Goal: Transaction & Acquisition: Purchase product/service

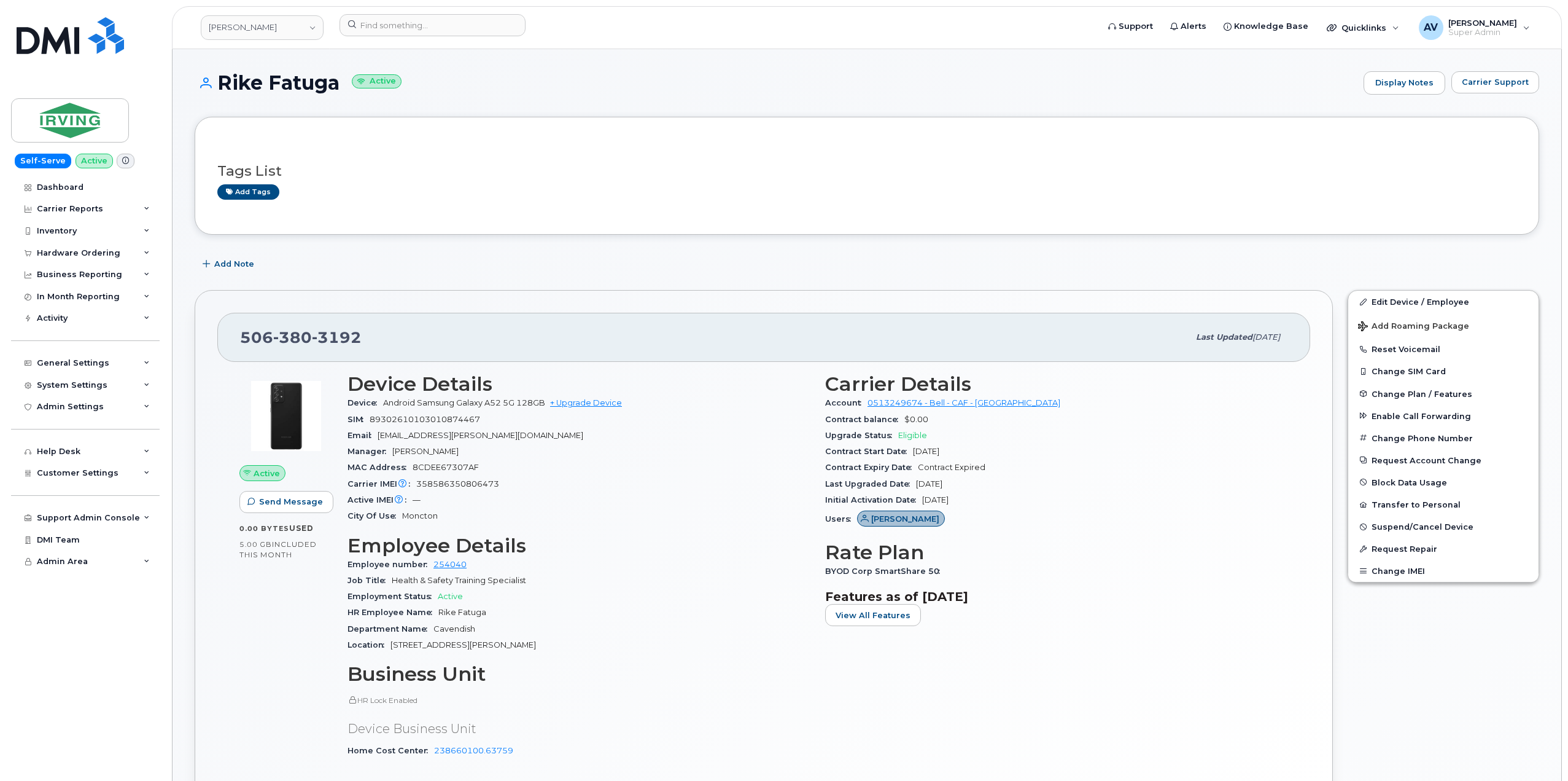
click at [521, 190] on div "Add tags" at bounding box center [862, 192] width 1290 height 15
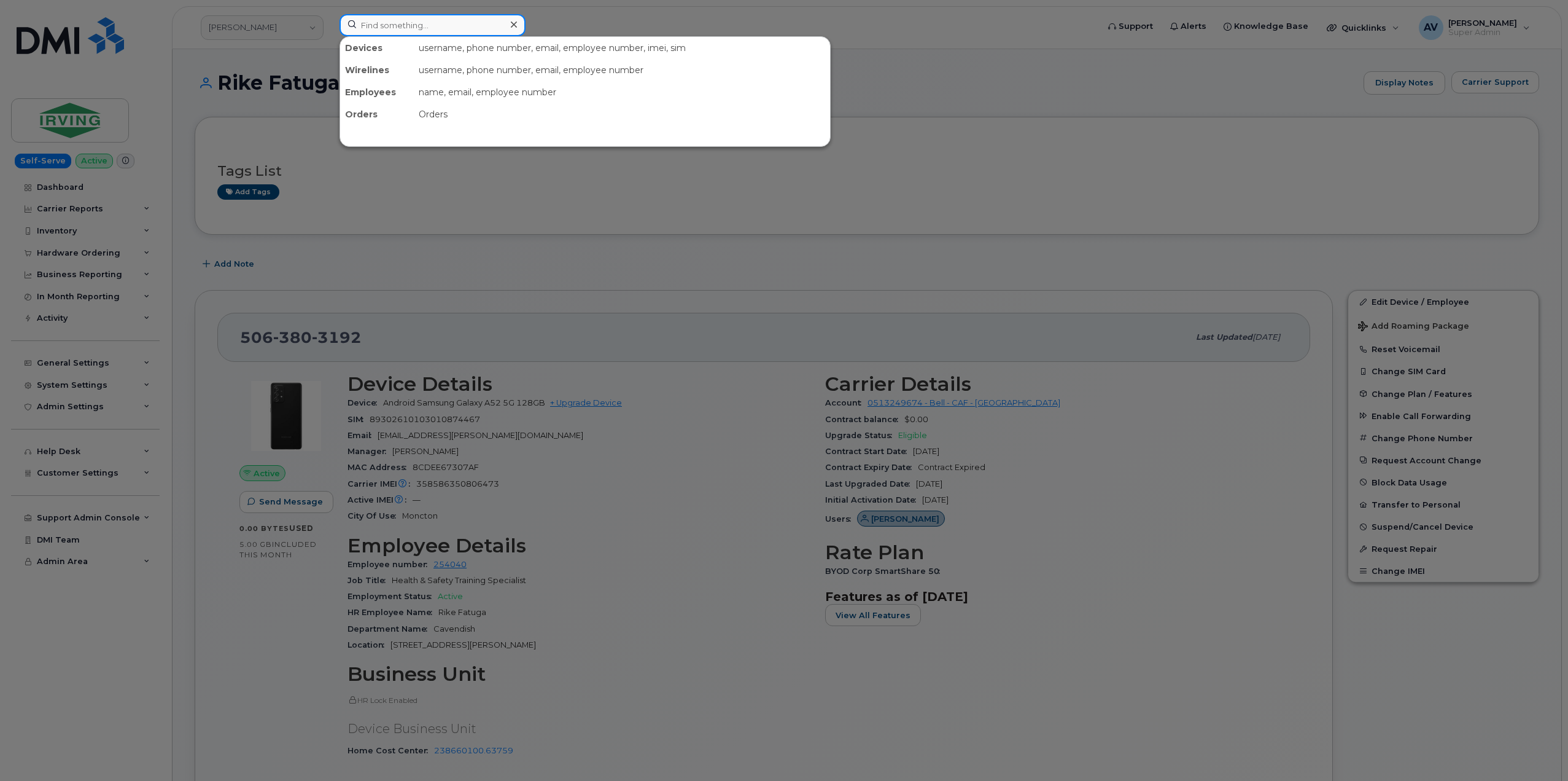
click at [457, 24] on input at bounding box center [433, 25] width 186 height 22
paste input "4035127877"
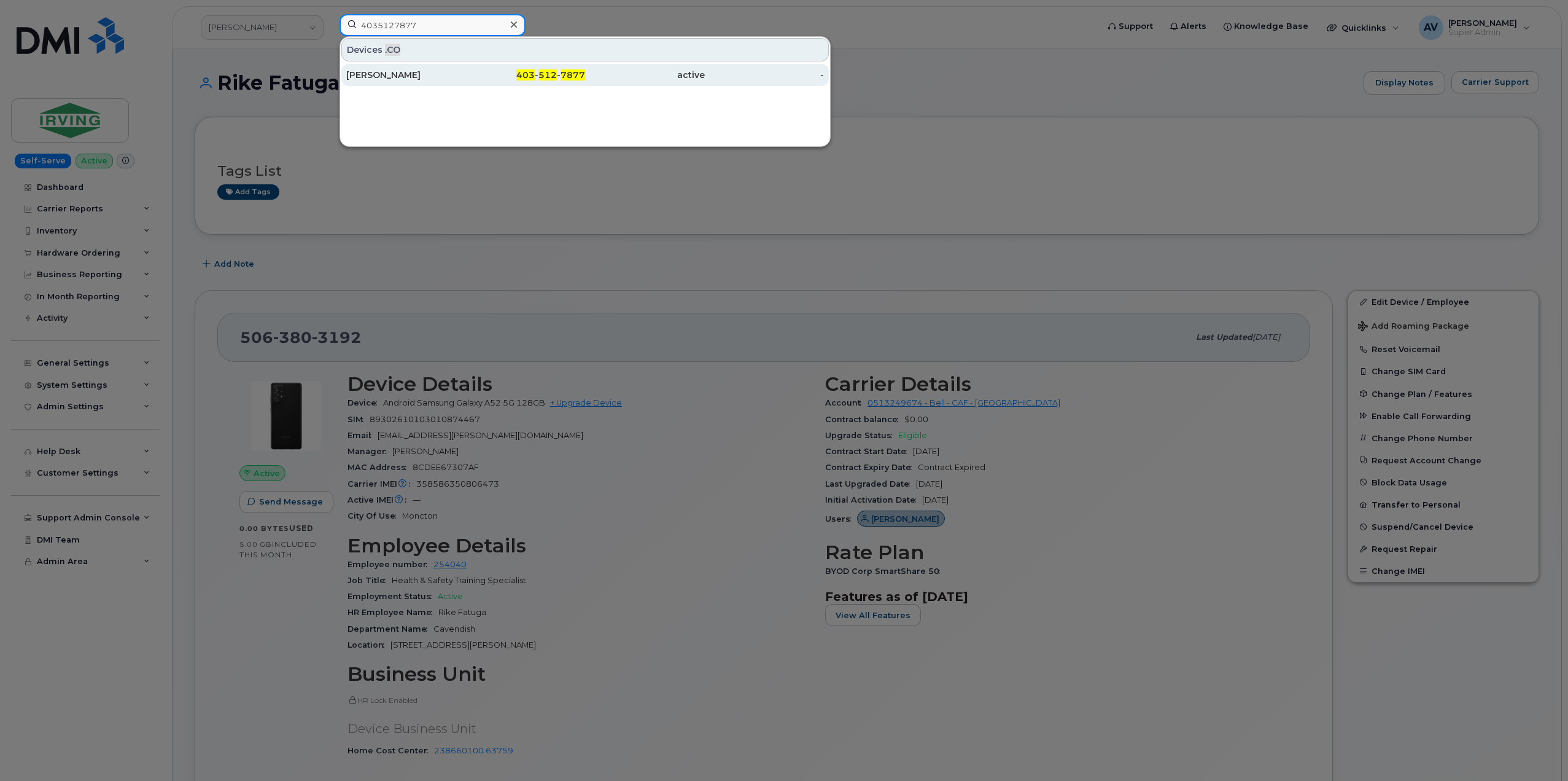
type input "4035127877"
click at [420, 73] on div "Melissa Prystae" at bounding box center [406, 75] width 120 height 13
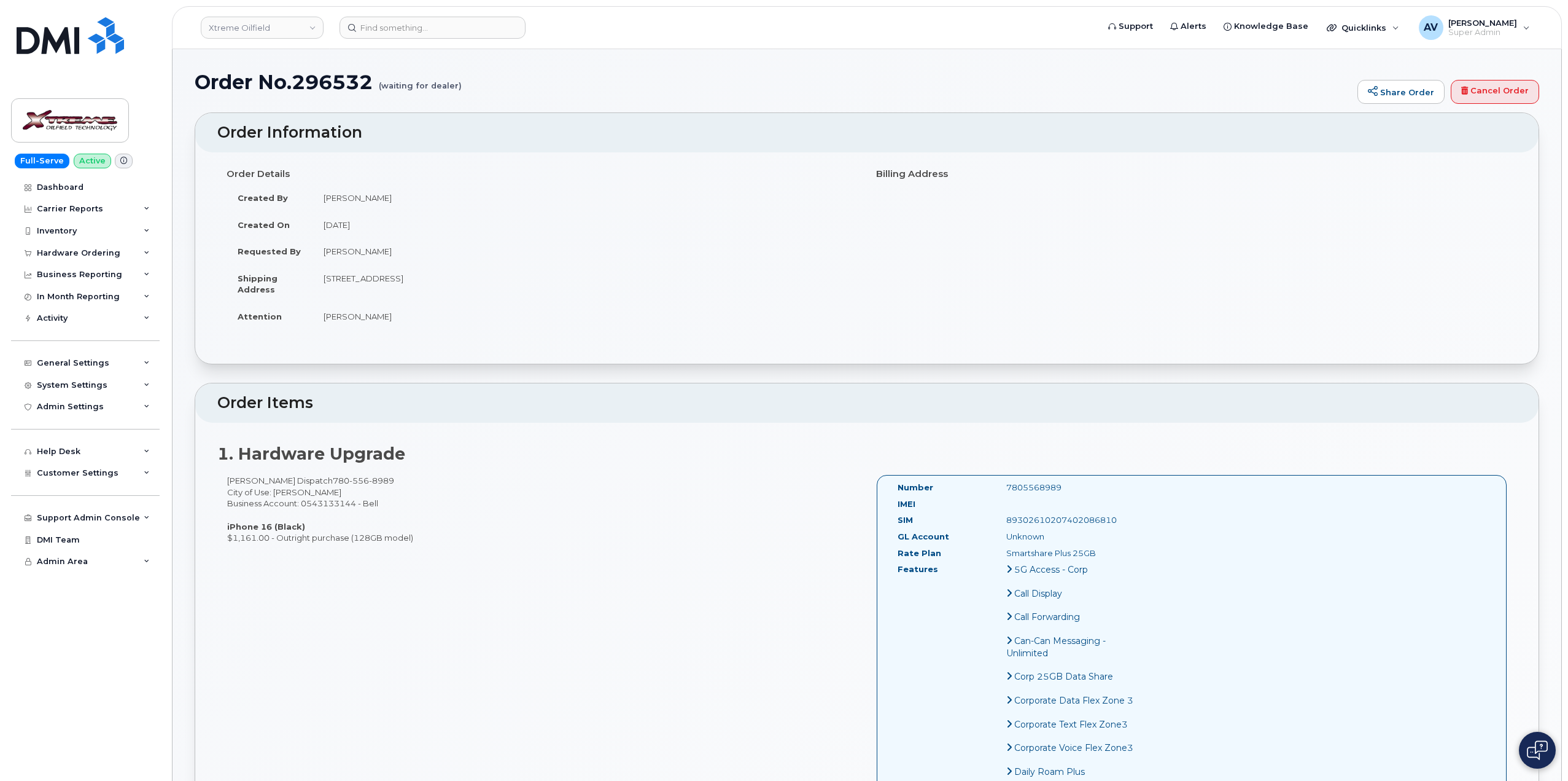
drag, startPoint x: 323, startPoint y: 193, endPoint x: 519, endPoint y: 326, distance: 236.9
click at [519, 326] on tbody "Created By Reggie Mortensen Created On July 23, 2025 Requested By Reggie Morten…" at bounding box center [542, 257] width 631 height 145
copy tbody "Reggie Mortensen Created On July 23, 2025 Requested By Reggie Mortensen Shippin…"
drag, startPoint x: 1482, startPoint y: 89, endPoint x: 779, endPoint y: 0, distance: 708.6
click at [1482, 89] on link "Cancel Order" at bounding box center [1495, 92] width 88 height 24
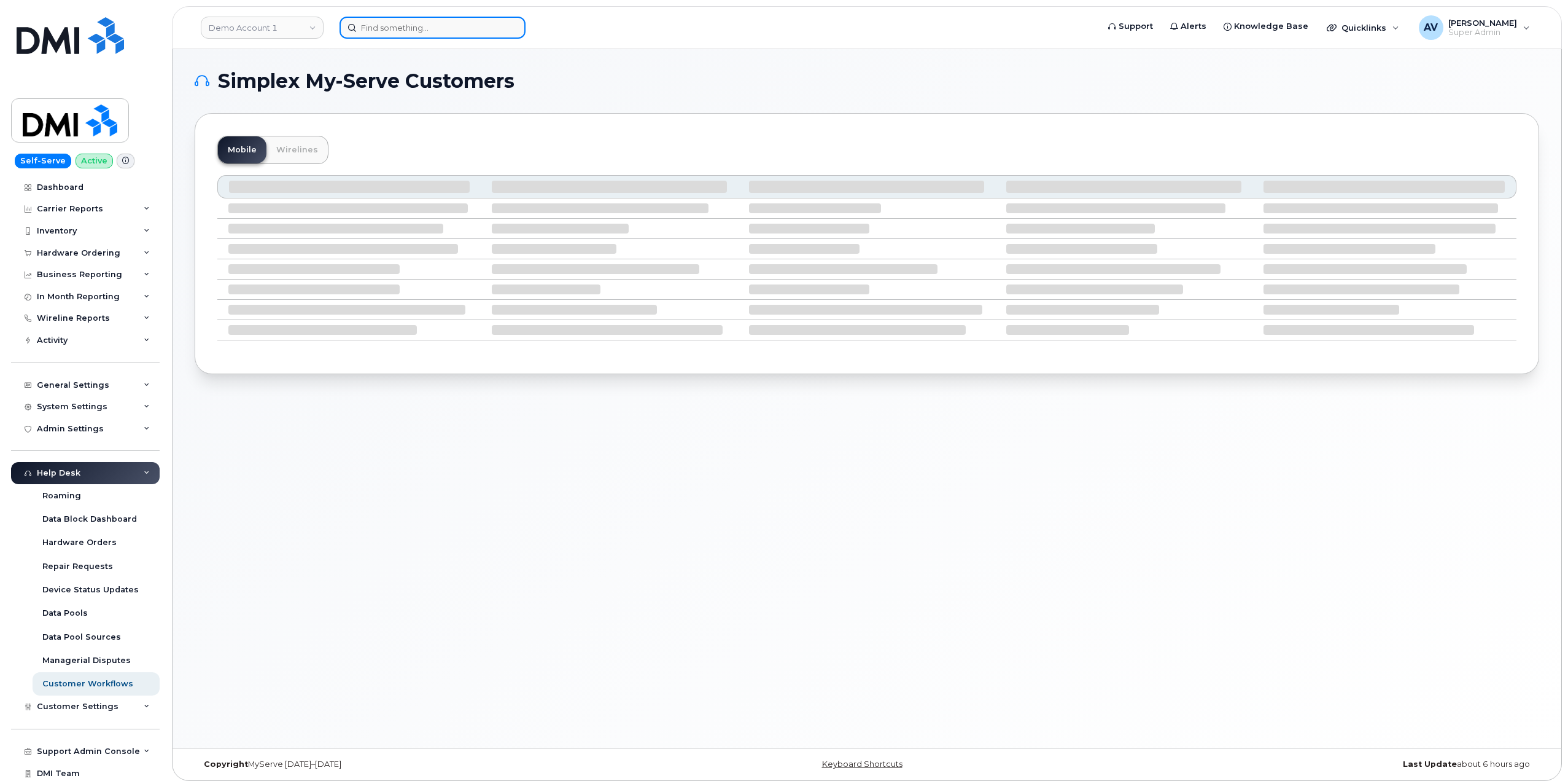
click at [379, 24] on input at bounding box center [433, 28] width 186 height 22
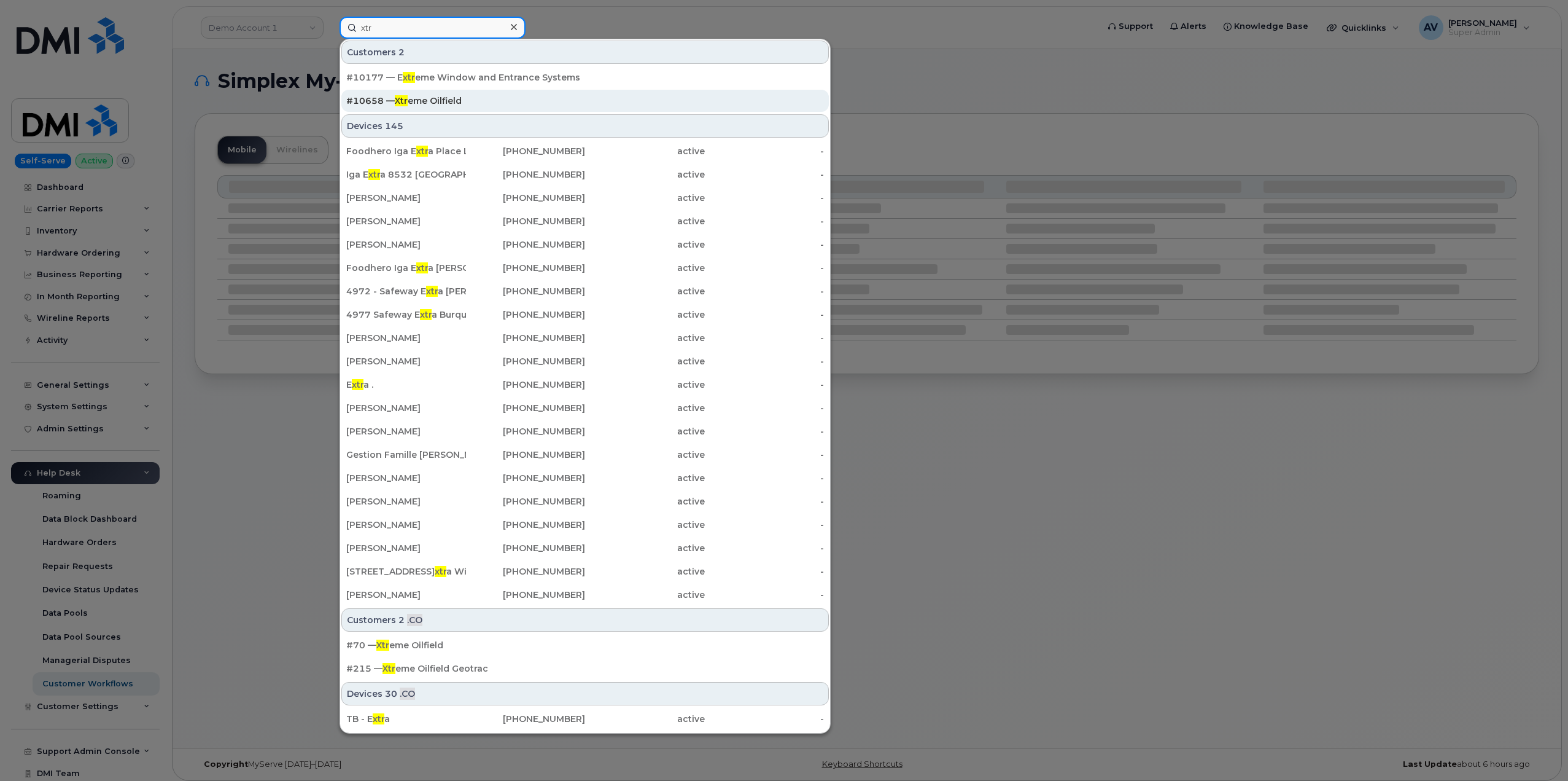
type input "xtr"
click at [428, 95] on div "#10658 — Xtr eme Oilfield" at bounding box center [585, 101] width 478 height 13
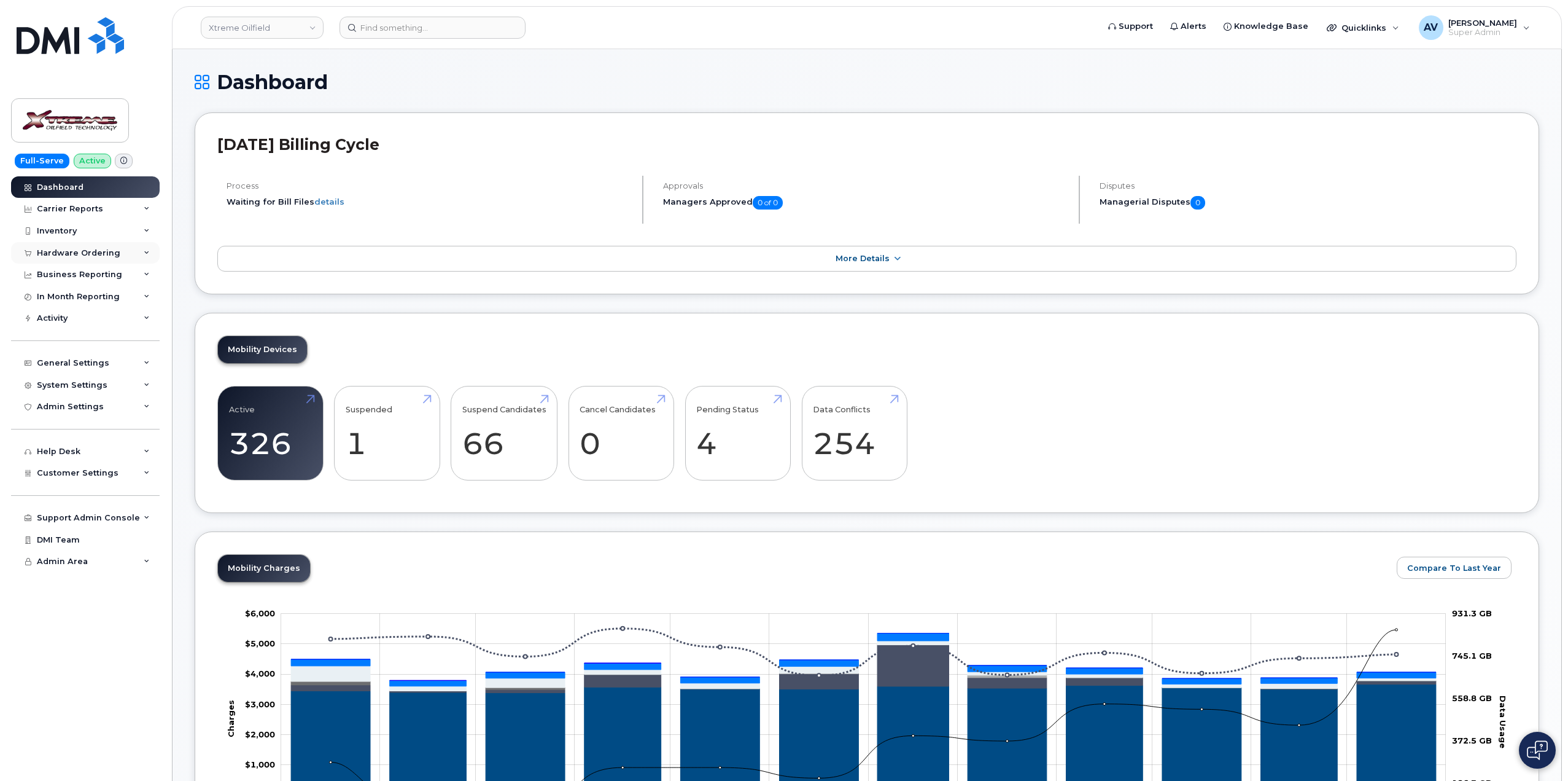
click at [118, 256] on div "Hardware Ordering" at bounding box center [85, 253] width 148 height 22
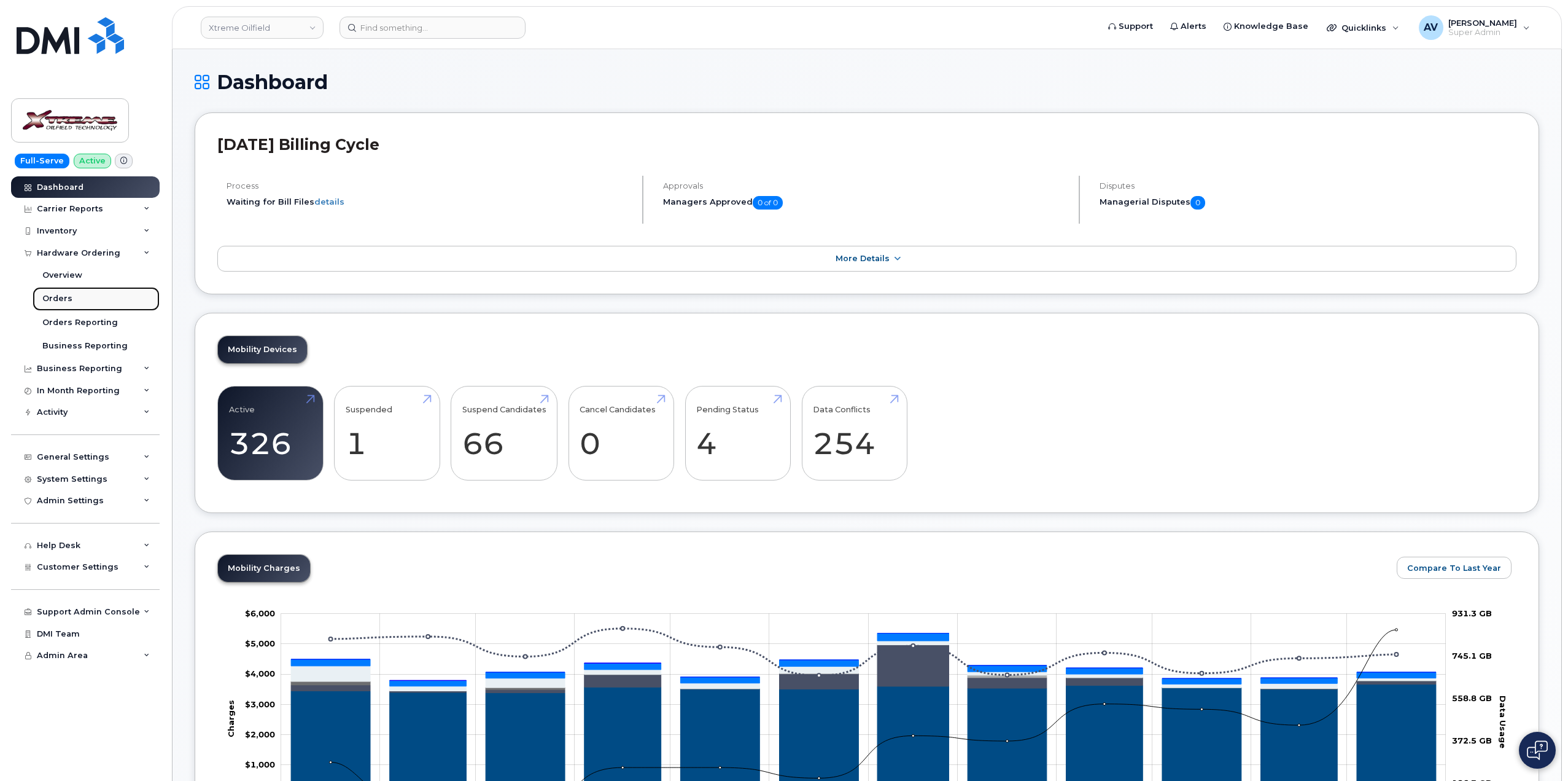
click at [90, 295] on link "Orders" at bounding box center [95, 299] width 127 height 24
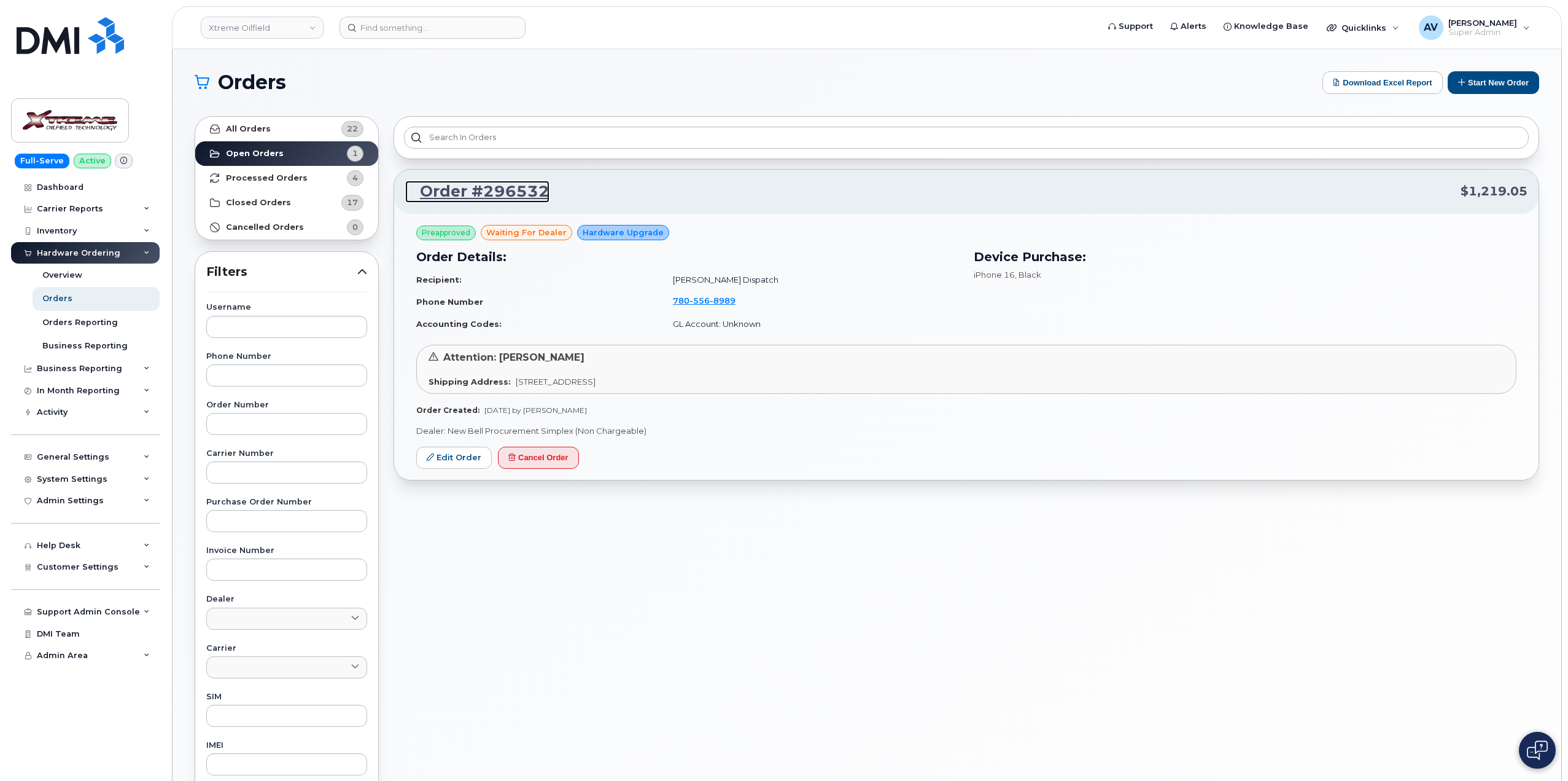
click at [503, 195] on link "Order #296532" at bounding box center [477, 192] width 144 height 22
click at [1478, 84] on button "Start New Order" at bounding box center [1494, 82] width 91 height 23
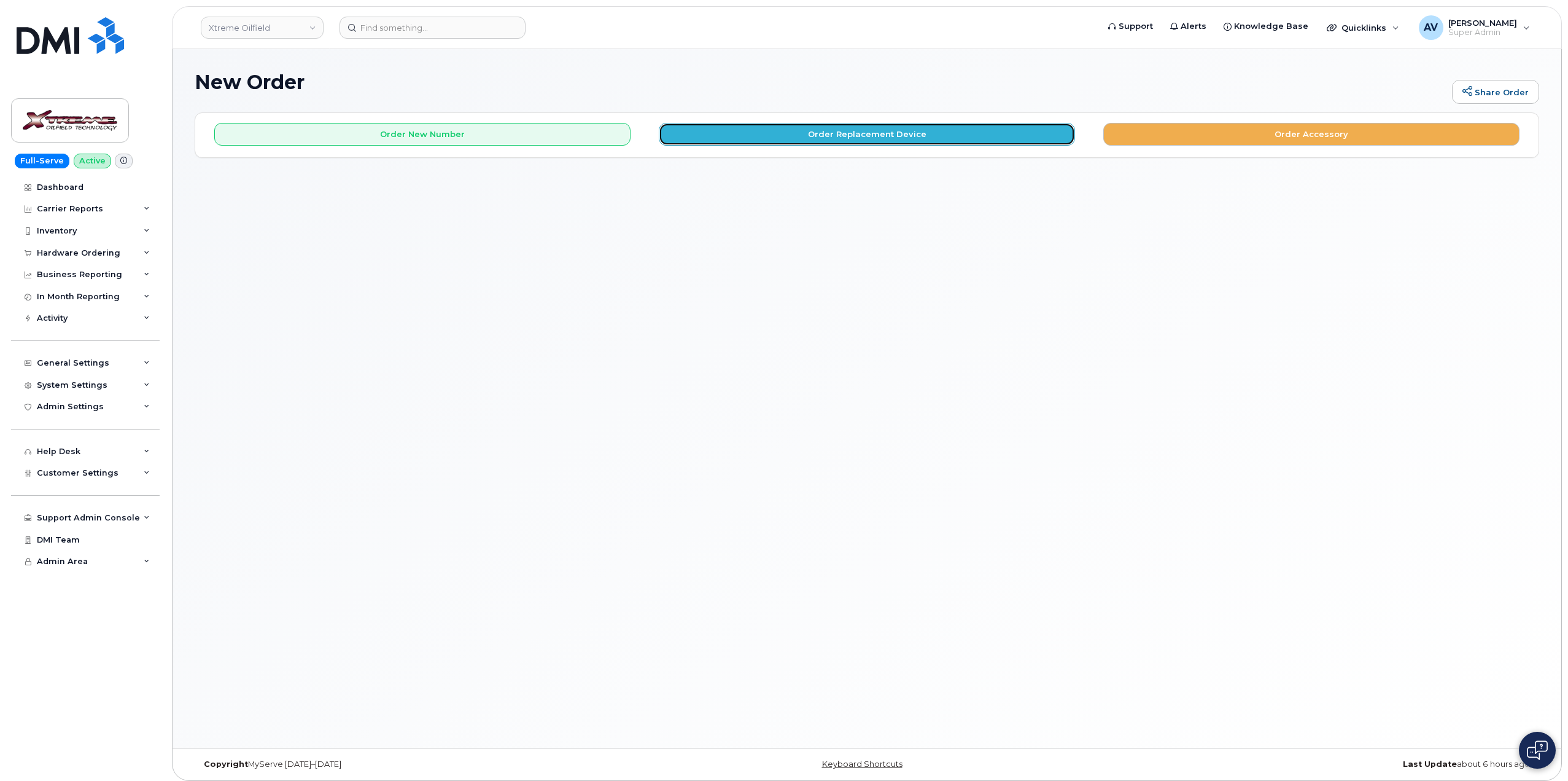
click at [760, 129] on button "Order Replacement Device" at bounding box center [867, 134] width 416 height 23
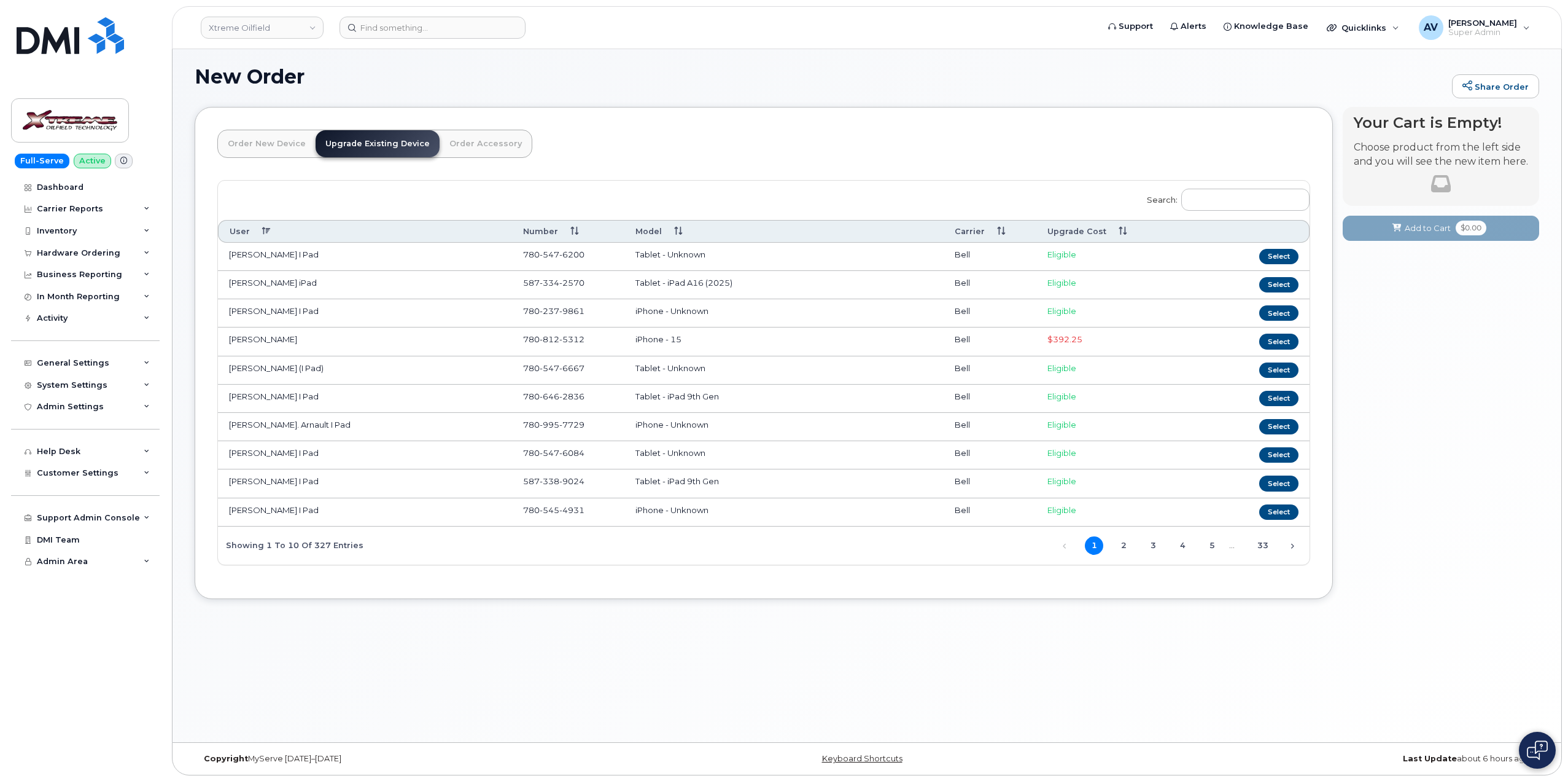
scroll to position [6, 0]
click at [1227, 197] on input "Search:" at bounding box center [1245, 199] width 129 height 22
type input "1"
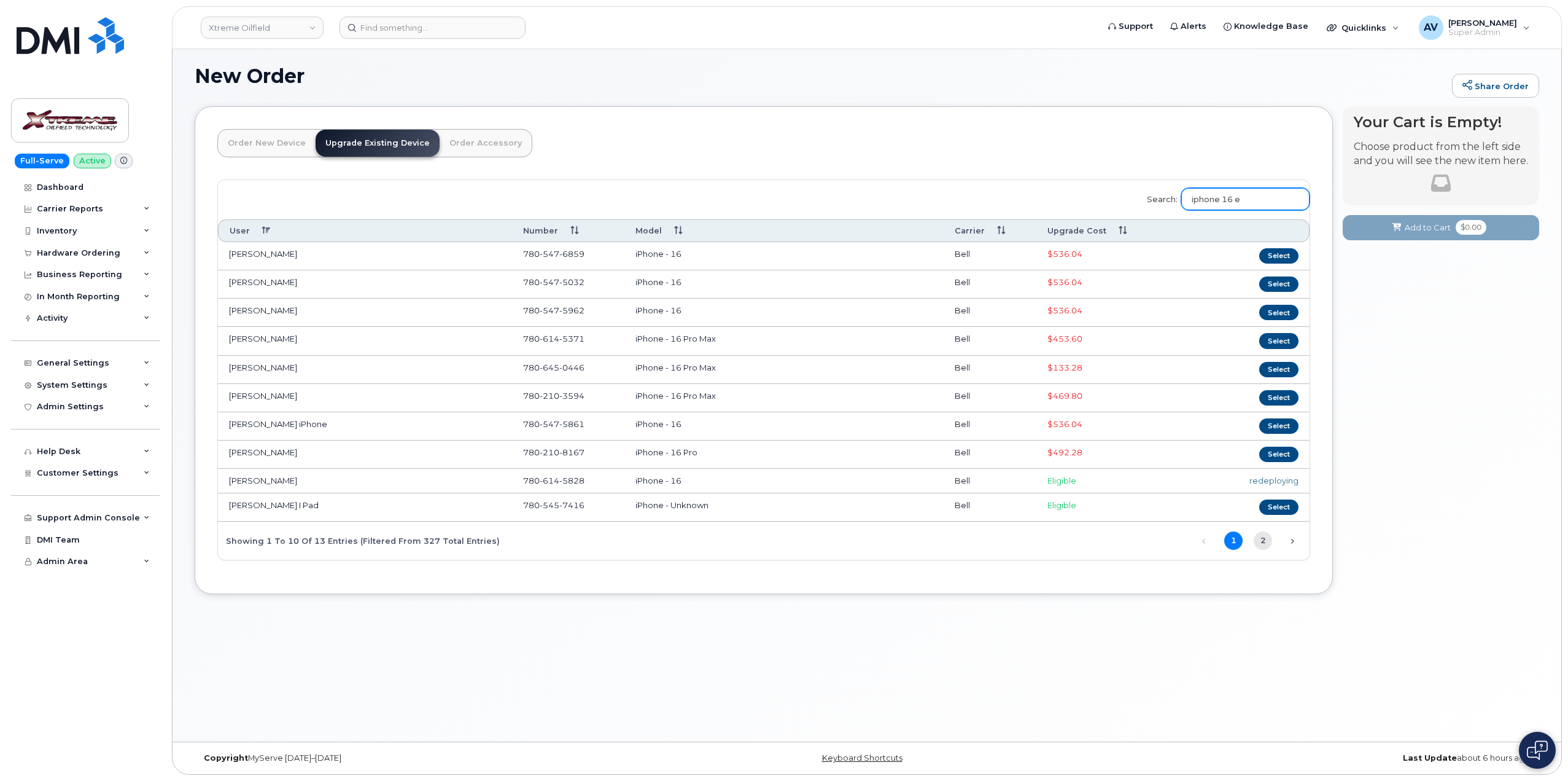
type input "iphone 16 e"
click at [1262, 542] on link "2" at bounding box center [1263, 540] width 18 height 18
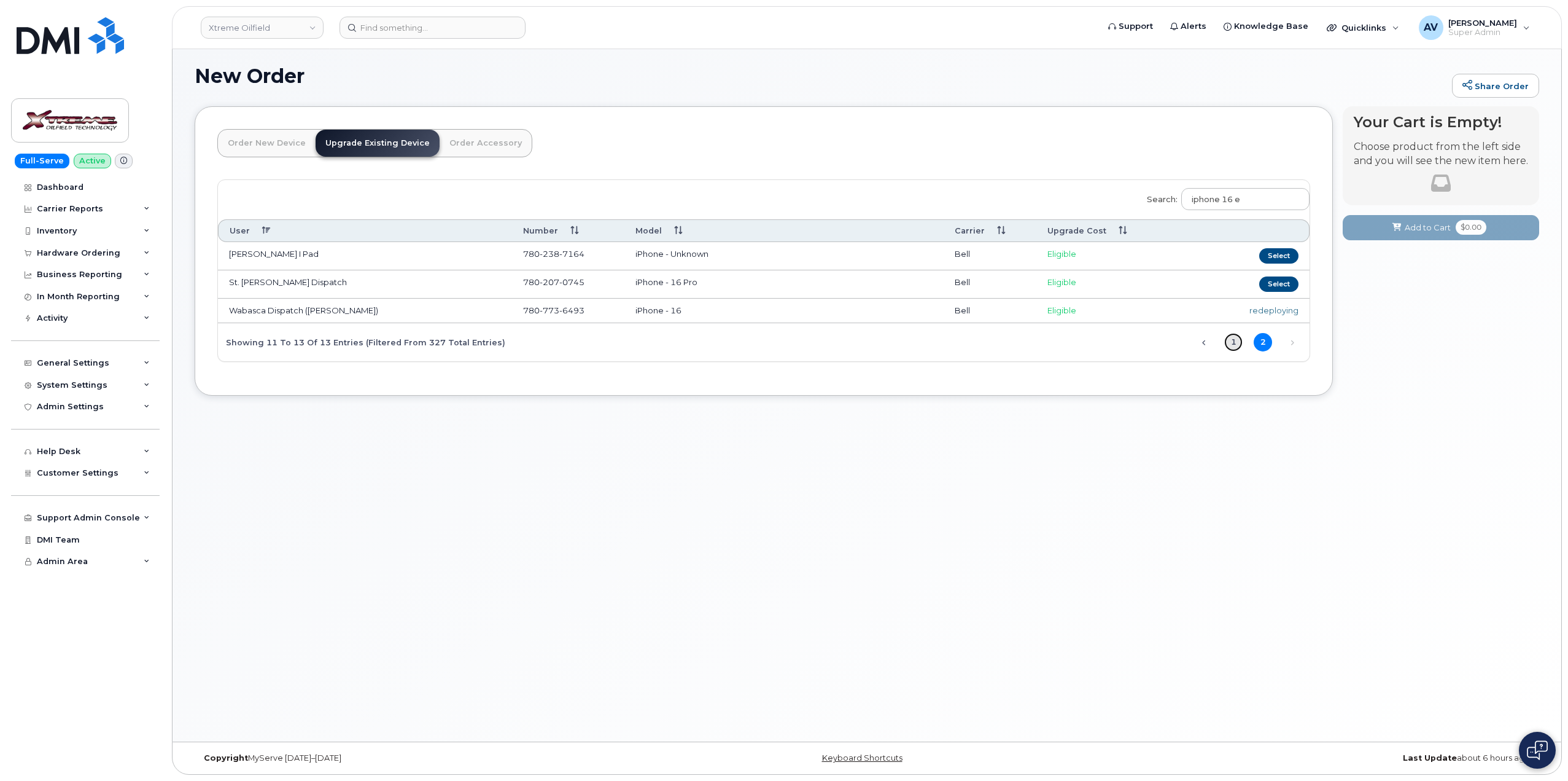
click at [1238, 347] on link "1" at bounding box center [1233, 342] width 18 height 18
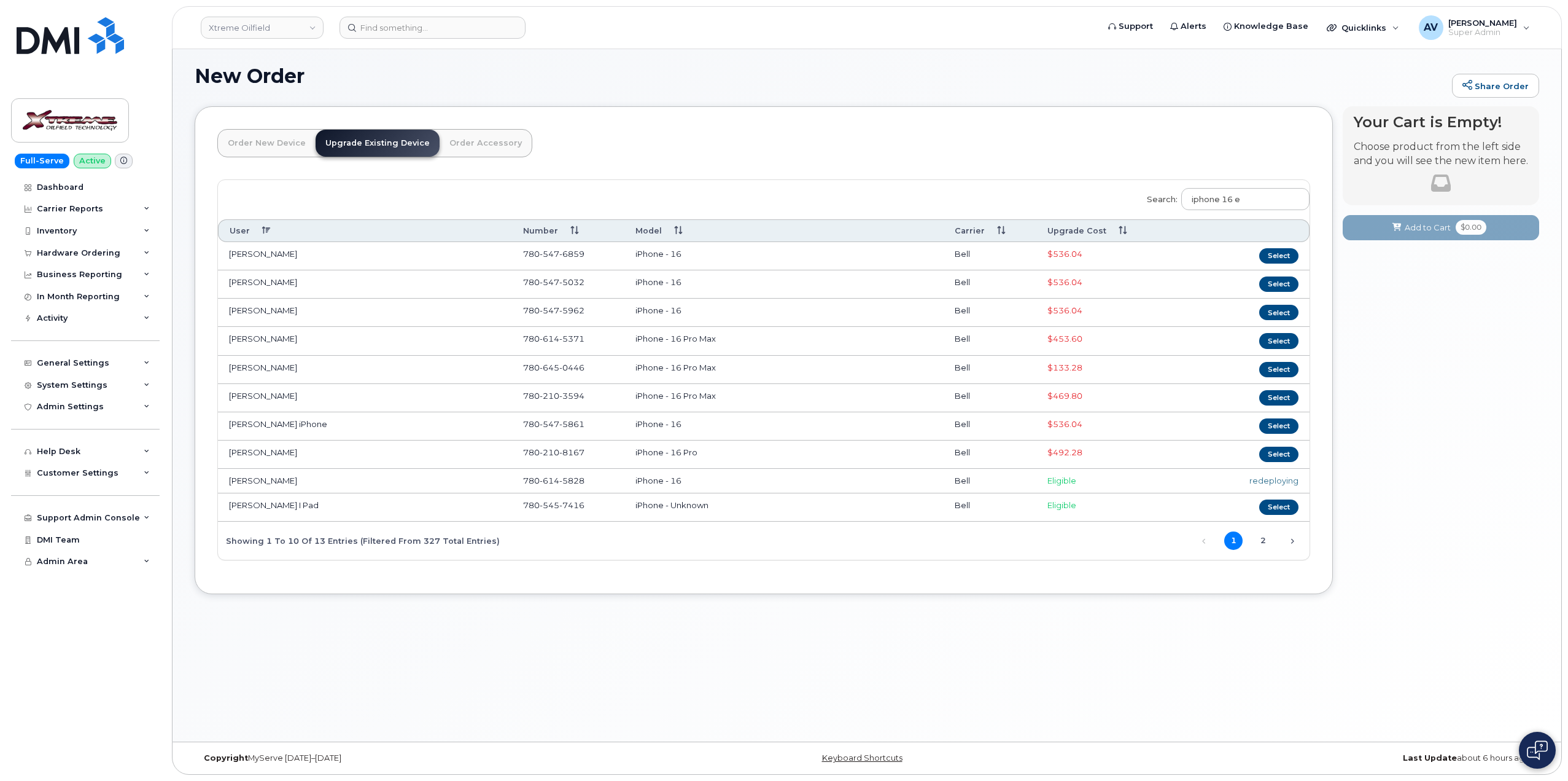
click at [1280, 481] on div "redeploying" at bounding box center [1238, 480] width 121 height 12
click at [1282, 479] on div "redeploying" at bounding box center [1238, 480] width 121 height 12
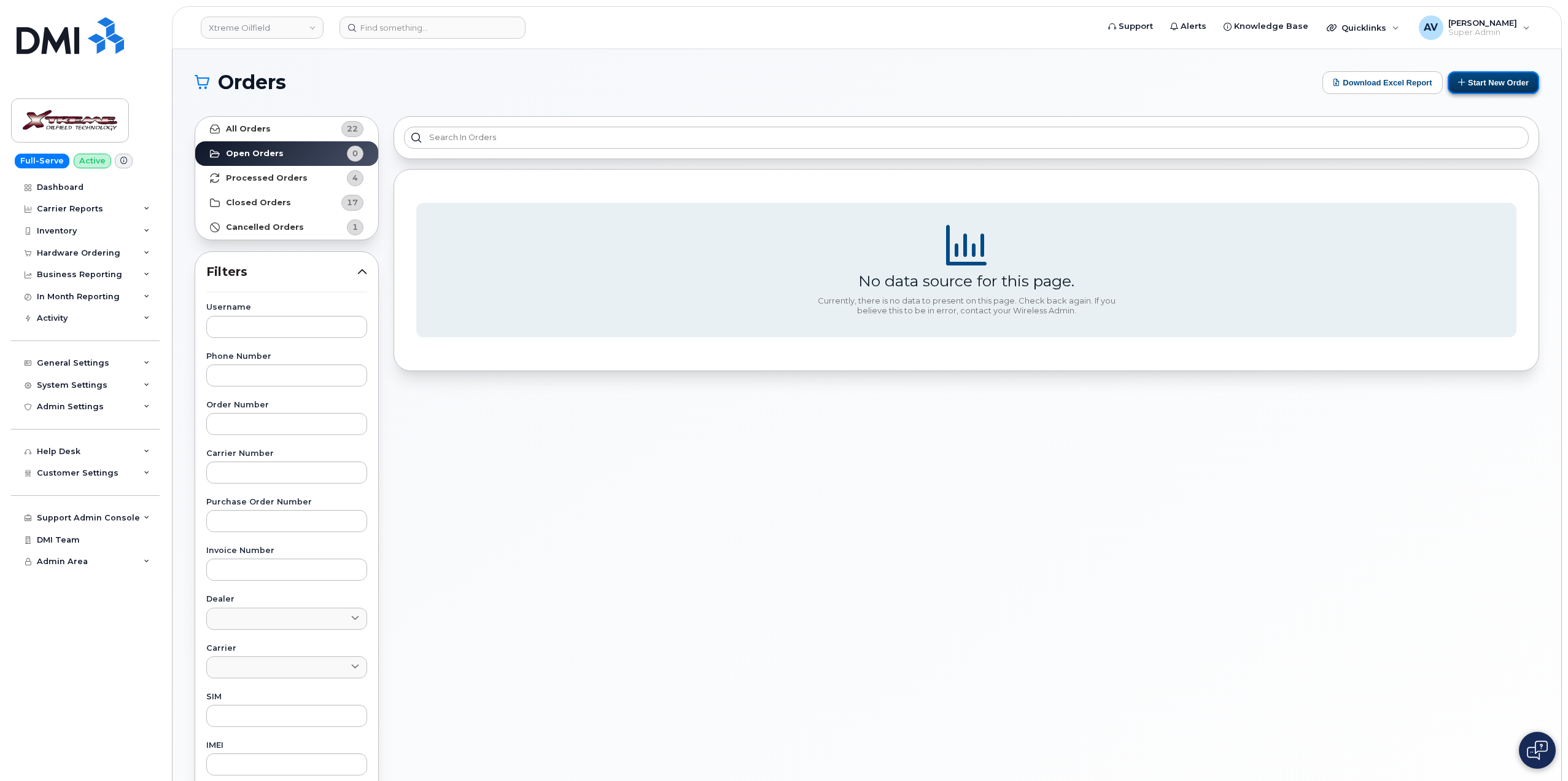
click at [1491, 80] on button "Start New Order" at bounding box center [1494, 82] width 91 height 23
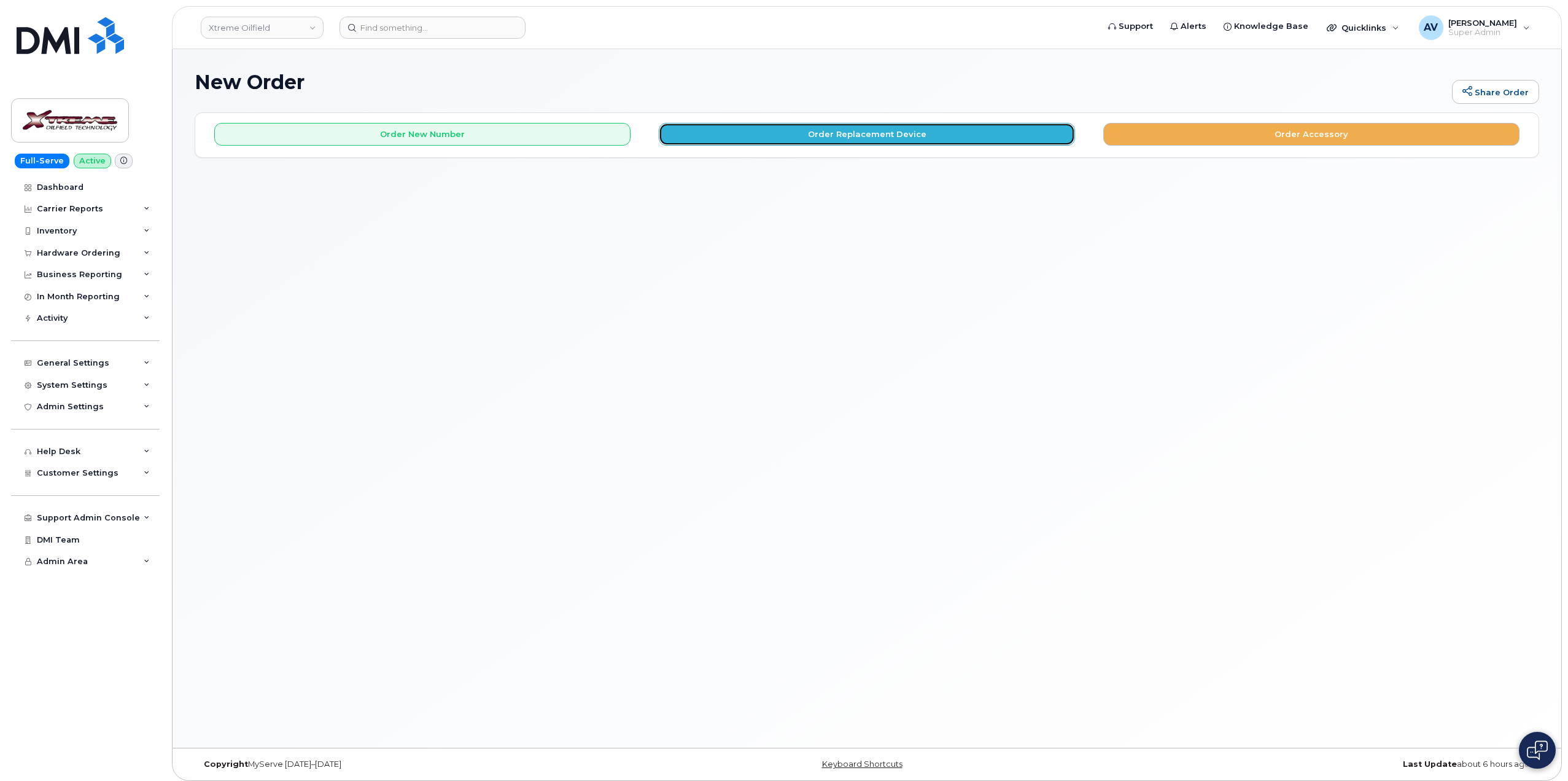
click at [859, 136] on button "Order Replacement Device" at bounding box center [867, 134] width 416 height 23
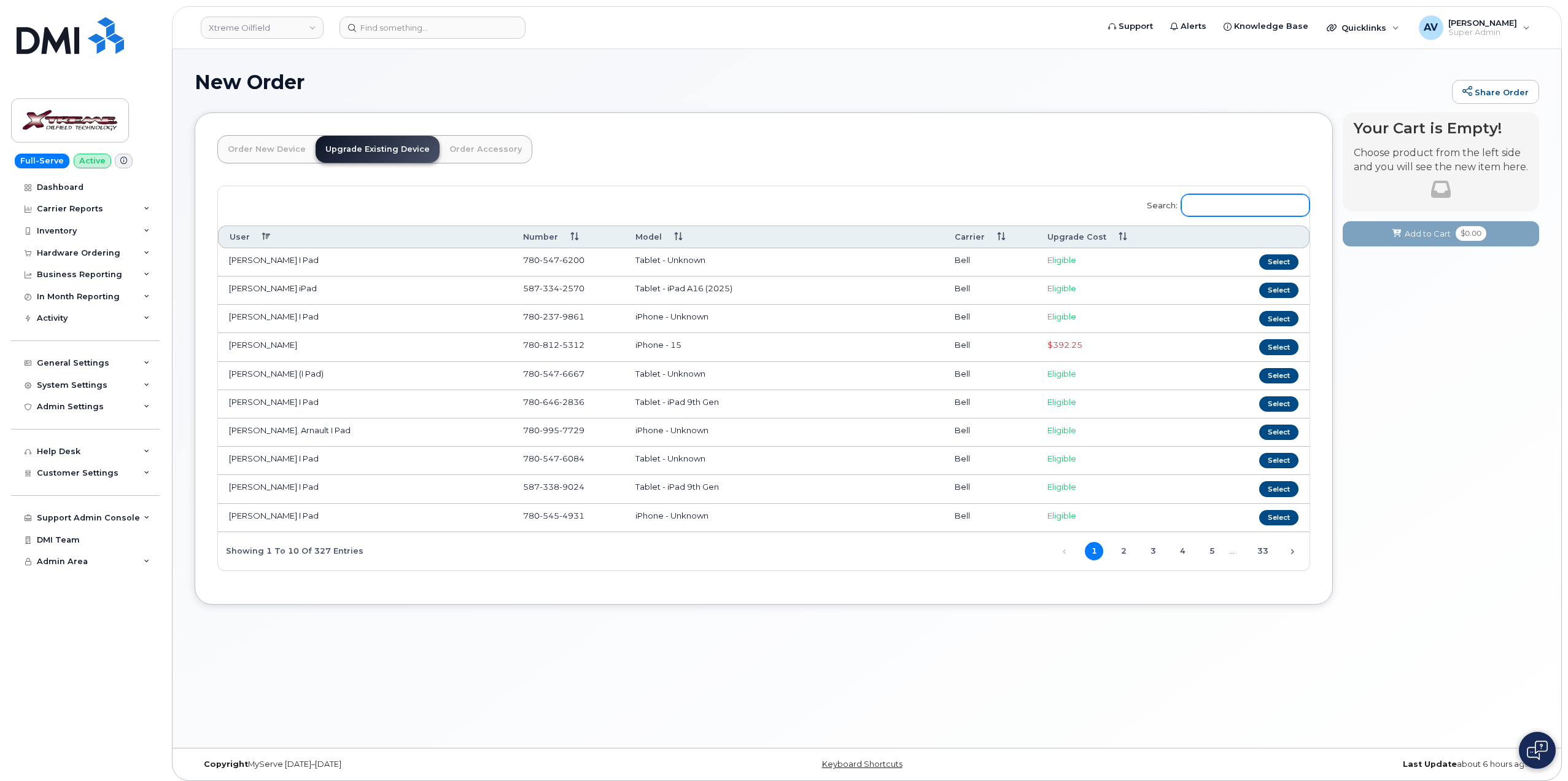
click at [1234, 206] on input "Search:" at bounding box center [1245, 205] width 129 height 22
type input "1"
type input "iphone 16"
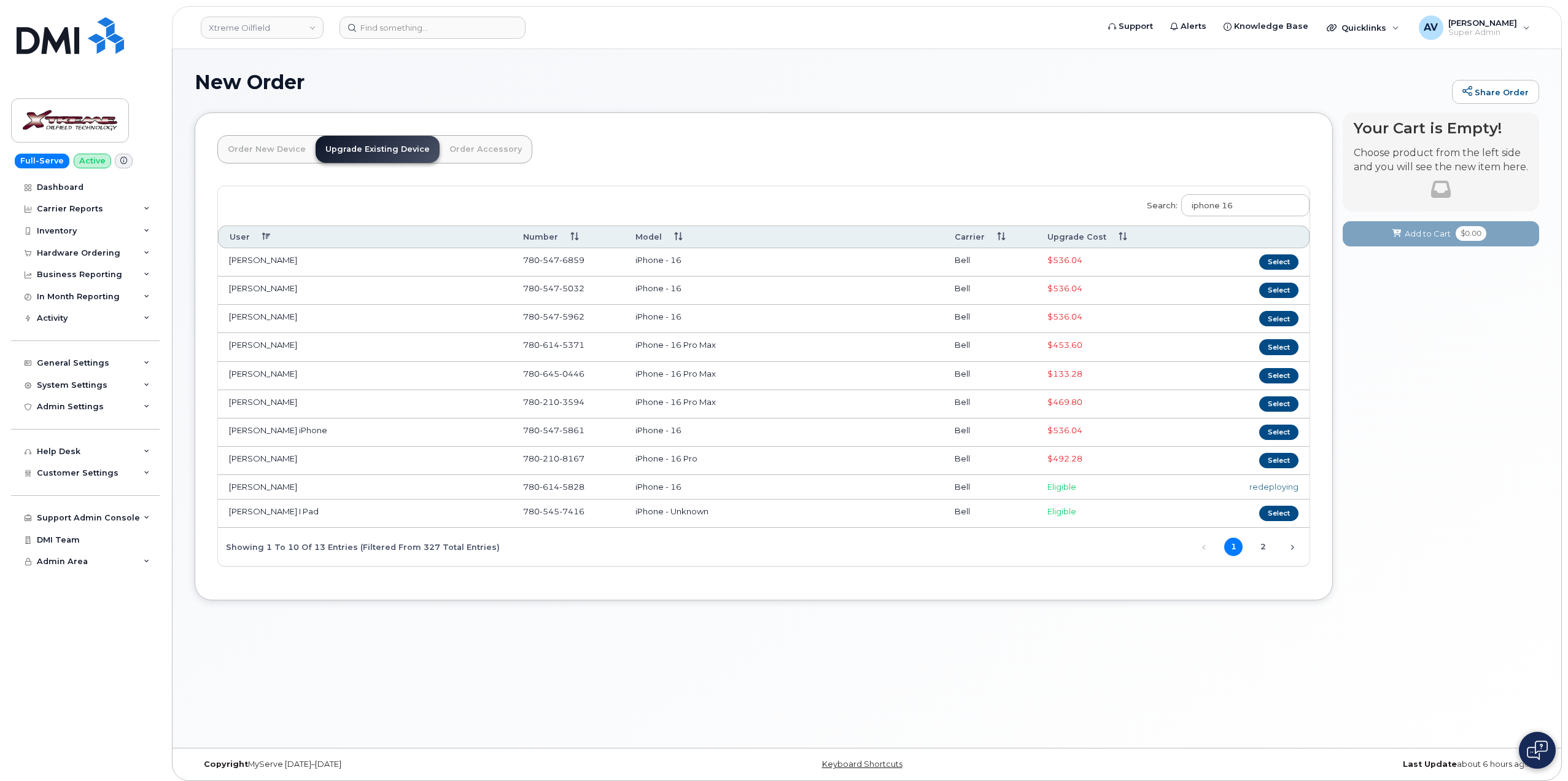
click at [1288, 488] on div "redeploying" at bounding box center [1238, 487] width 121 height 12
click at [1275, 487] on div "redeploying" at bounding box center [1238, 487] width 121 height 12
click at [276, 484] on td "[PERSON_NAME]" at bounding box center [364, 487] width 294 height 24
click at [705, 484] on td "iPhone - 16" at bounding box center [784, 487] width 319 height 24
click at [1275, 475] on td "redeploying" at bounding box center [1238, 487] width 143 height 24
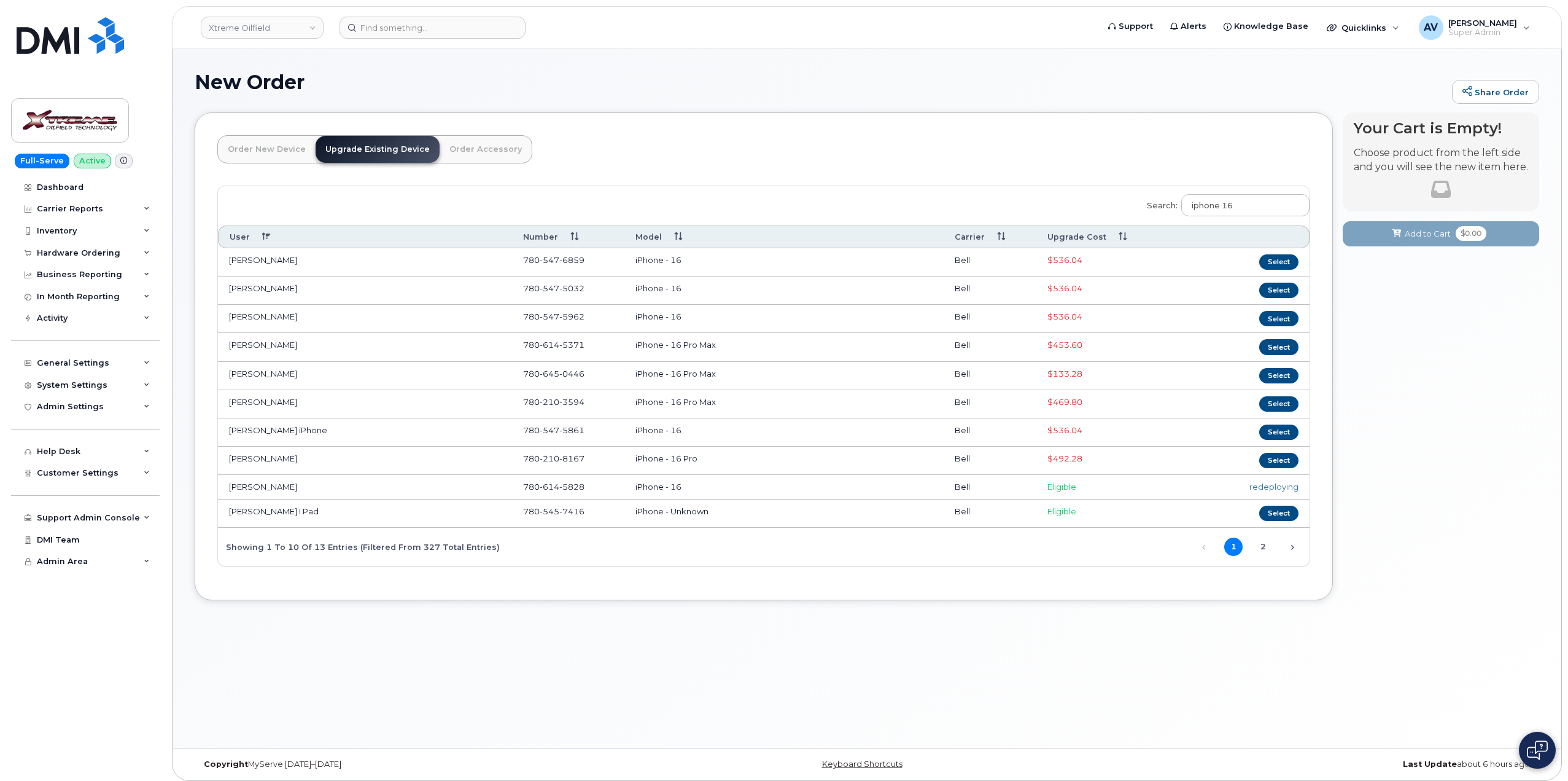
drag, startPoint x: 1277, startPoint y: 481, endPoint x: 1280, endPoint y: 487, distance: 6.7
click at [1277, 483] on div "redeploying" at bounding box center [1238, 487] width 121 height 12
click at [1280, 487] on div "redeploying" at bounding box center [1238, 487] width 121 height 12
click at [1282, 491] on div "redeploying" at bounding box center [1238, 487] width 121 height 12
click at [1284, 492] on div "redeploying" at bounding box center [1238, 487] width 121 height 12
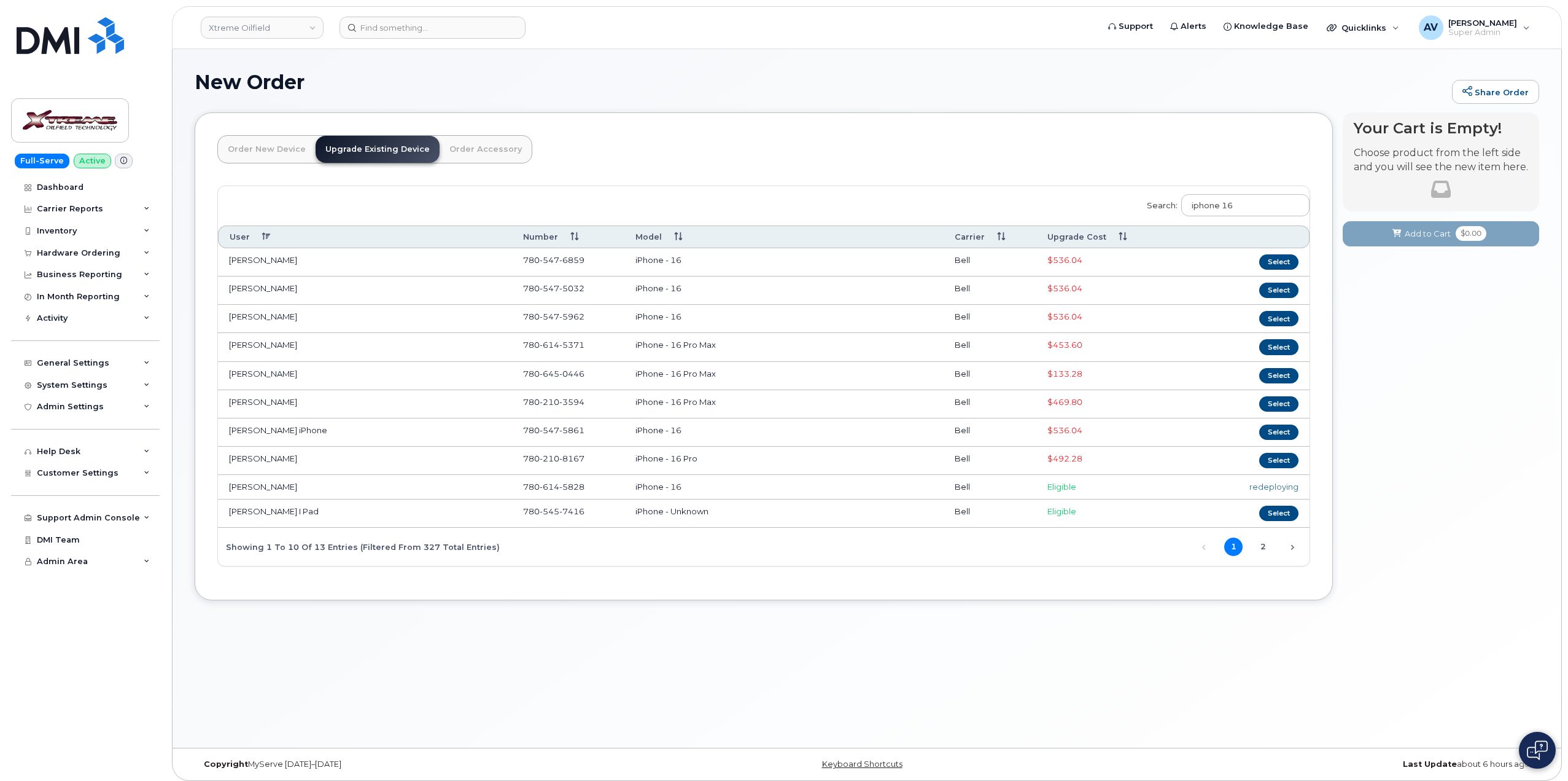
click at [1282, 488] on div "redeploying" at bounding box center [1238, 487] width 121 height 12
click at [262, 144] on link "Order New Device" at bounding box center [267, 149] width 98 height 27
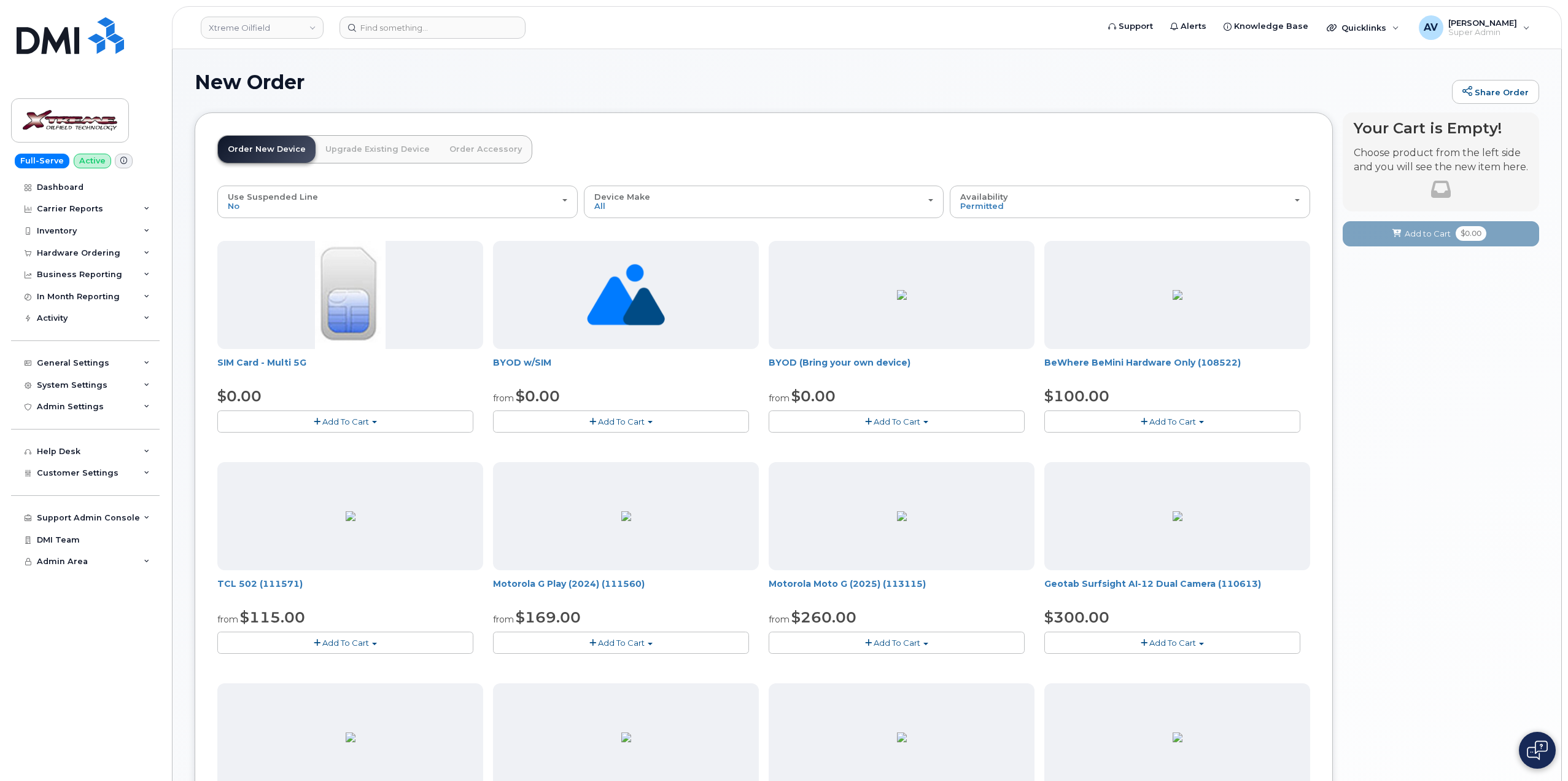
click at [364, 148] on link "Upgrade Existing Device" at bounding box center [377, 149] width 124 height 27
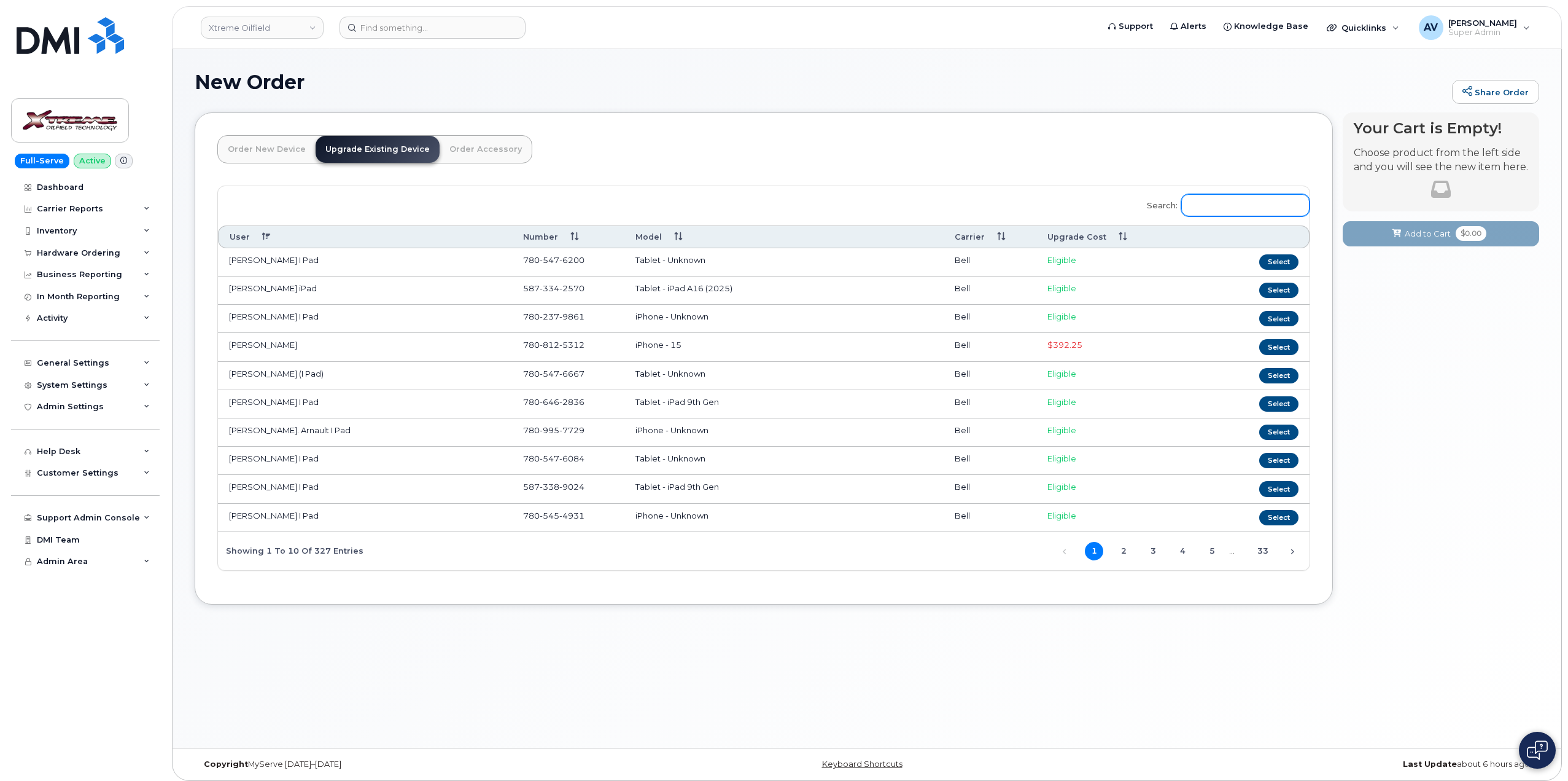
click at [1213, 203] on input "Search:" at bounding box center [1245, 205] width 129 height 22
type input "iphone 16"
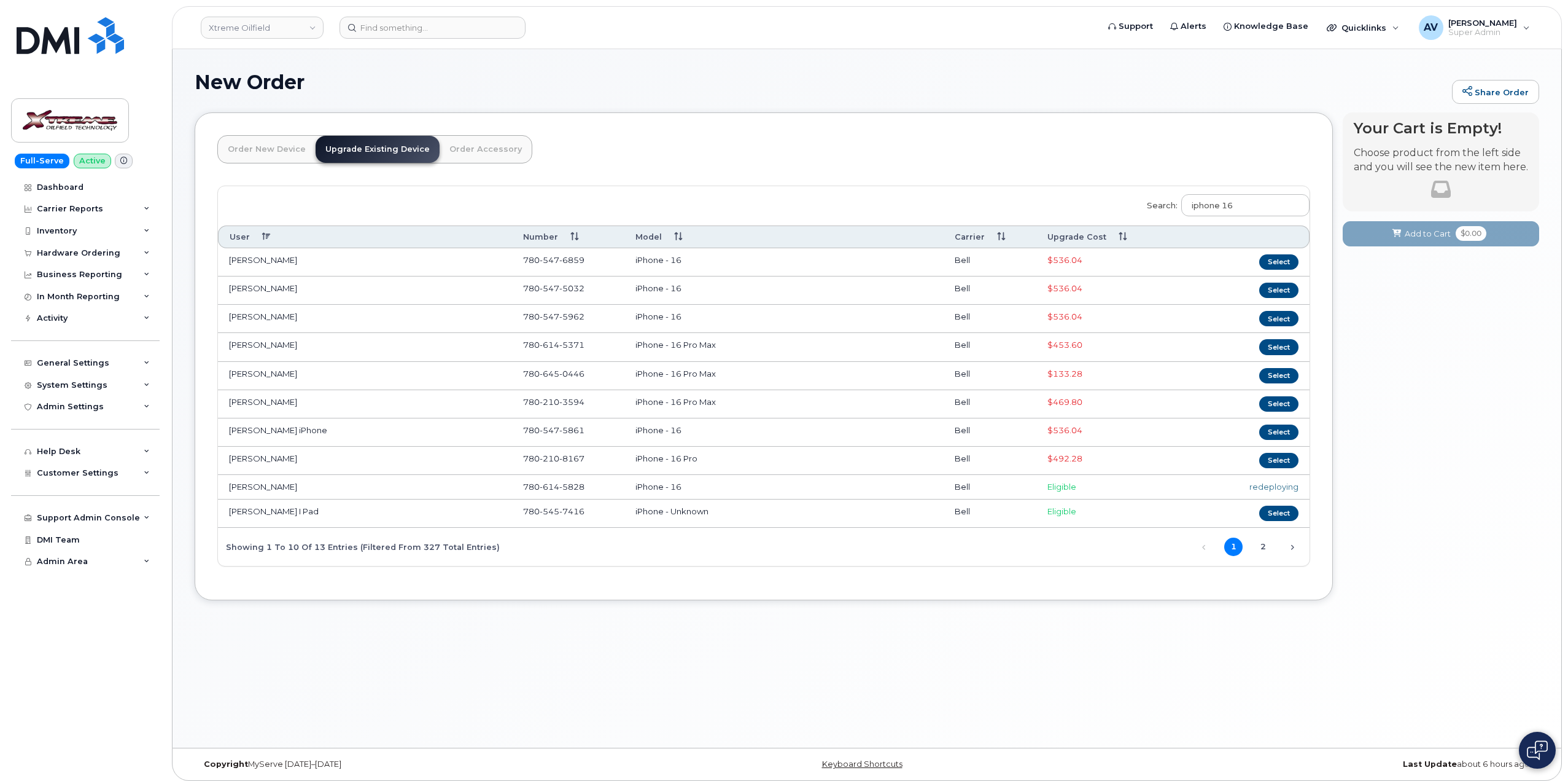
click at [1297, 489] on div "redeploying" at bounding box center [1238, 487] width 121 height 12
click at [1295, 484] on div "redeploying" at bounding box center [1238, 487] width 121 height 12
drag, startPoint x: 312, startPoint y: 487, endPoint x: 224, endPoint y: 490, distance: 88.1
click at [224, 490] on td "Reggie Mortensen" at bounding box center [364, 487] width 294 height 24
copy td "Reggie Mortensen"
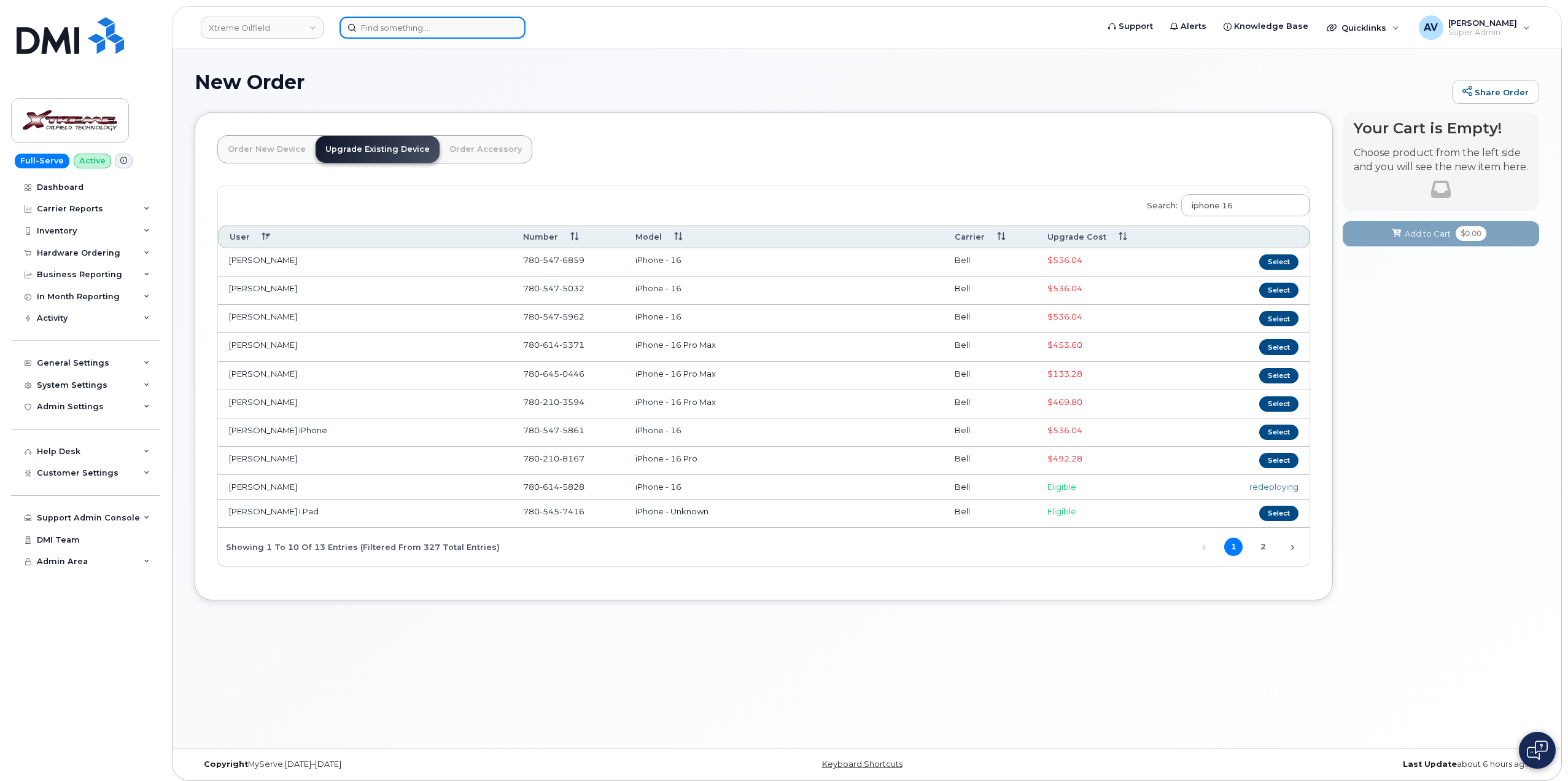
click at [426, 26] on input at bounding box center [433, 28] width 186 height 22
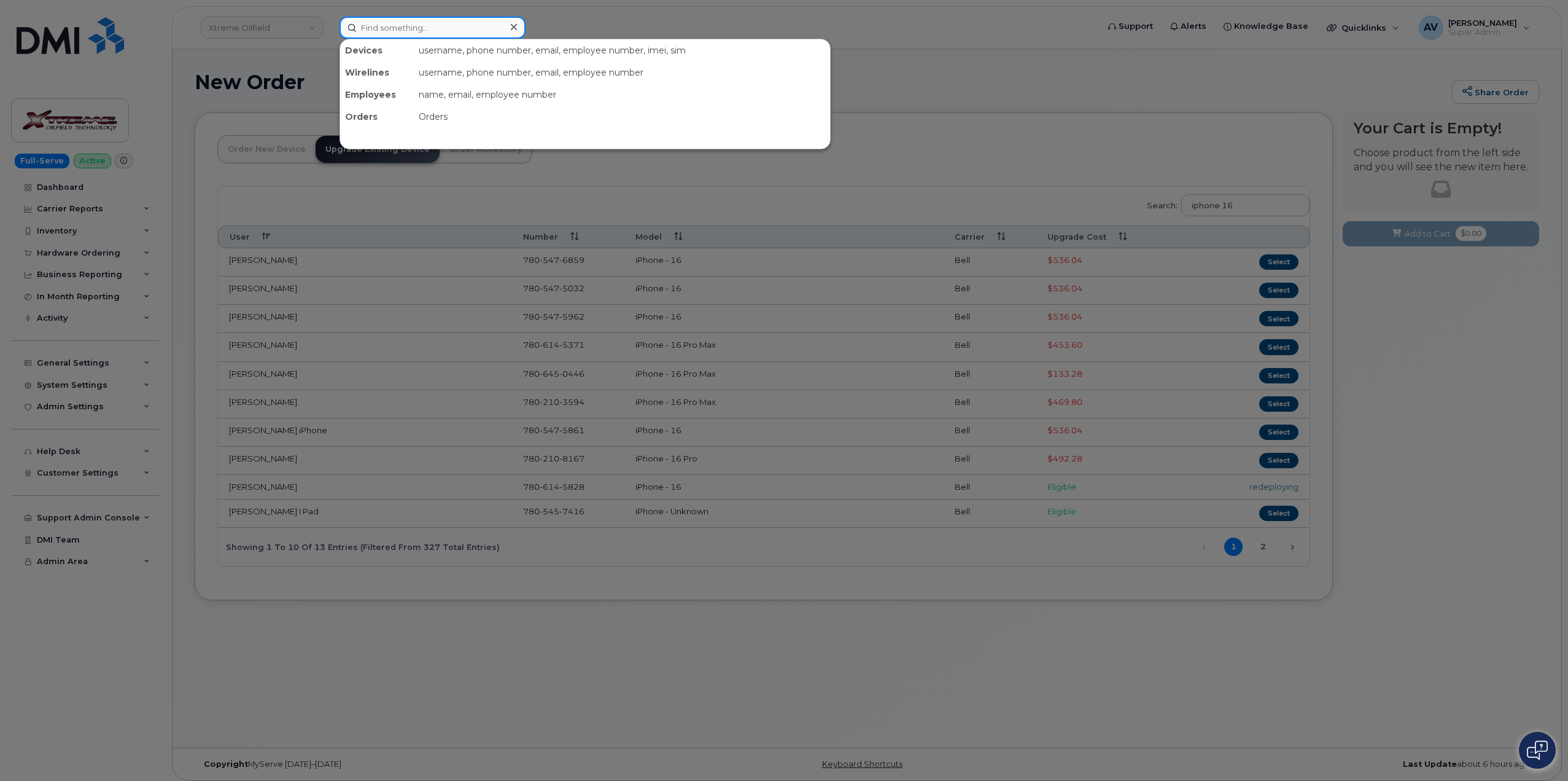
paste input "[PERSON_NAME]"
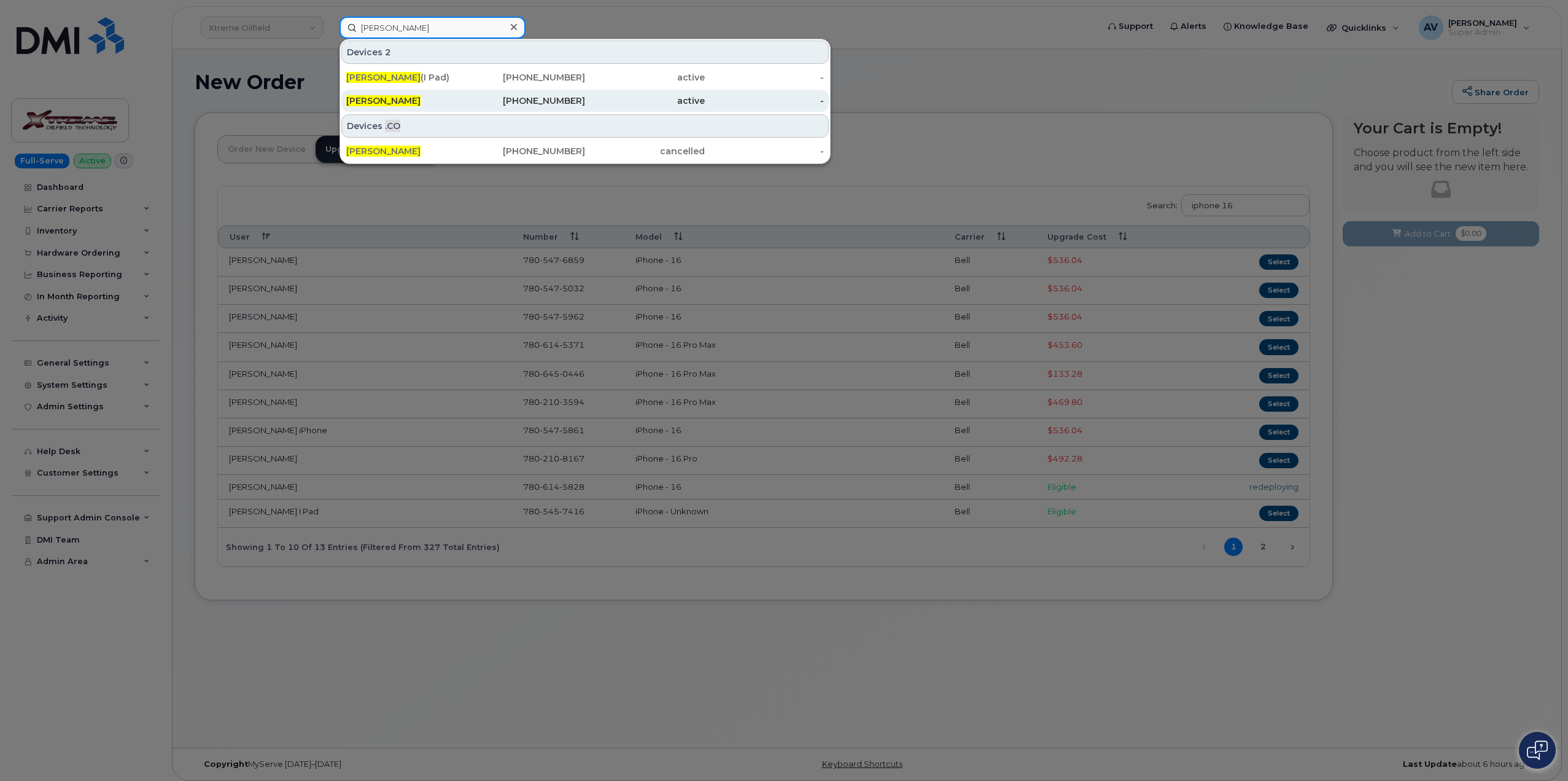
type input "[PERSON_NAME]"
click at [462, 99] on div "[PERSON_NAME]" at bounding box center [406, 101] width 120 height 13
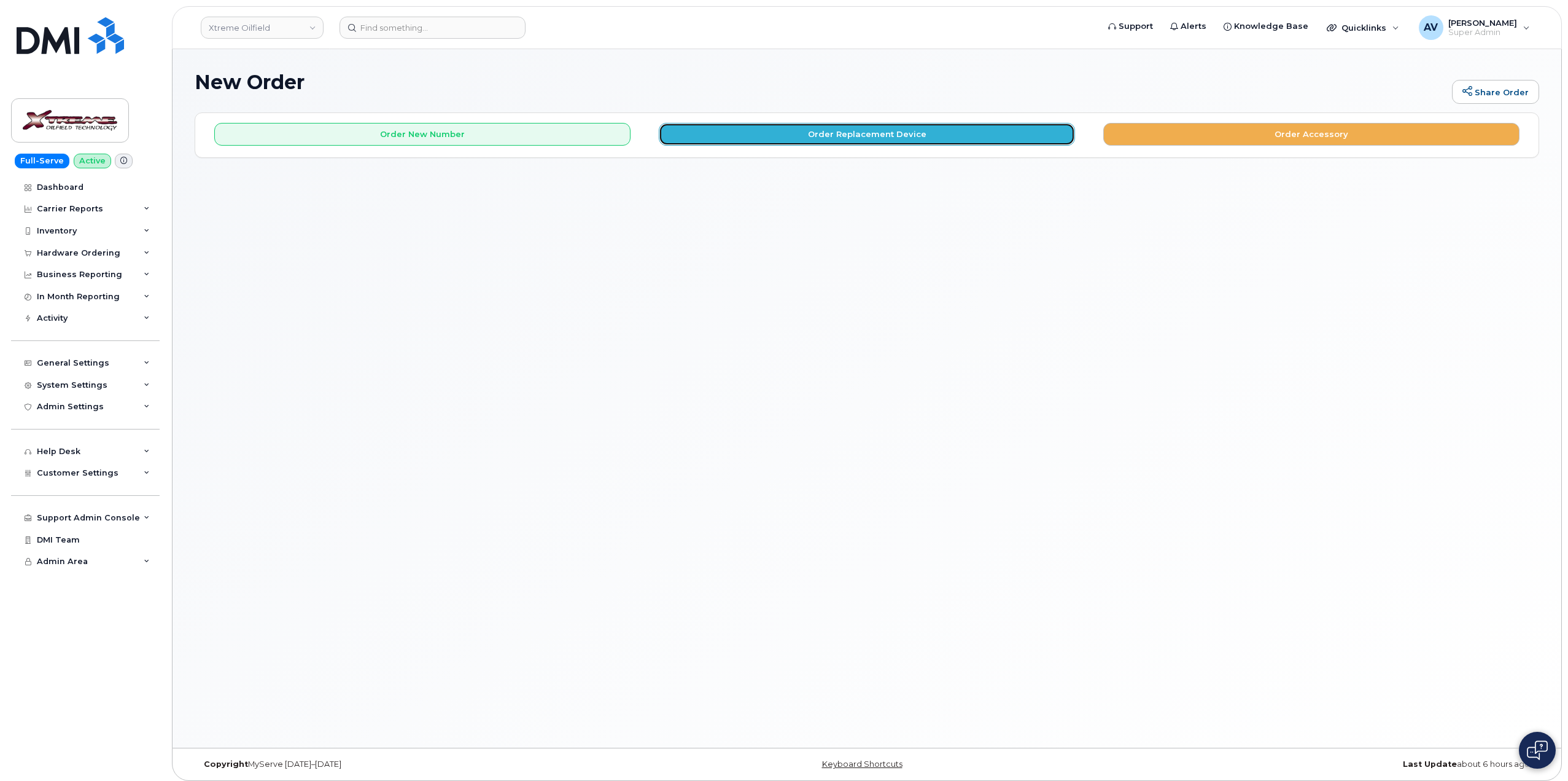
click at [928, 133] on button "Order Replacement Device" at bounding box center [867, 134] width 416 height 23
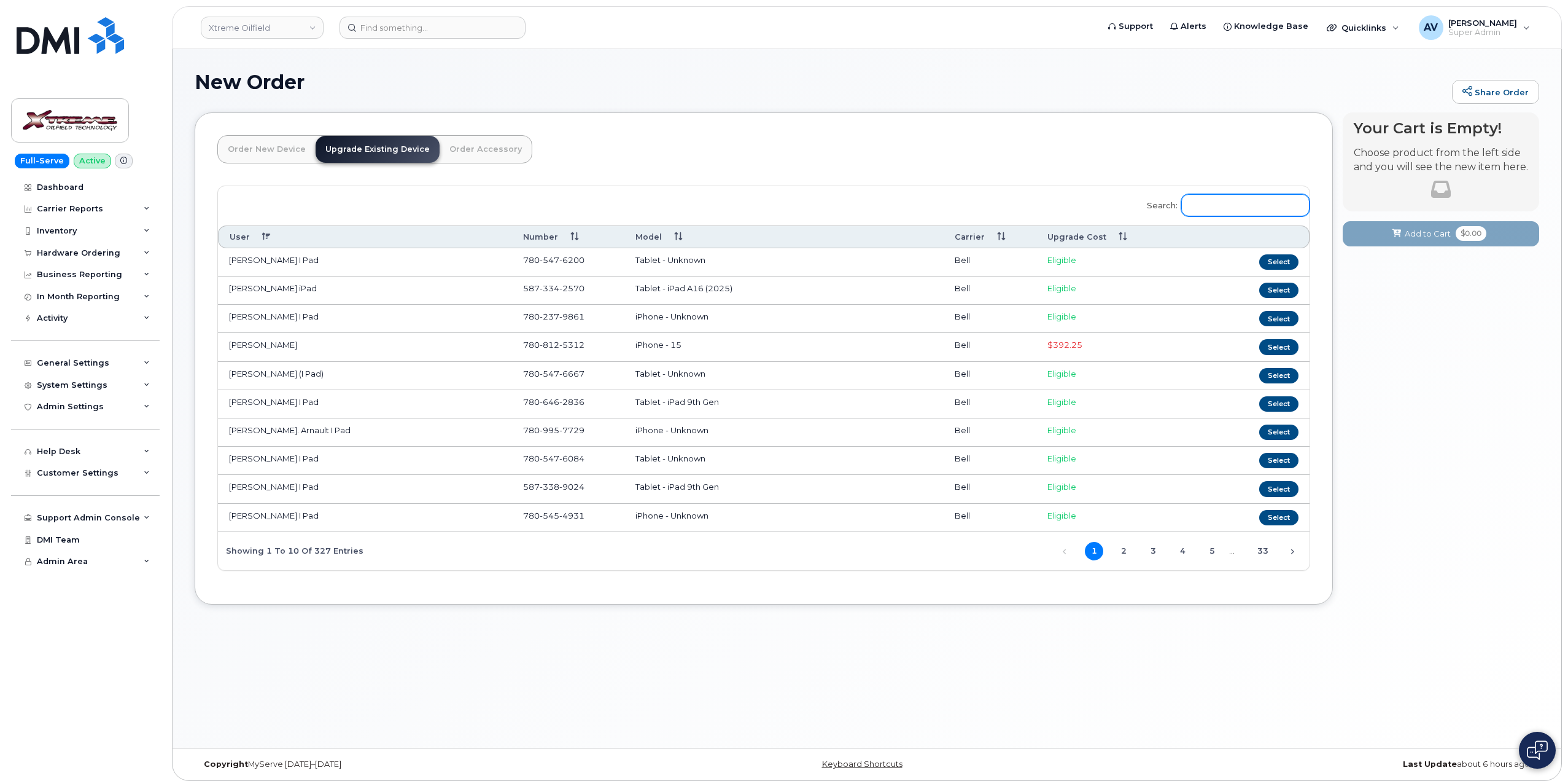
click at [1247, 203] on input "Search:" at bounding box center [1245, 205] width 129 height 22
type input "1"
type input "iphone 16"
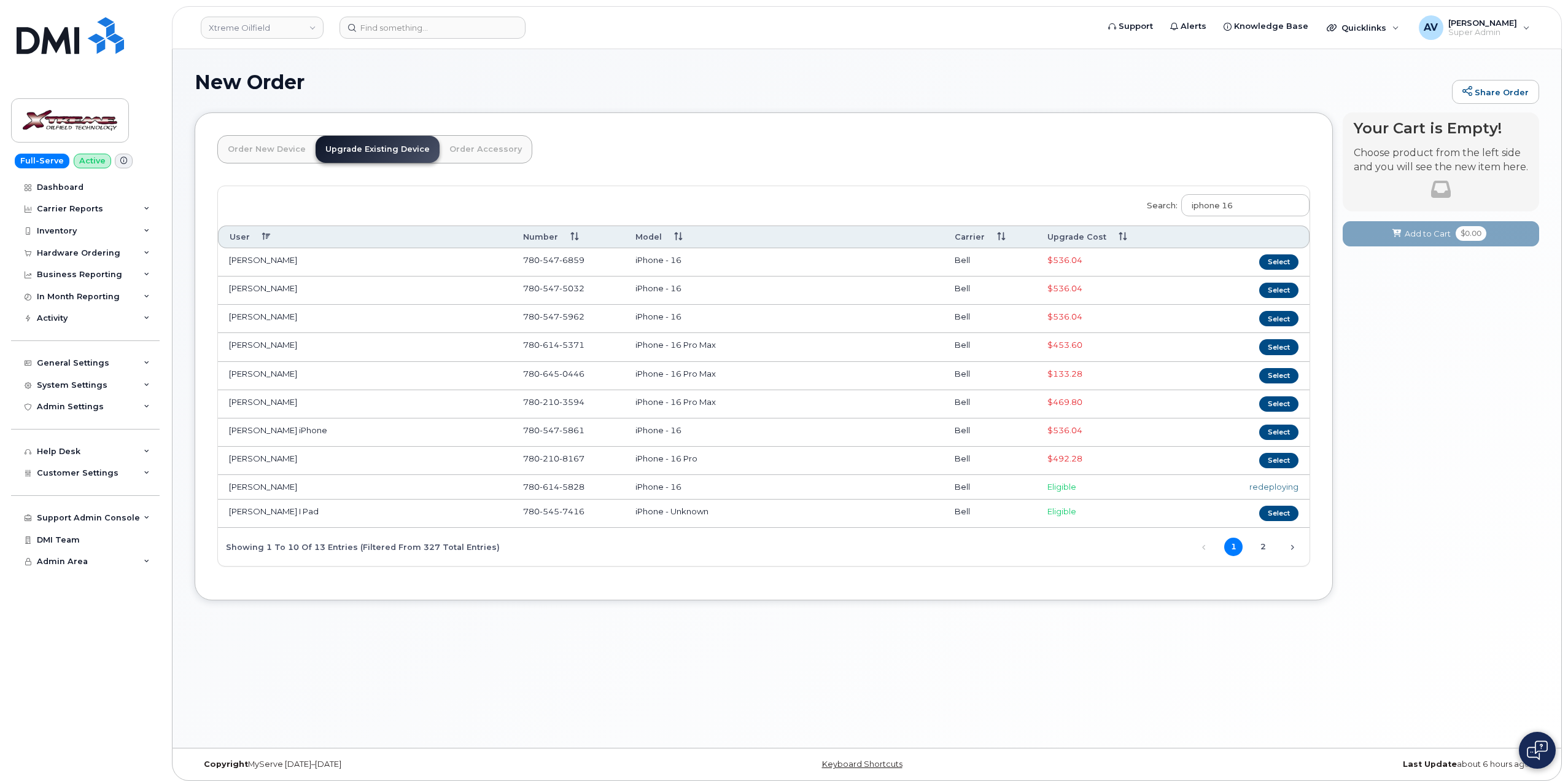
click at [1289, 489] on div "redeploying" at bounding box center [1238, 487] width 121 height 12
drag, startPoint x: 608, startPoint y: 512, endPoint x: 516, endPoint y: 519, distance: 92.3
click at [516, 519] on td "780 545 7416" at bounding box center [568, 514] width 112 height 28
copy span "780 545 7416"
drag, startPoint x: 591, startPoint y: 488, endPoint x: 523, endPoint y: 494, distance: 68.3
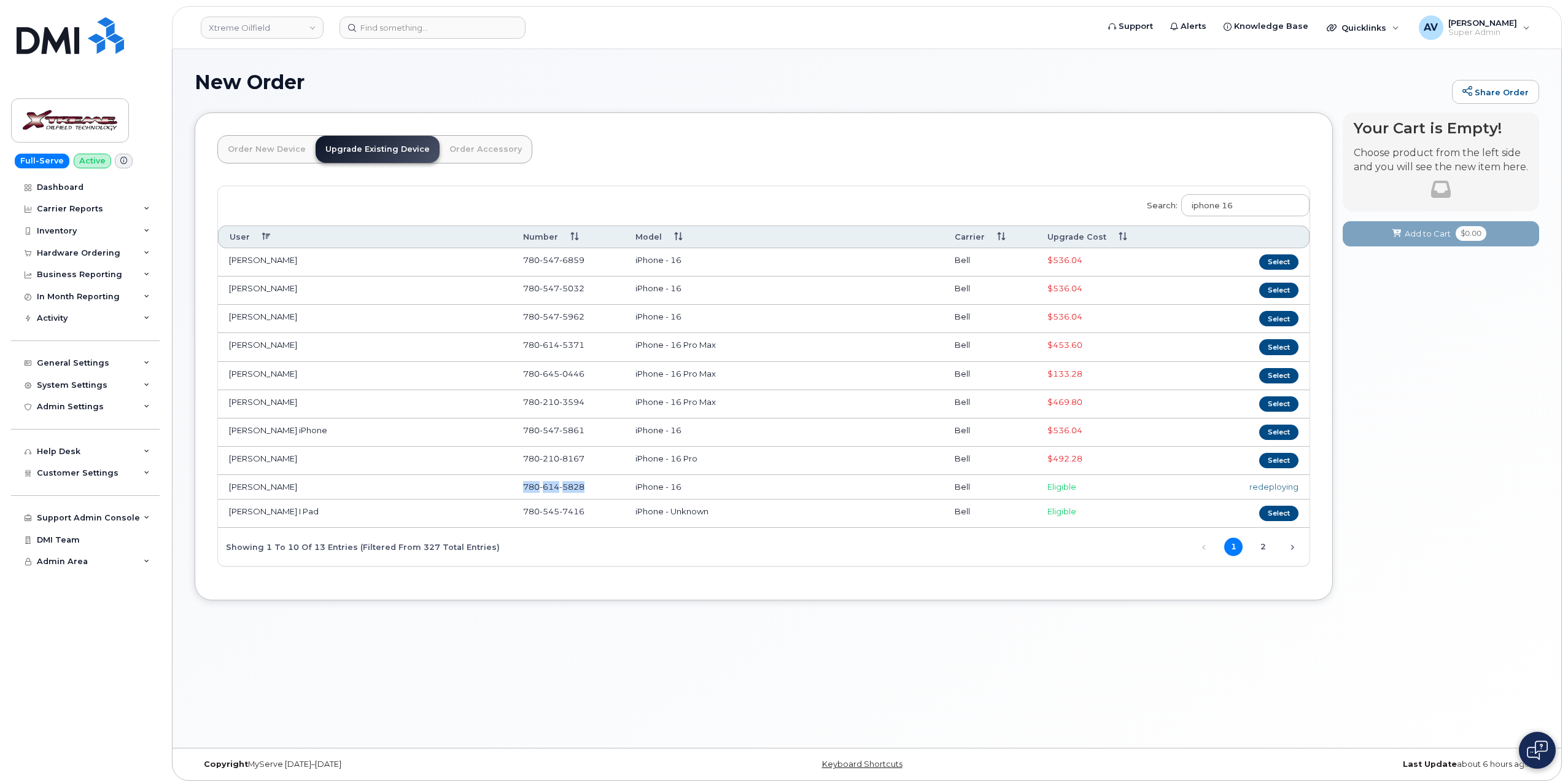
click at [523, 494] on td "780 614 5828" at bounding box center [568, 487] width 112 height 24
copy span "780 614 5828"
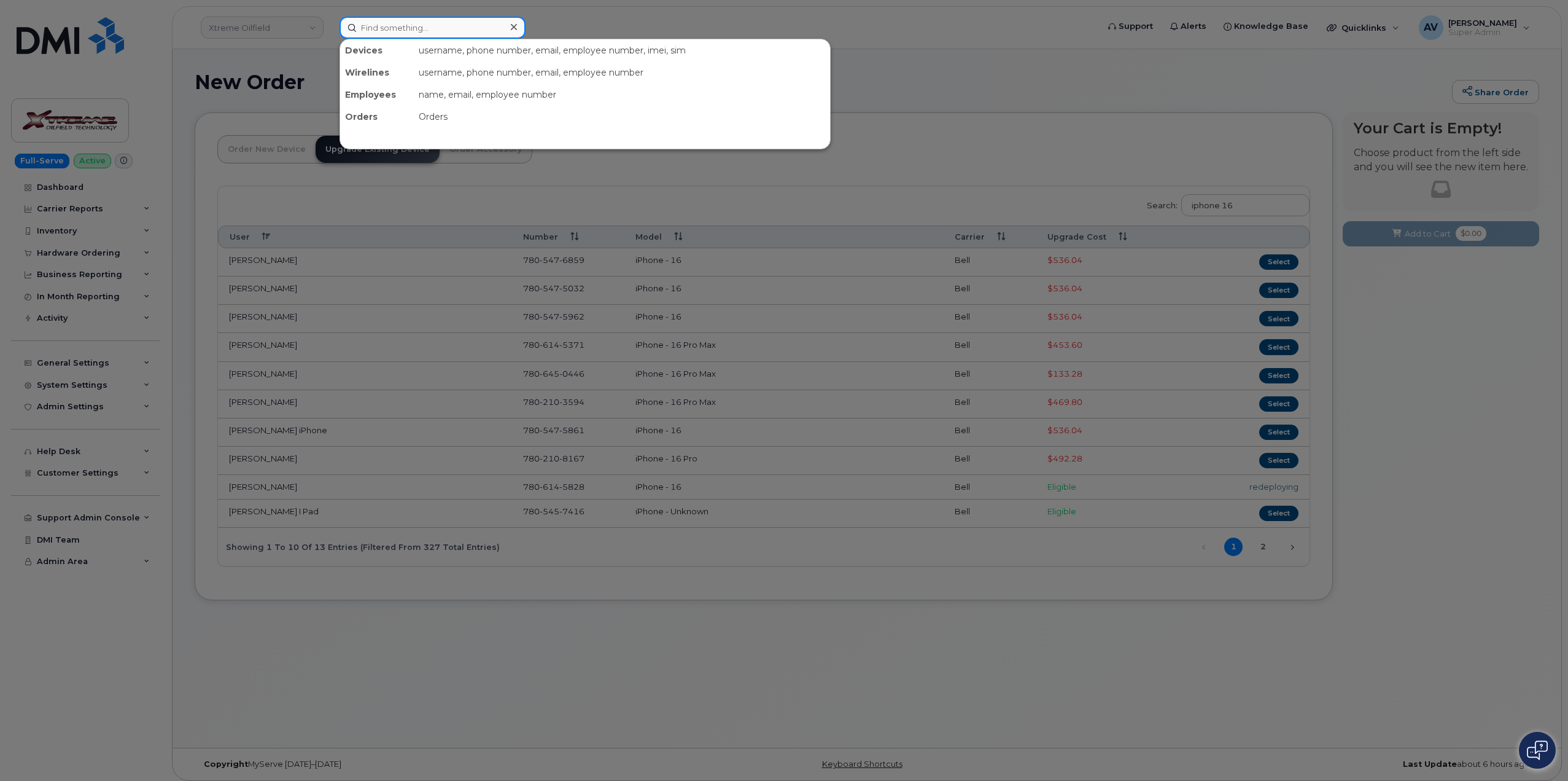
click at [409, 27] on input at bounding box center [433, 28] width 186 height 22
click at [917, 79] on div at bounding box center [784, 390] width 1568 height 781
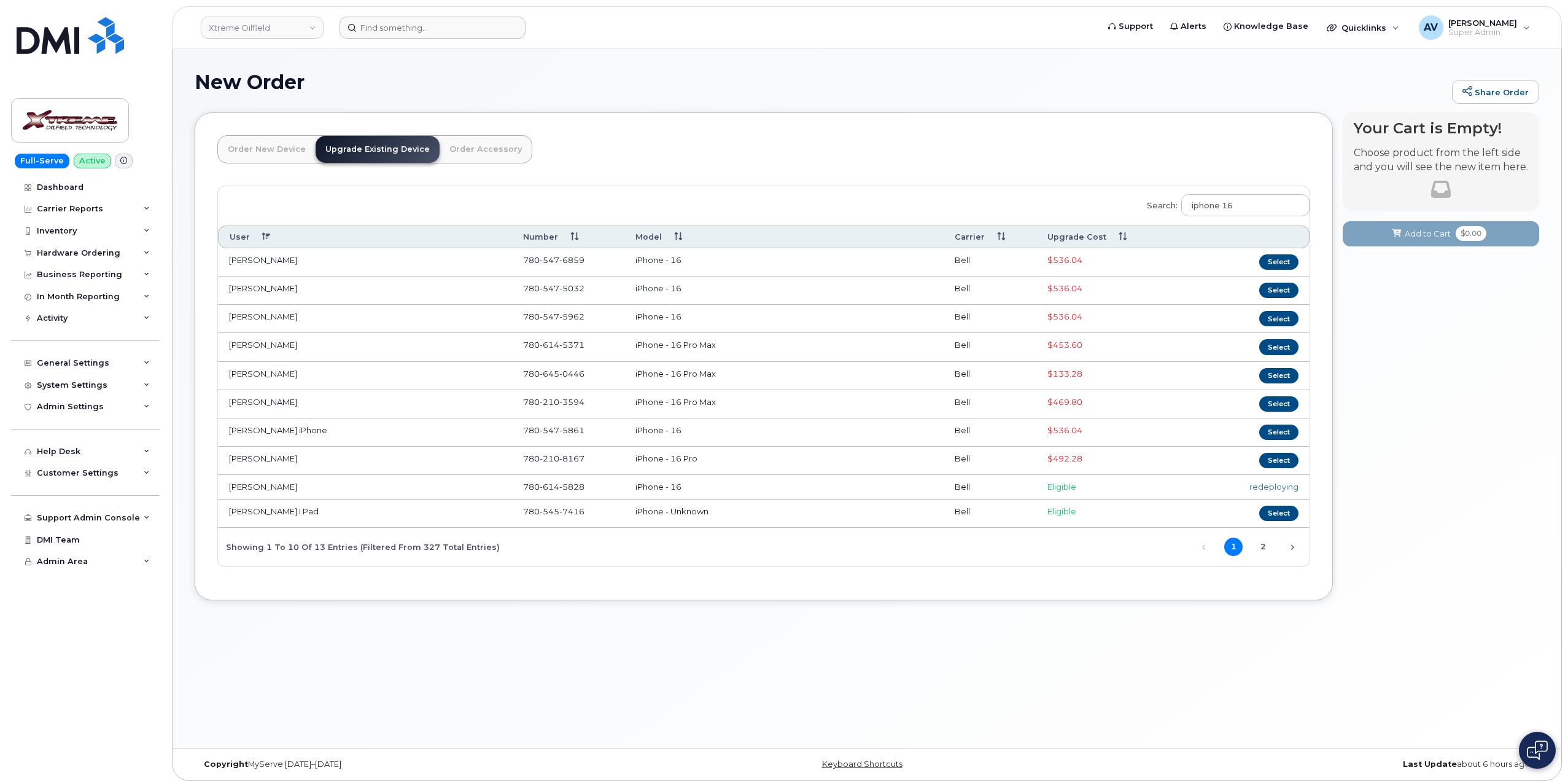
click at [368, 13] on header "Xtreme Oilfield Support Alerts Knowledge Base Quicklinks Suspend / Cancel Devic…" at bounding box center [867, 28] width 1391 height 43
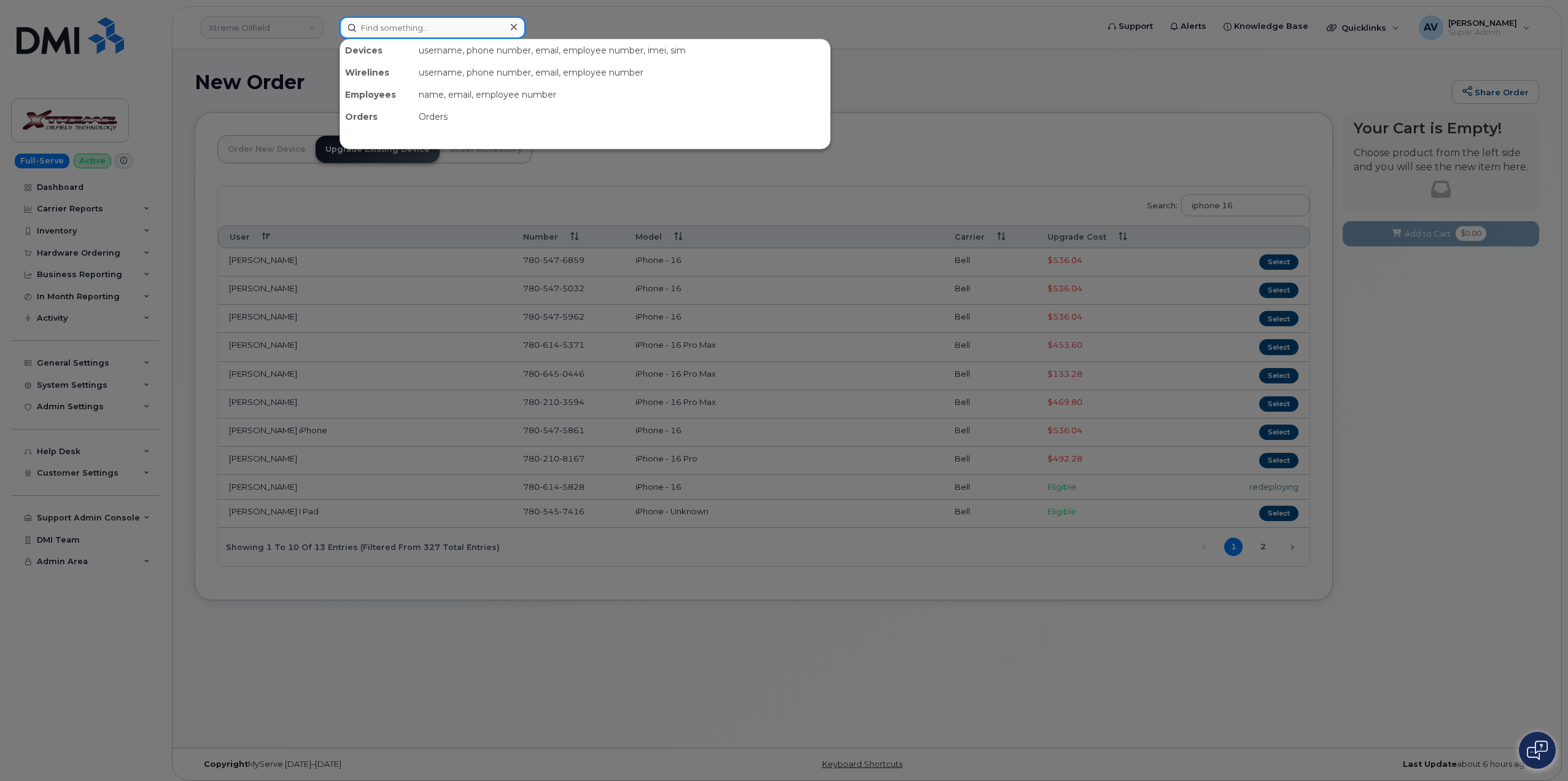
click at [381, 21] on input at bounding box center [433, 28] width 186 height 22
paste input "296532"
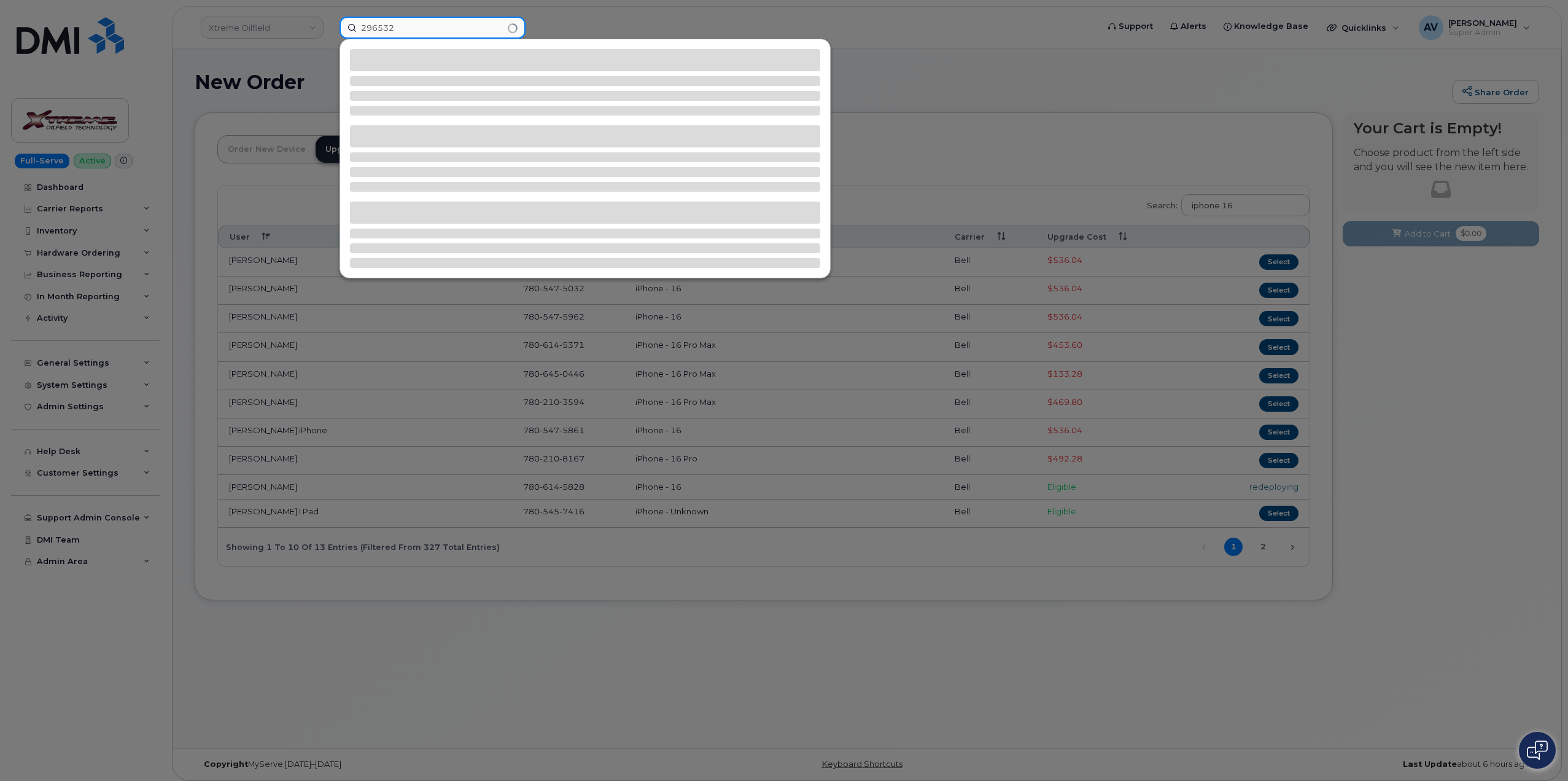
type input "296532"
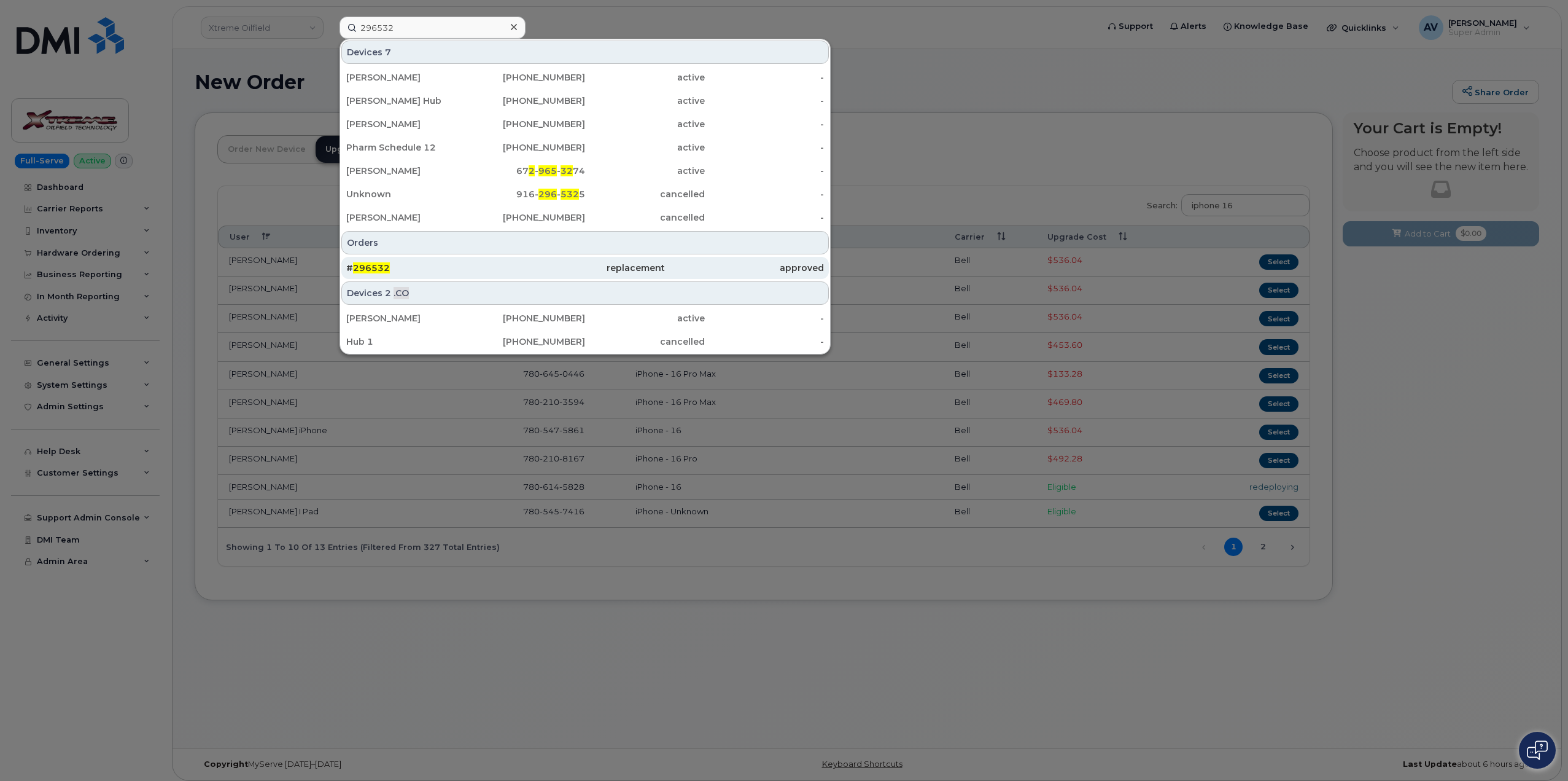
click at [441, 267] on div "# 296532" at bounding box center [426, 268] width 159 height 13
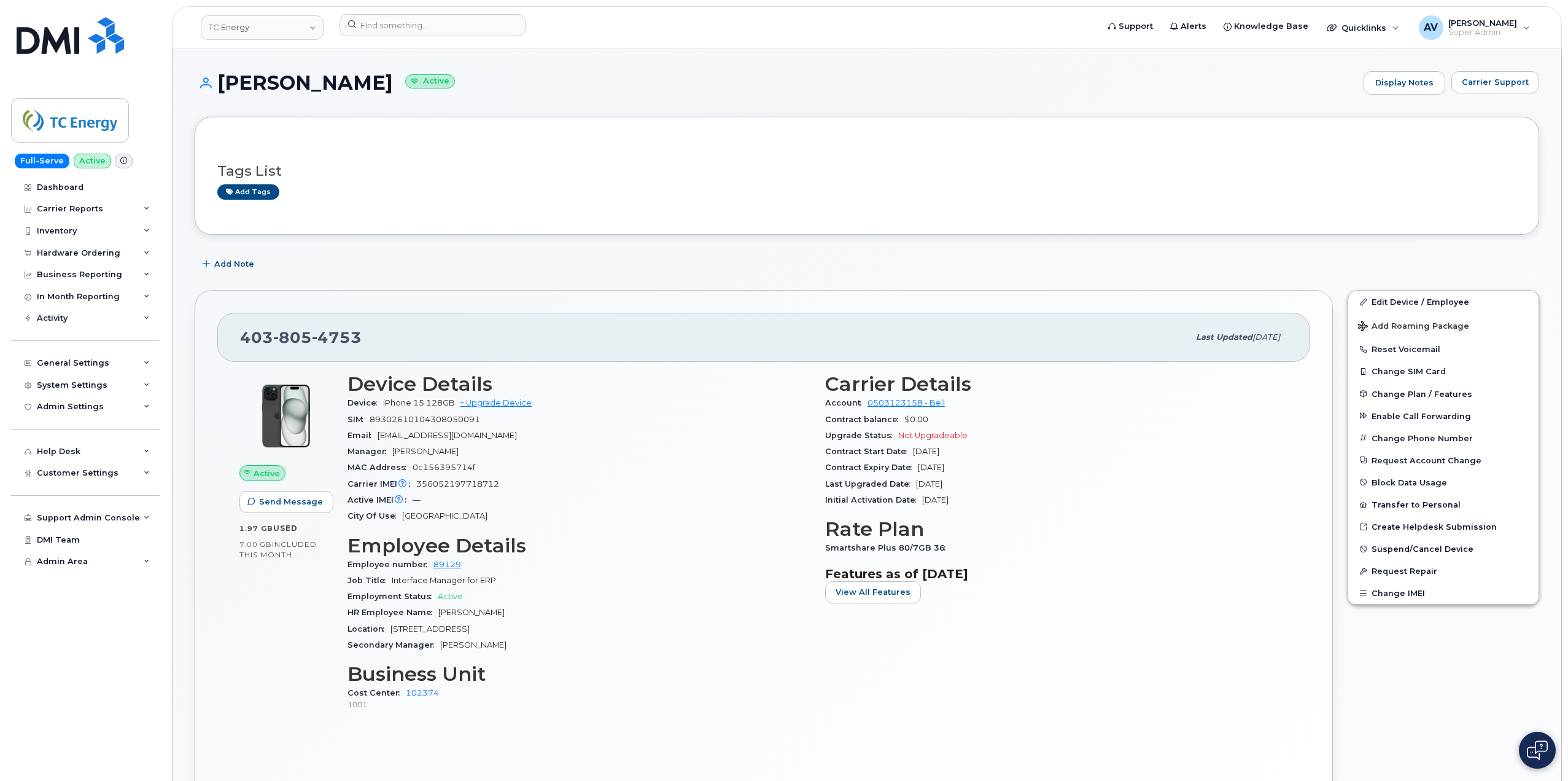
scroll to position [1228, 0]
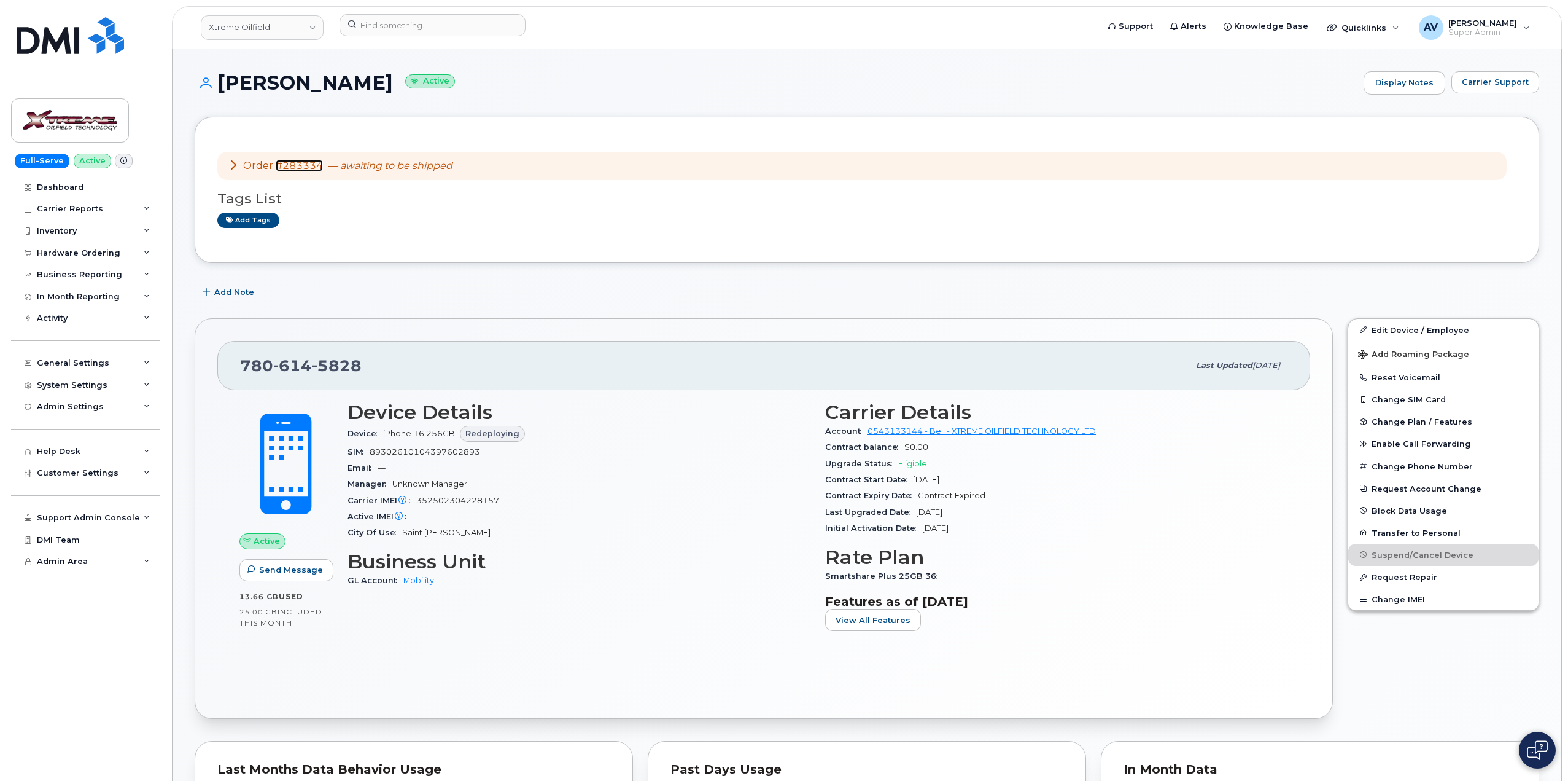
click at [292, 168] on link "#283334" at bounding box center [300, 165] width 47 height 12
click at [298, 170] on link "#283334" at bounding box center [300, 165] width 47 height 12
click at [306, 170] on link "#283334" at bounding box center [300, 165] width 47 height 12
click at [93, 251] on div "Hardware Ordering" at bounding box center [79, 253] width 84 height 9
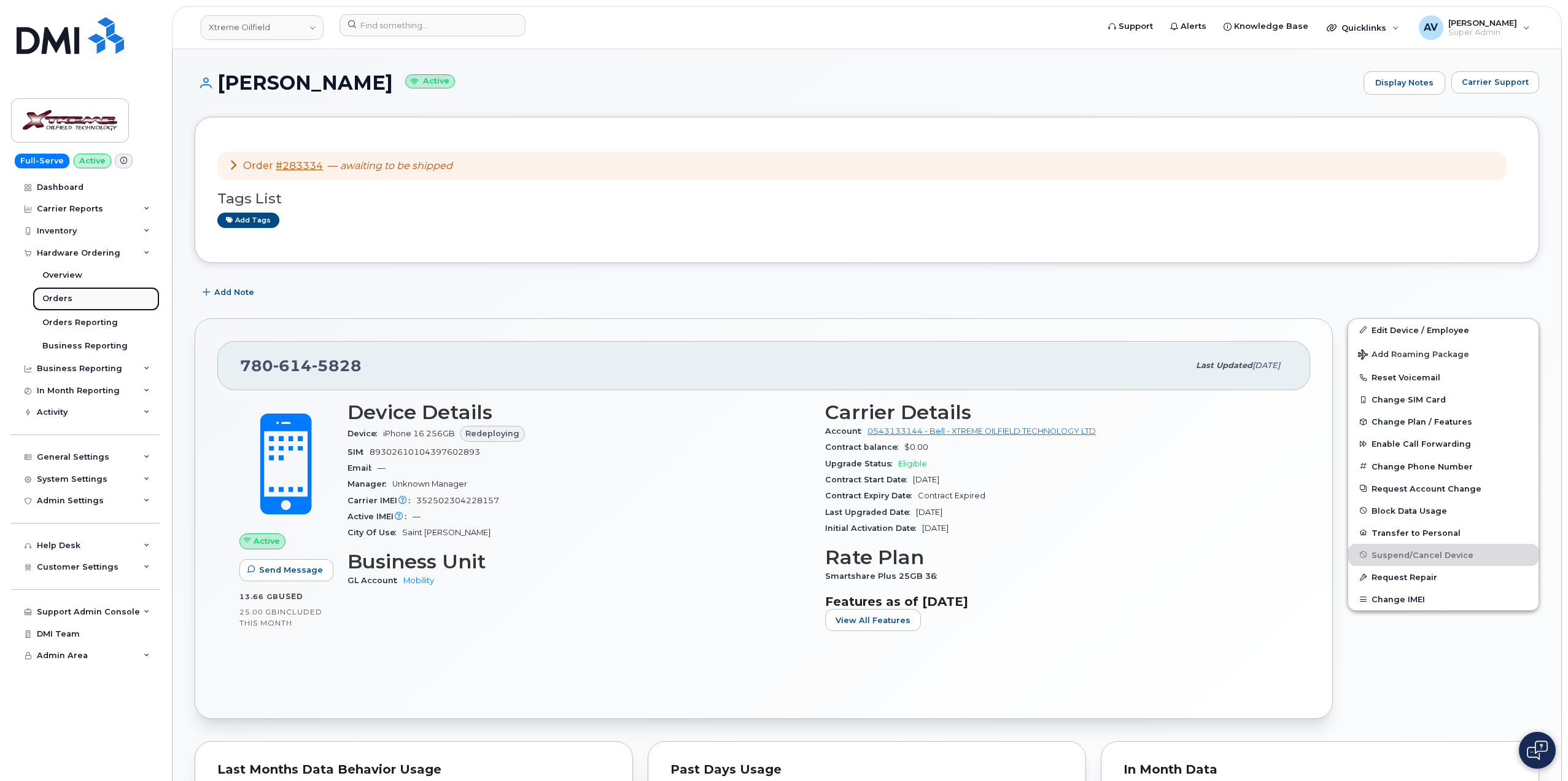
click at [106, 300] on link "Orders" at bounding box center [95, 299] width 127 height 24
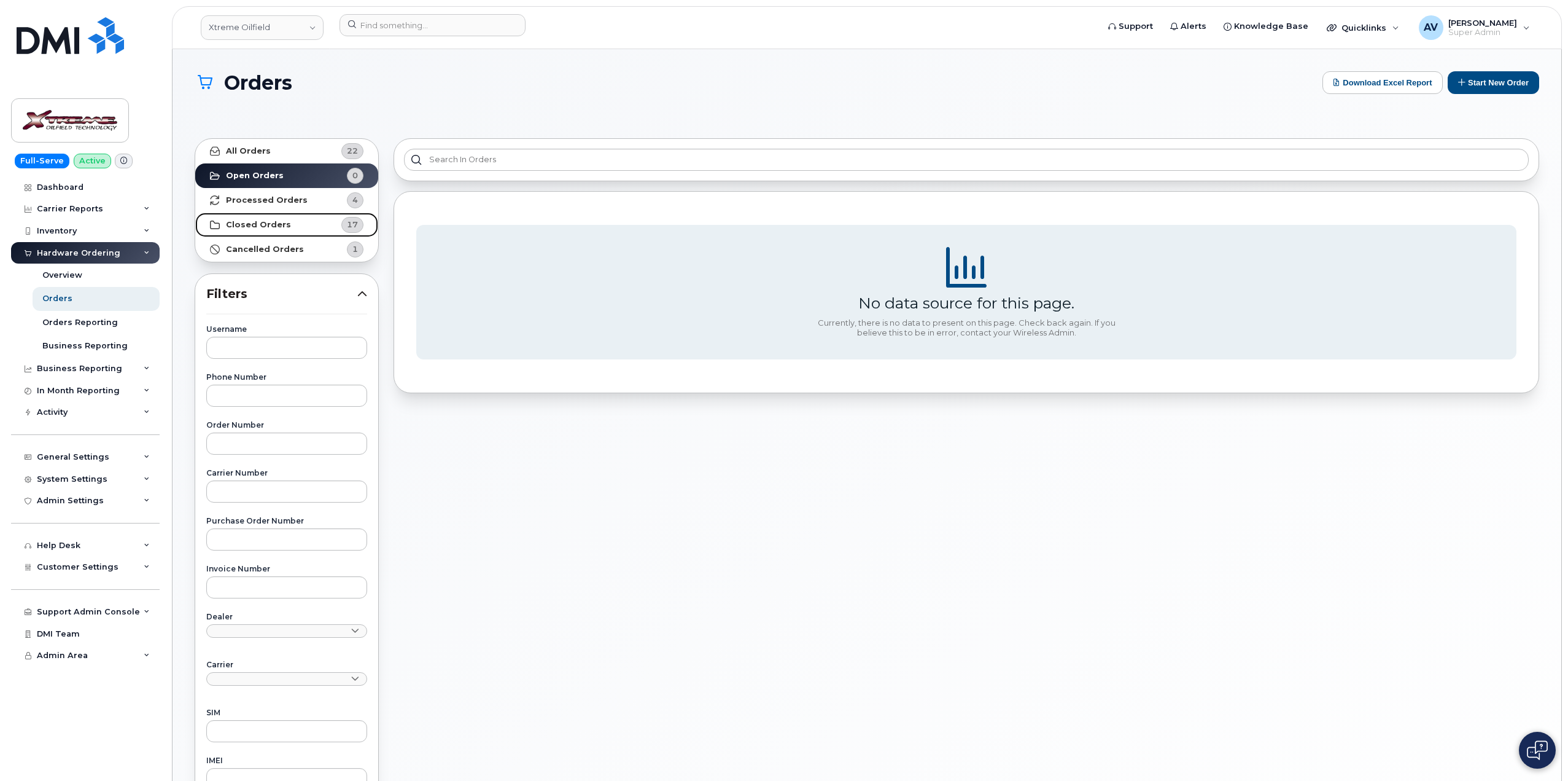
click at [284, 226] on link "Closed Orders 17" at bounding box center [287, 224] width 183 height 24
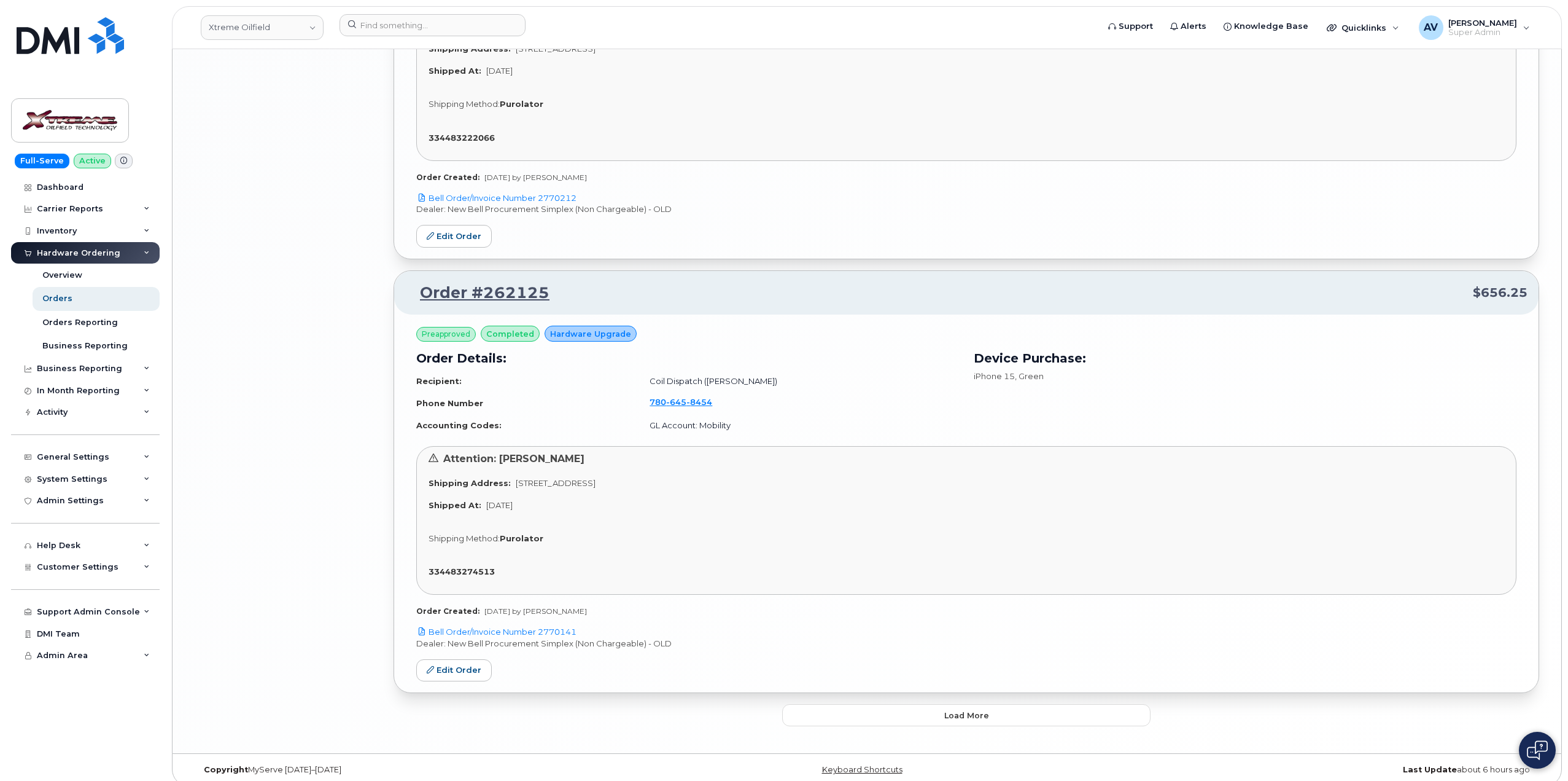
scroll to position [2950, 0]
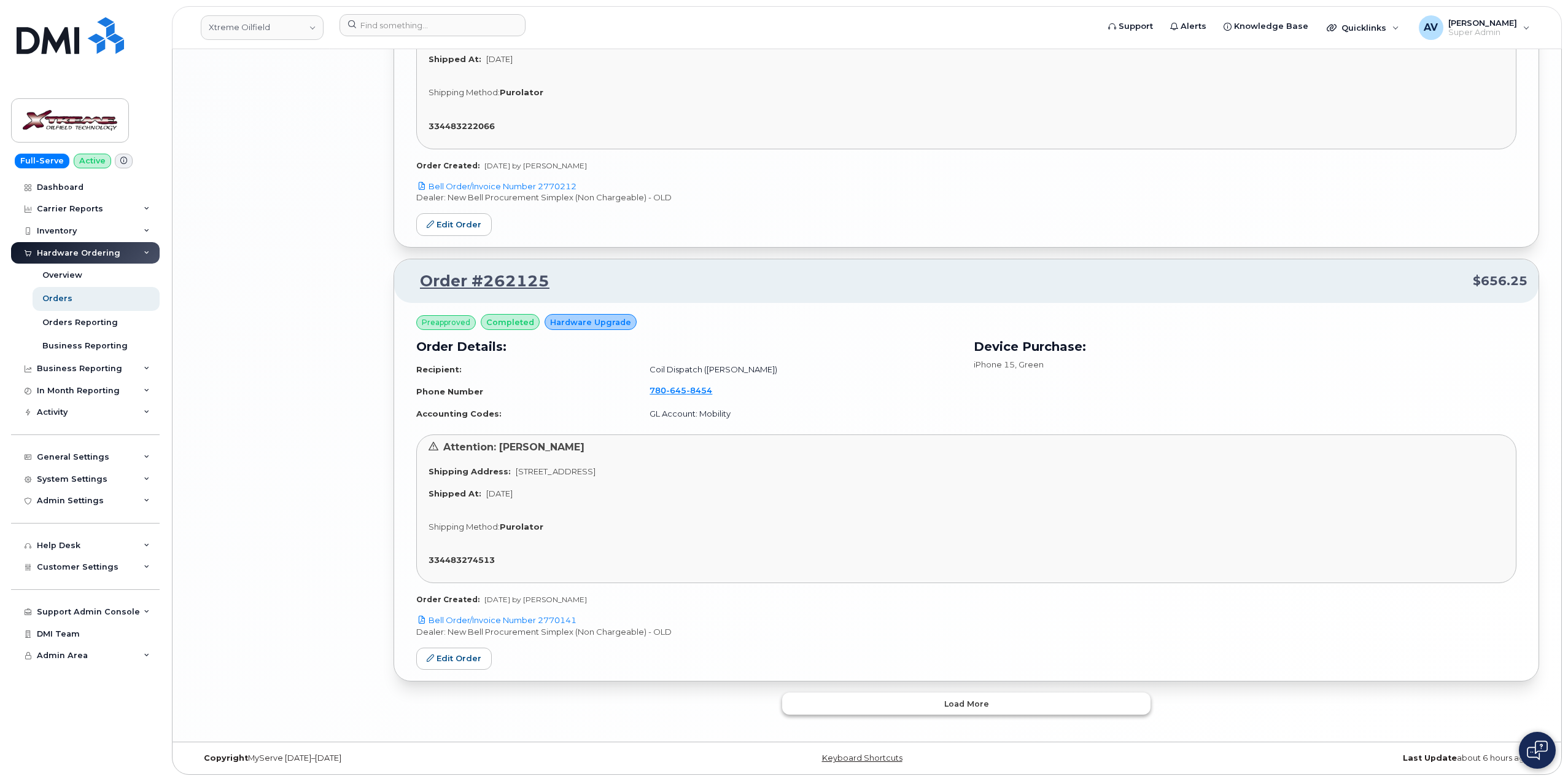
click at [996, 698] on button "Load more" at bounding box center [966, 703] width 368 height 22
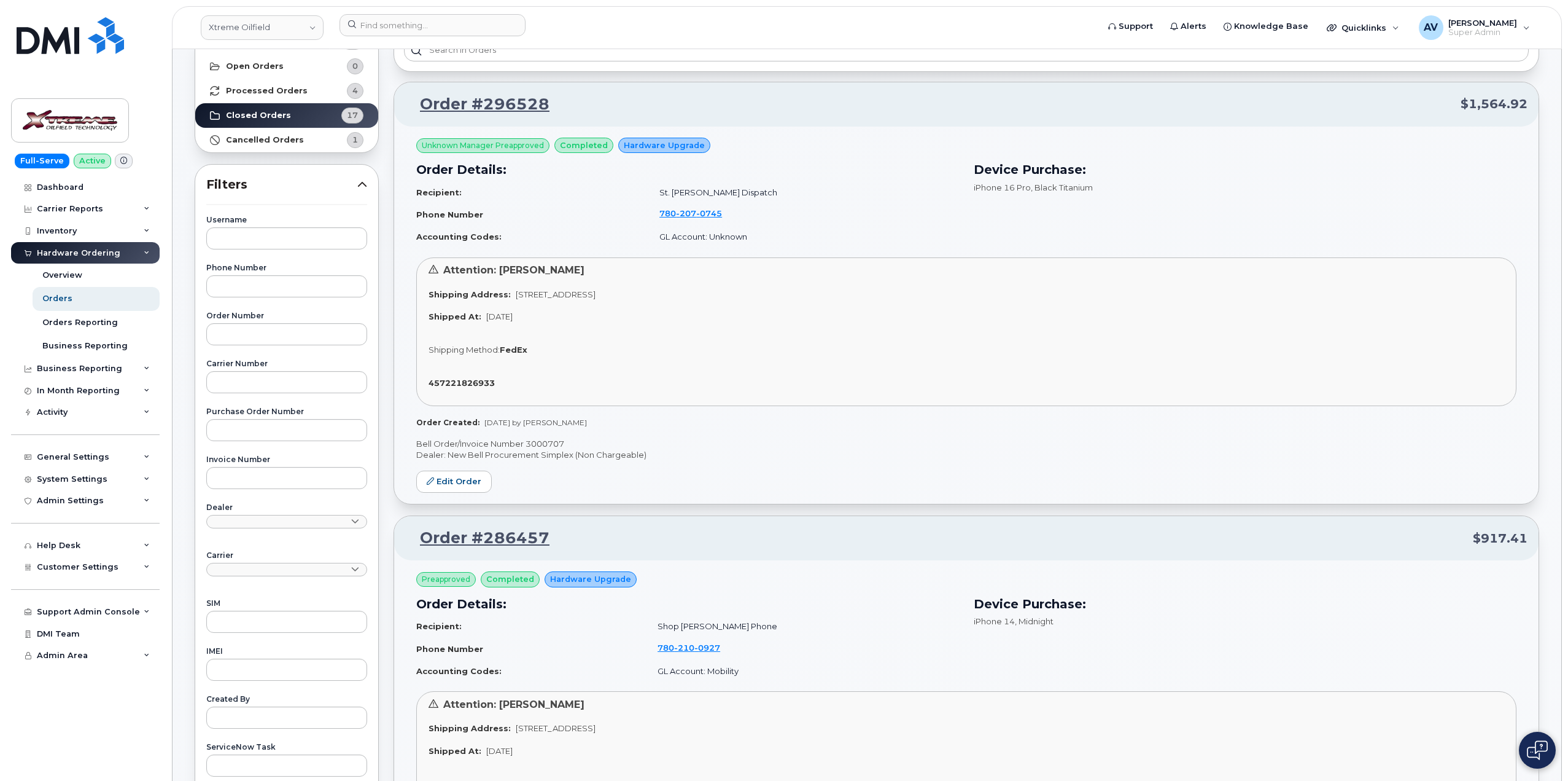
scroll to position [62, 0]
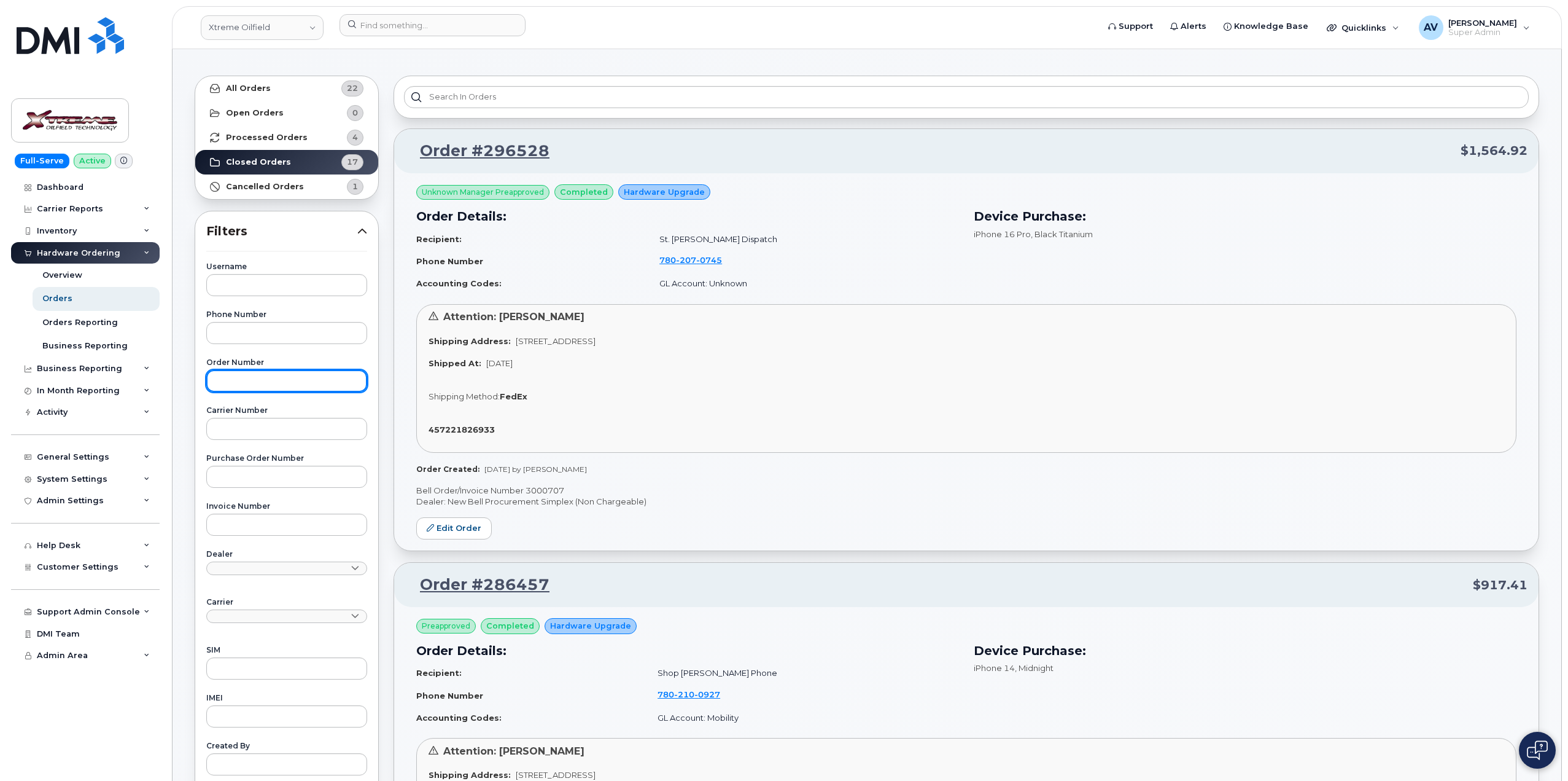
click at [265, 381] on input "text" at bounding box center [287, 381] width 161 height 22
paste input "296532"
type input "296532"
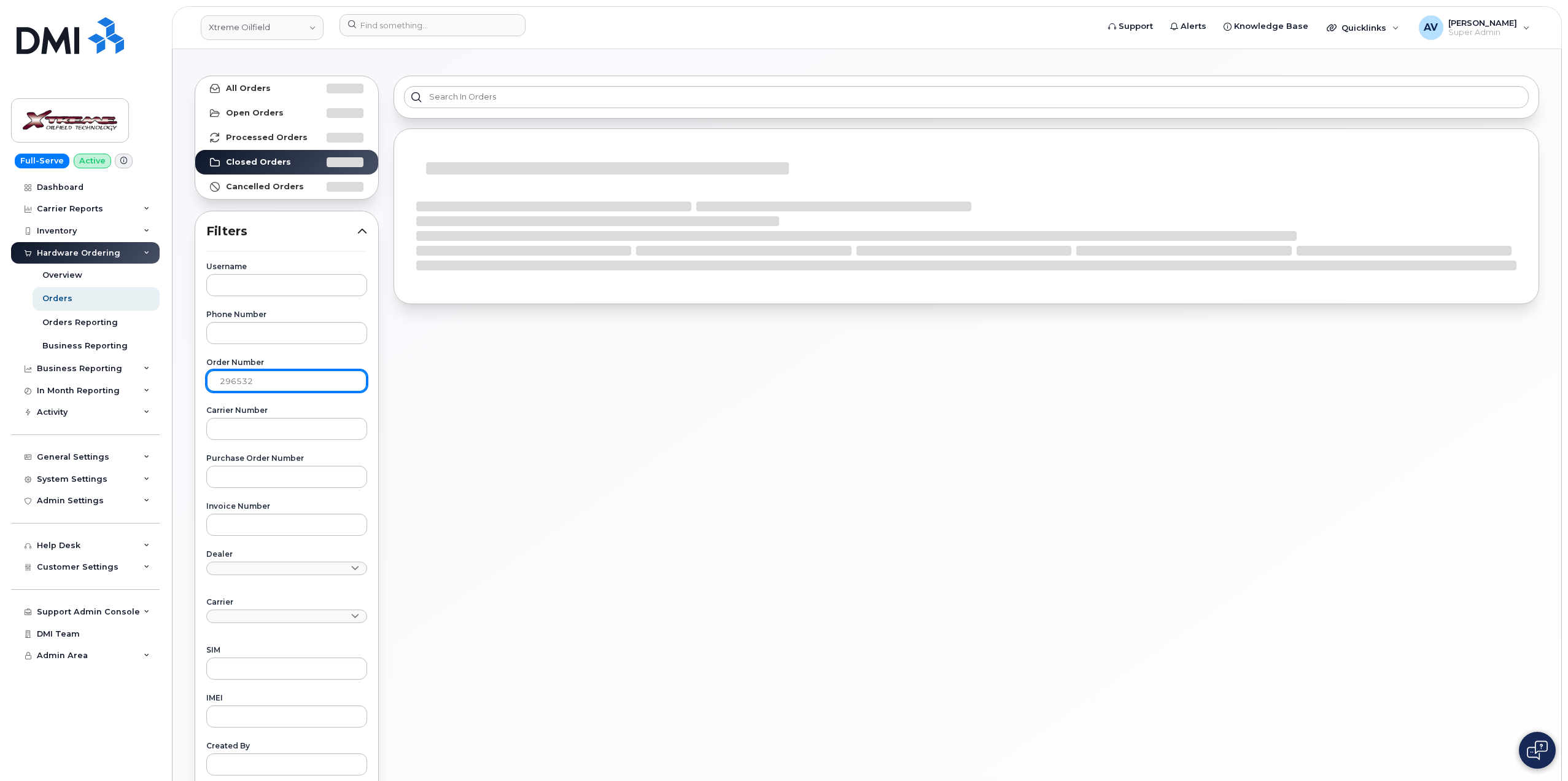
click at [220, 379] on input "296532" at bounding box center [287, 381] width 161 height 22
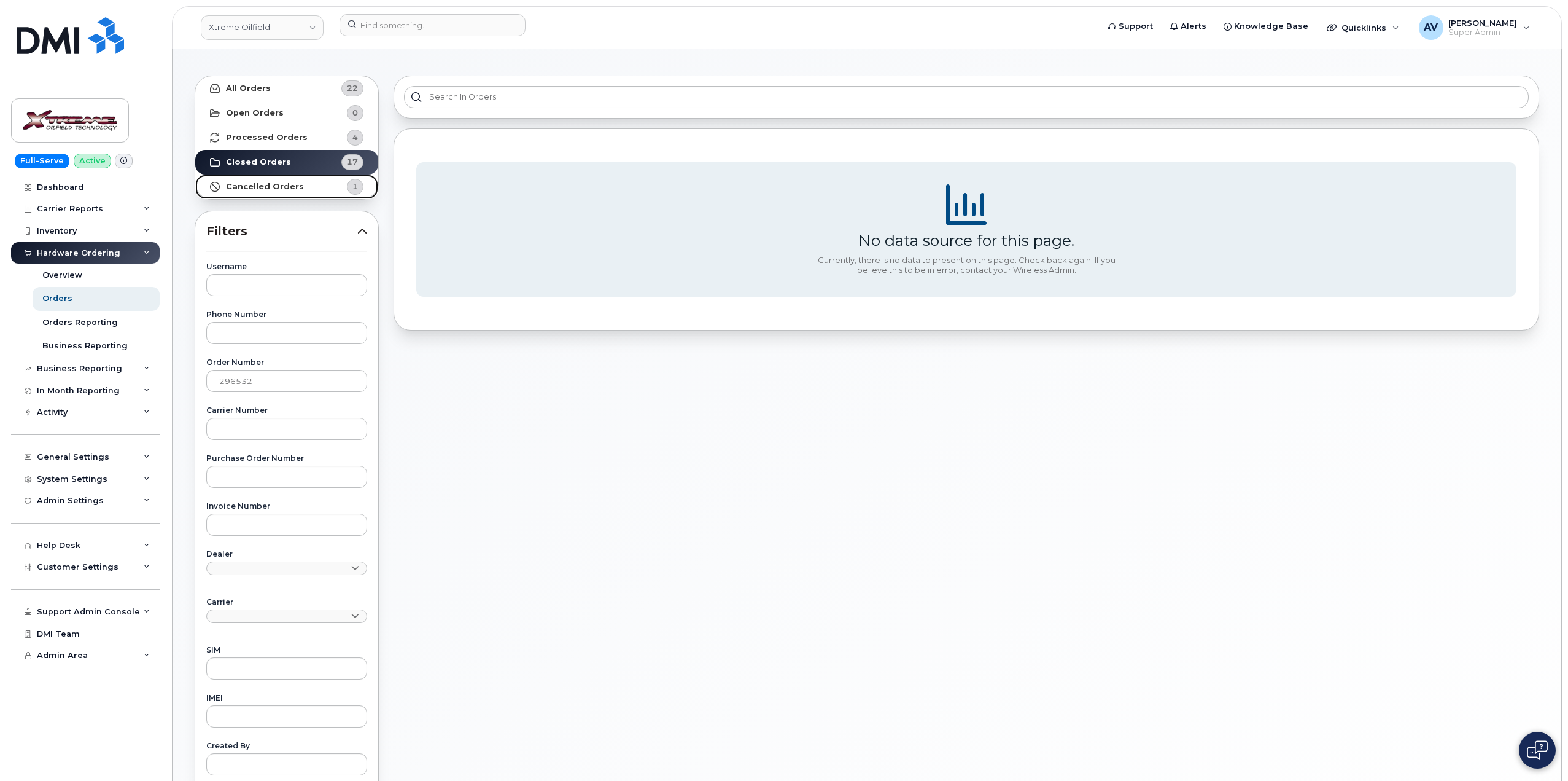
click at [296, 188] on strong "Cancelled Orders" at bounding box center [265, 186] width 78 height 9
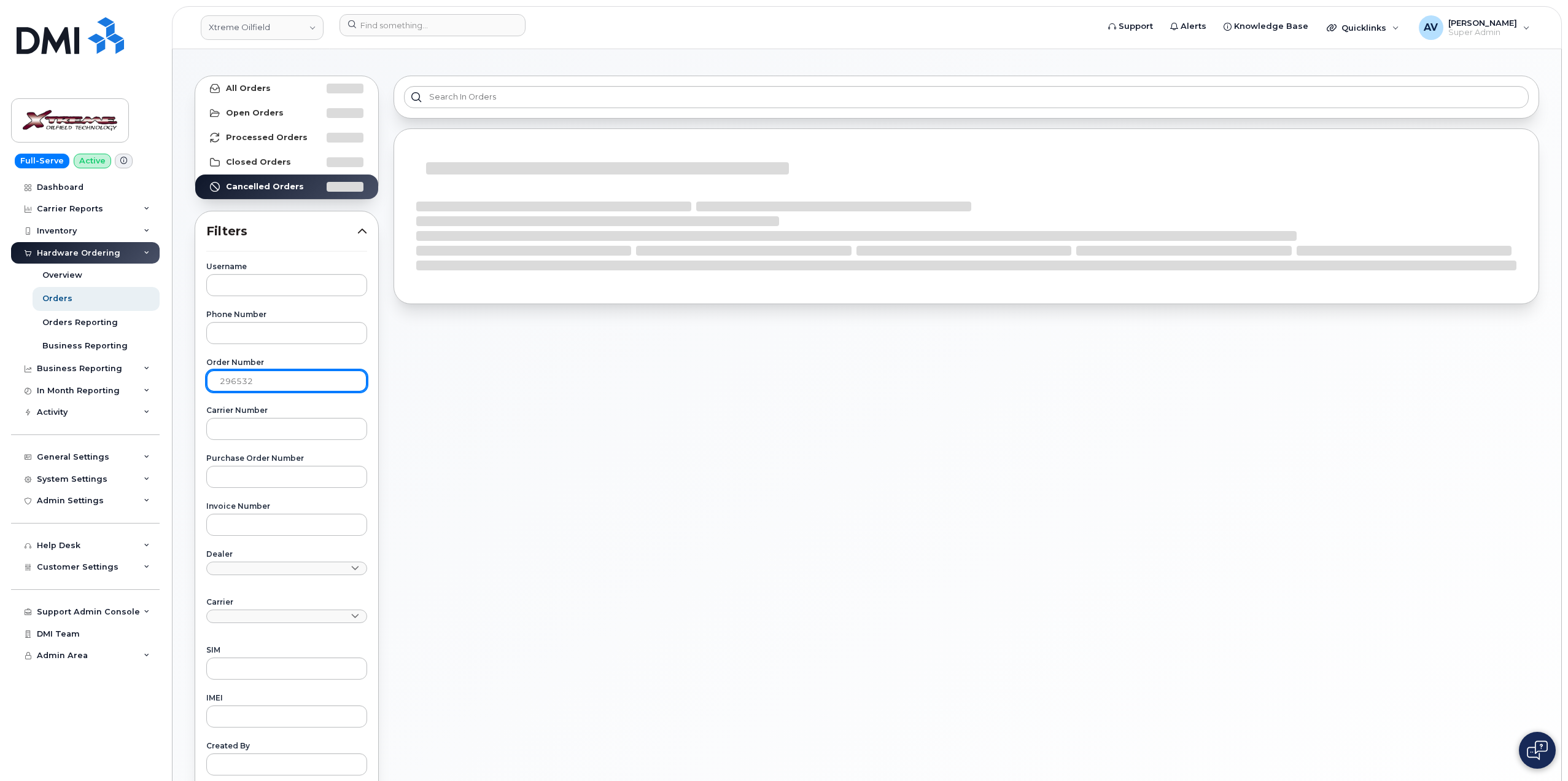
click at [285, 380] on input "296532" at bounding box center [287, 381] width 161 height 22
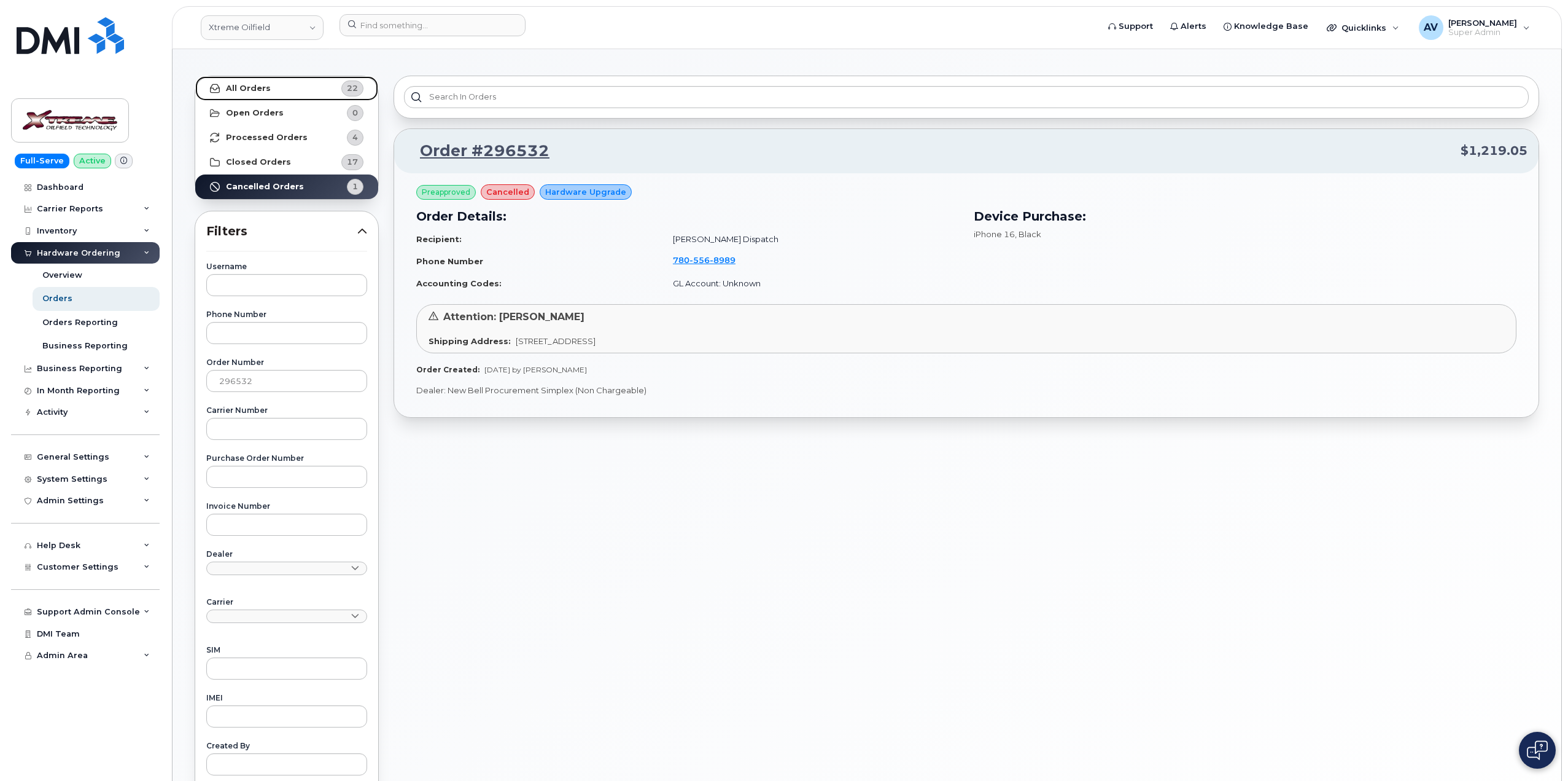
click at [274, 93] on link "All Orders 22" at bounding box center [287, 88] width 183 height 24
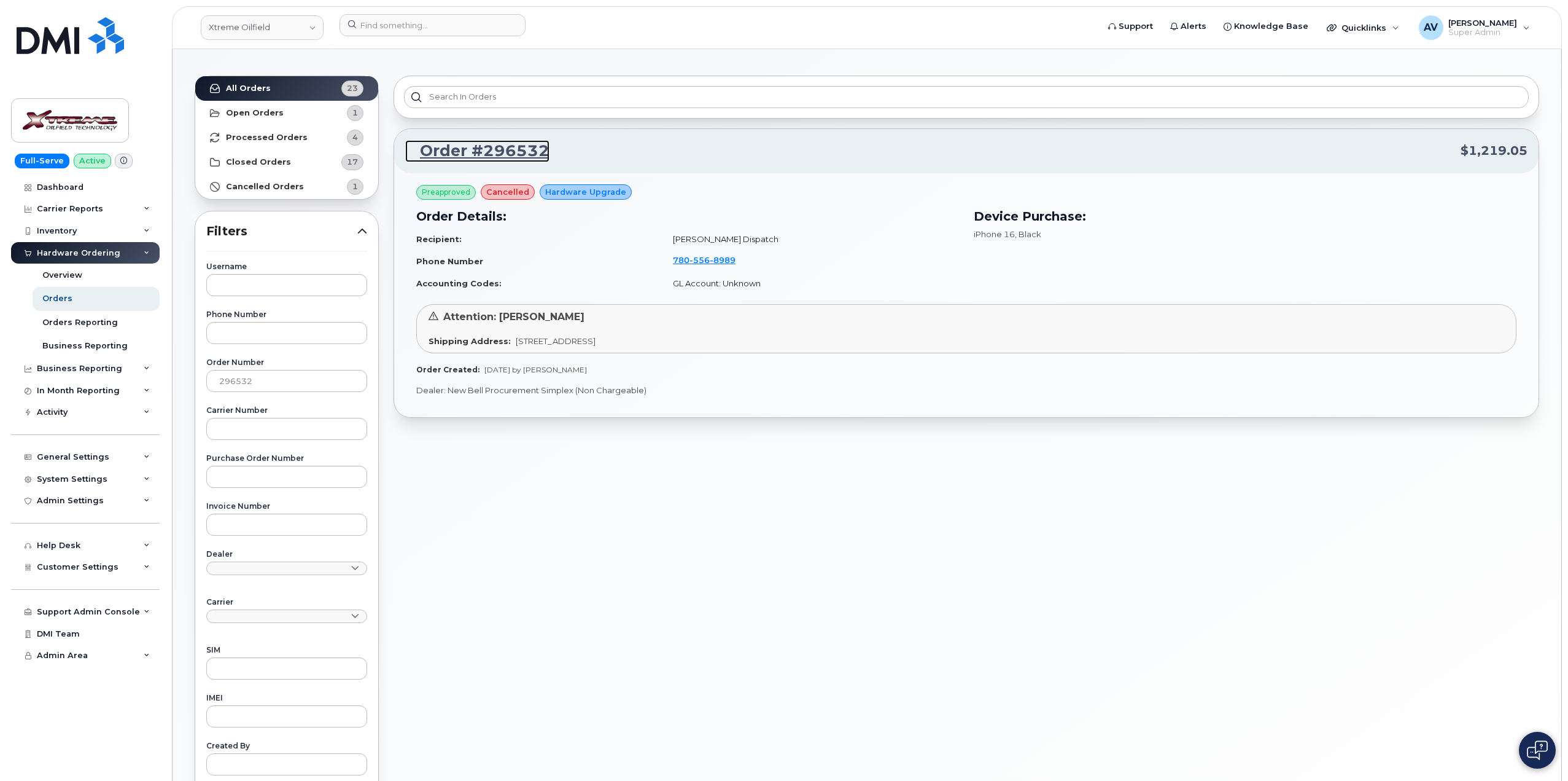
click at [471, 148] on link "Order #296532" at bounding box center [477, 151] width 144 height 22
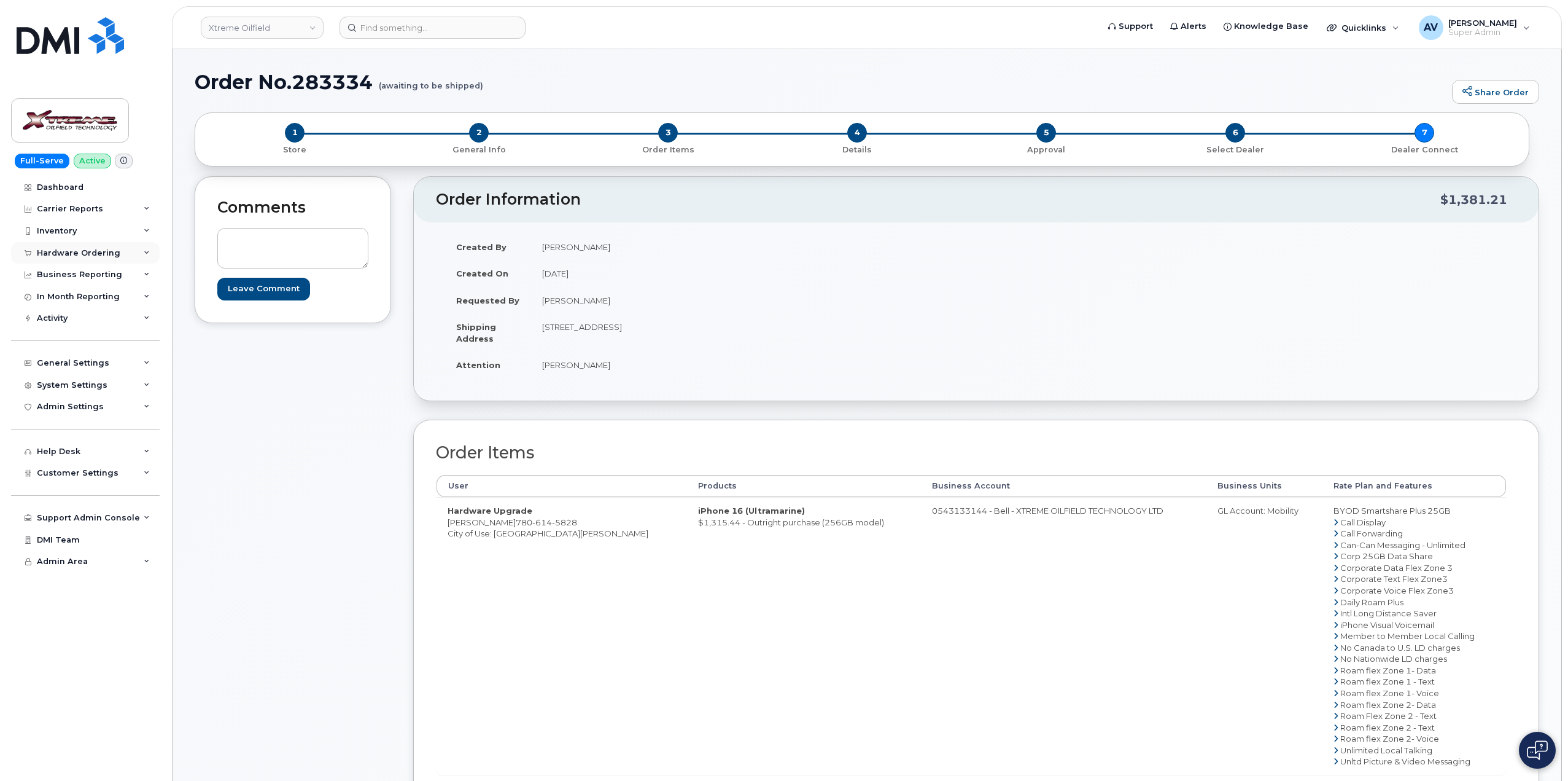
click at [69, 246] on div "Hardware Ordering" at bounding box center [85, 253] width 148 height 22
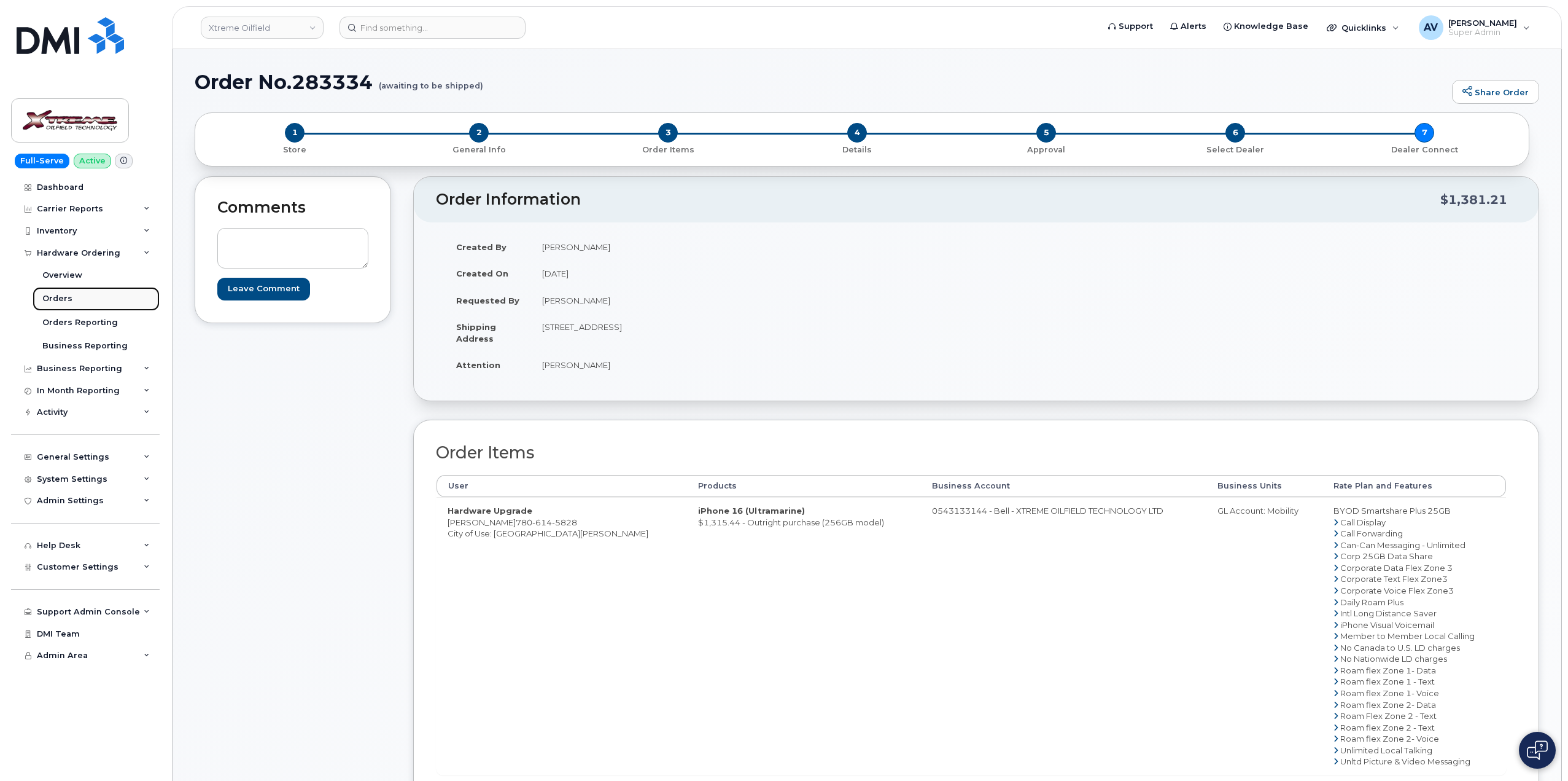
click at [68, 297] on div "Orders" at bounding box center [58, 298] width 30 height 11
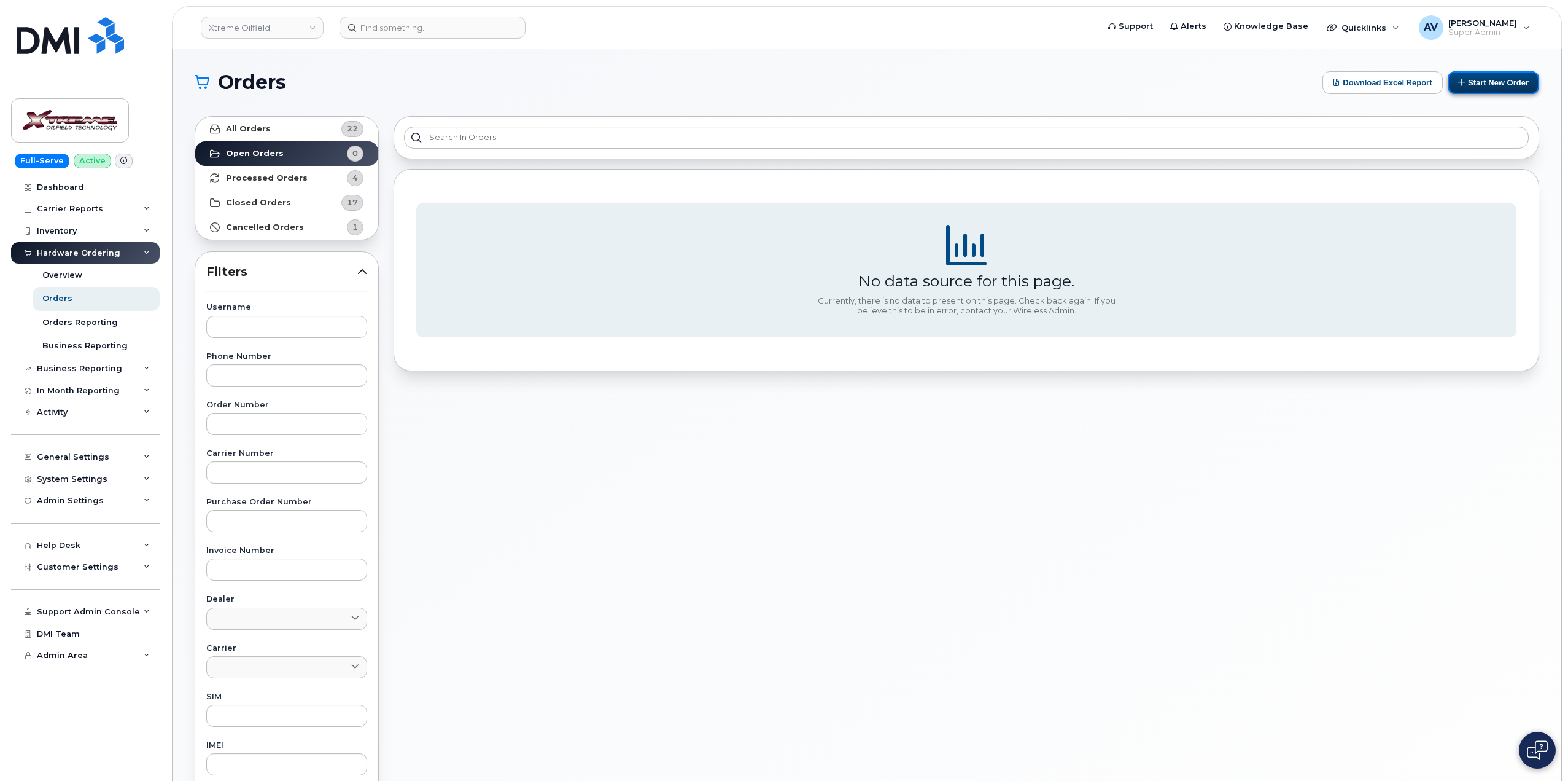
click at [1484, 77] on button "Start New Order" at bounding box center [1494, 82] width 91 height 23
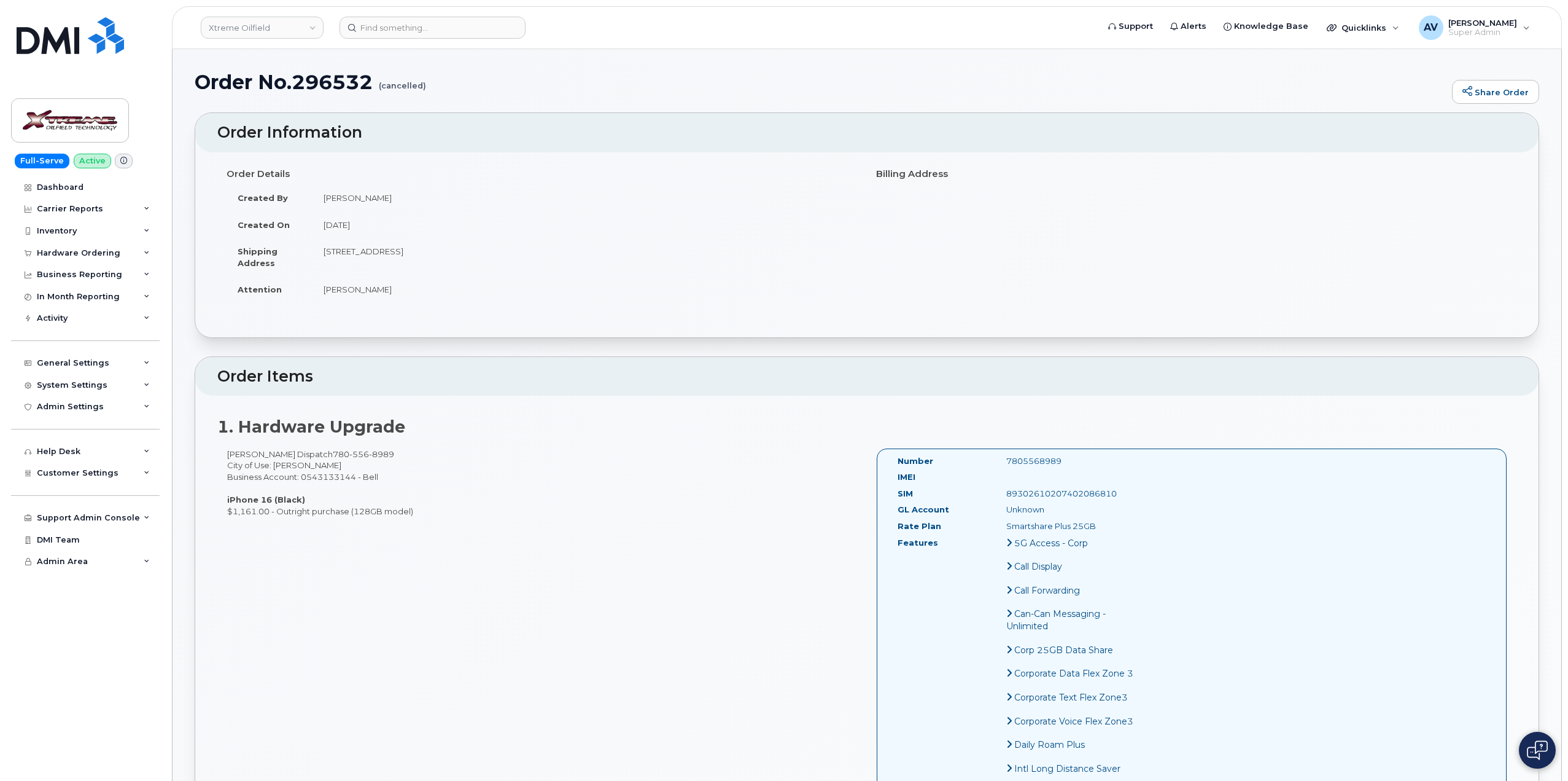
drag, startPoint x: 228, startPoint y: 450, endPoint x: 436, endPoint y: 516, distance: 218.2
click at [436, 516] on div "[PERSON_NAME] Dispatch [PHONE_NUMBER] City of Use: [GEOGRAPHIC_DATA] Business A…" at bounding box center [543, 482] width 650 height 68
copy div "[PERSON_NAME] Dispatch [PHONE_NUMBER] City of Use: [PERSON_NAME] Business Accou…"
drag, startPoint x: 1051, startPoint y: 460, endPoint x: 992, endPoint y: 459, distance: 59.0
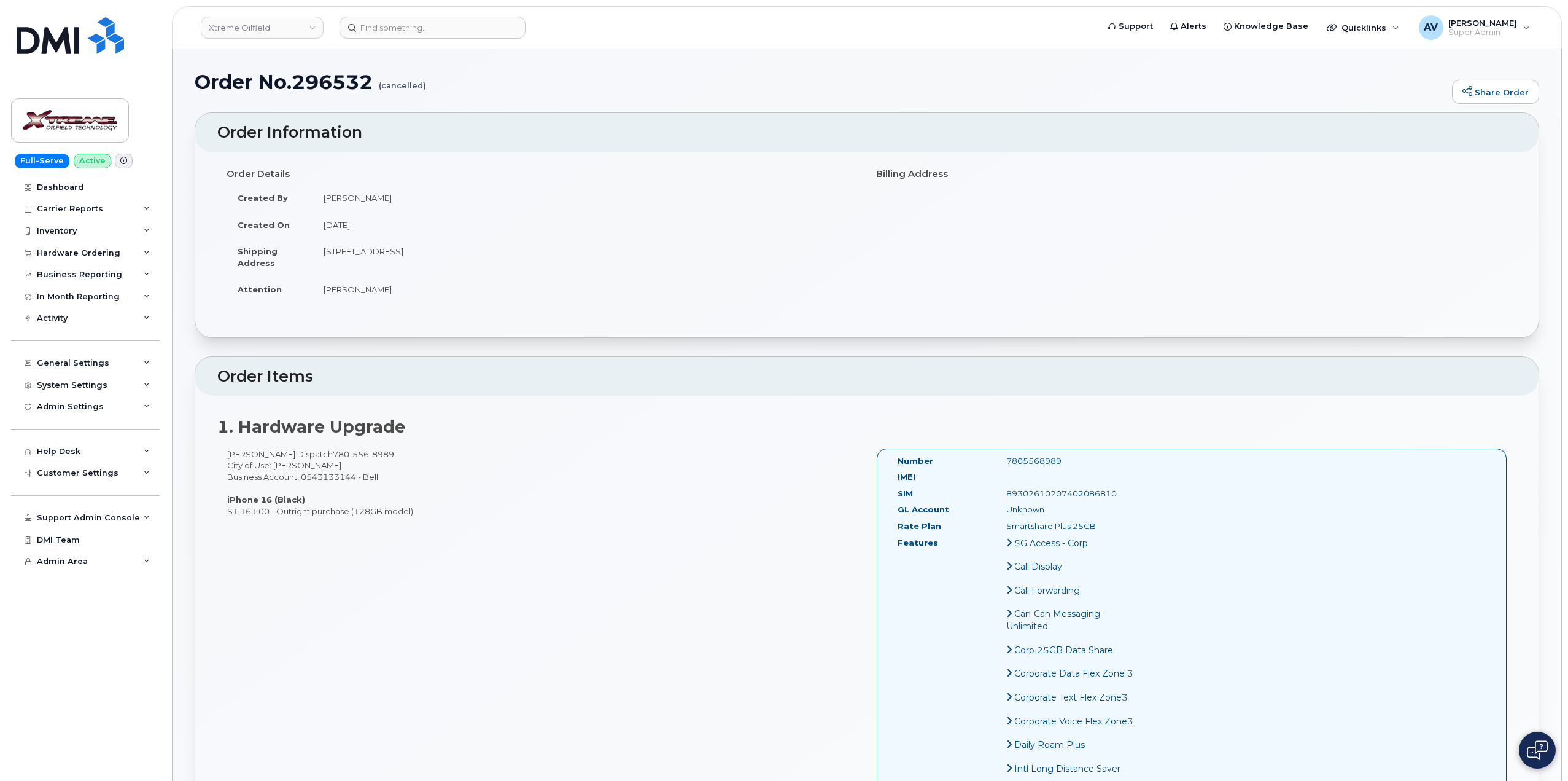
click at [997, 459] on div "7805568989" at bounding box center [1073, 461] width 152 height 12
copy div "7805568989"
drag, startPoint x: 322, startPoint y: 250, endPoint x: 548, endPoint y: 258, distance: 226.1
click at [548, 258] on td "4905-50 Avenue (Unit 1476) St Paul Alberta T0A 3A0" at bounding box center [584, 256] width 545 height 38
copy td "4905-50 Avenue (Unit 1476) St Paul Alberta T0A 3A0"
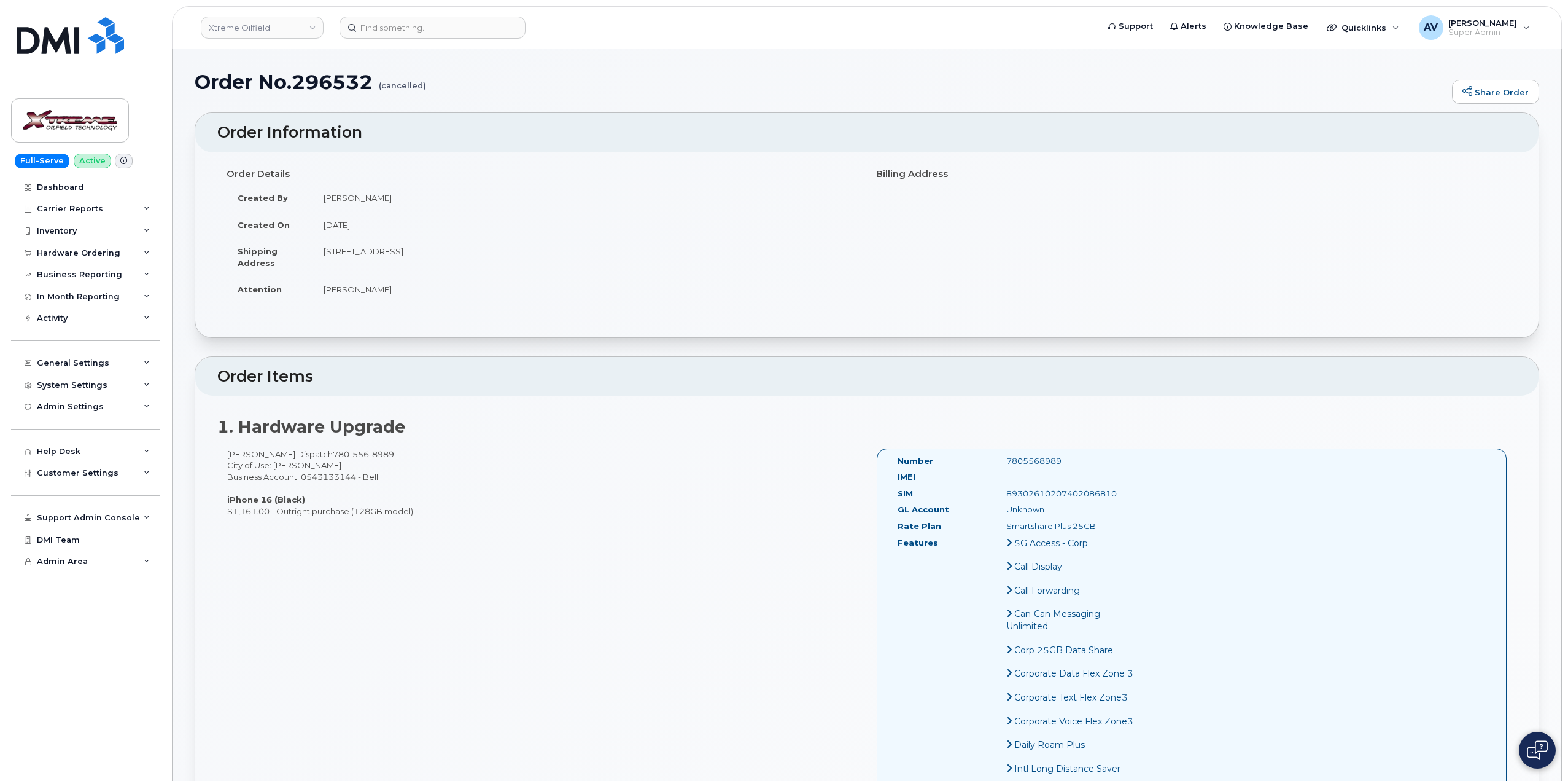
drag, startPoint x: 398, startPoint y: 289, endPoint x: 322, endPoint y: 294, distance: 76.2
click at [322, 294] on td "Reggie Mortensen" at bounding box center [584, 290] width 545 height 27
copy td "Reggie Mortensen"
drag, startPoint x: 1056, startPoint y: 462, endPoint x: 991, endPoint y: 465, distance: 65.1
click at [997, 465] on div "7805568989" at bounding box center [1073, 461] width 152 height 12
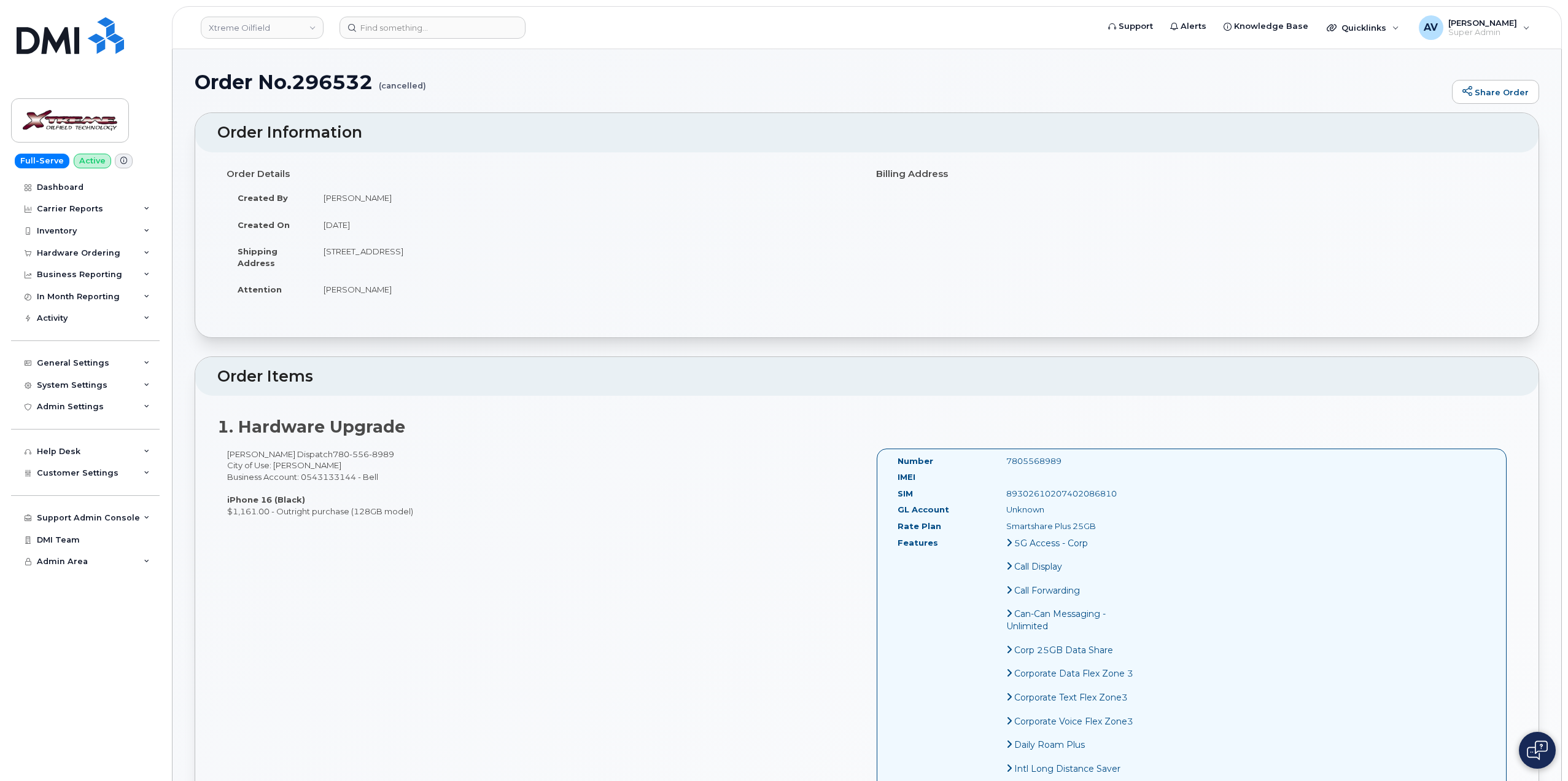
copy div "7805568989"
drag, startPoint x: 548, startPoint y: 249, endPoint x: 322, endPoint y: 263, distance: 226.4
click at [322, 263] on td "4905-50 Avenue (Unit 1476) St Paul Alberta T0A 3A0" at bounding box center [584, 256] width 545 height 38
copy td "4905-50 Avenue (Unit 1476) St Paul Alberta T0A 3A0"
click at [417, 299] on td "Reggie Mortensen" at bounding box center [584, 290] width 545 height 27
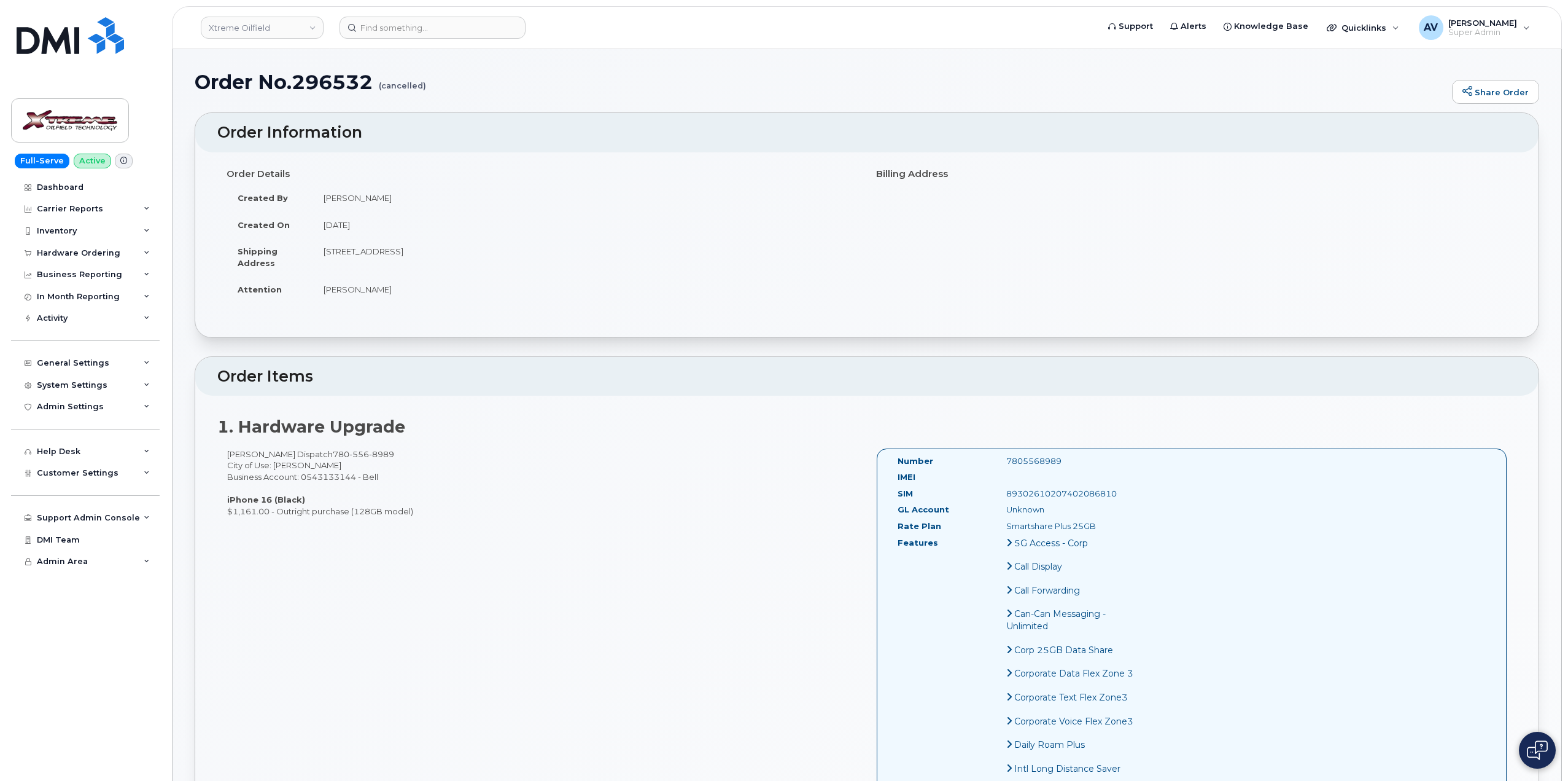
drag, startPoint x: 442, startPoint y: 249, endPoint x: 471, endPoint y: 254, distance: 29.4
click at [471, 254] on td "4905-50 Avenue (Unit 1476) St Paul Alberta T0A 3A0" at bounding box center [584, 256] width 545 height 38
copy td "St Paul"
drag, startPoint x: 545, startPoint y: 252, endPoint x: 509, endPoint y: 253, distance: 36.0
click at [509, 253] on td "4905-50 Avenue (Unit 1476) St Paul Alberta T0A 3A0" at bounding box center [584, 256] width 545 height 38
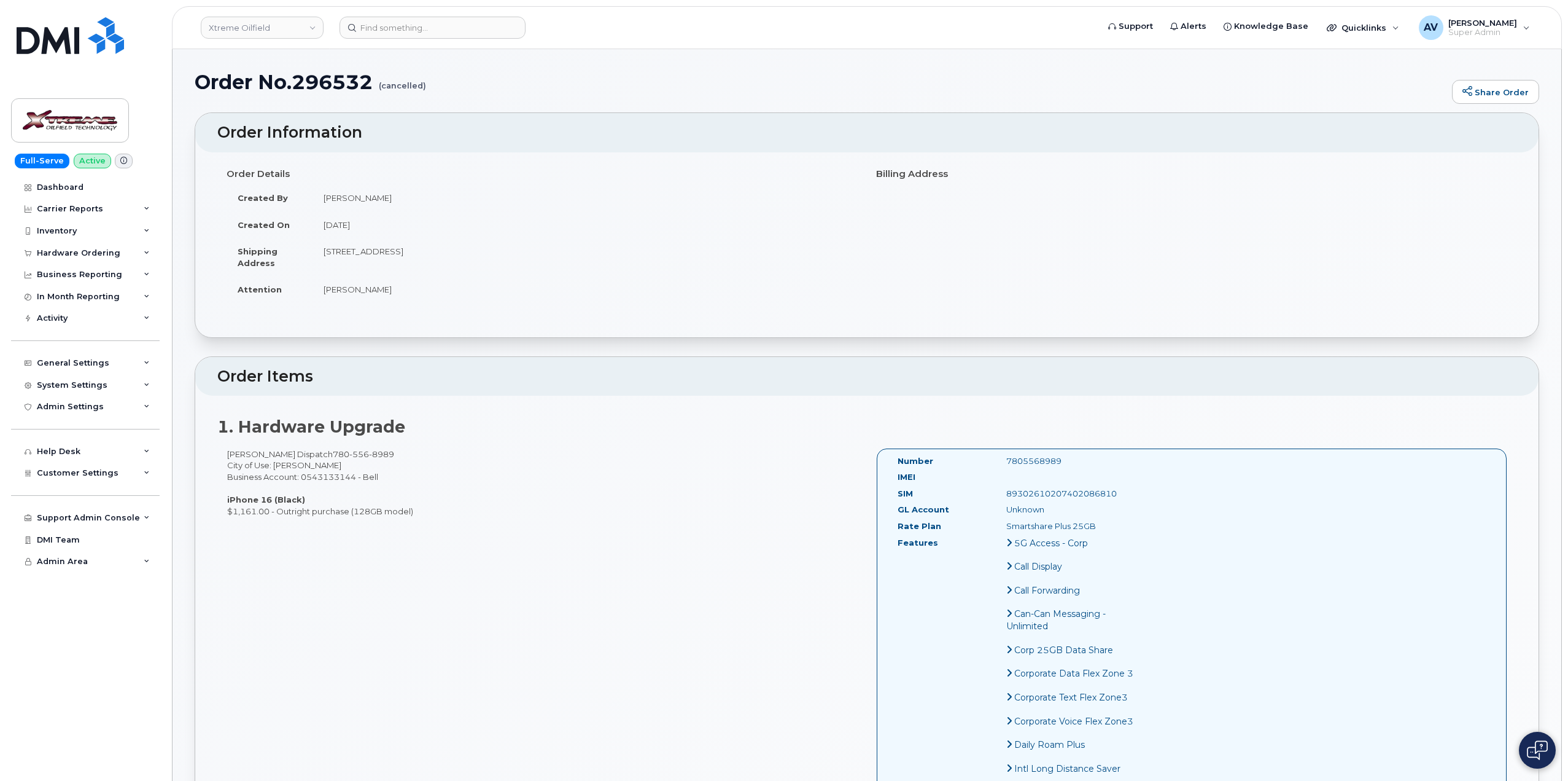
click at [560, 241] on td "4905-50 Avenue (Unit 1476) St Paul Alberta T0A 3A0" at bounding box center [584, 256] width 545 height 38
click at [549, 256] on td "4905-50 Avenue (Unit 1476) St Paul Alberta T0A 3A0" at bounding box center [584, 256] width 545 height 38
click at [553, 270] on td "4905-50 Avenue (Unit 1476) St Paul Alberta T0A 3A0" at bounding box center [584, 256] width 545 height 38
drag, startPoint x: 543, startPoint y: 252, endPoint x: 505, endPoint y: 256, distance: 38.2
click at [505, 256] on td "4905-50 Avenue (Unit 1476) St Paul Alberta T0A 3A0" at bounding box center [584, 256] width 545 height 38
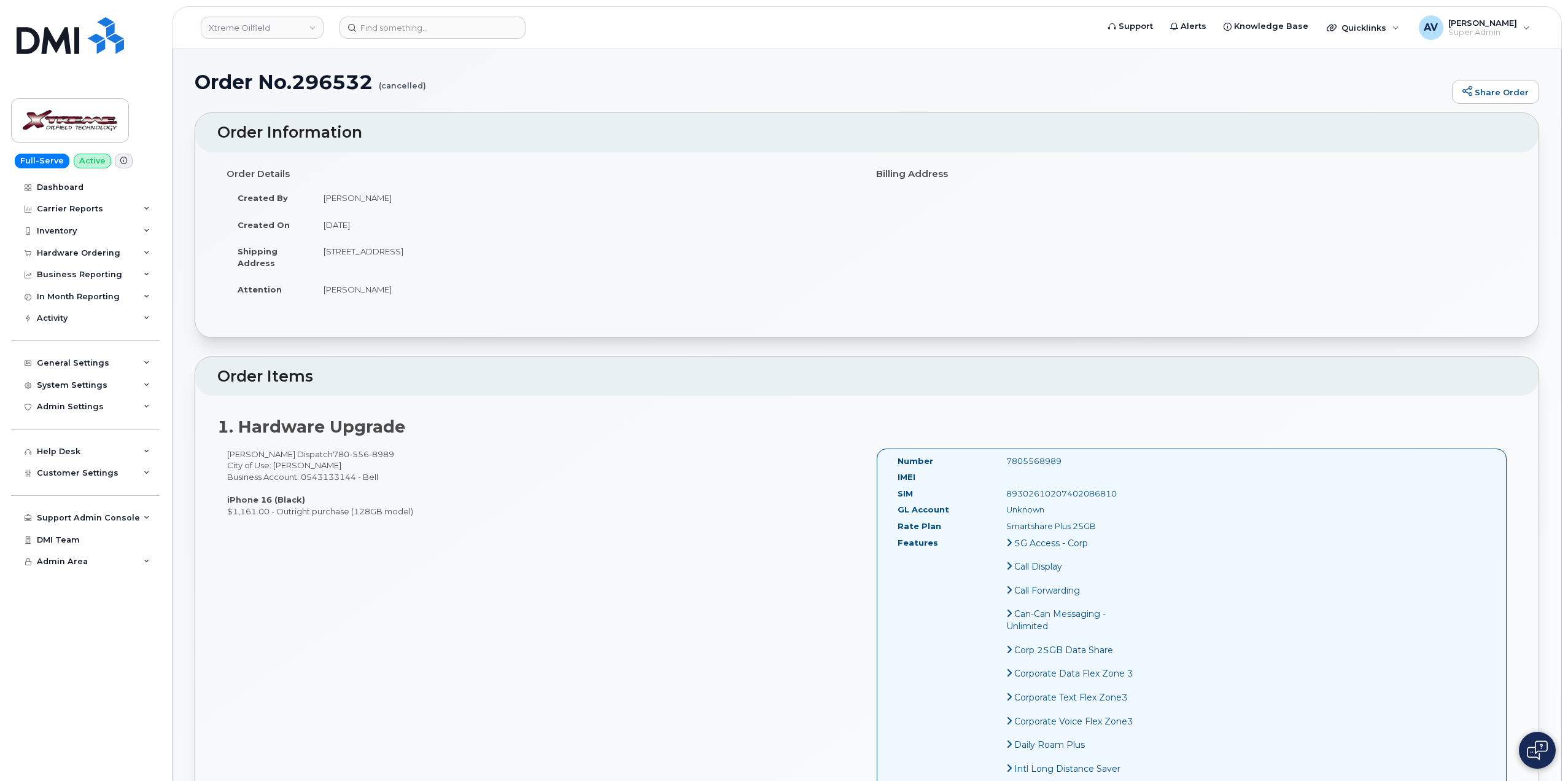
copy td "T0A 3A0"
drag, startPoint x: 395, startPoint y: 255, endPoint x: 440, endPoint y: 275, distance: 49.2
click at [440, 275] on td "4905-50 Avenue (Unit 1476) St Paul Alberta T0A 3A0" at bounding box center [584, 256] width 545 height 38
copy td "(Unit 1476)"
drag, startPoint x: 403, startPoint y: 291, endPoint x: 320, endPoint y: 282, distance: 83.5
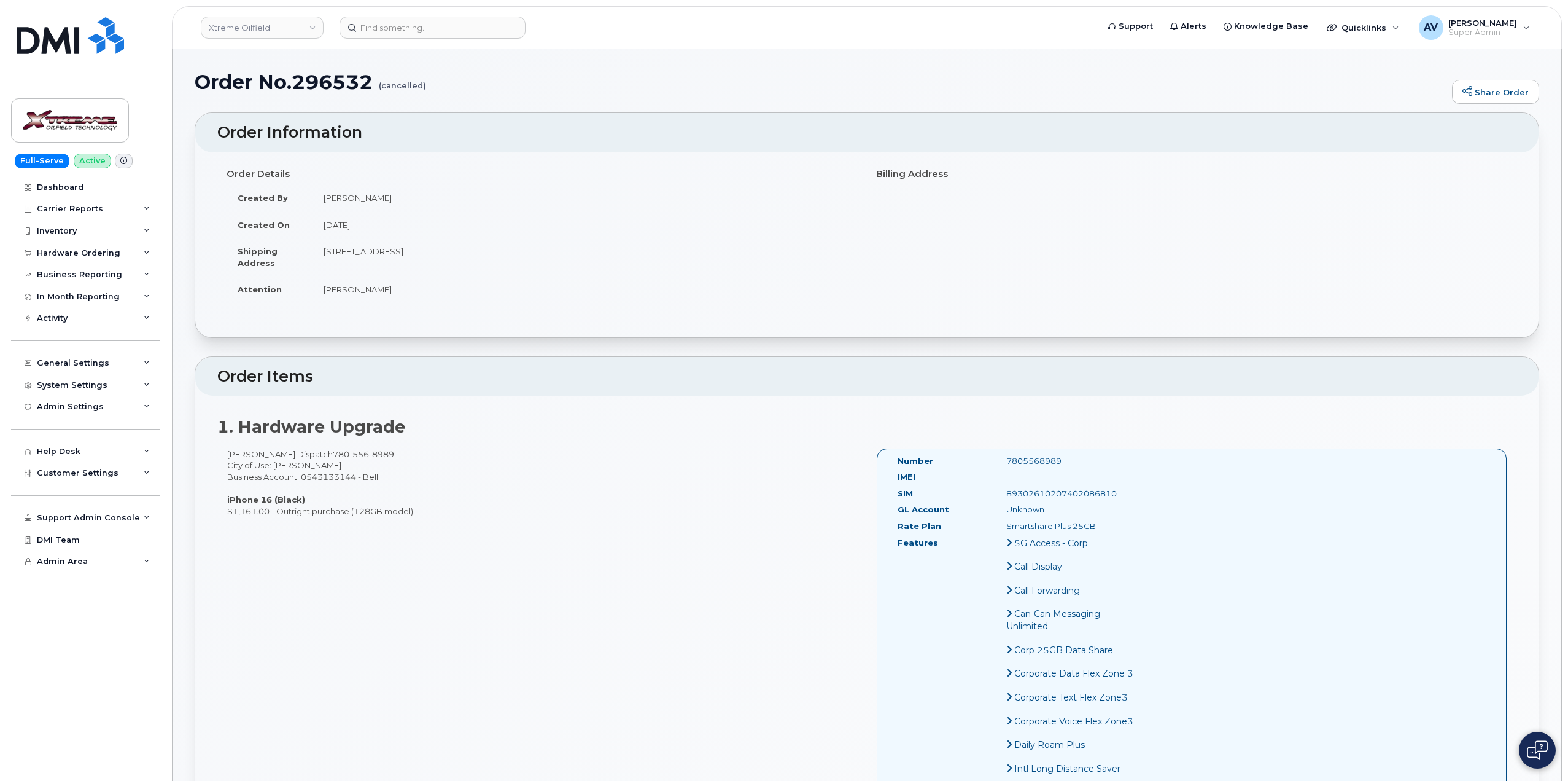
click at [320, 282] on td "Reggie Mortensen" at bounding box center [584, 290] width 545 height 27
copy td "Reggie Mortensen"
click at [1022, 458] on div "7805568989" at bounding box center [1073, 461] width 152 height 12
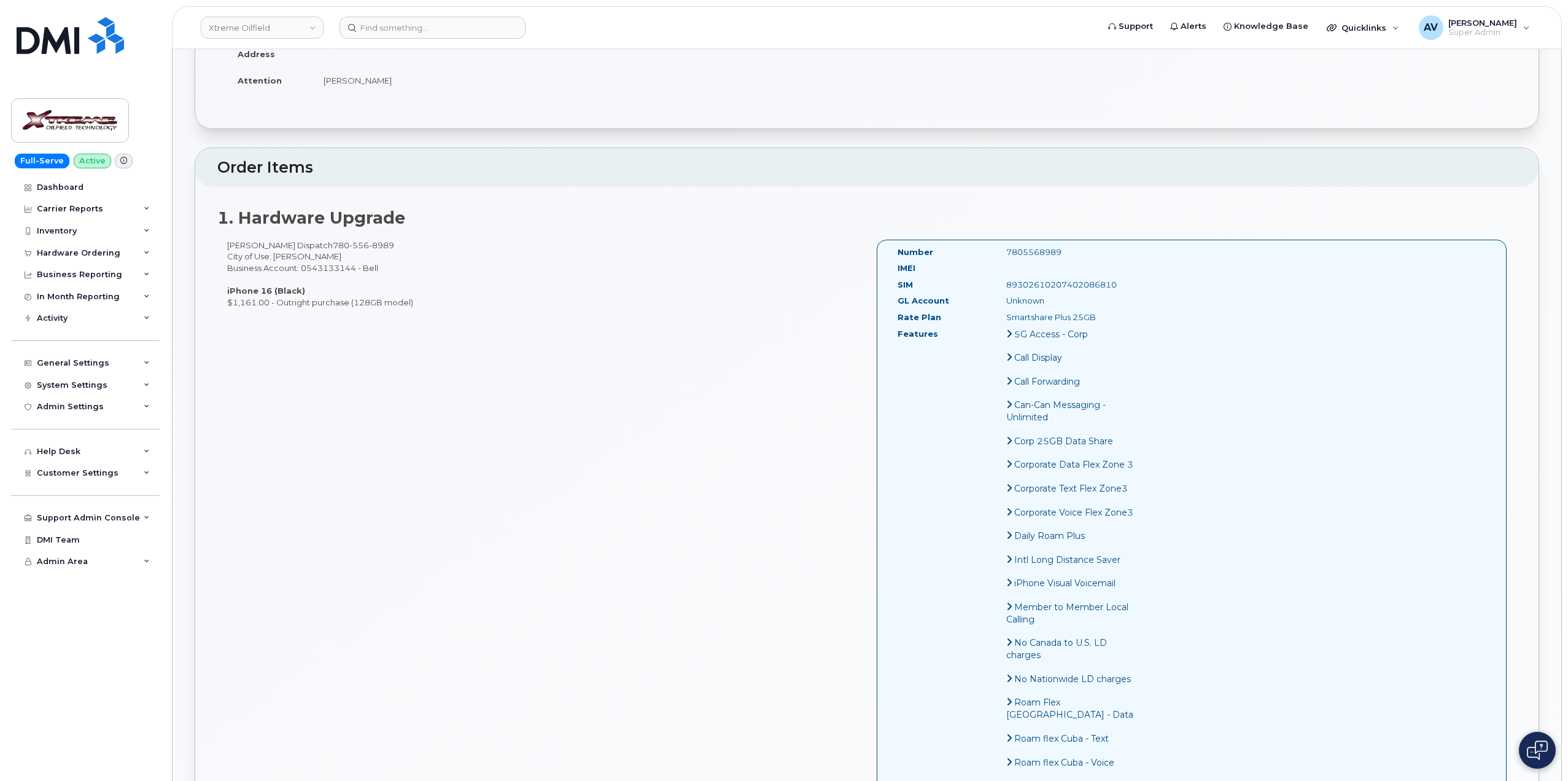
scroll to position [185, 0]
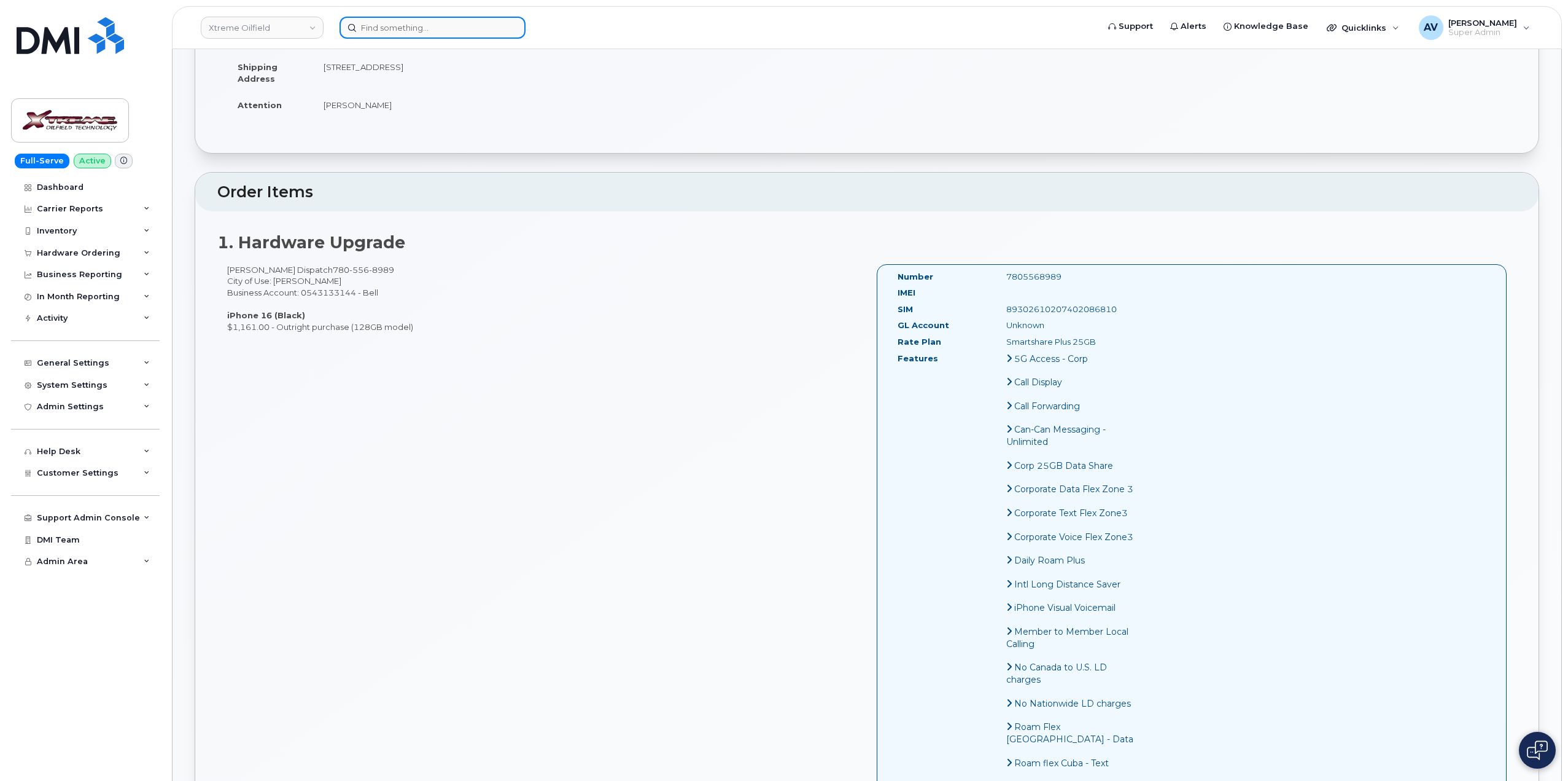
click at [454, 29] on input at bounding box center [433, 28] width 186 height 22
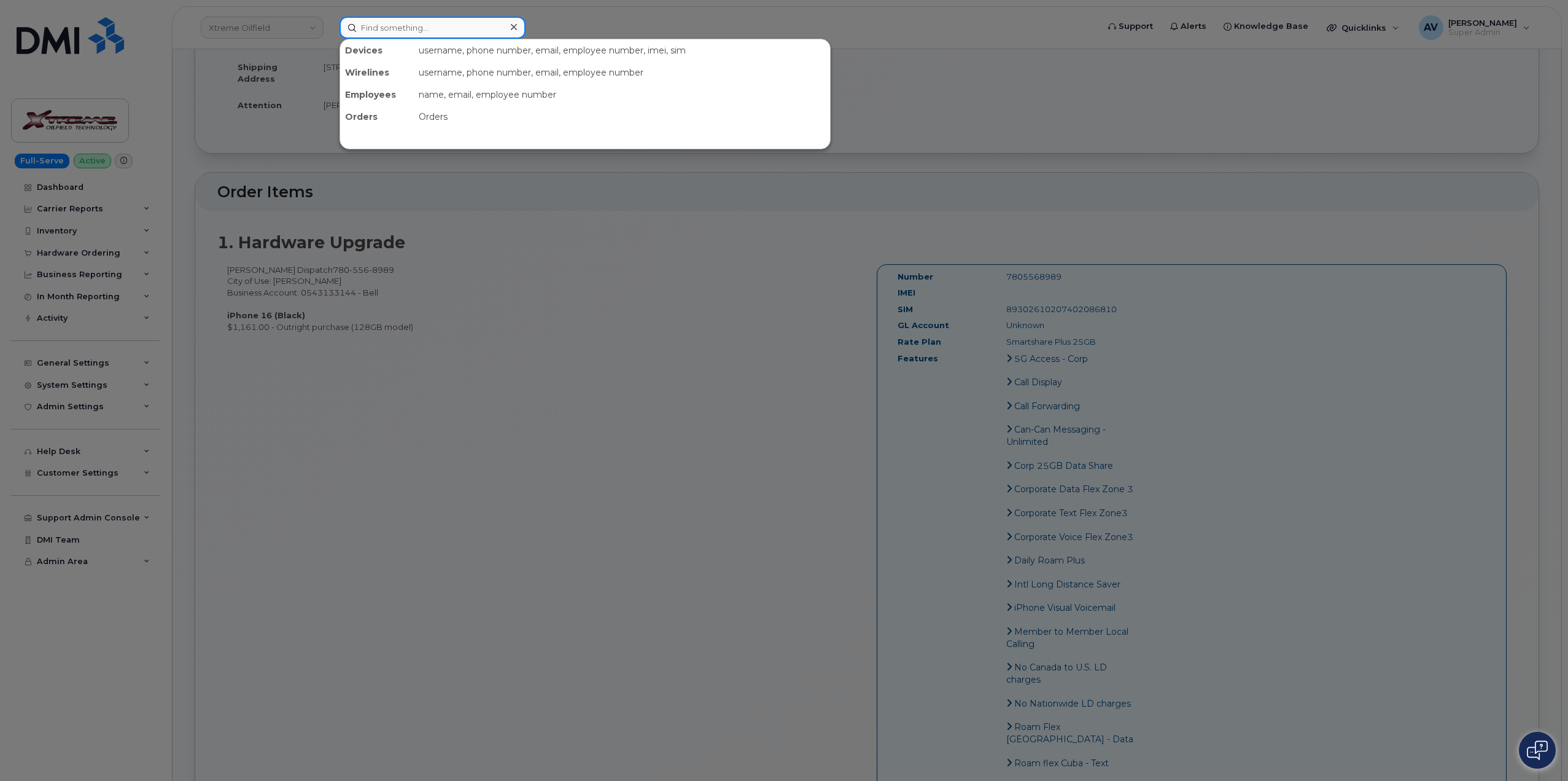
paste input "296532"
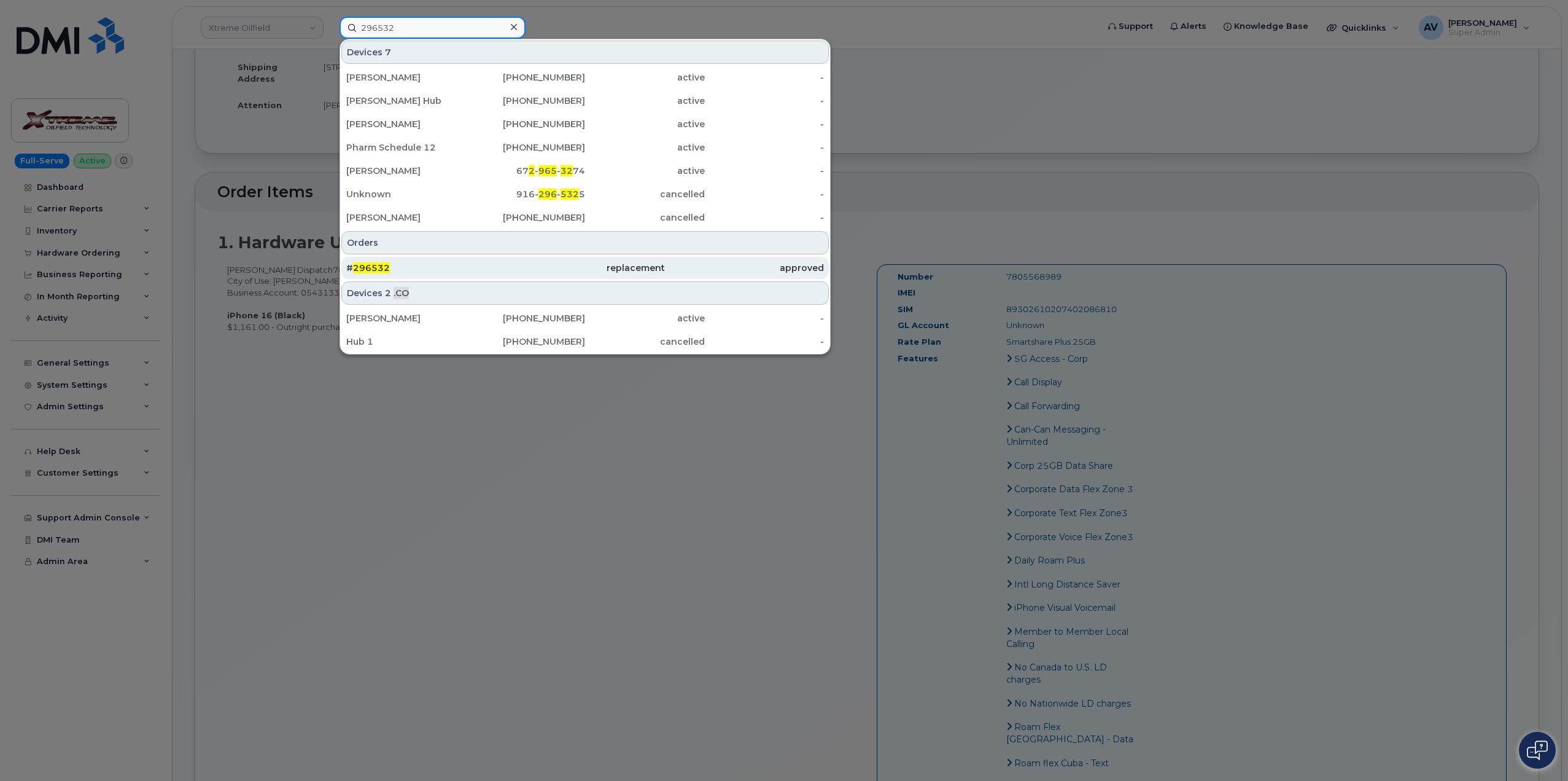
type input "296532"
click at [477, 271] on div "# 296532" at bounding box center [426, 268] width 159 height 13
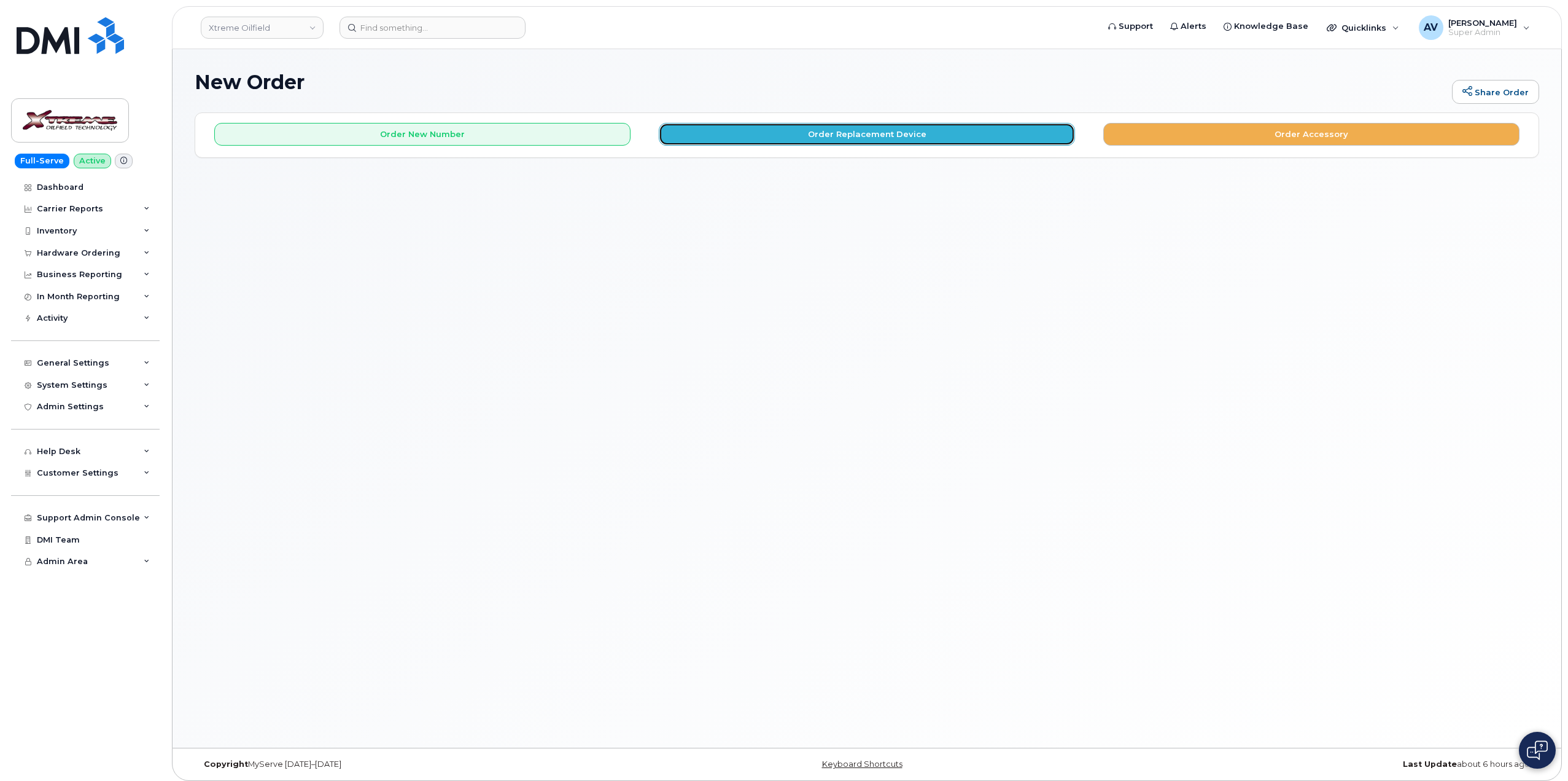
click at [824, 141] on button "Order Replacement Device" at bounding box center [867, 134] width 416 height 23
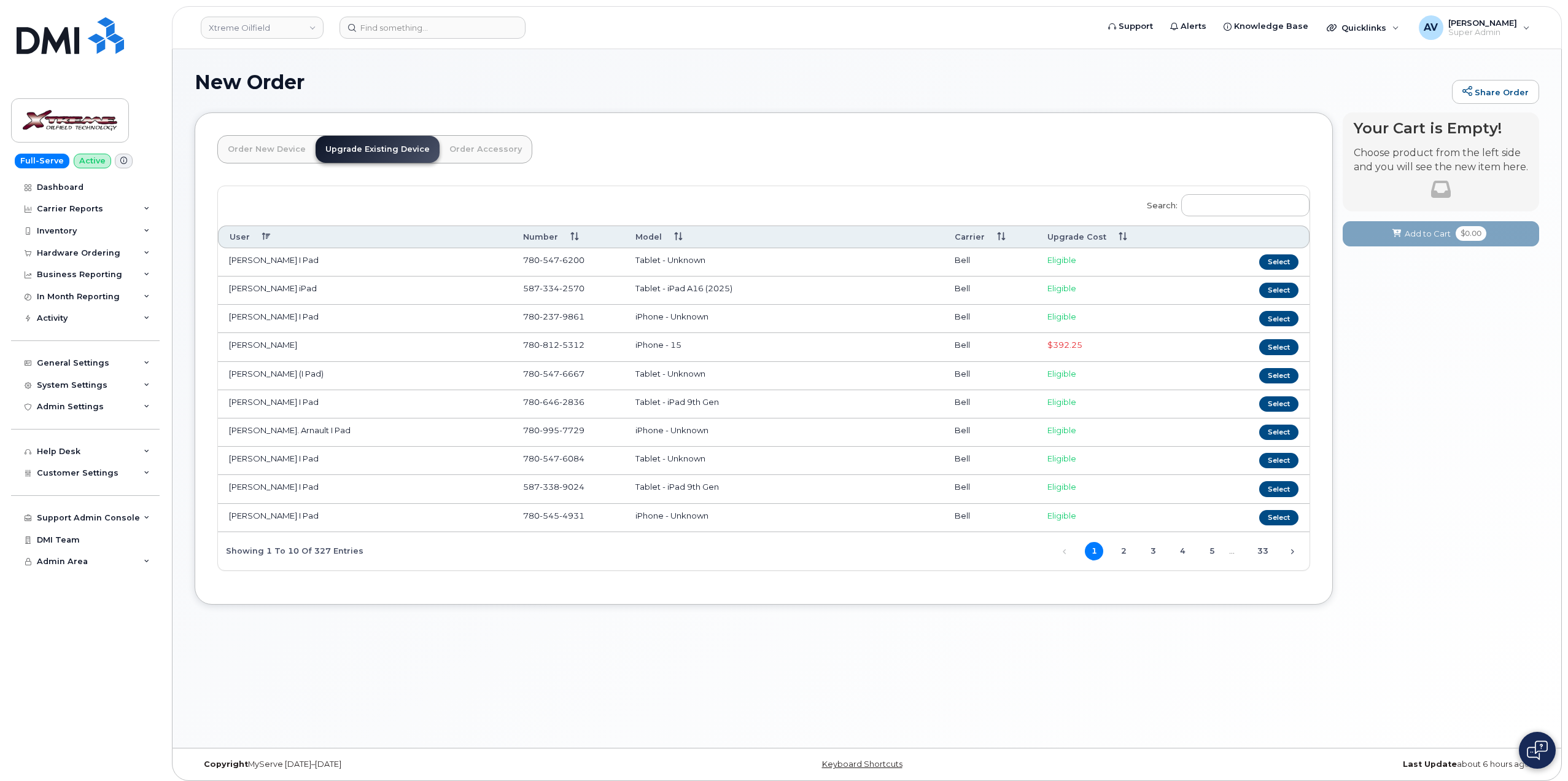
click at [553, 238] on th "Number" at bounding box center [568, 237] width 112 height 23
click at [1249, 207] on input "Search:" at bounding box center [1245, 205] width 129 height 22
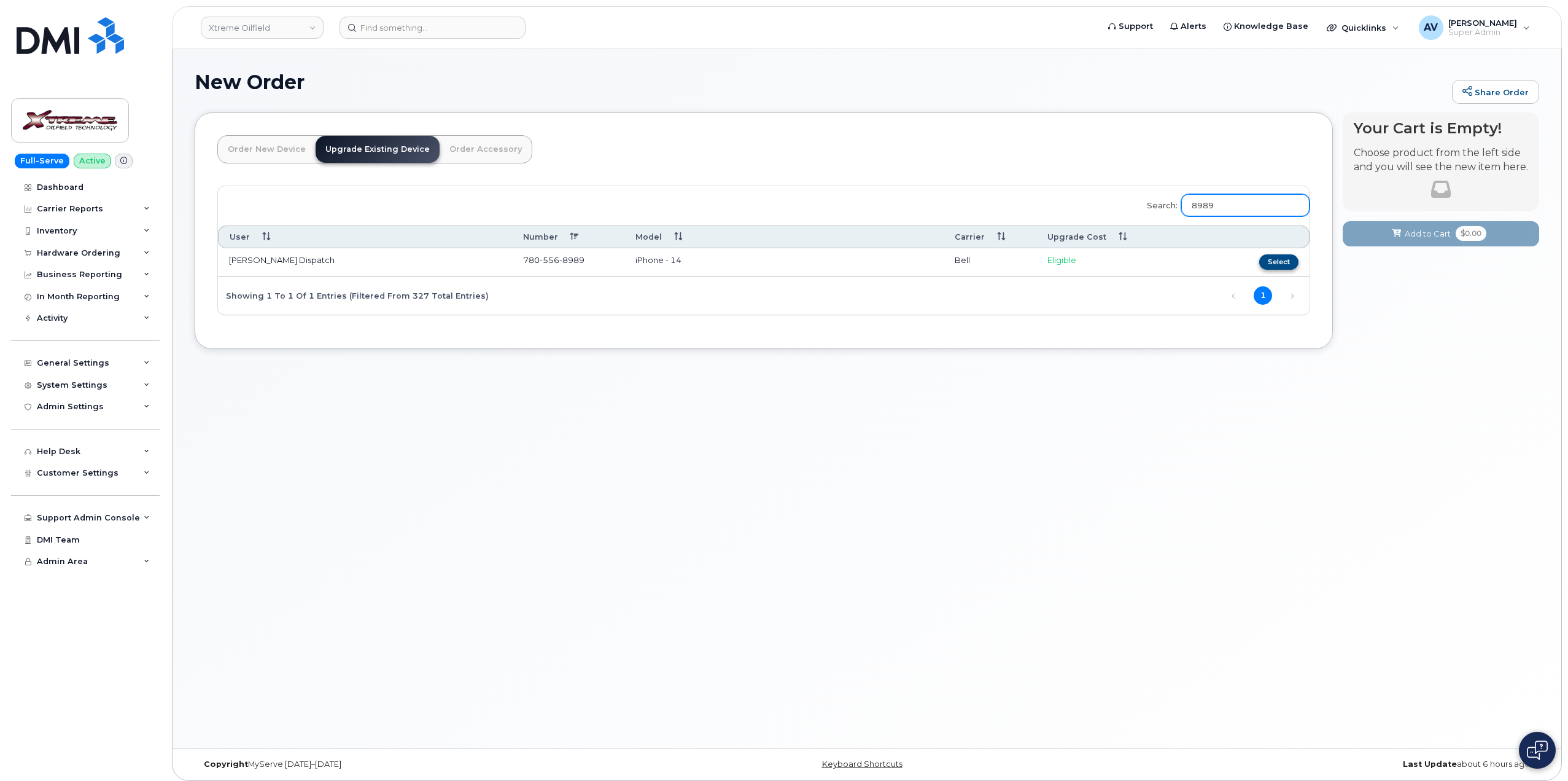
type input "8989"
click at [1279, 260] on button "Select" at bounding box center [1279, 261] width 39 height 15
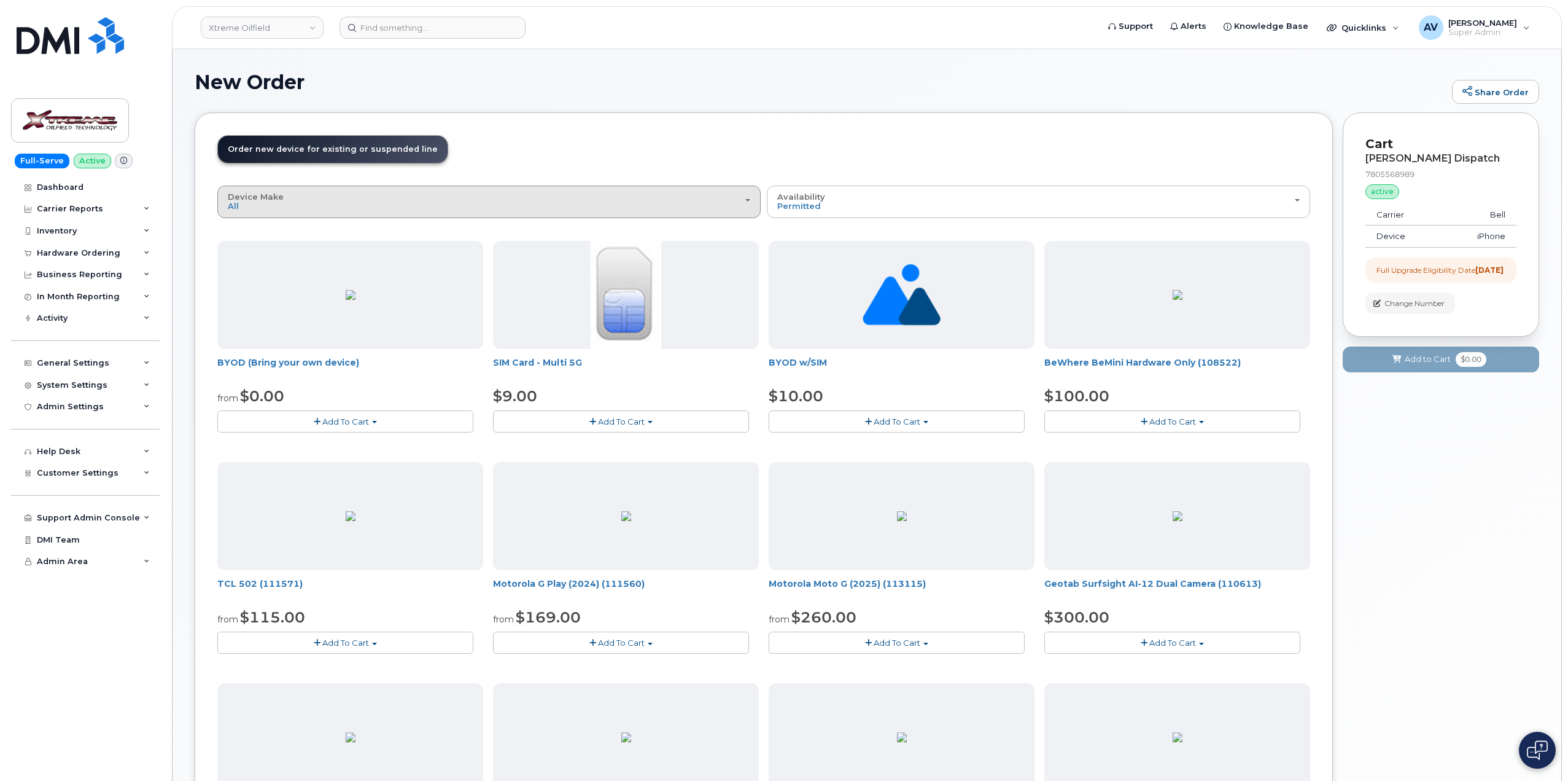
click at [669, 210] on div "Device Make All Aircard Android HUB iPhone Modem Tablet Unknown" at bounding box center [489, 202] width 523 height 19
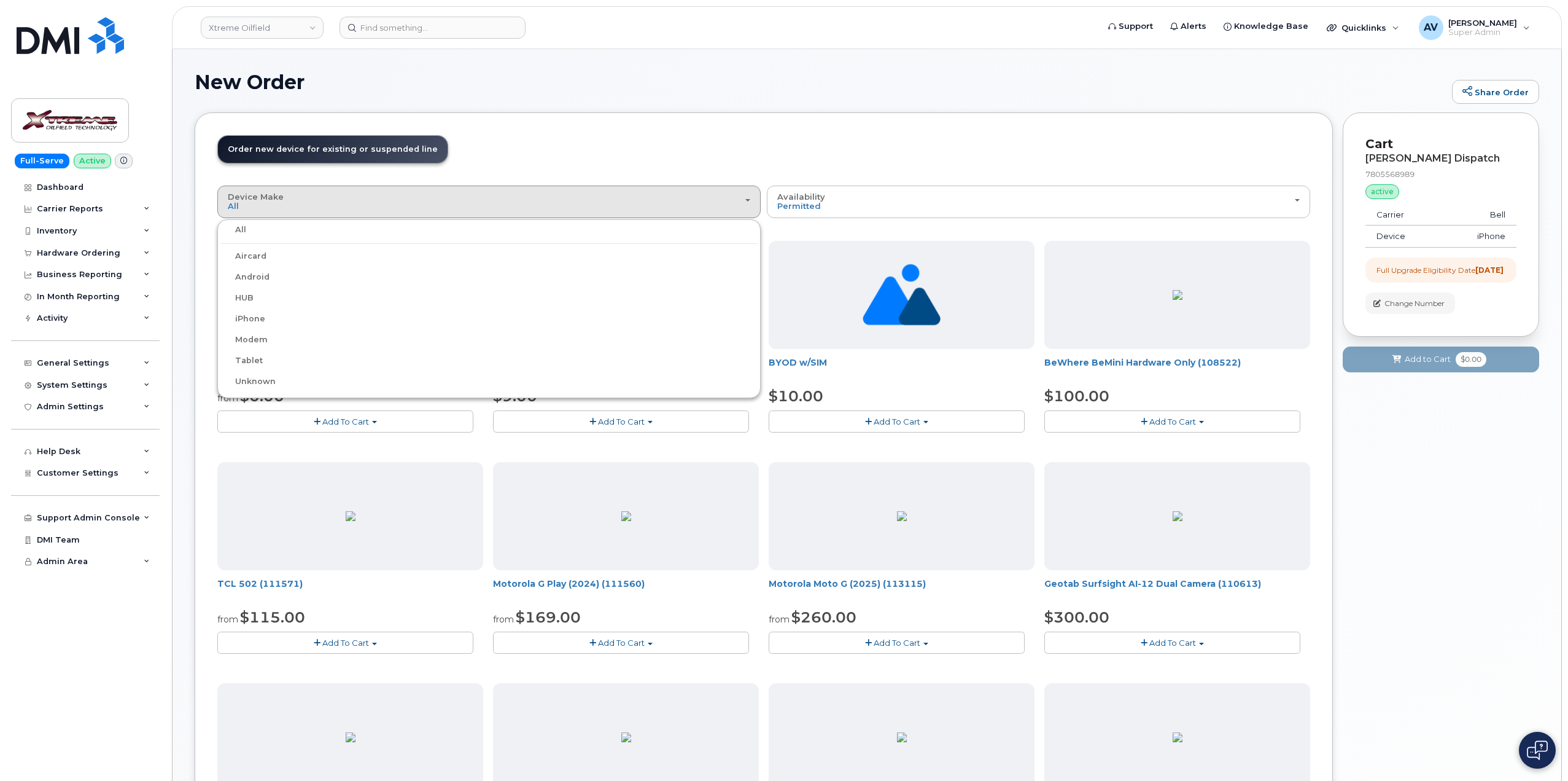
click at [254, 316] on label "iPhone" at bounding box center [243, 319] width 45 height 15
click at [0, 0] on input "iPhone" at bounding box center [0, 0] width 0 height 0
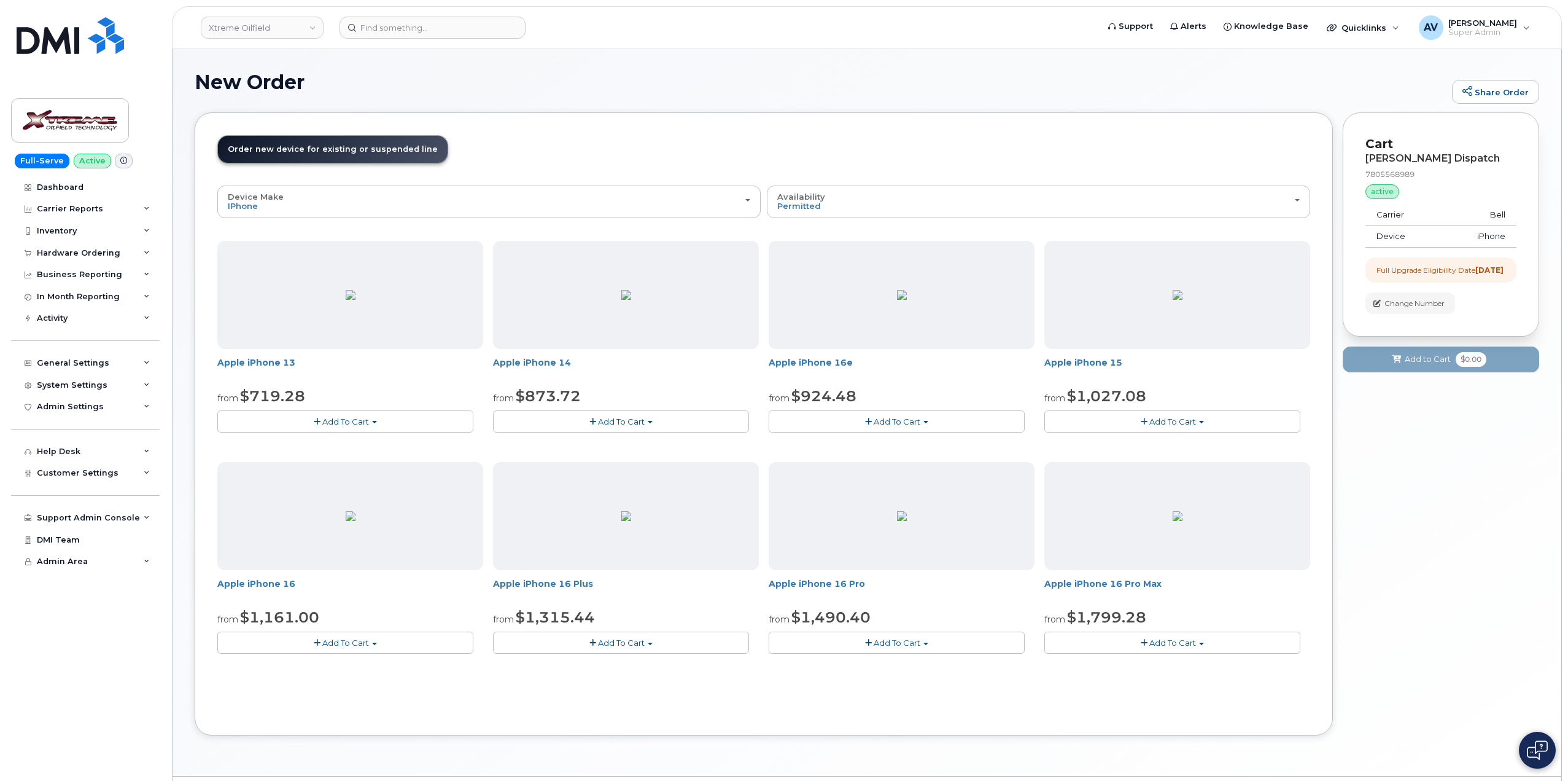
click at [413, 526] on div at bounding box center [350, 515] width 266 height 108
click at [398, 640] on button "Add To Cart" at bounding box center [345, 641] width 256 height 21
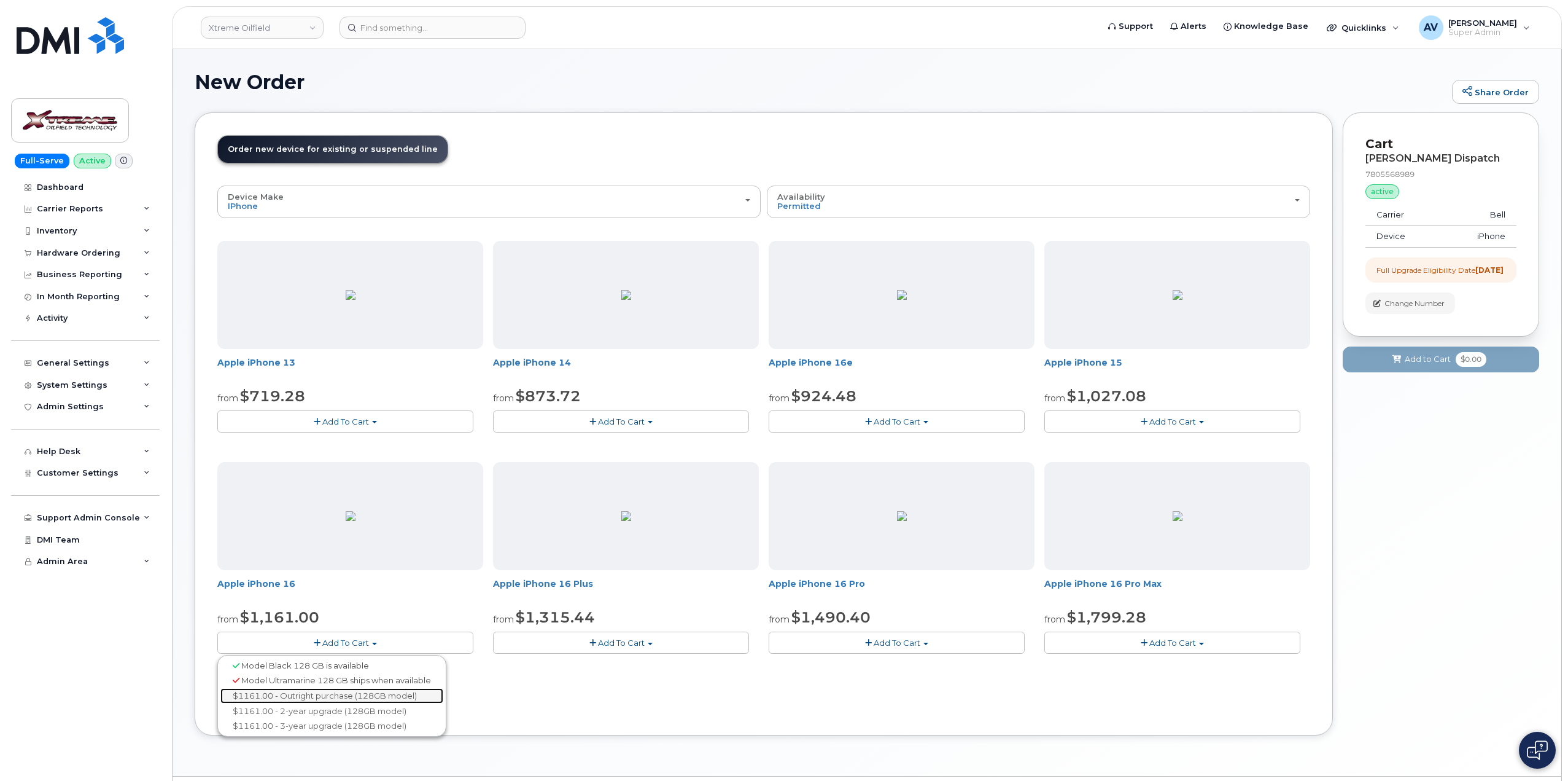
click at [342, 697] on link "$1161.00 - Outright purchase (128GB model)" at bounding box center [332, 695] width 223 height 15
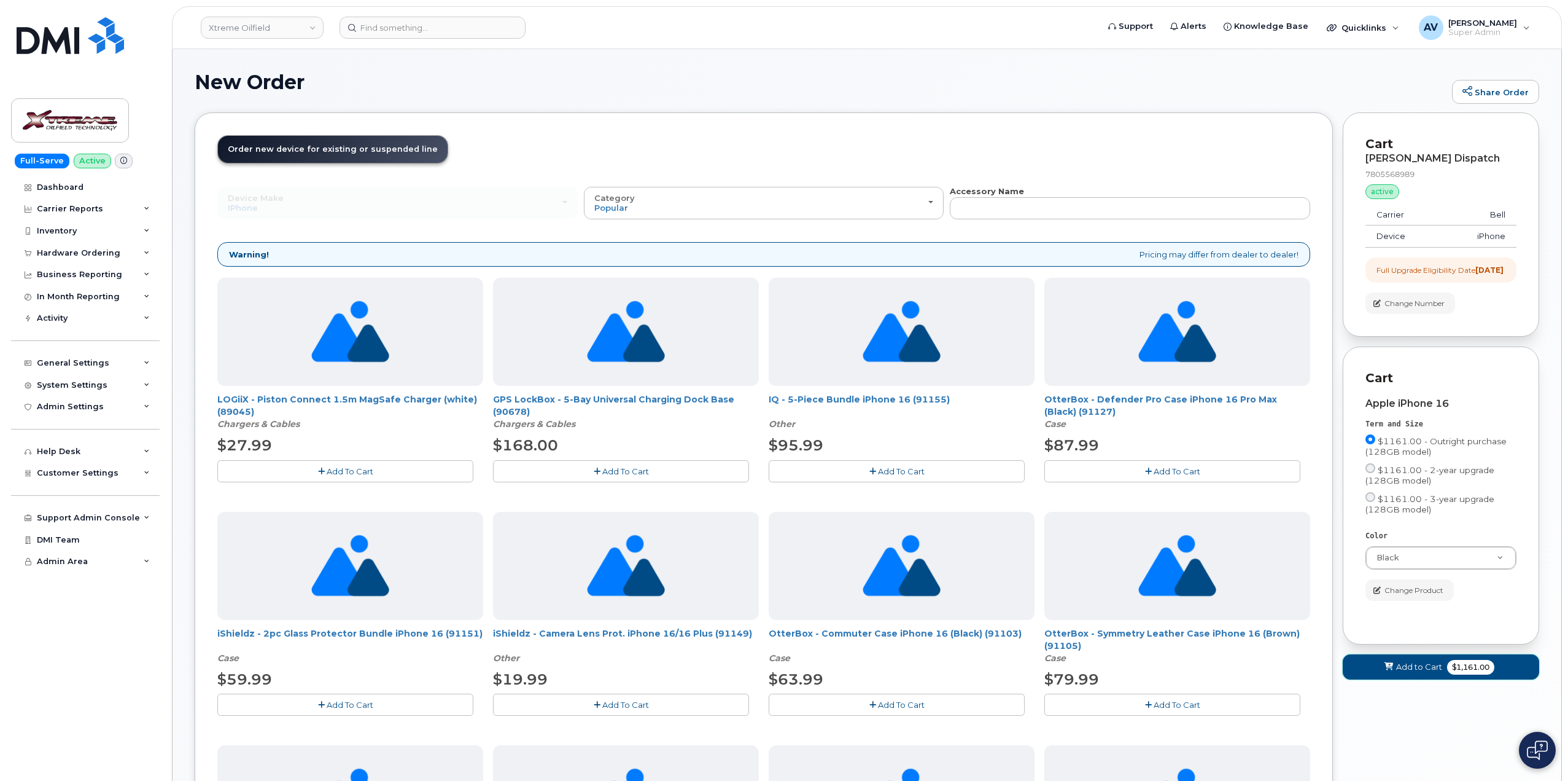
click at [1417, 673] on span "Add to Cart" at bounding box center [1419, 667] width 46 height 12
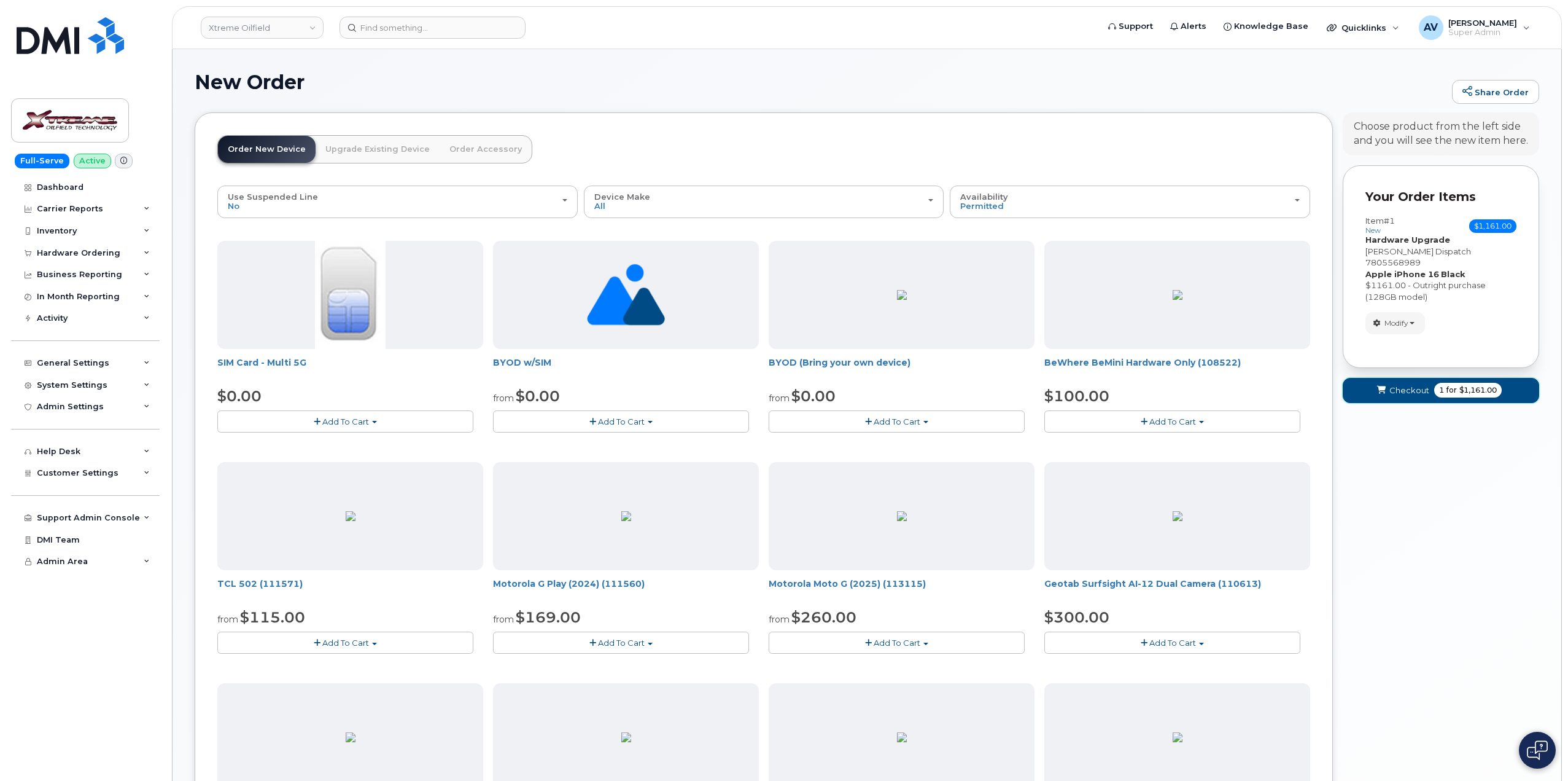
click at [1401, 384] on span "Checkout" at bounding box center [1409, 390] width 40 height 12
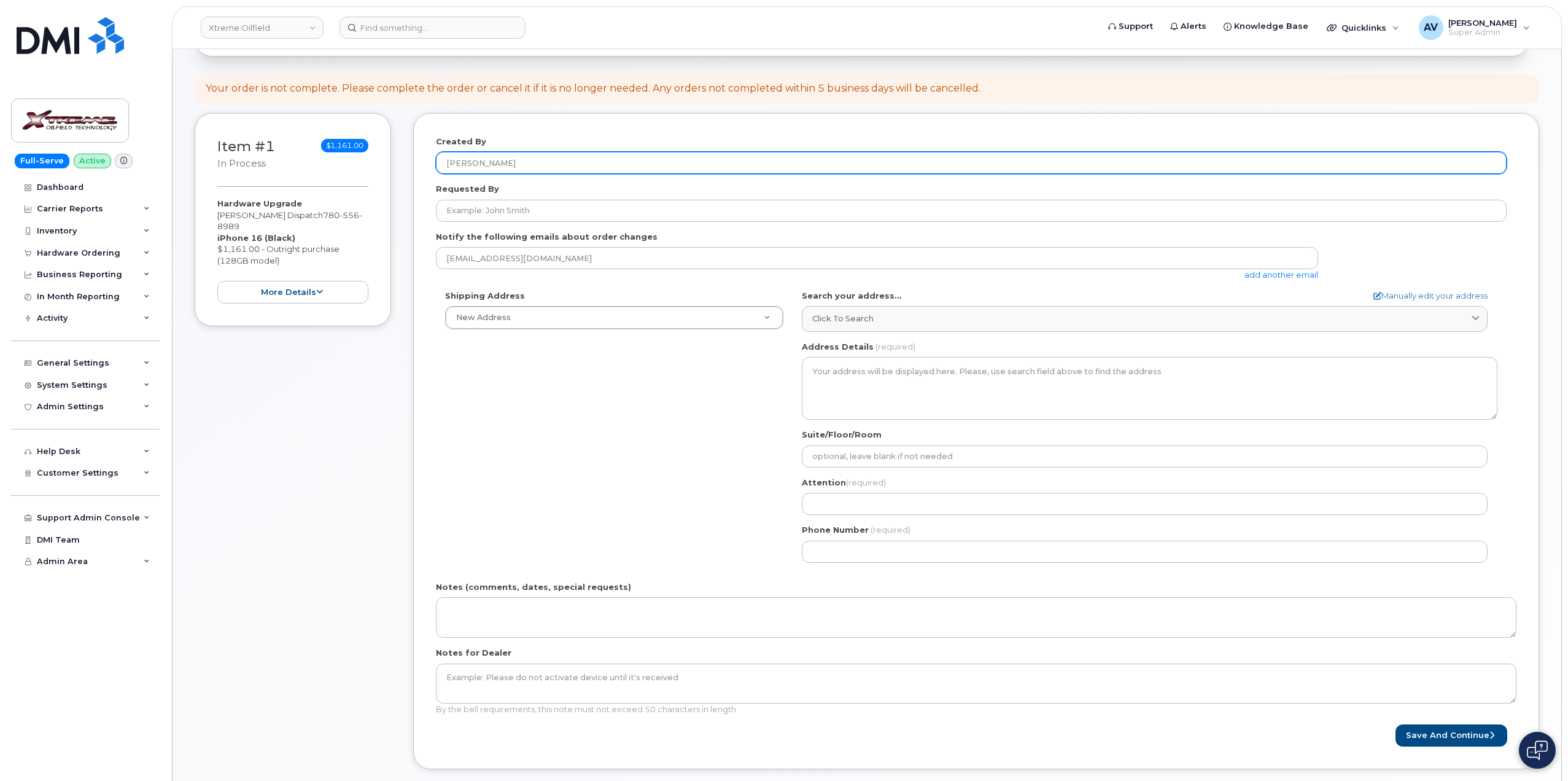
scroll to position [123, 0]
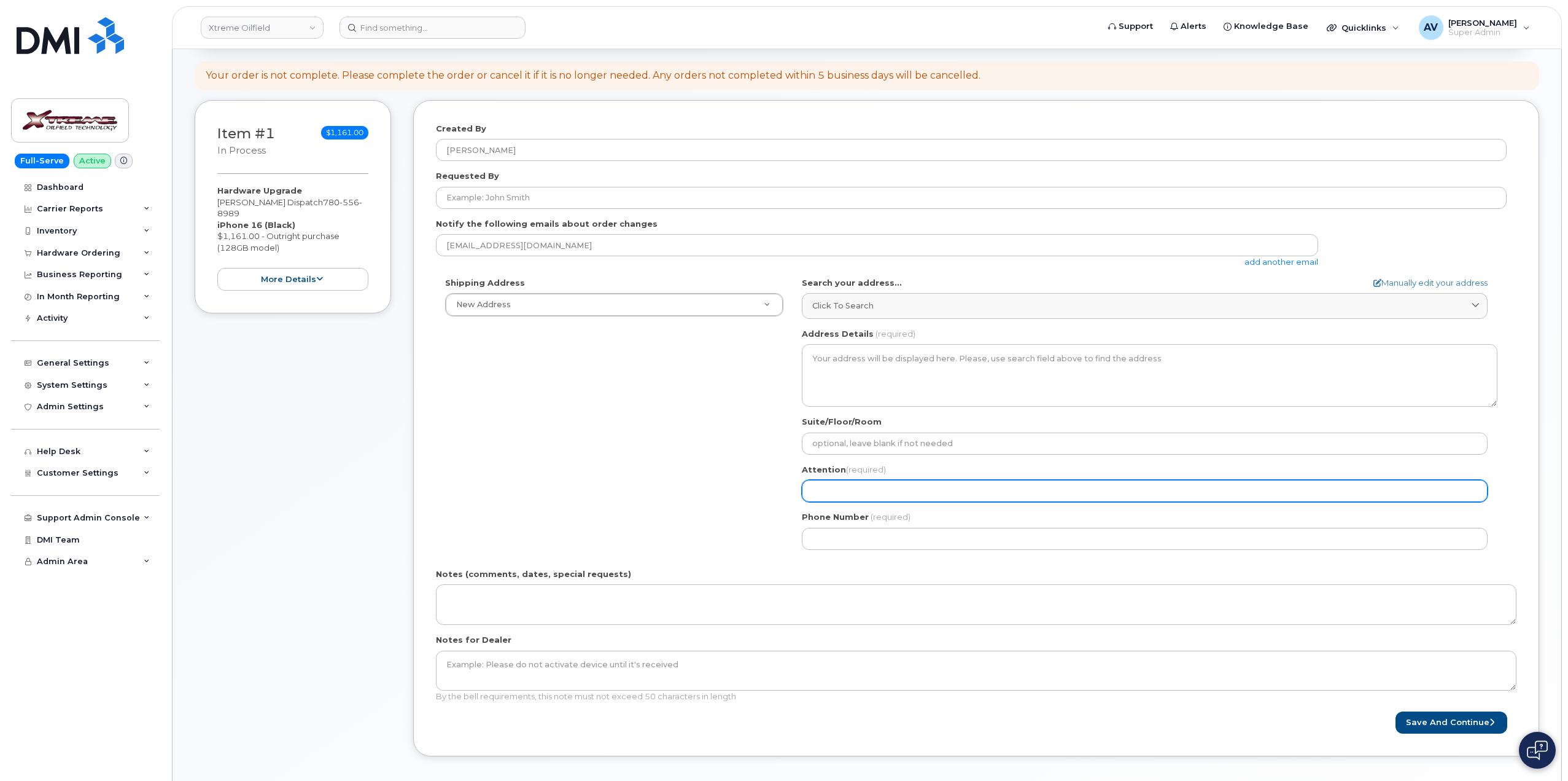
click at [897, 484] on input "Attention (required)" at bounding box center [1145, 491] width 686 height 22
paste input "[PERSON_NAME]"
select select
type input "[PERSON_NAME]"
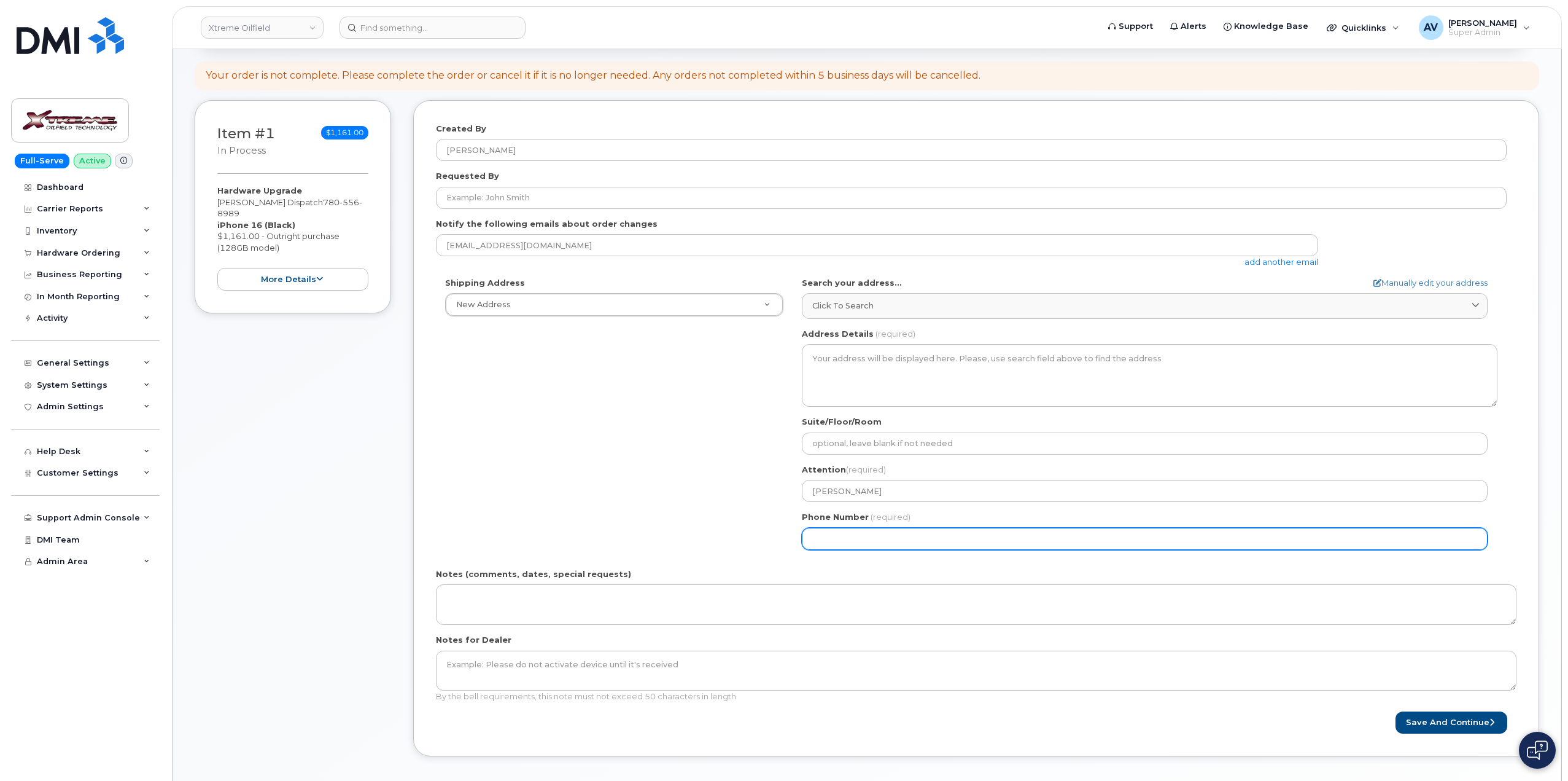
click at [876, 534] on input "Phone Number" at bounding box center [1145, 539] width 686 height 22
paste input "7805568989"
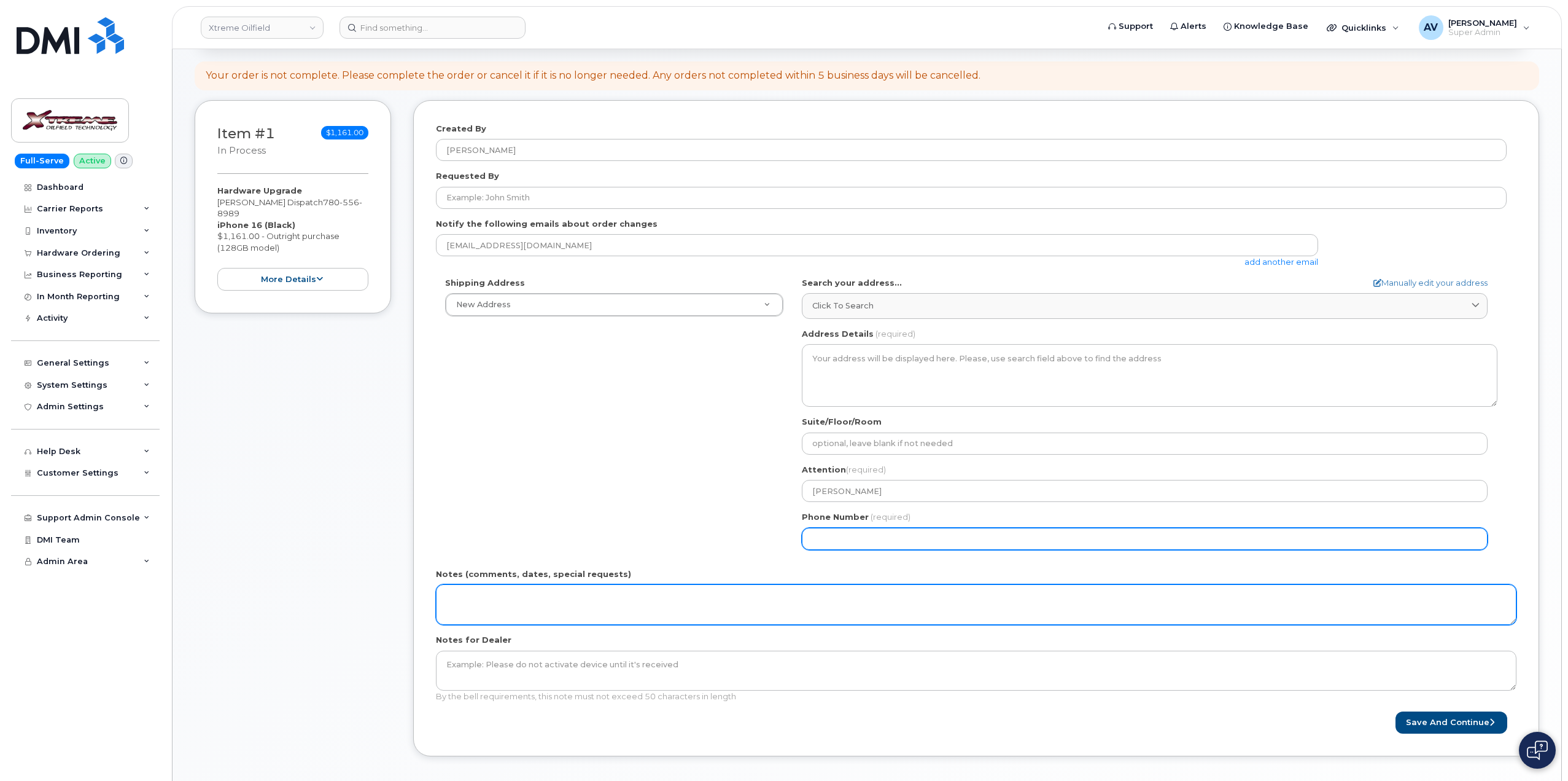
select select
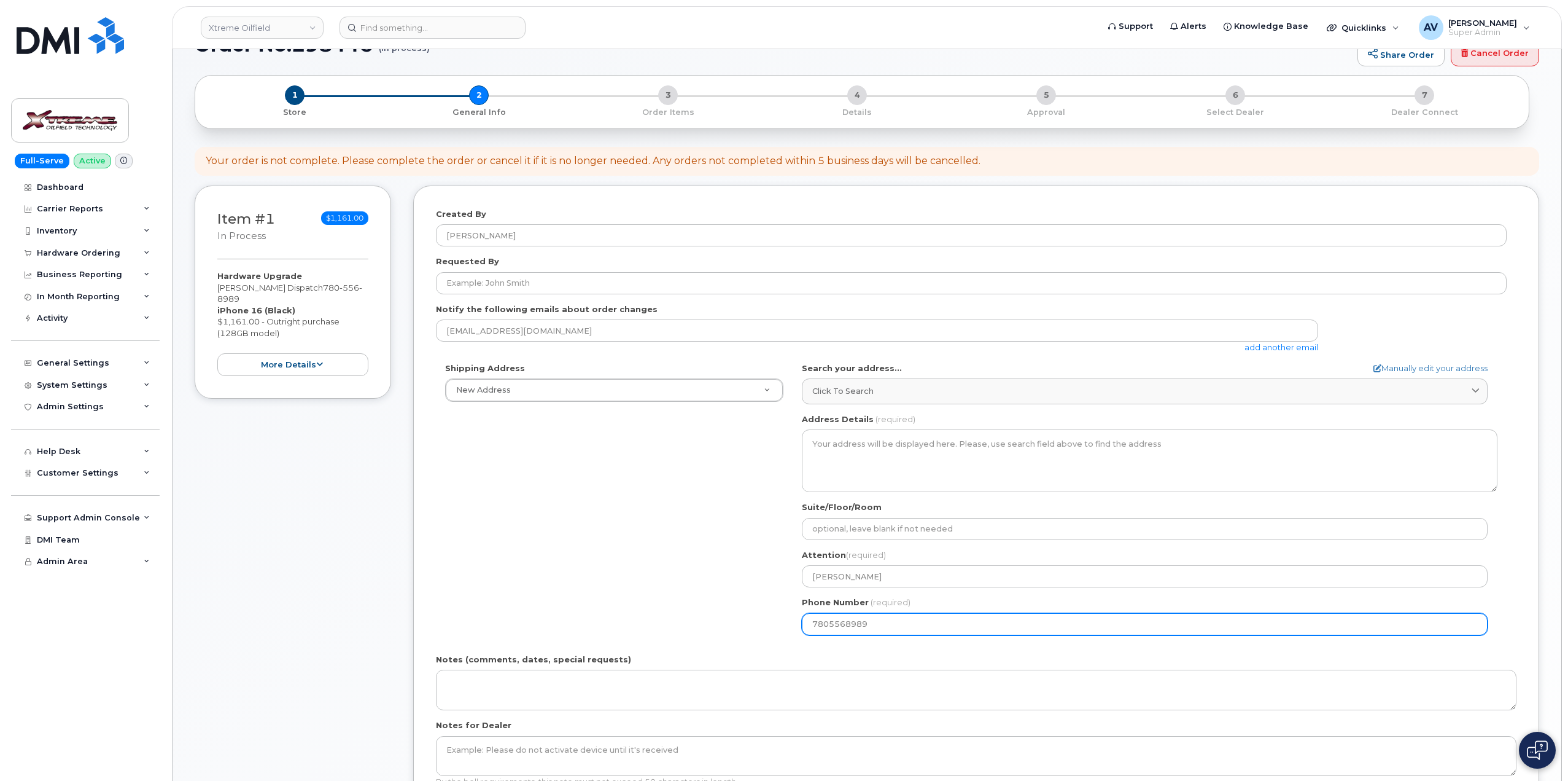
scroll to position [0, 0]
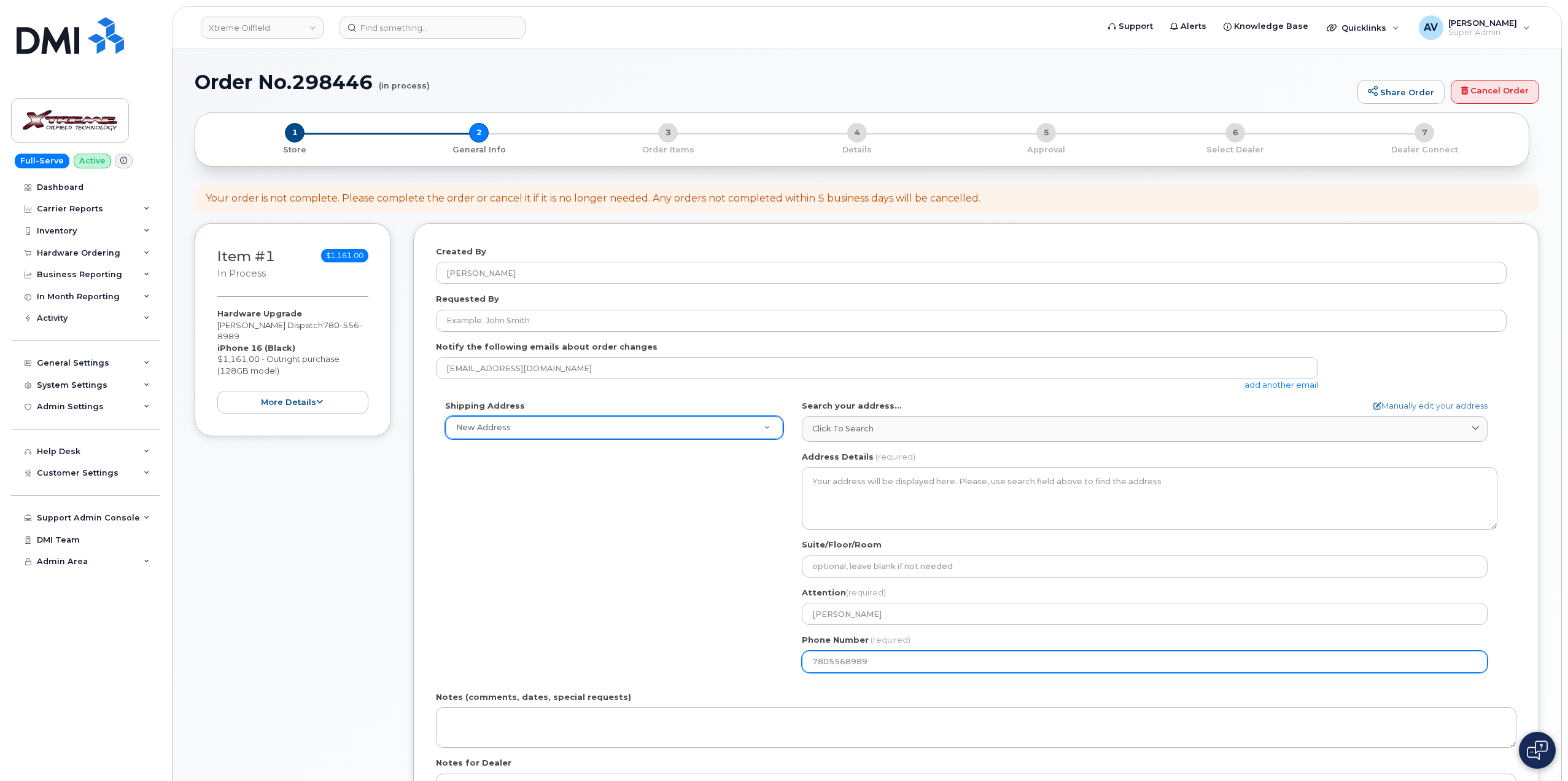
type input "7805568989"
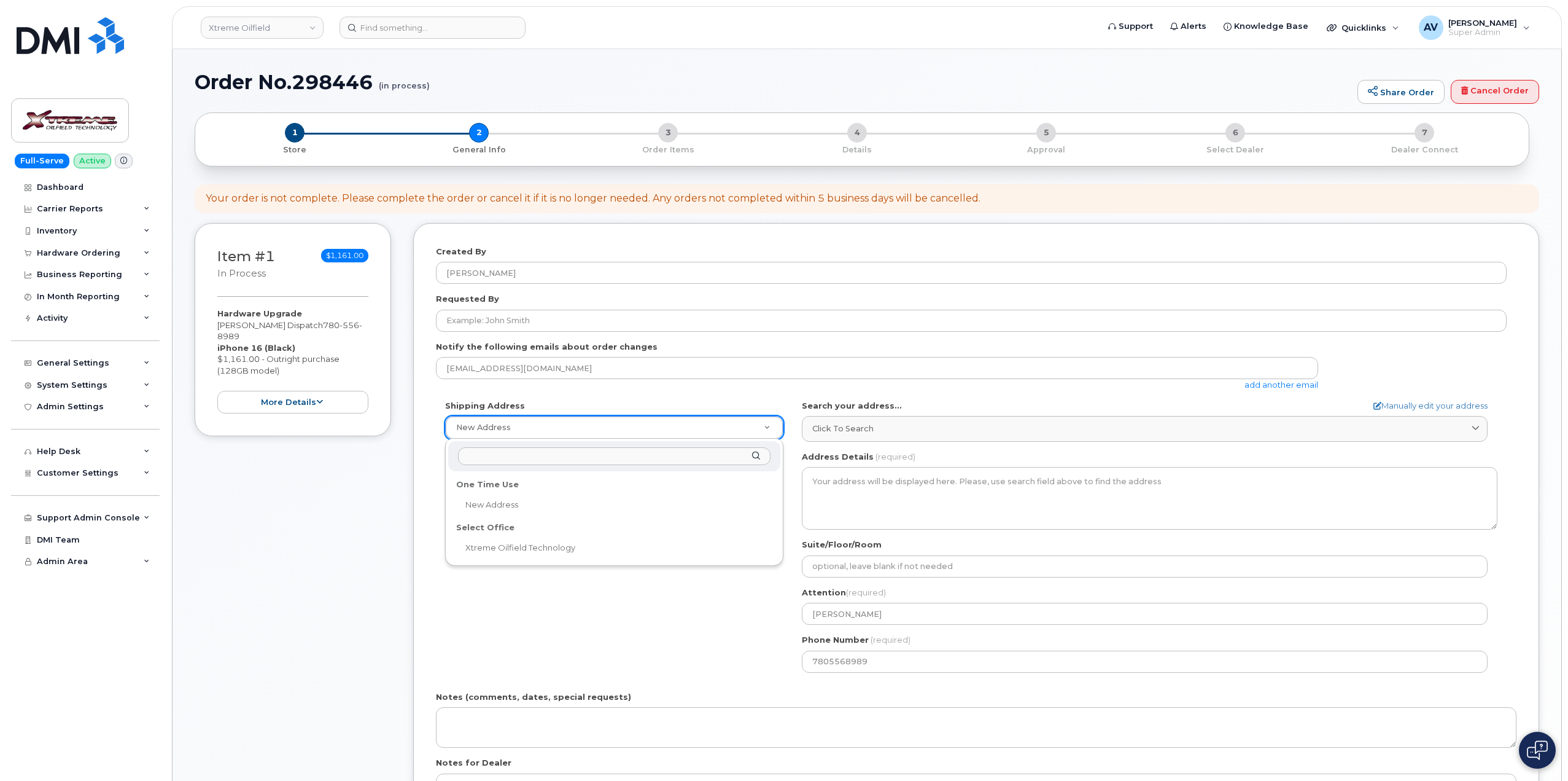
paste input "4905-50 Avenue (Unit 1476) St Paul Alberta T0A 3A0"
click at [759, 452] on div "4905-50 Avenue (Unit 1476) St Paul Alberta T0A 3A0" at bounding box center [614, 456] width 332 height 30
click at [674, 454] on input "4905-50 Avenue (Unit 1476) St Paul Alberta T0A 3A0" at bounding box center [614, 456] width 312 height 18
type input "4905-50 Avenue St"
click at [754, 454] on div "4905-50 Avenue St" at bounding box center [614, 456] width 332 height 30
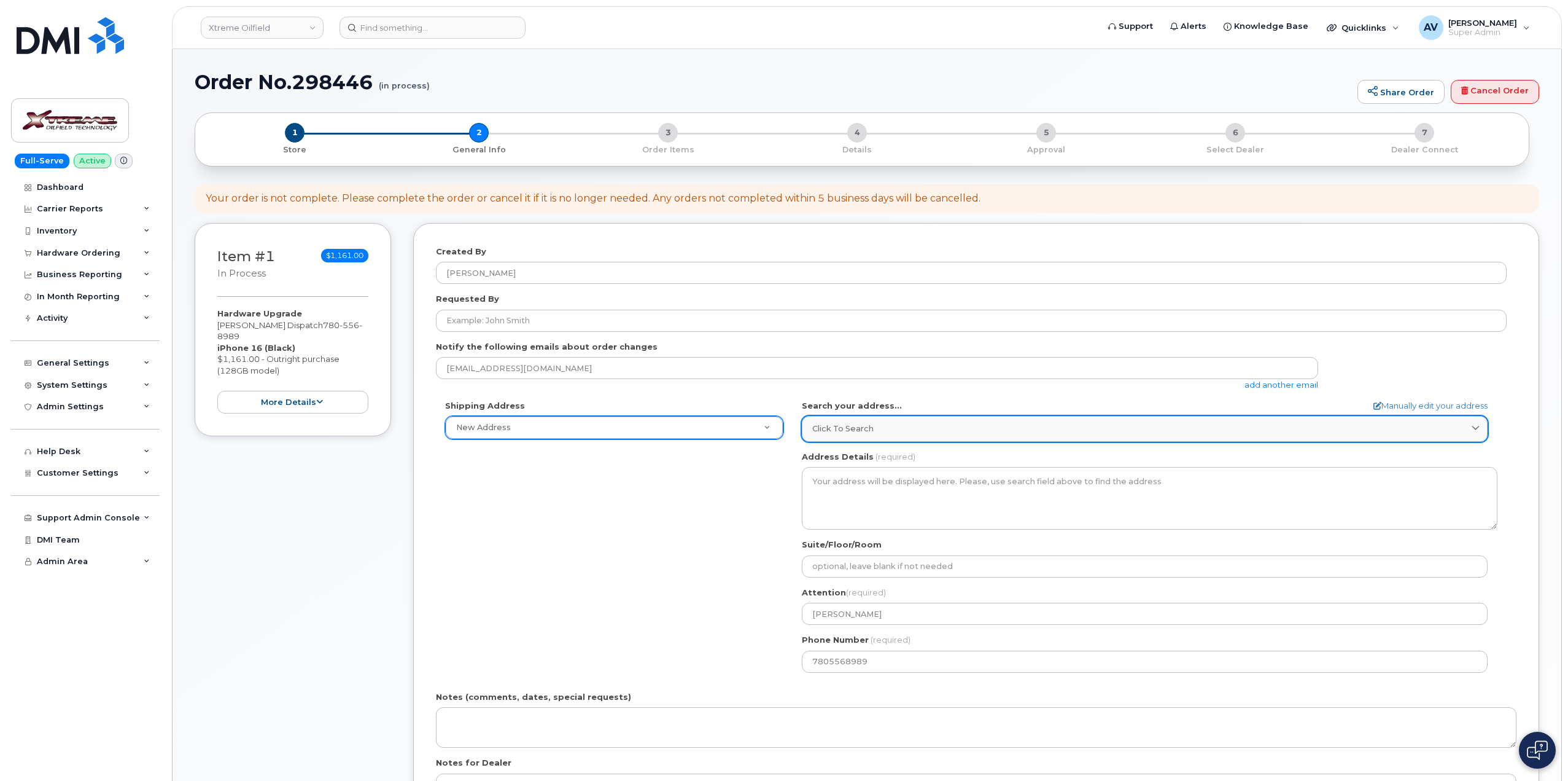
click at [877, 428] on div "Click to search" at bounding box center [1144, 428] width 665 height 12
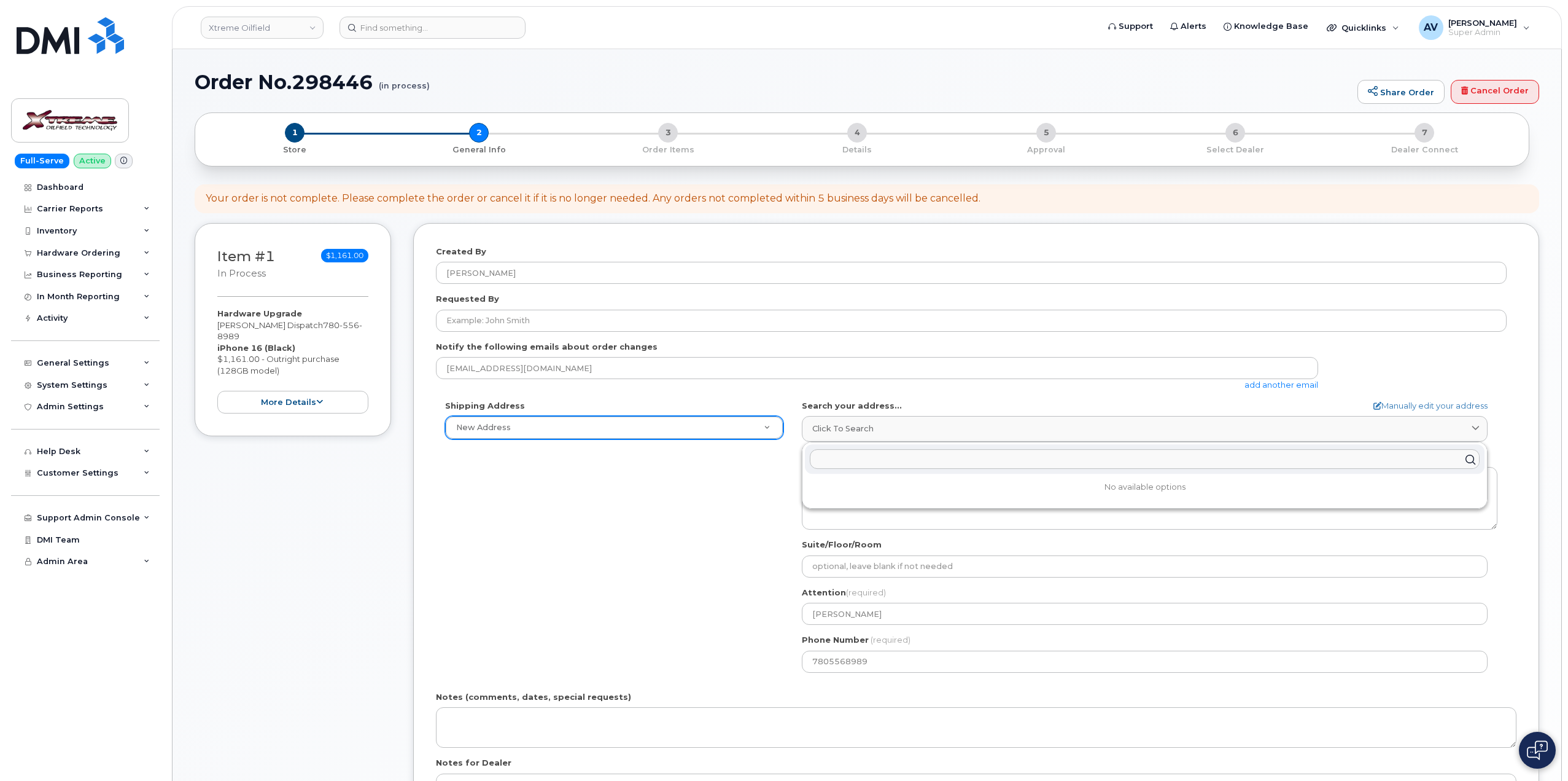
paste input "4905-50 Avenue (Unit 1476) St Paul Alberta T0A 3A0"
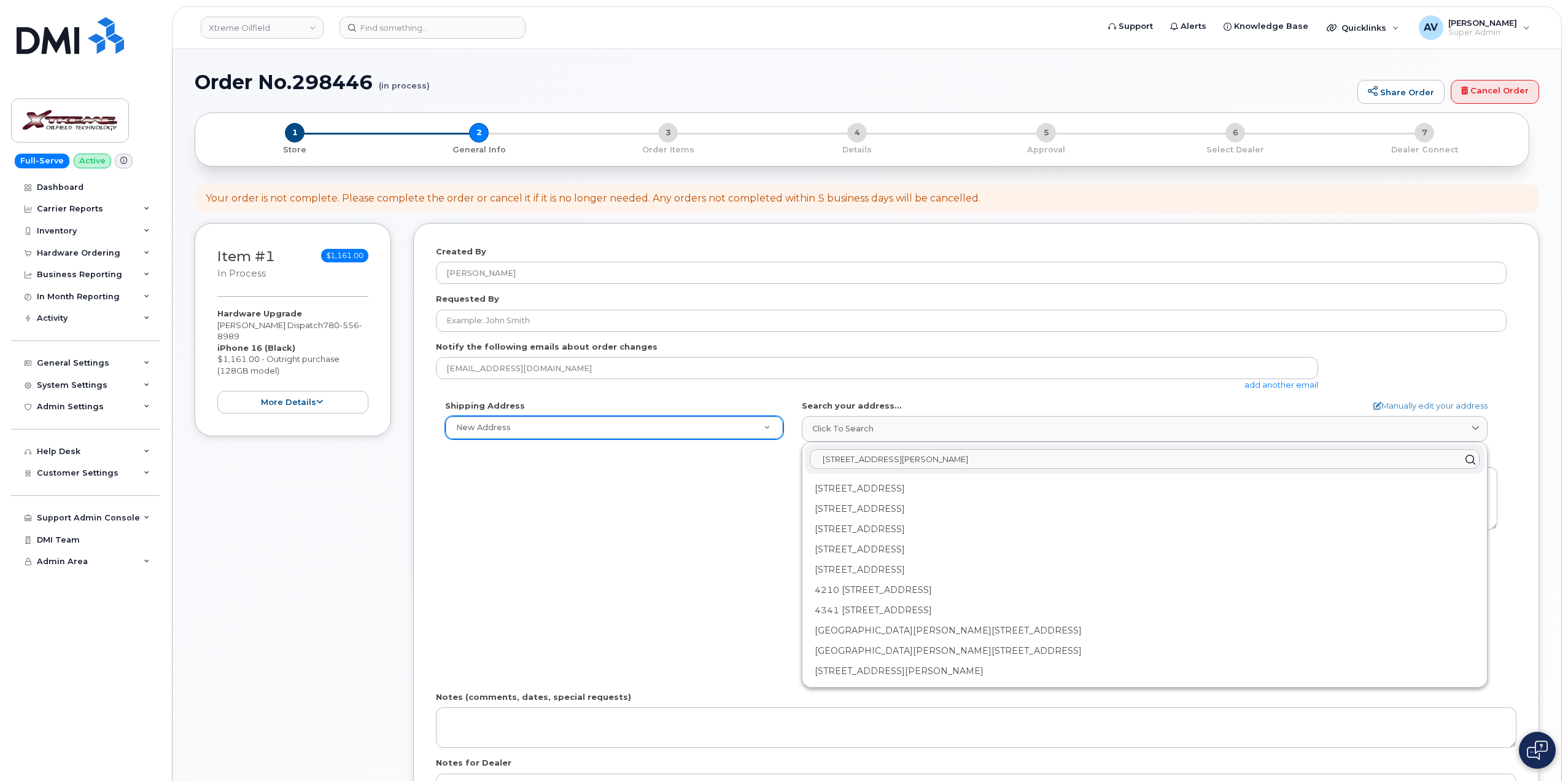
click at [1044, 459] on input "4905-50 Avenue (Unit 1476) St Paul 3" at bounding box center [1144, 459] width 670 height 20
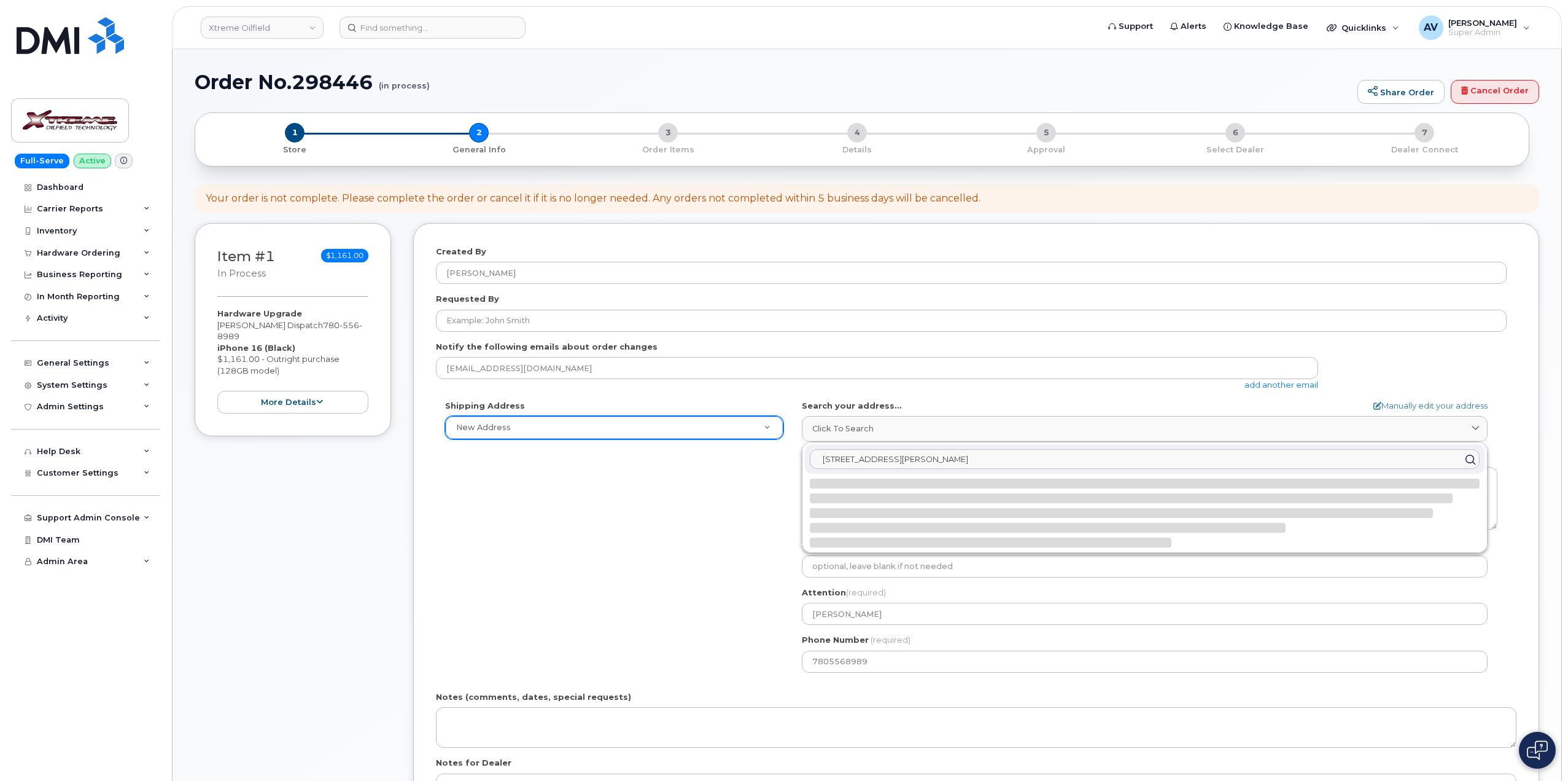
type input "4905-50 Avenue (Unit 1476) St Paul 3a0"
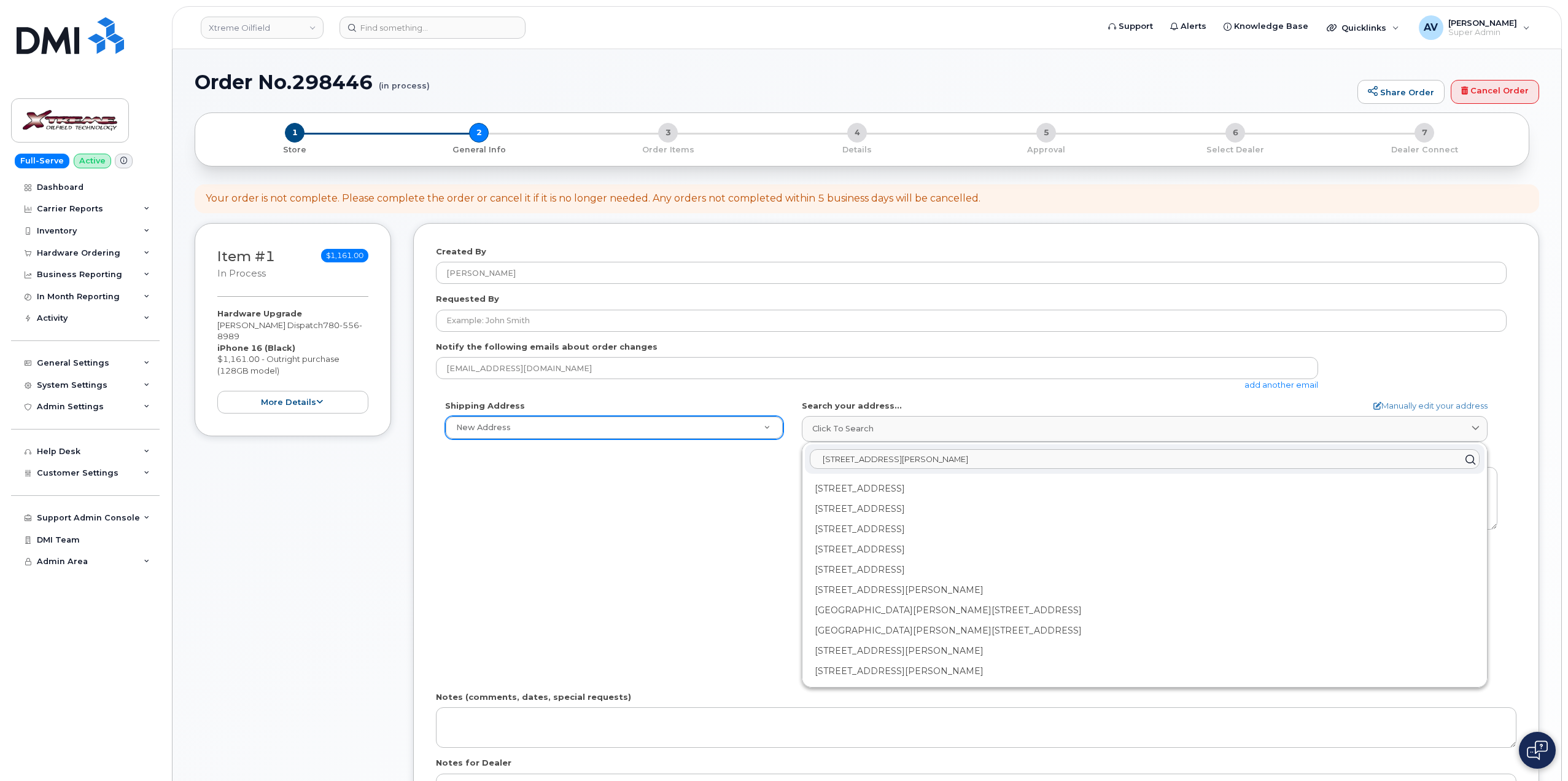
drag, startPoint x: 1011, startPoint y: 462, endPoint x: 757, endPoint y: 480, distance: 254.6
click at [757, 480] on div "Shipping Address New Address New Address Xtreme Oilfield Technology AB Search y…" at bounding box center [972, 540] width 1071 height 282
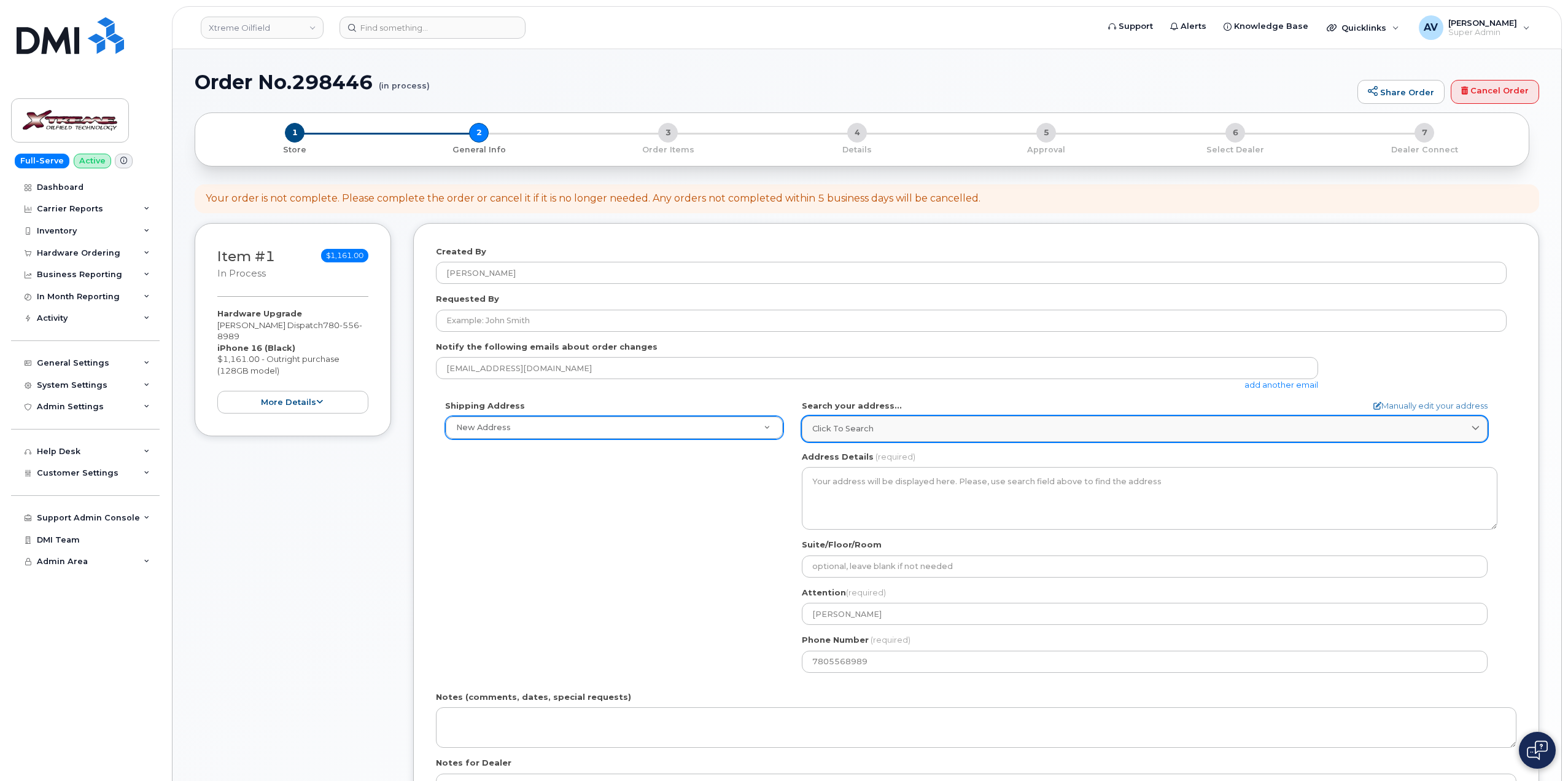
click at [878, 431] on div "Click to search" at bounding box center [1144, 428] width 665 height 12
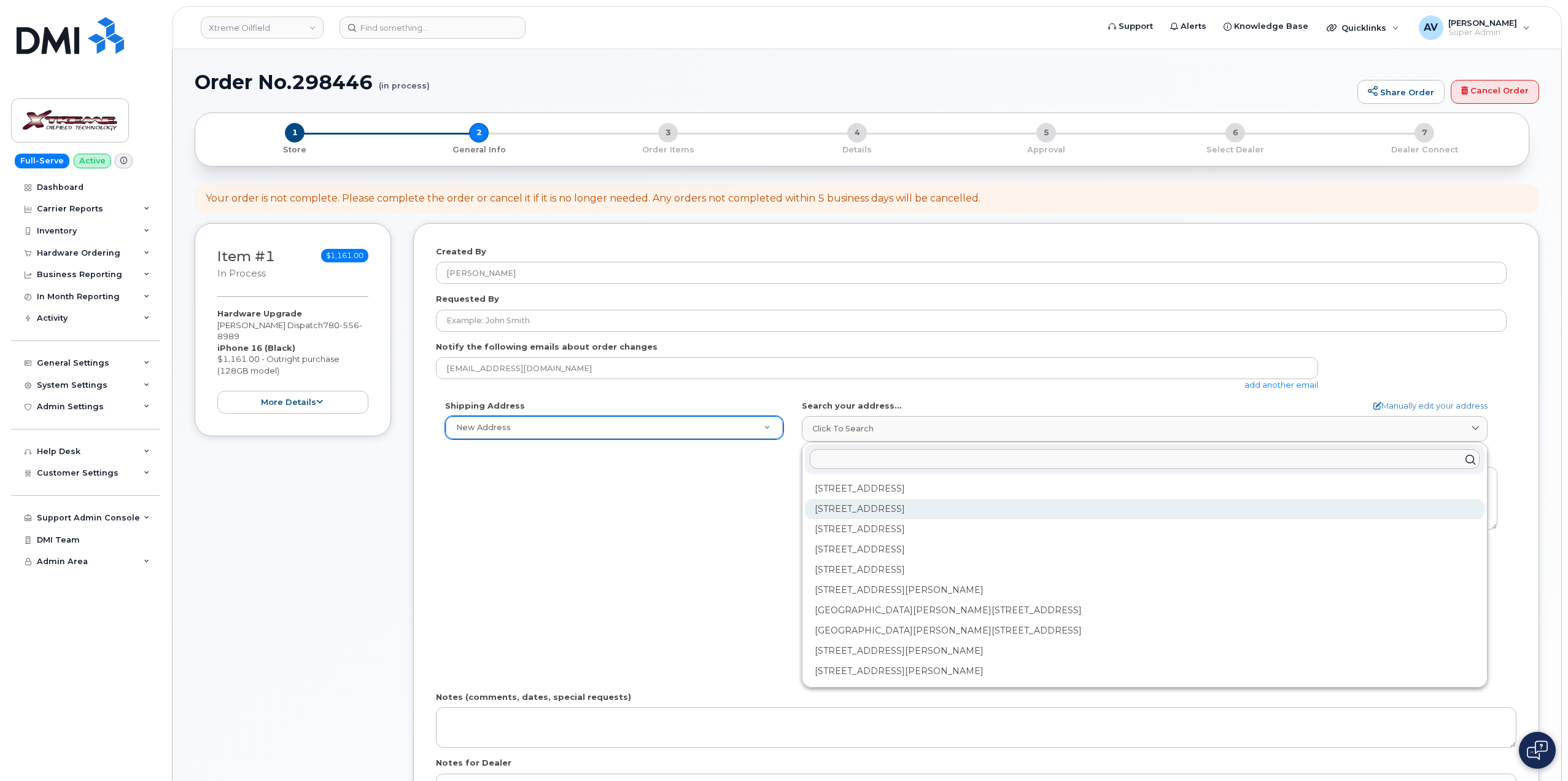
paste input "4905-50 Avenue (Unit 1476) St Paul Alberta T0A 3A0"
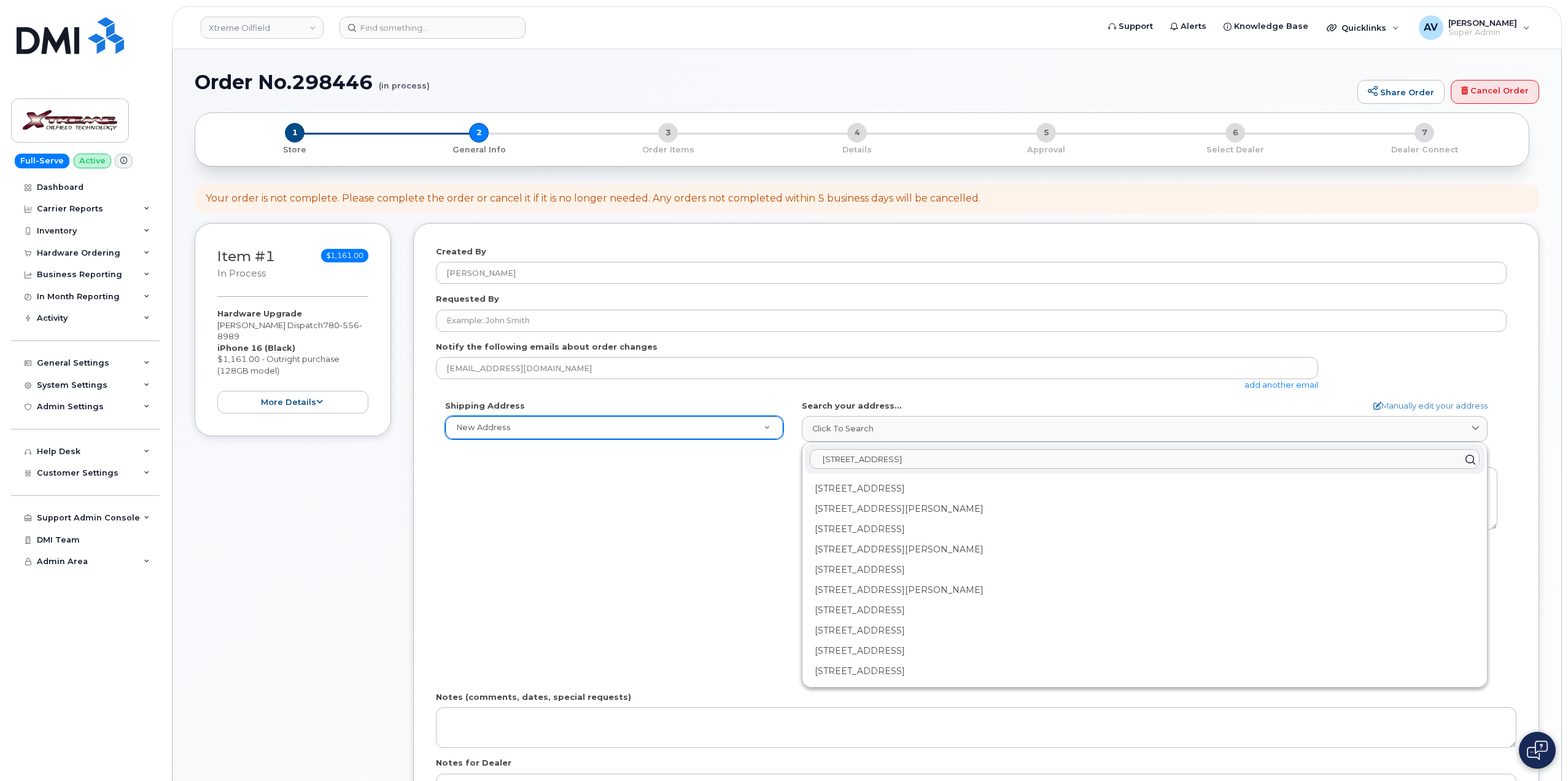
drag, startPoint x: 939, startPoint y: 458, endPoint x: 906, endPoint y: 465, distance: 33.7
click at [903, 465] on input "[STREET_ADDRESS]" at bounding box center [1144, 459] width 670 height 20
type input "4905-50 Avenue ( St Paul Alberta T0A 3A0"
click at [1401, 401] on link "Manually edit your address" at bounding box center [1431, 405] width 114 height 12
select select
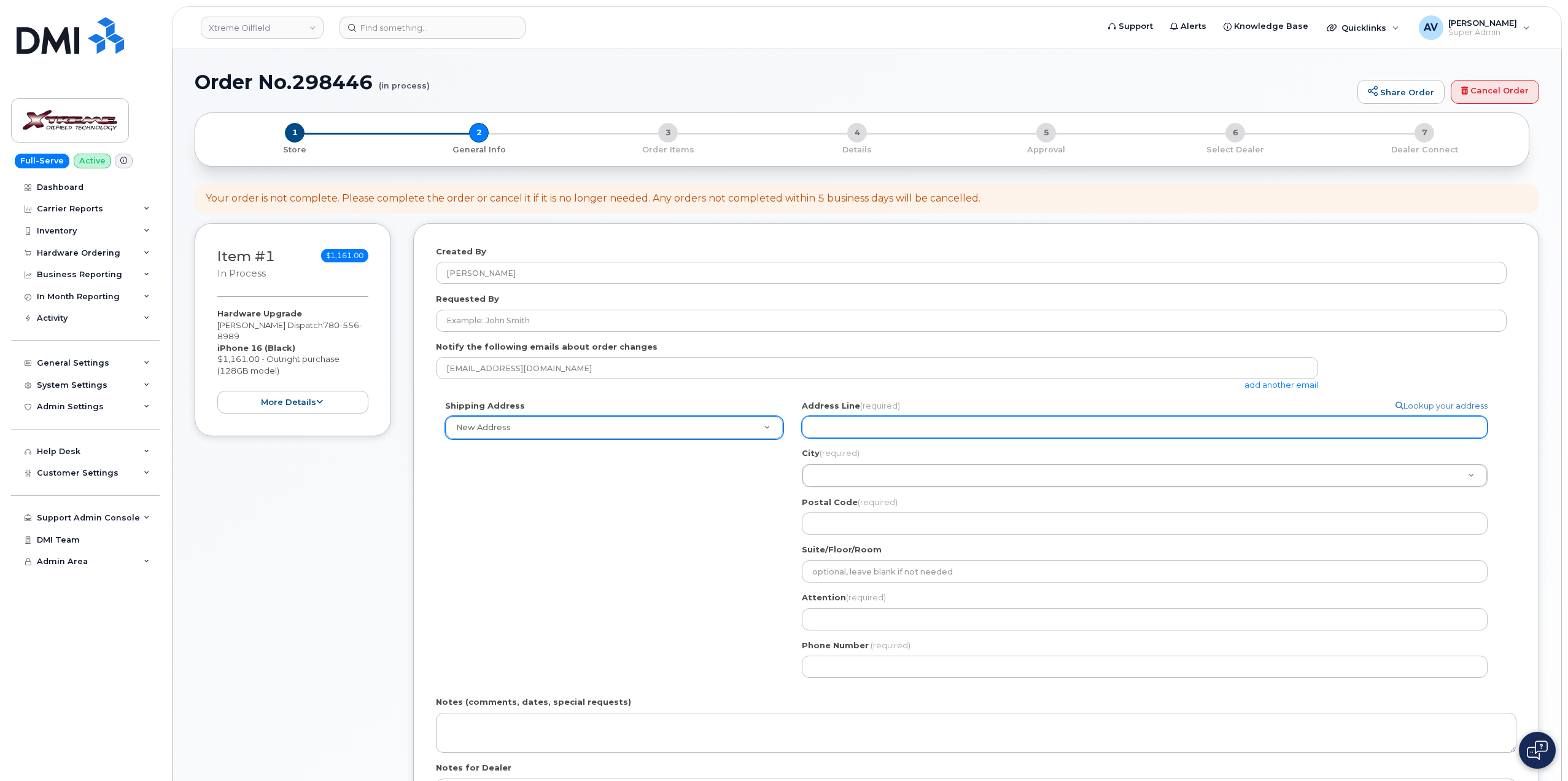
click at [1042, 424] on input "Address Line (required)" at bounding box center [1145, 427] width 686 height 22
paste input "4905-50 Avenue (Unit 1476) St Paul Alberta T0A 3A0"
select select
drag, startPoint x: 939, startPoint y: 425, endPoint x: 991, endPoint y: 435, distance: 53.0
click at [991, 435] on input "[STREET_ADDRESS]" at bounding box center [1145, 427] width 686 height 22
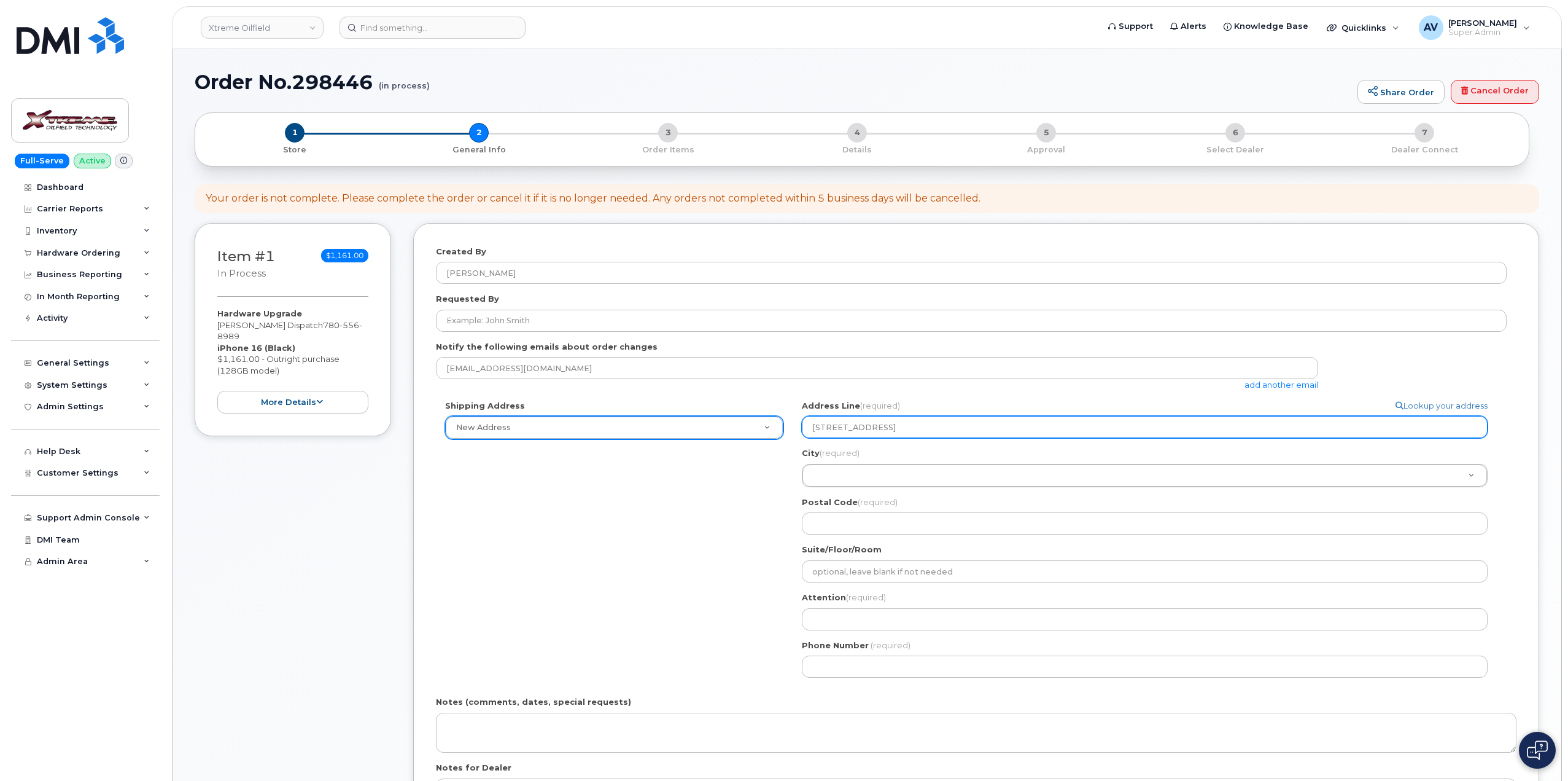
type input "[STREET_ADDRESS]"
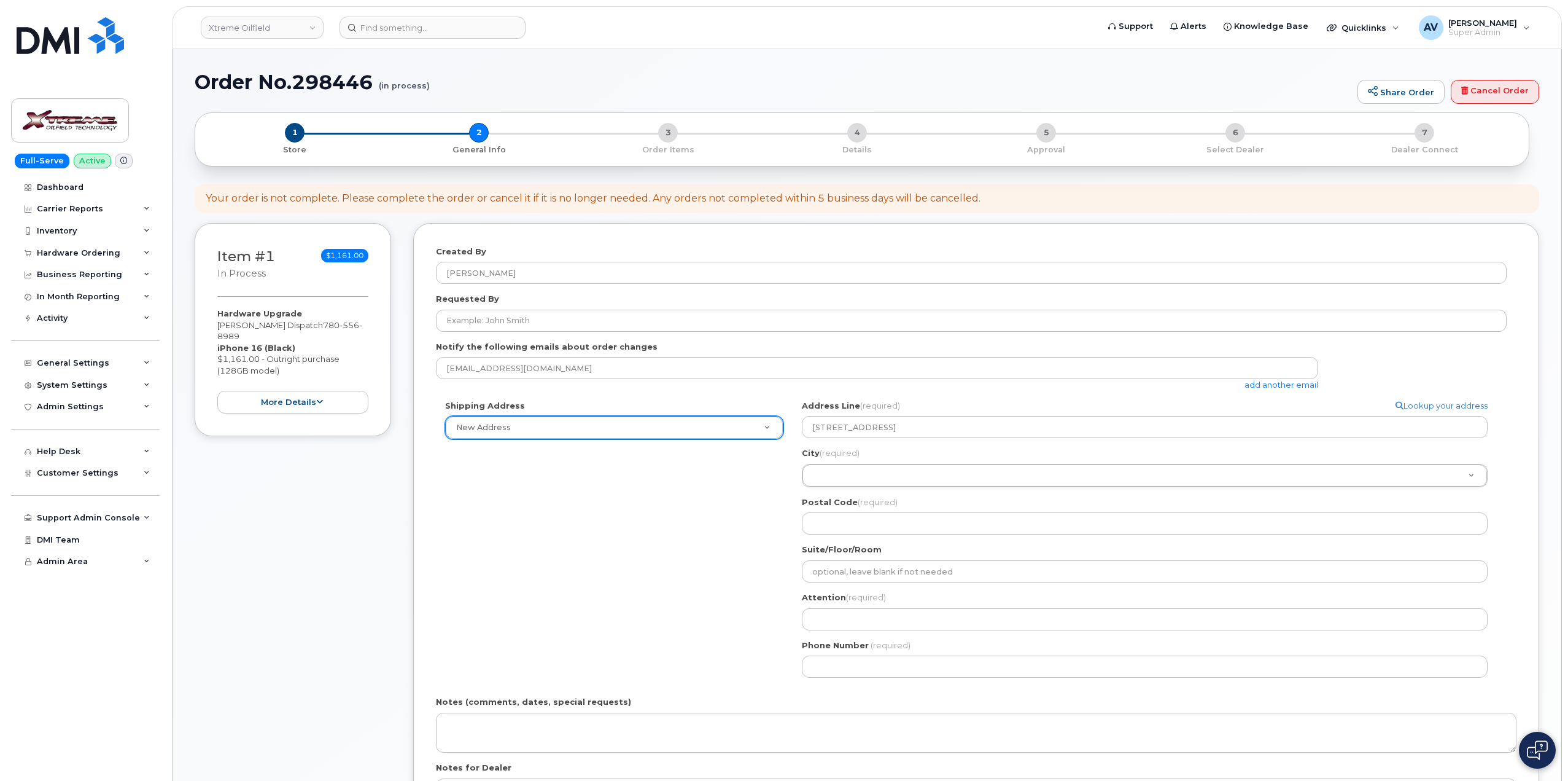
click at [955, 396] on form "Created By Artem Volkov Requested By Notify the following emails about order ch…" at bounding box center [976, 553] width 1081 height 616
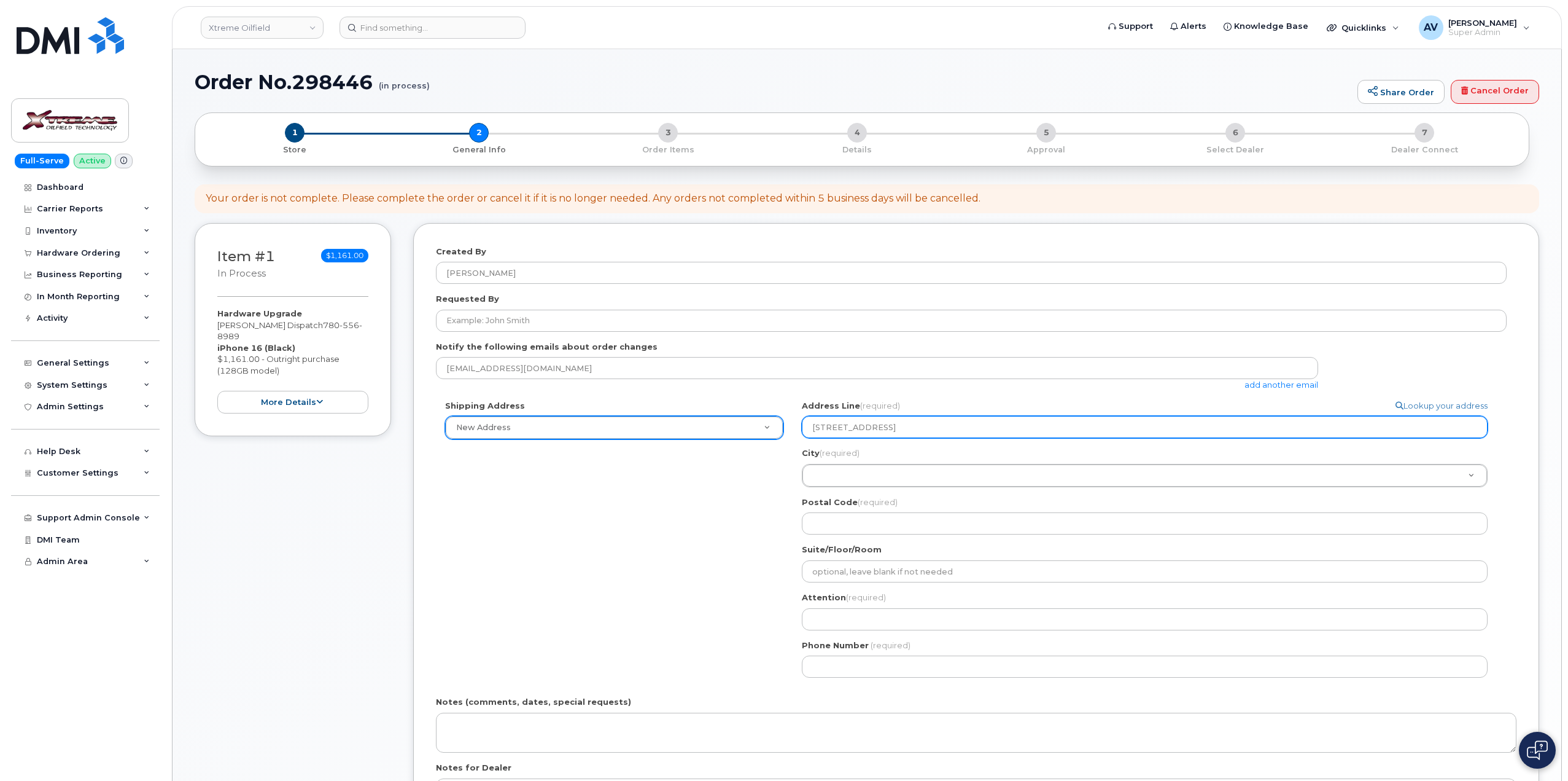
drag, startPoint x: 933, startPoint y: 428, endPoint x: 958, endPoint y: 435, distance: 26.0
click at [958, 435] on input "4905-50 Avenue (Unit 1476) St Paul Alberta T0A 3A0" at bounding box center [1145, 427] width 686 height 22
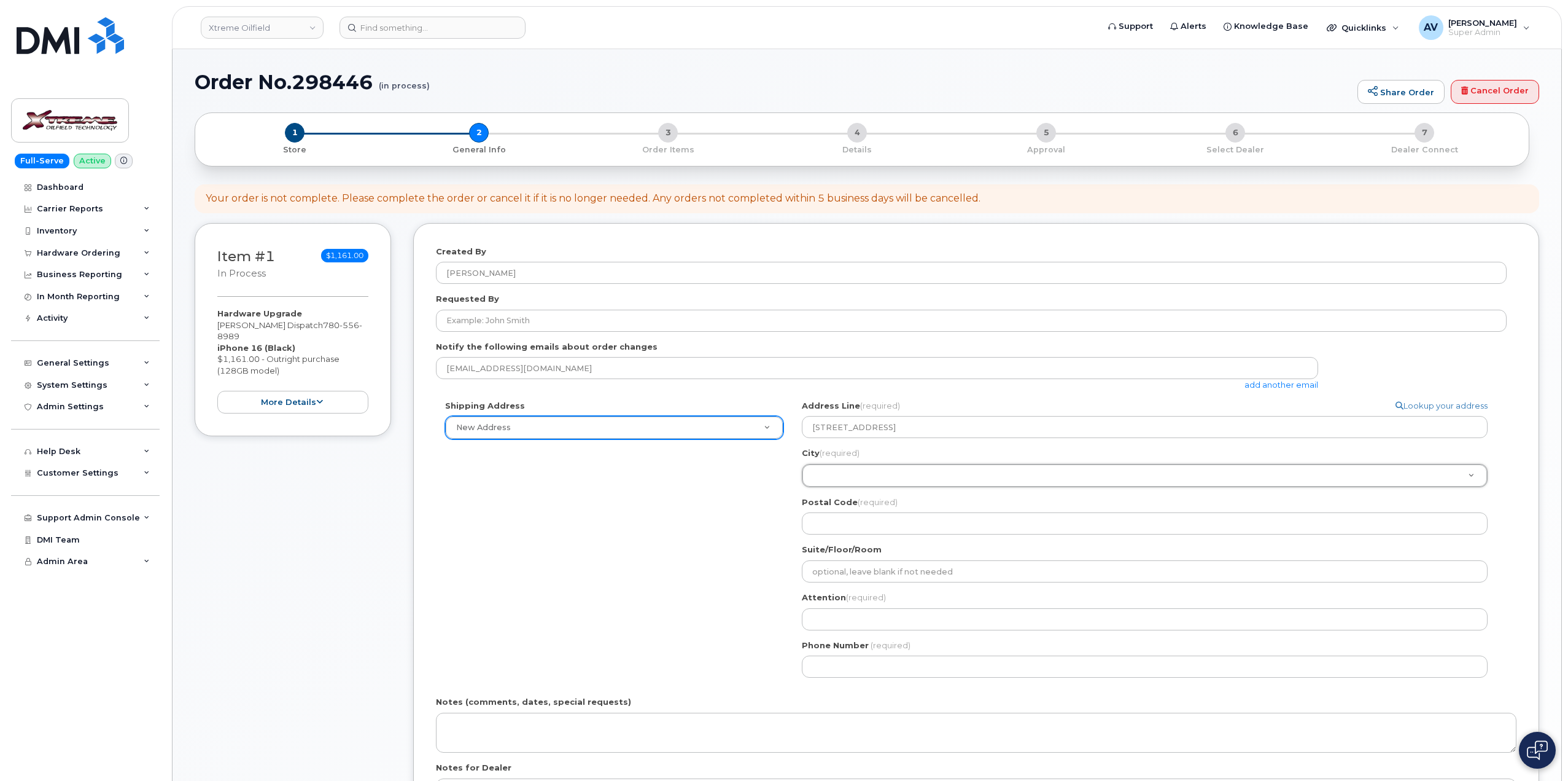
drag, startPoint x: 956, startPoint y: 465, endPoint x: 929, endPoint y: 475, distance: 28.8
paste input "St Paul"
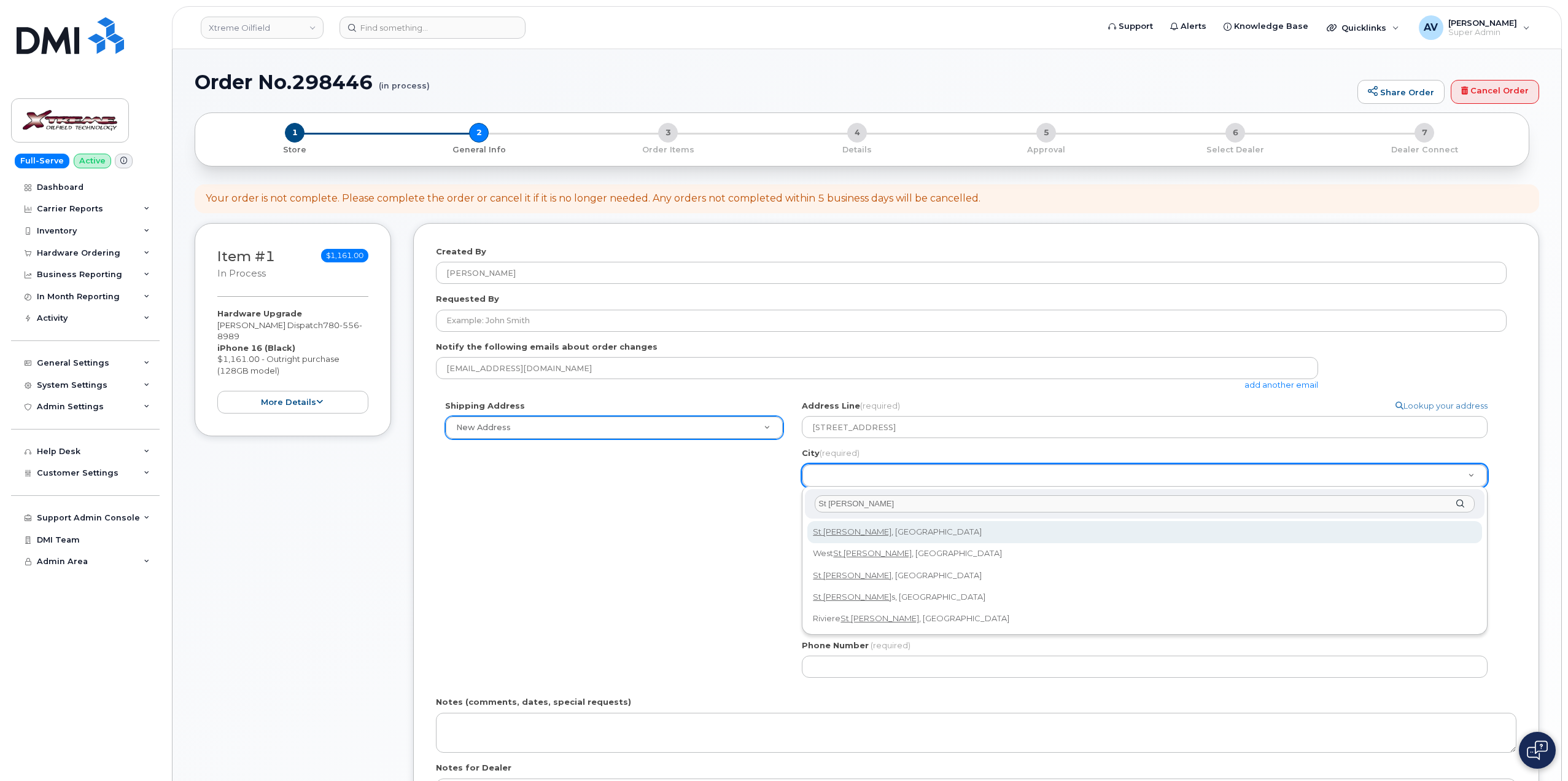
type input "St Paul"
select select
type input "482"
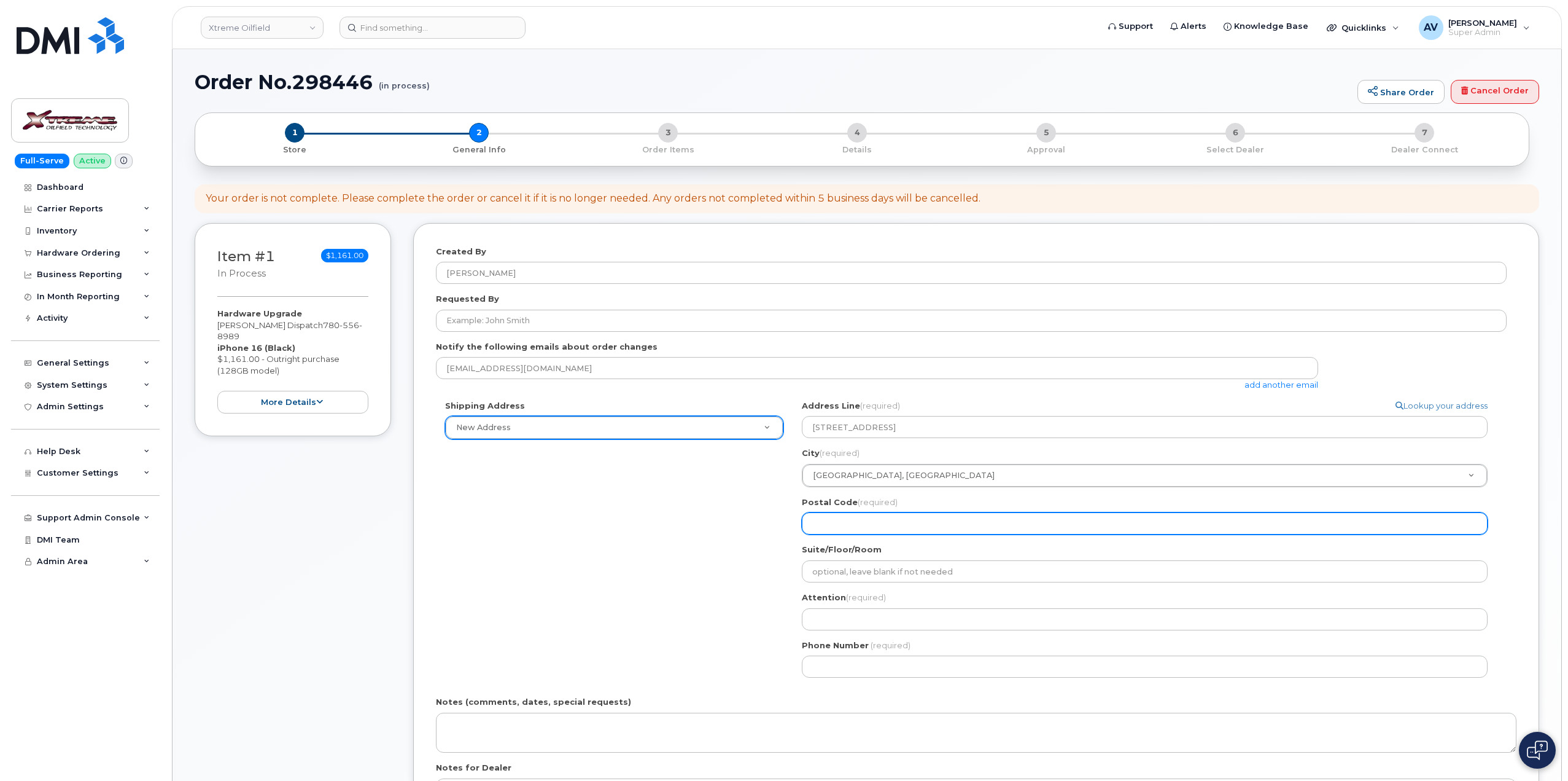
click at [911, 529] on input "Postal Code (required)" at bounding box center [1145, 523] width 686 height 22
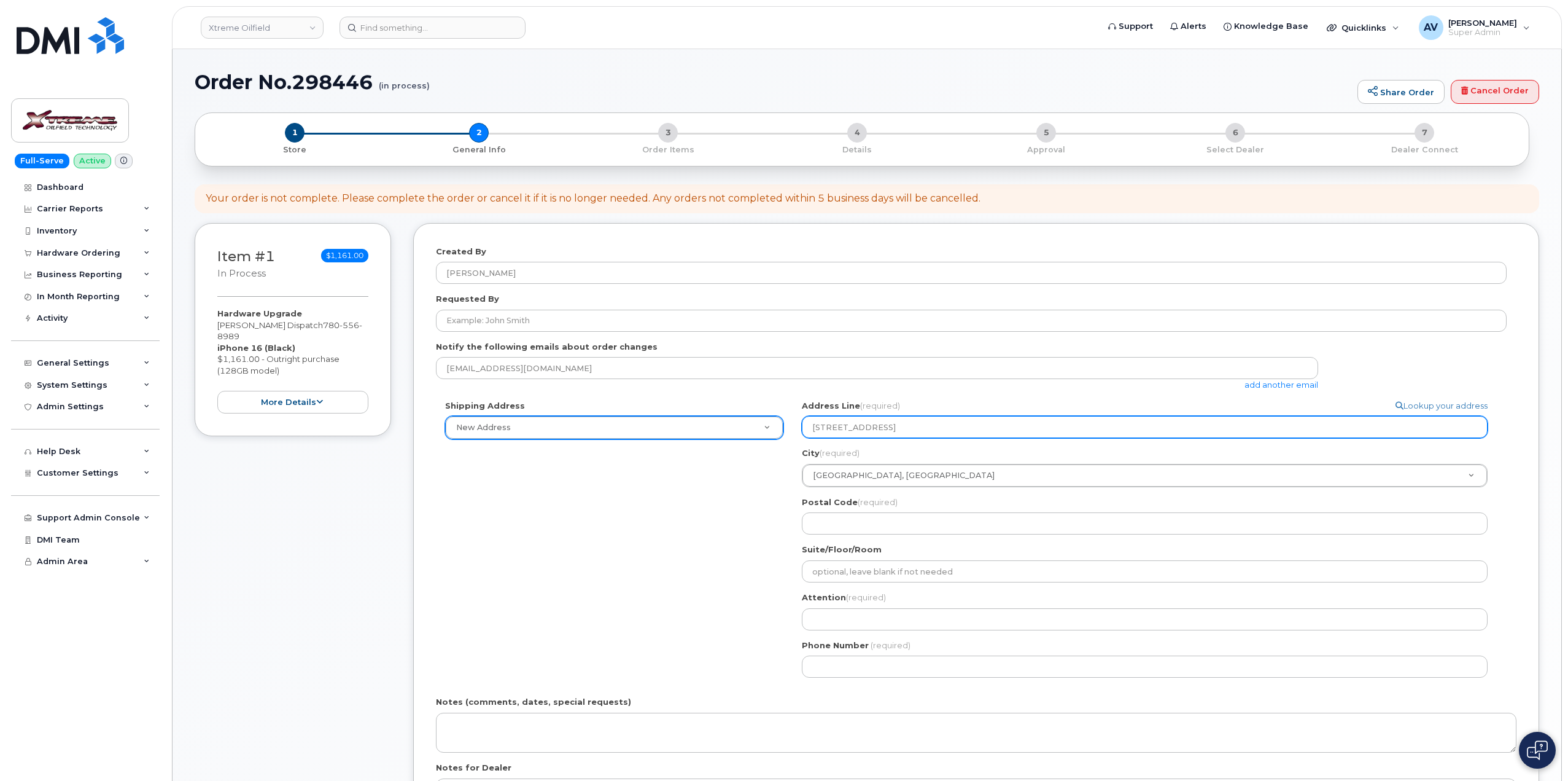
drag, startPoint x: 1028, startPoint y: 428, endPoint x: 993, endPoint y: 424, distance: 35.2
click at [993, 424] on input "[STREET_ADDRESS]" at bounding box center [1145, 427] width 686 height 22
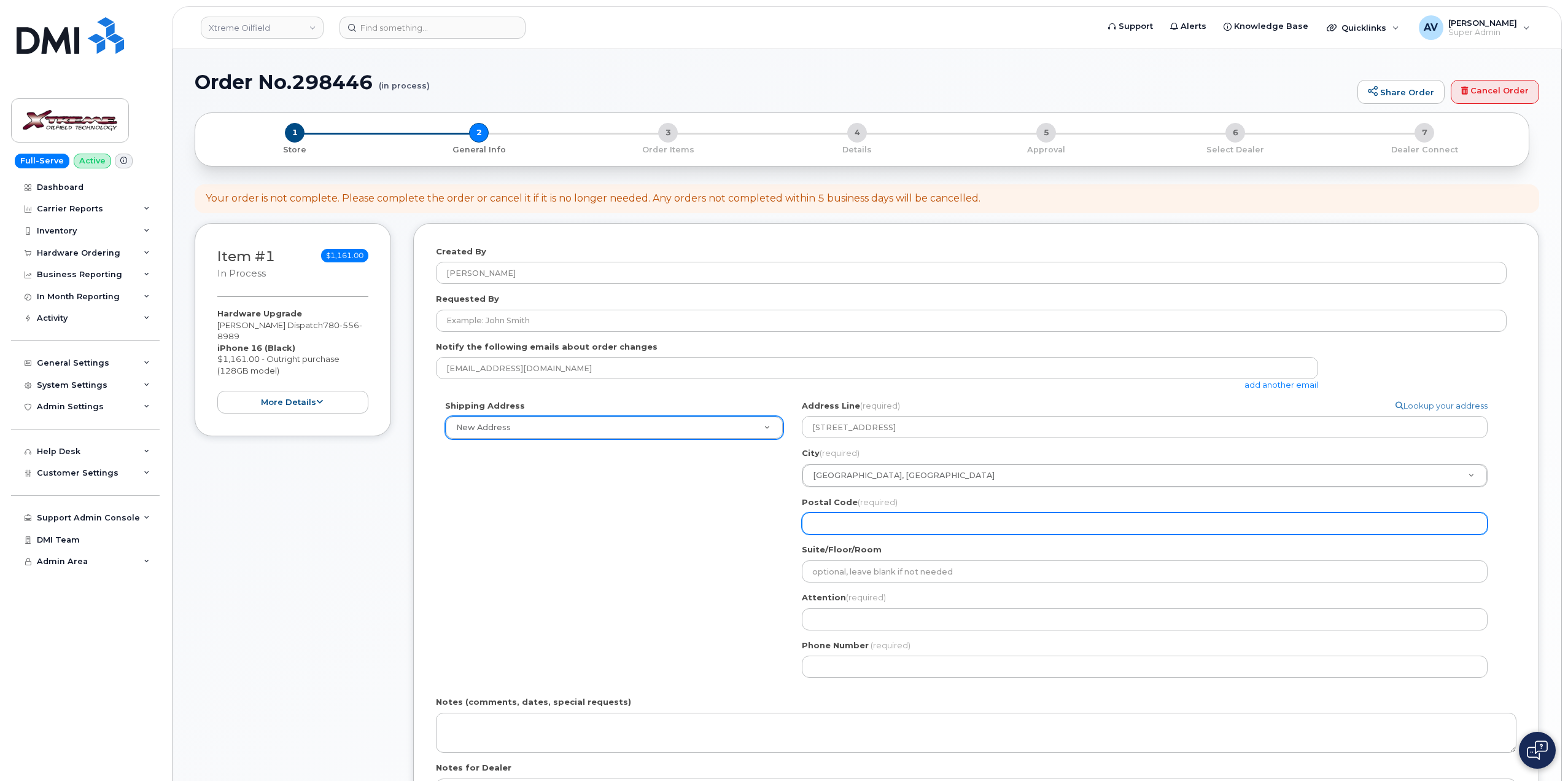
paste input "T0A 3A0"
select select
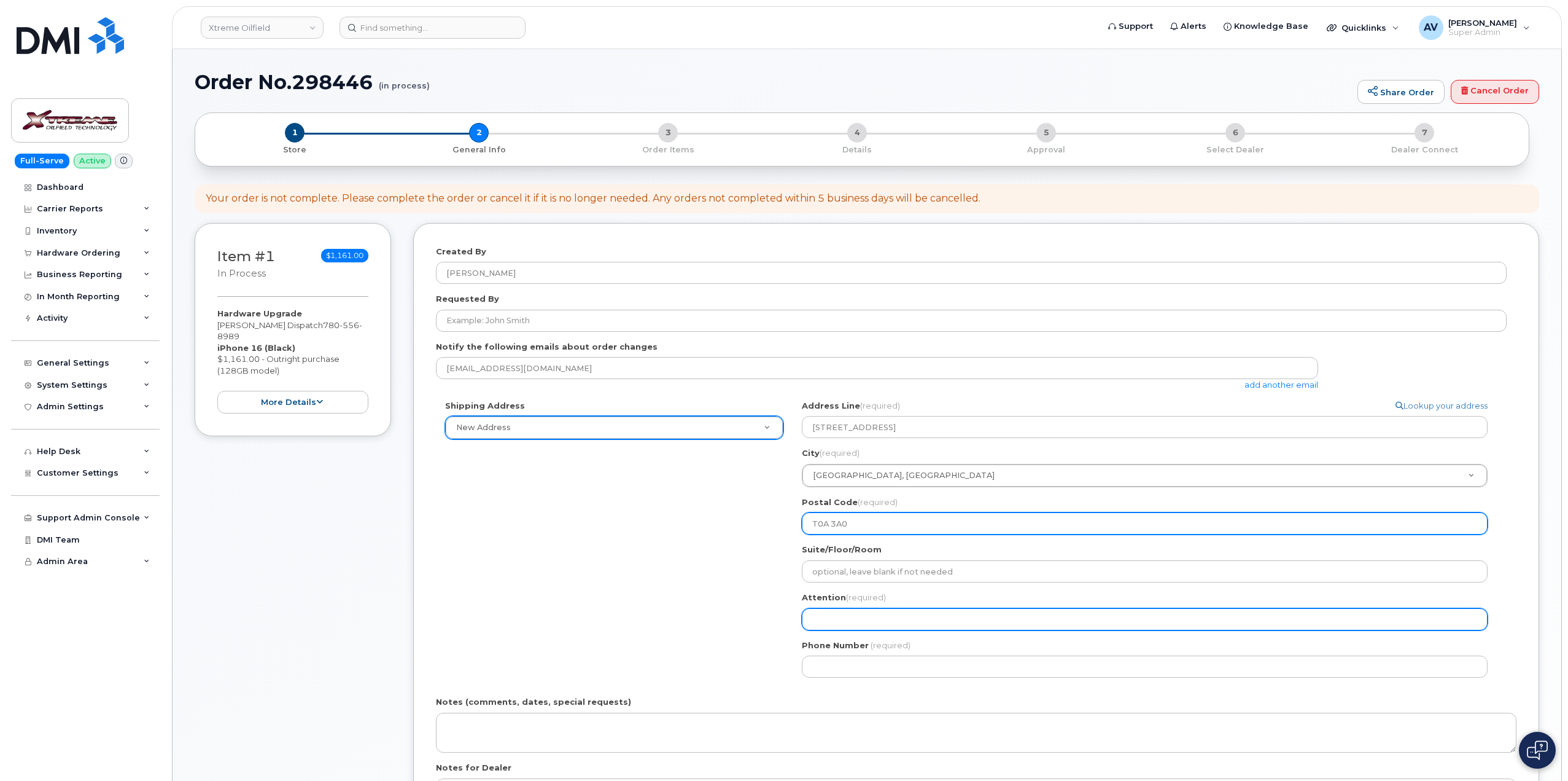
type input "T0A 3A0"
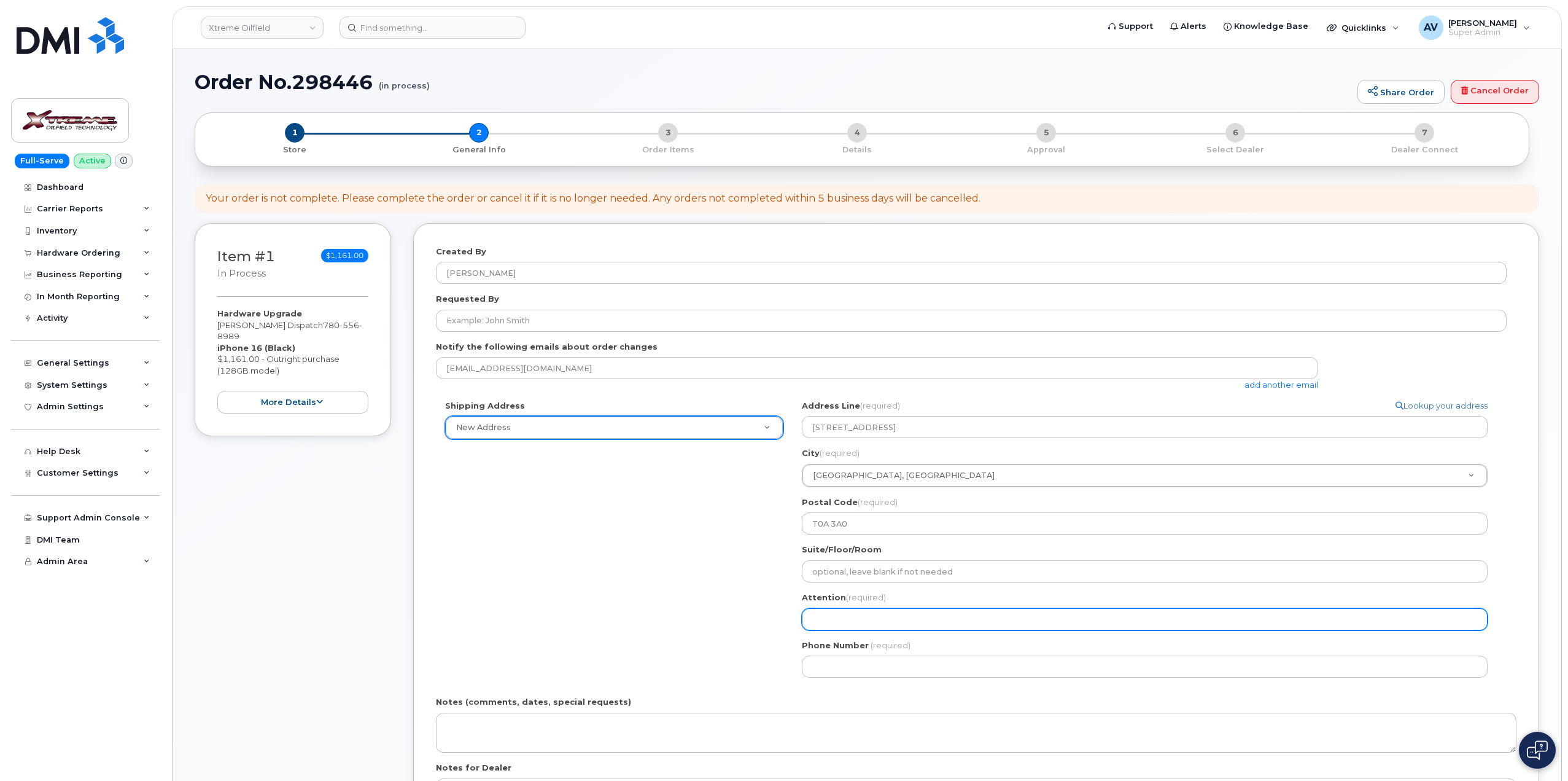
click at [868, 625] on input "Attention (required)" at bounding box center [1145, 619] width 686 height 22
paste input "Reggie Mortensen"
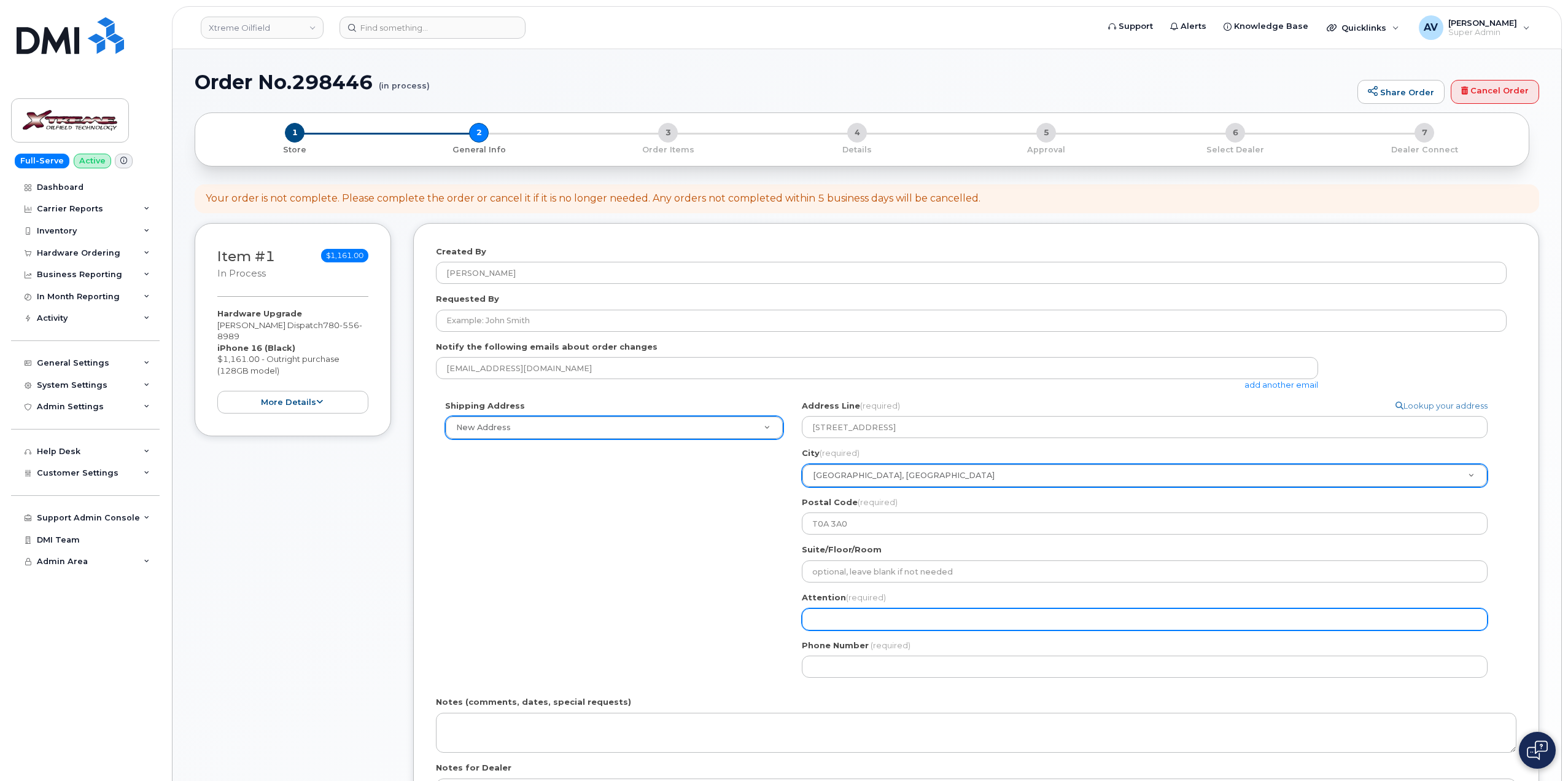
select select
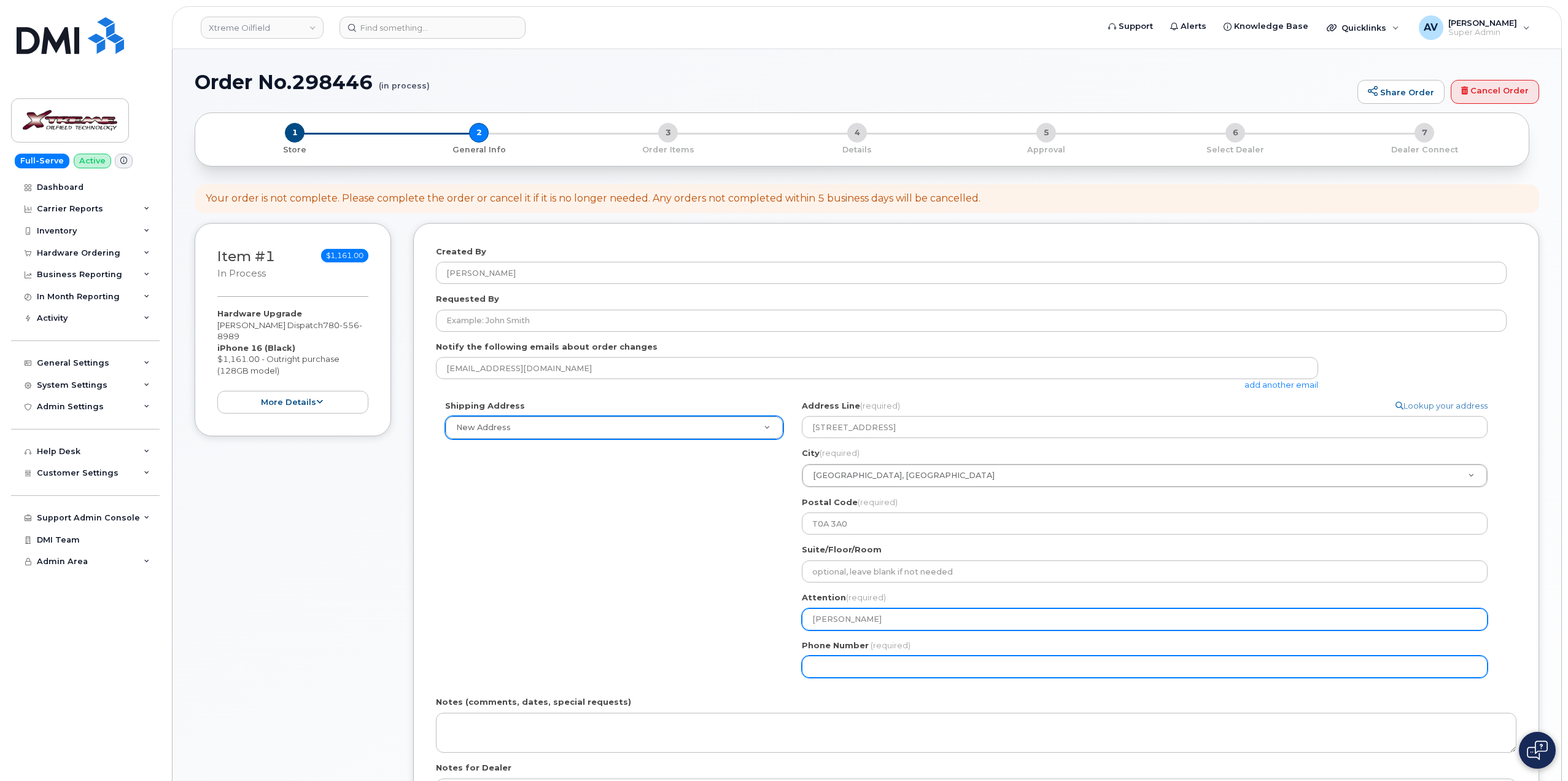
type input "Reggie Mortensen"
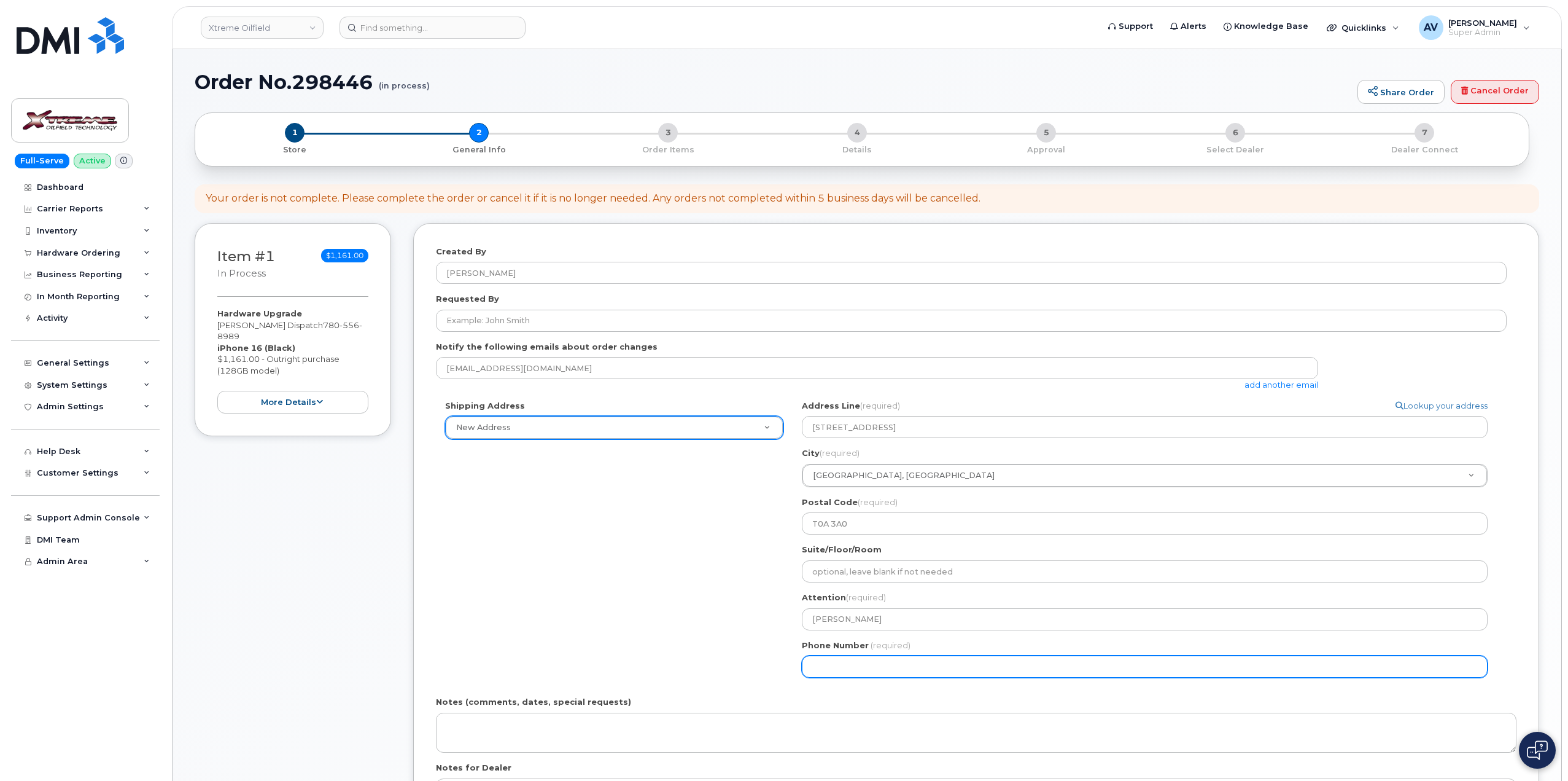
click at [934, 666] on input "Phone Number" at bounding box center [1145, 667] width 686 height 22
paste input "7805568989"
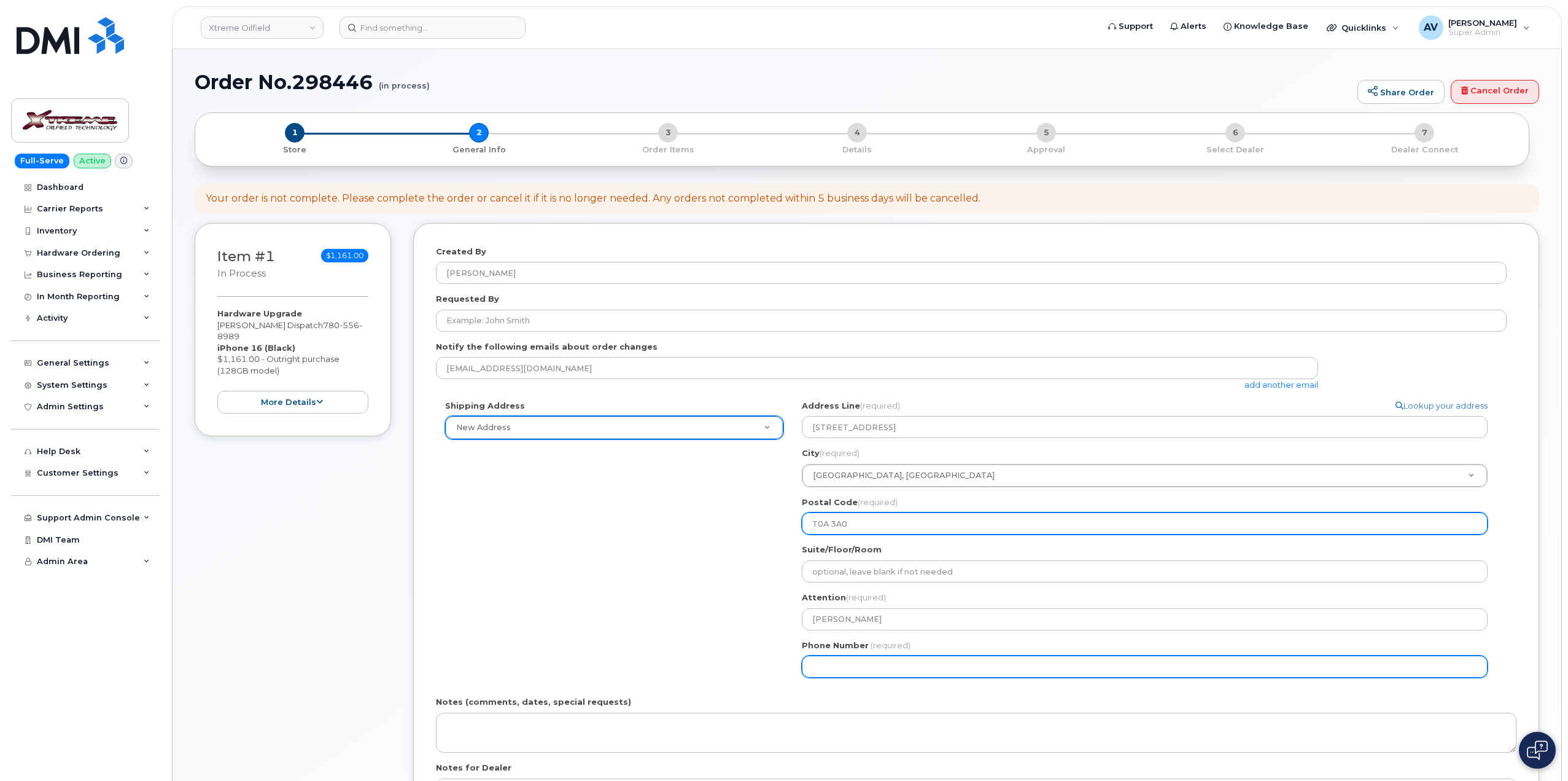
select select
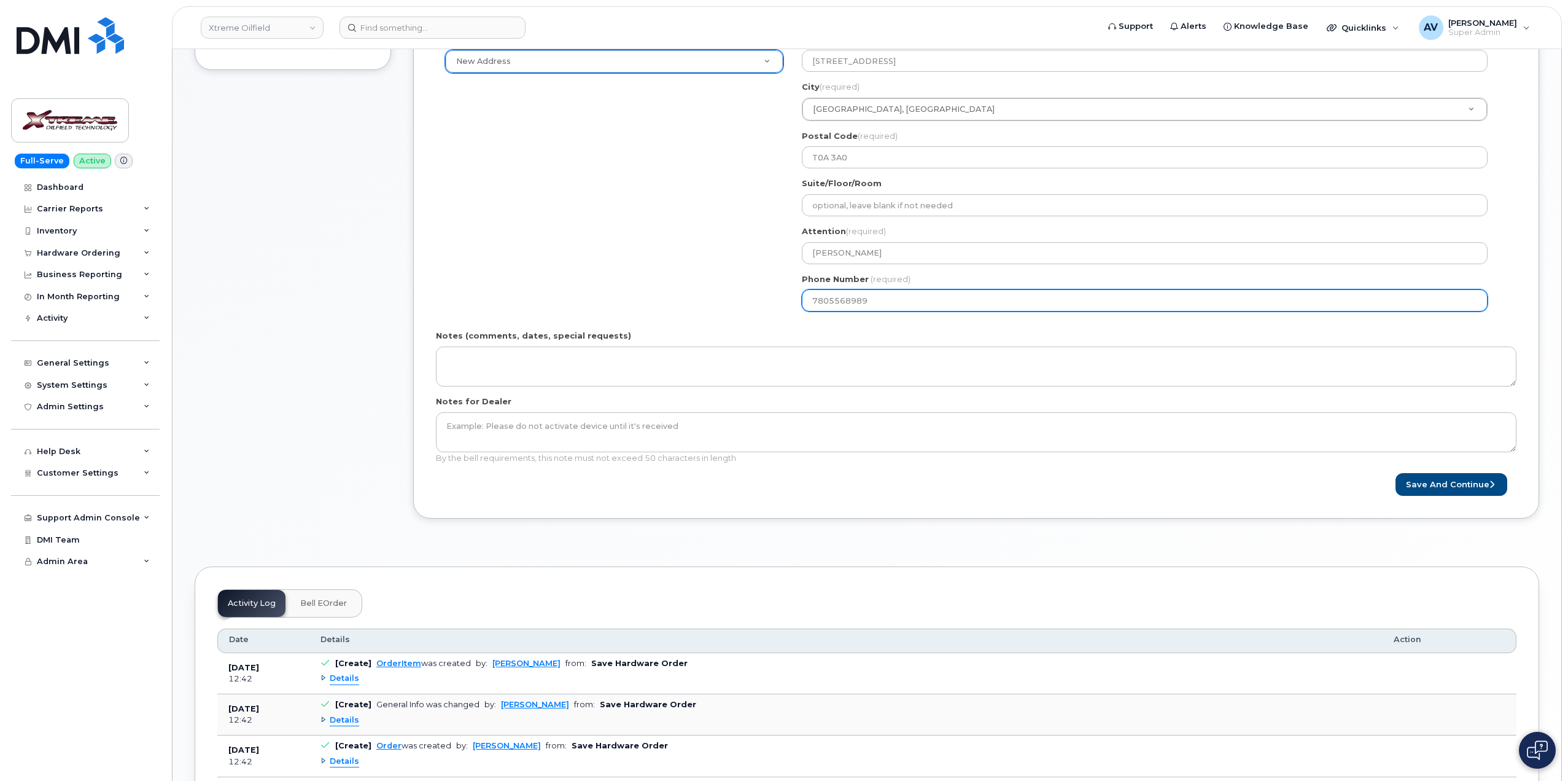
scroll to position [430, 0]
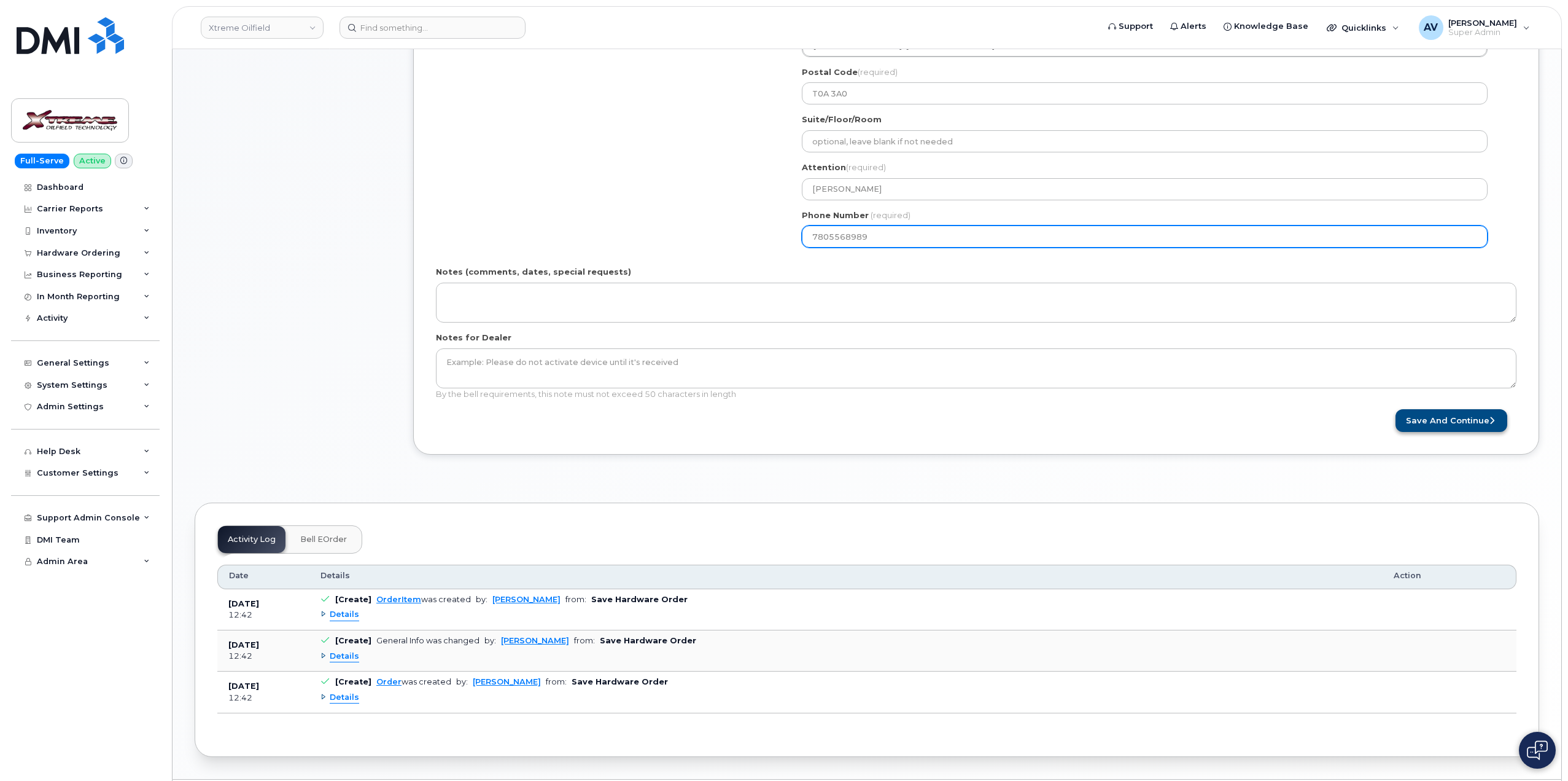
type input "7805568989"
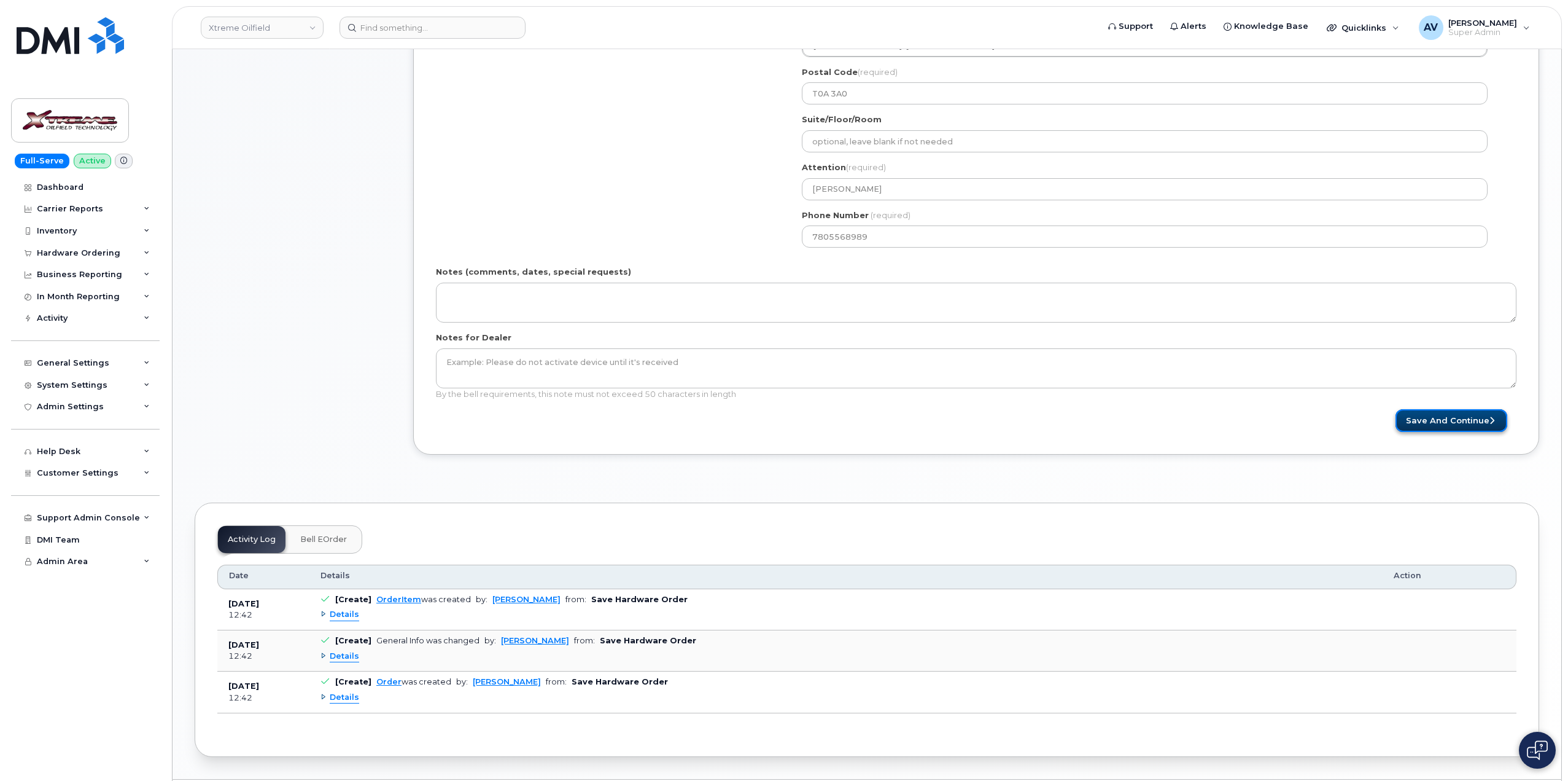
click at [1429, 422] on button "Save and Continue" at bounding box center [1452, 420] width 112 height 23
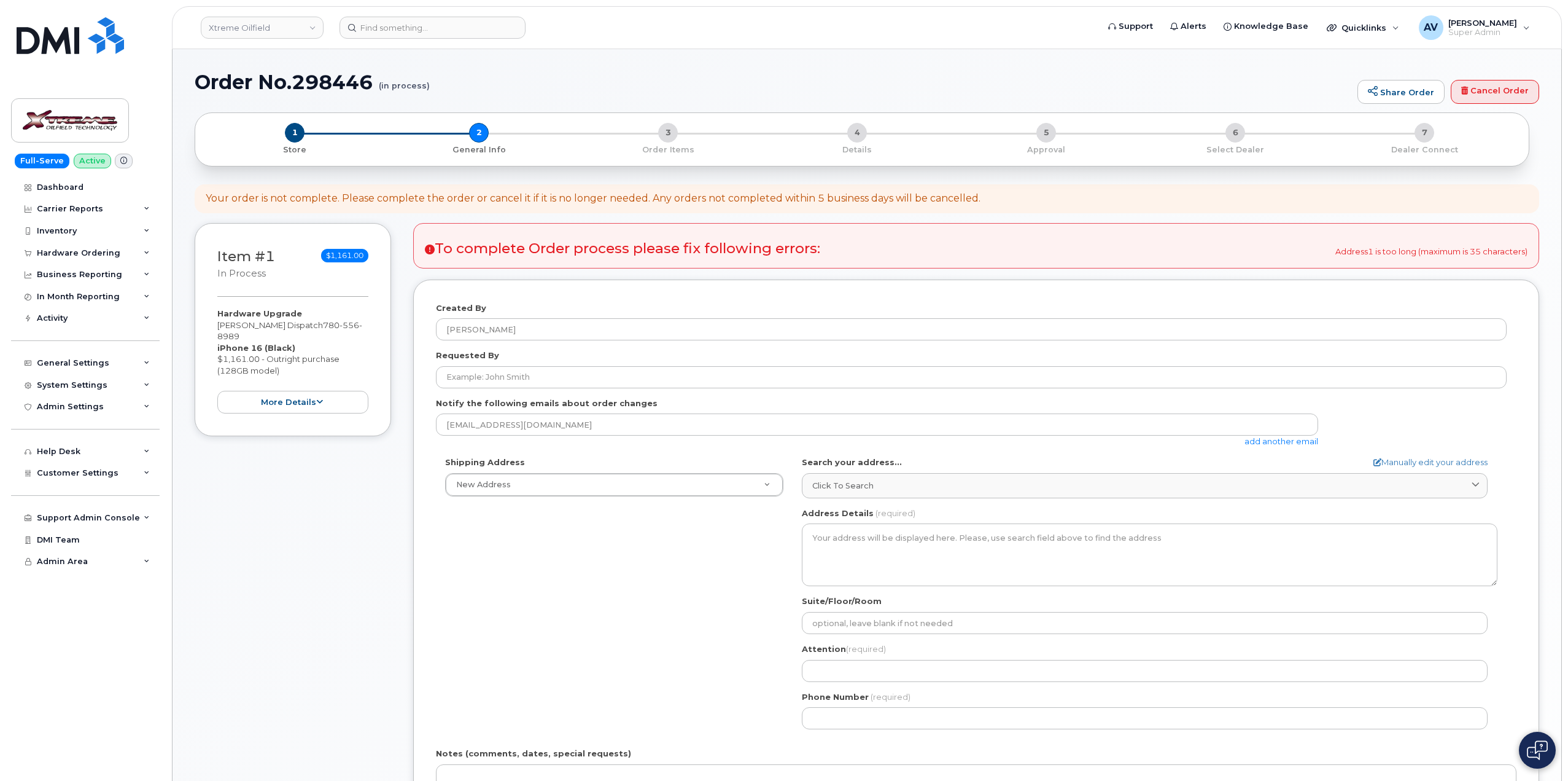
select select
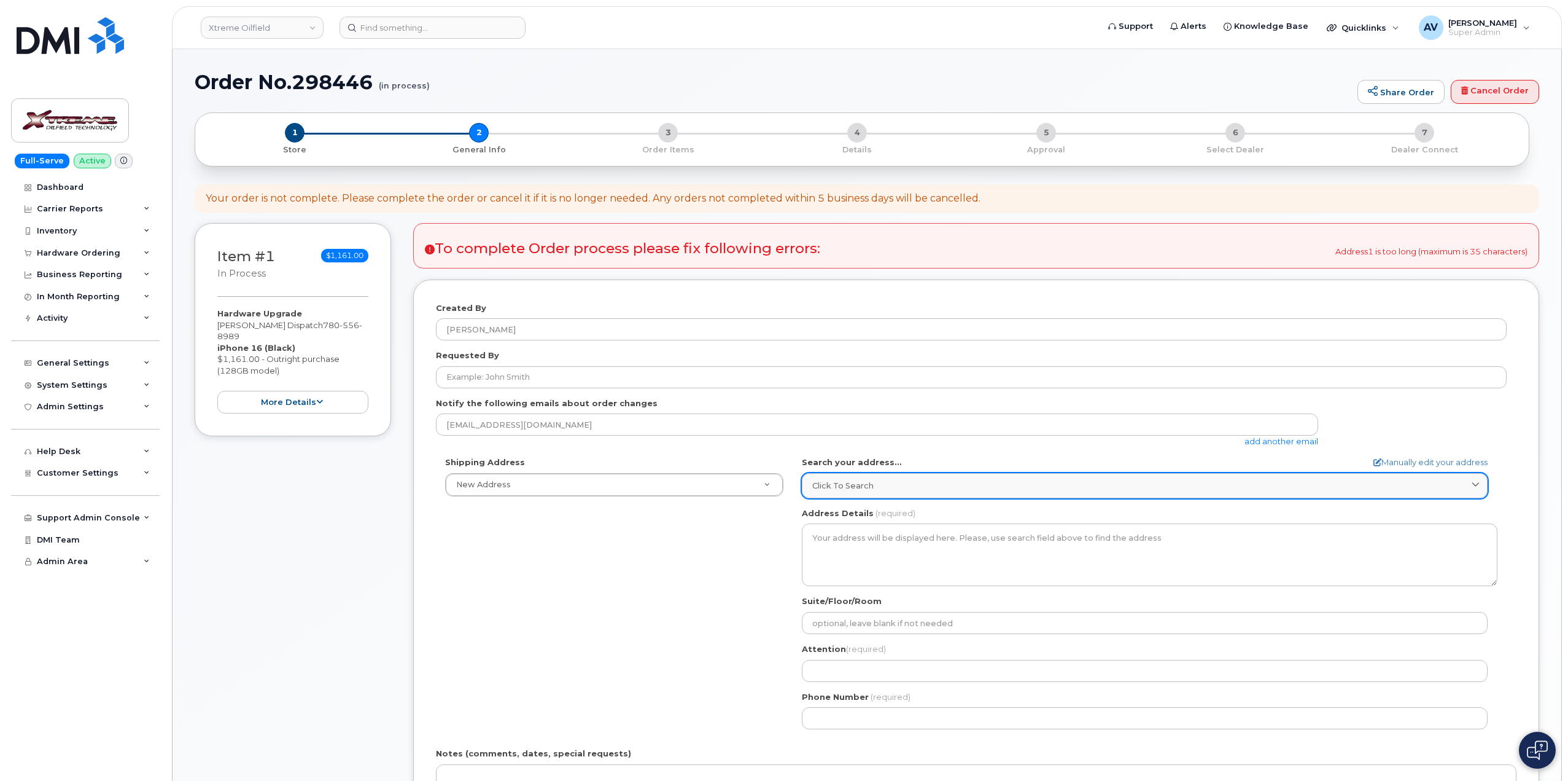
click at [987, 487] on div "Click to search" at bounding box center [1144, 485] width 665 height 12
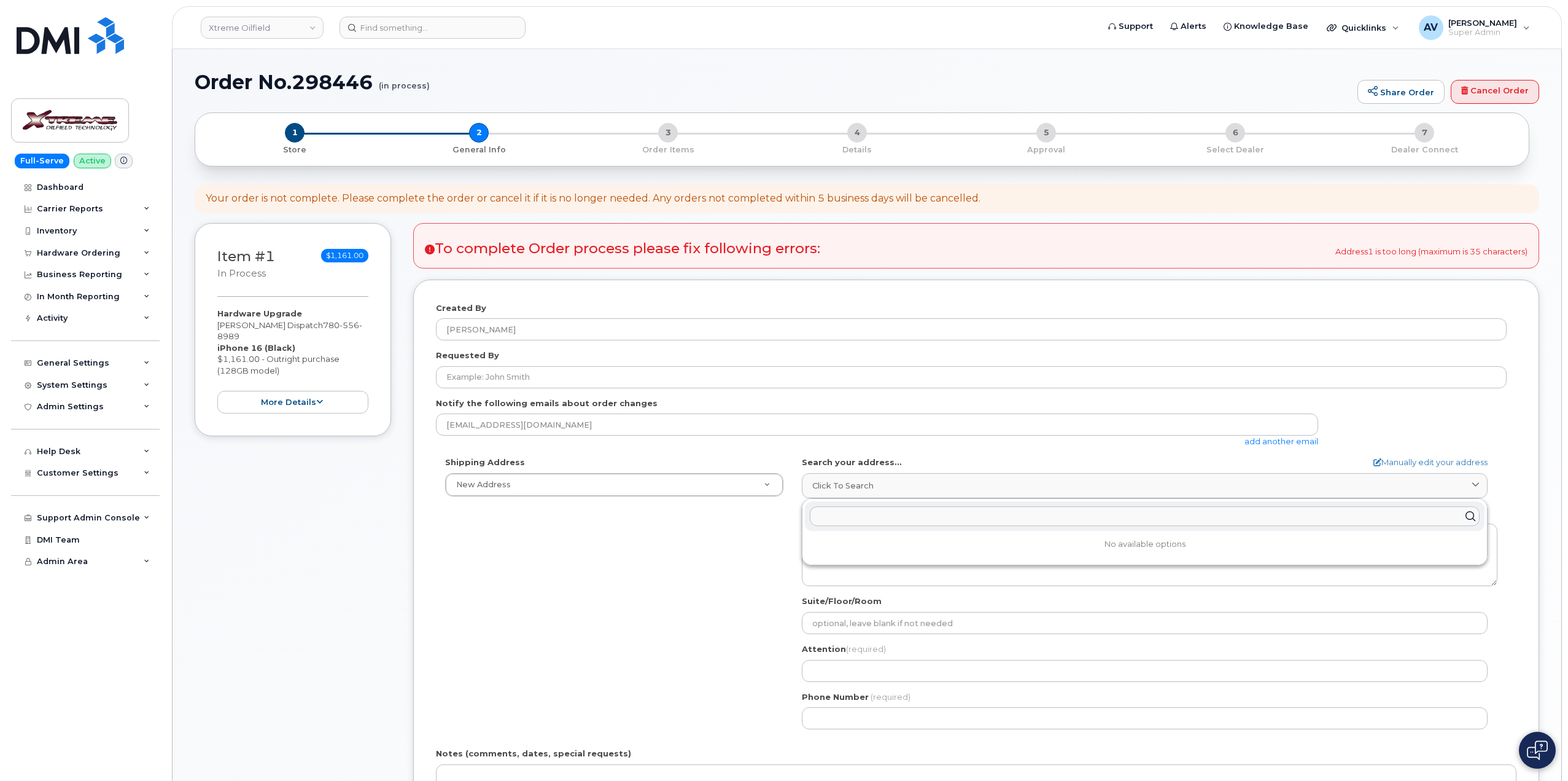
paste input "4905-50 Avenue (Unit 1476) St Paul Alberta T0A 3A0"
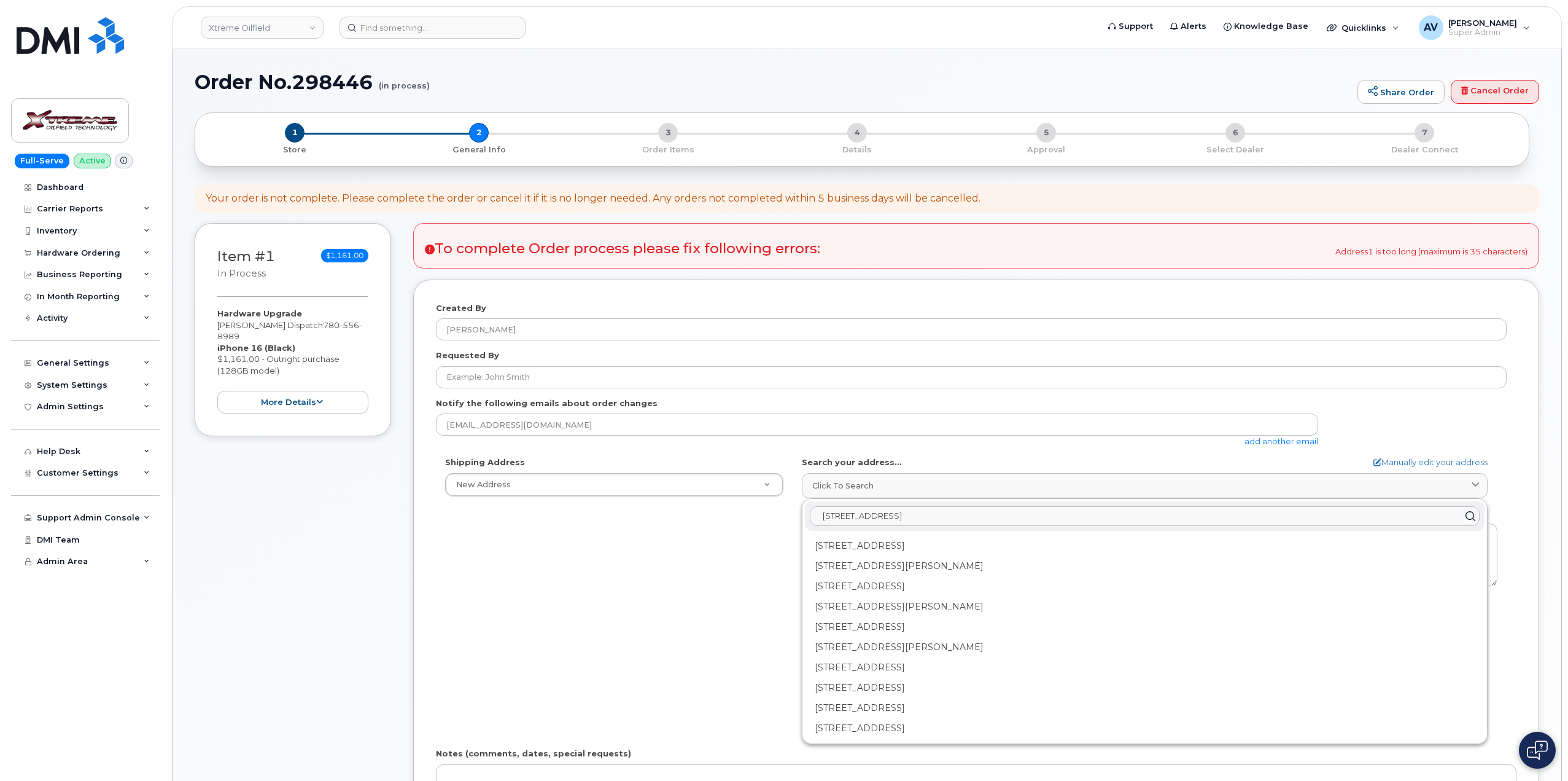
drag, startPoint x: 940, startPoint y: 513, endPoint x: 894, endPoint y: 510, distance: 46.1
click at [894, 510] on input "4905-50 Avenue (Unit 1476) St Paul Alberta T0A 3A0" at bounding box center [1144, 516] width 670 height 20
type input "4905-50 Avenue, St Paul Alberta T0A 3A0"
click at [1438, 463] on link "Manually edit your address" at bounding box center [1431, 462] width 114 height 12
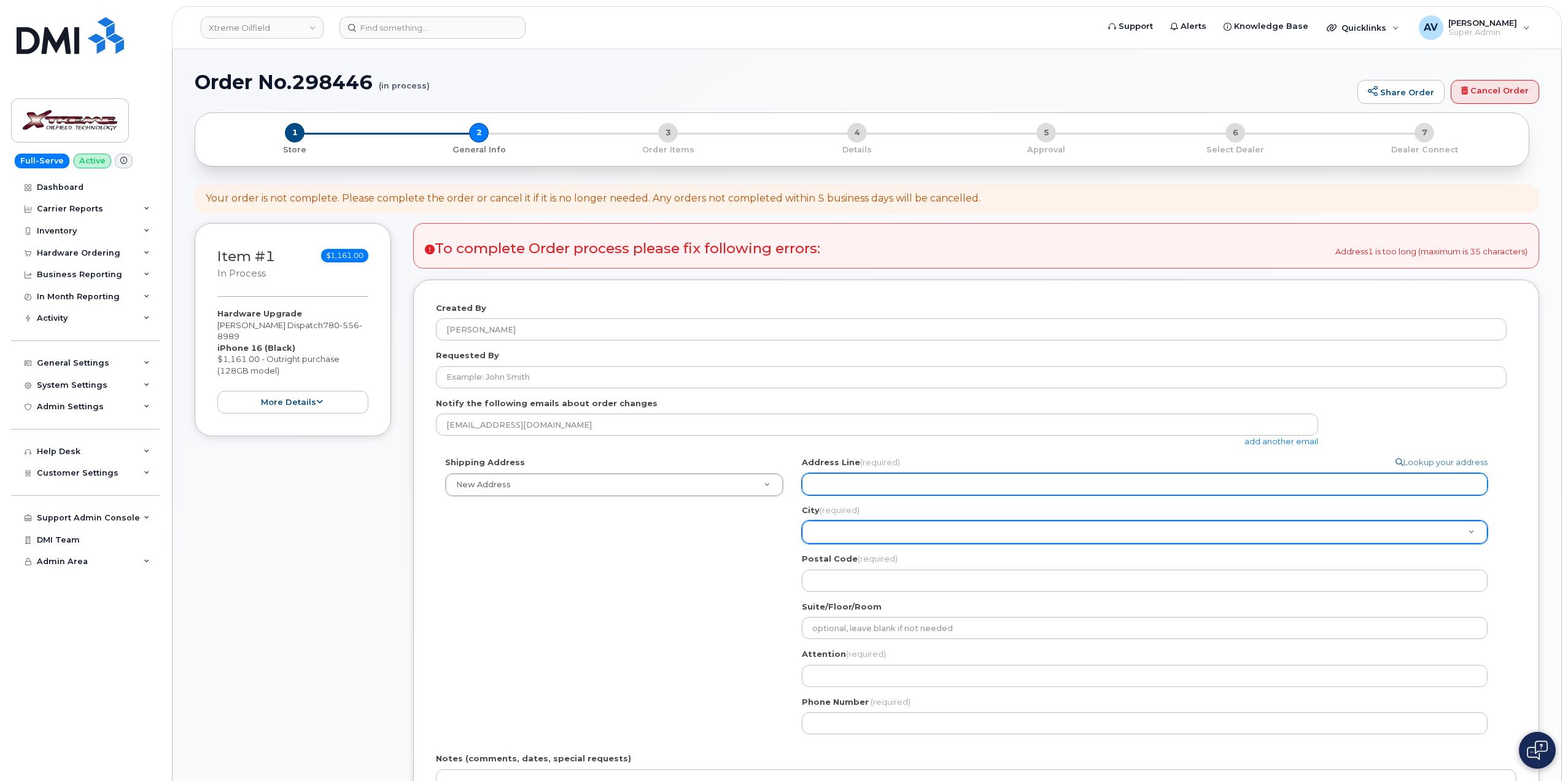
click at [947, 482] on input "Address Line (required)" at bounding box center [1145, 484] width 686 height 22
paste input "[STREET_ADDRESS]"
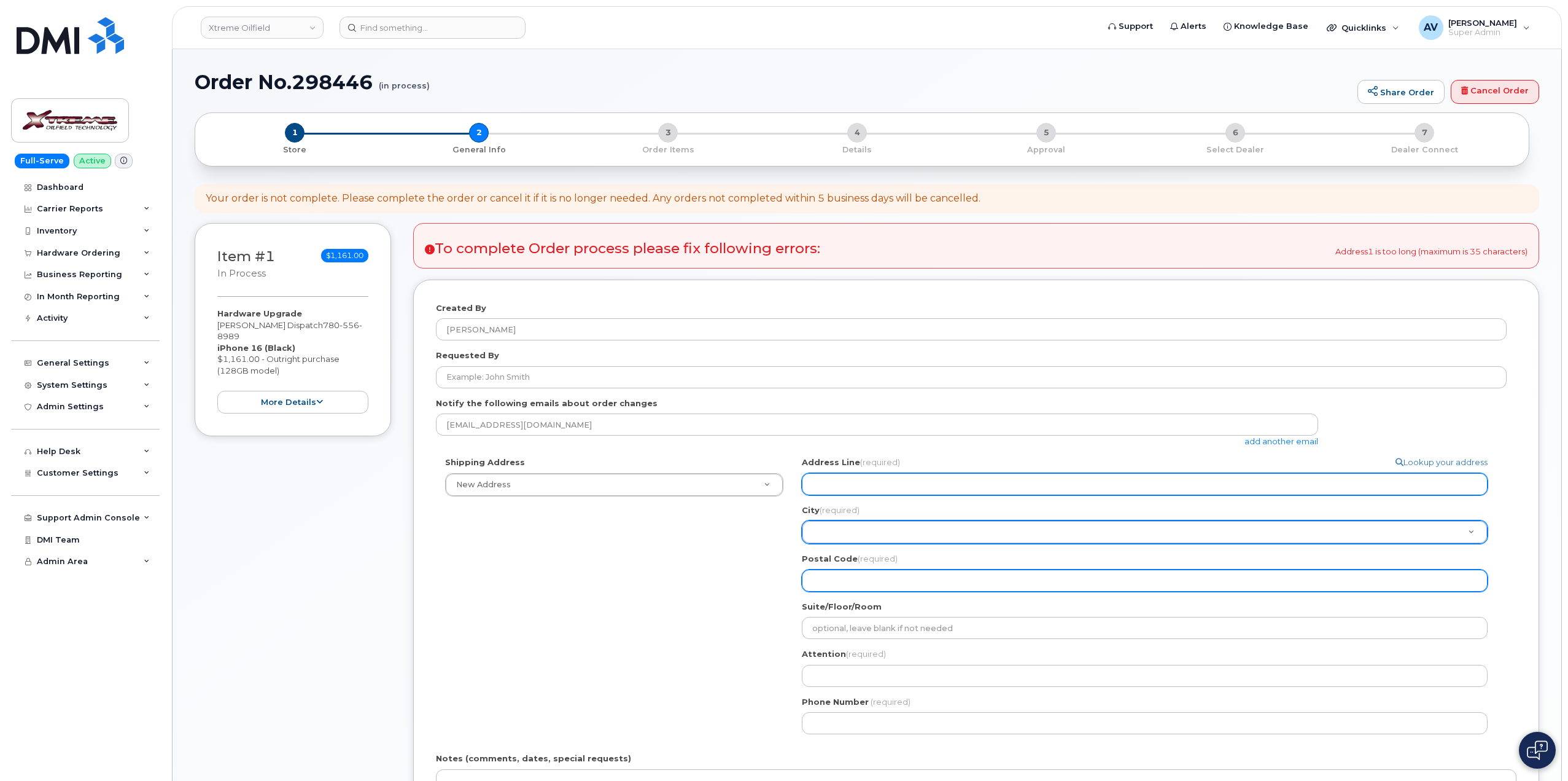
select select
type input "[STREET_ADDRESS]"
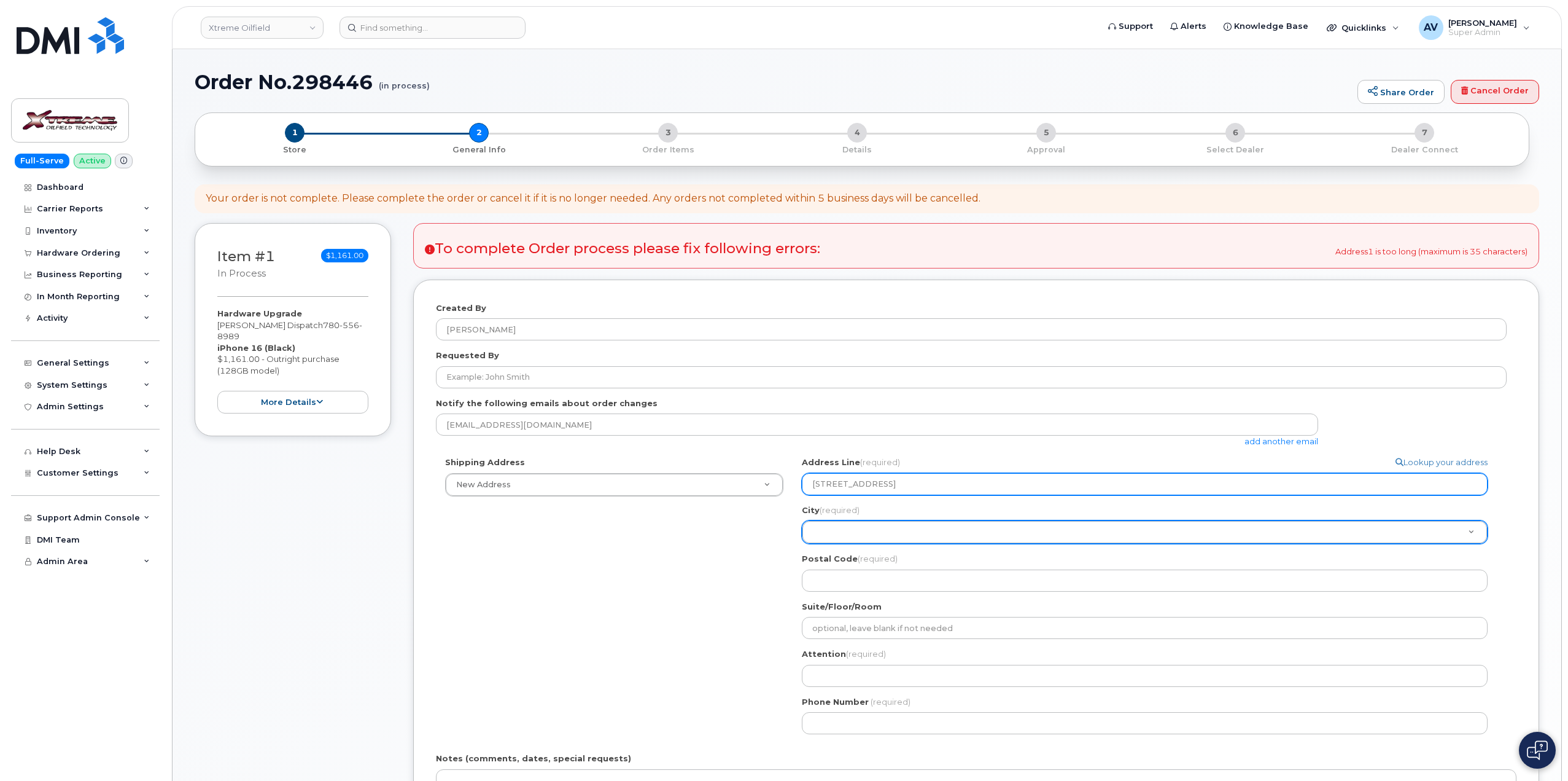
drag, startPoint x: 1061, startPoint y: 479, endPoint x: 880, endPoint y: 487, distance: 181.2
click at [880, 487] on input "4905-50 Avenue (Unit 1476) St Paul Alberta T0A 3A0" at bounding box center [1145, 484] width 686 height 22
select select
type input "4905-50 Avenue"
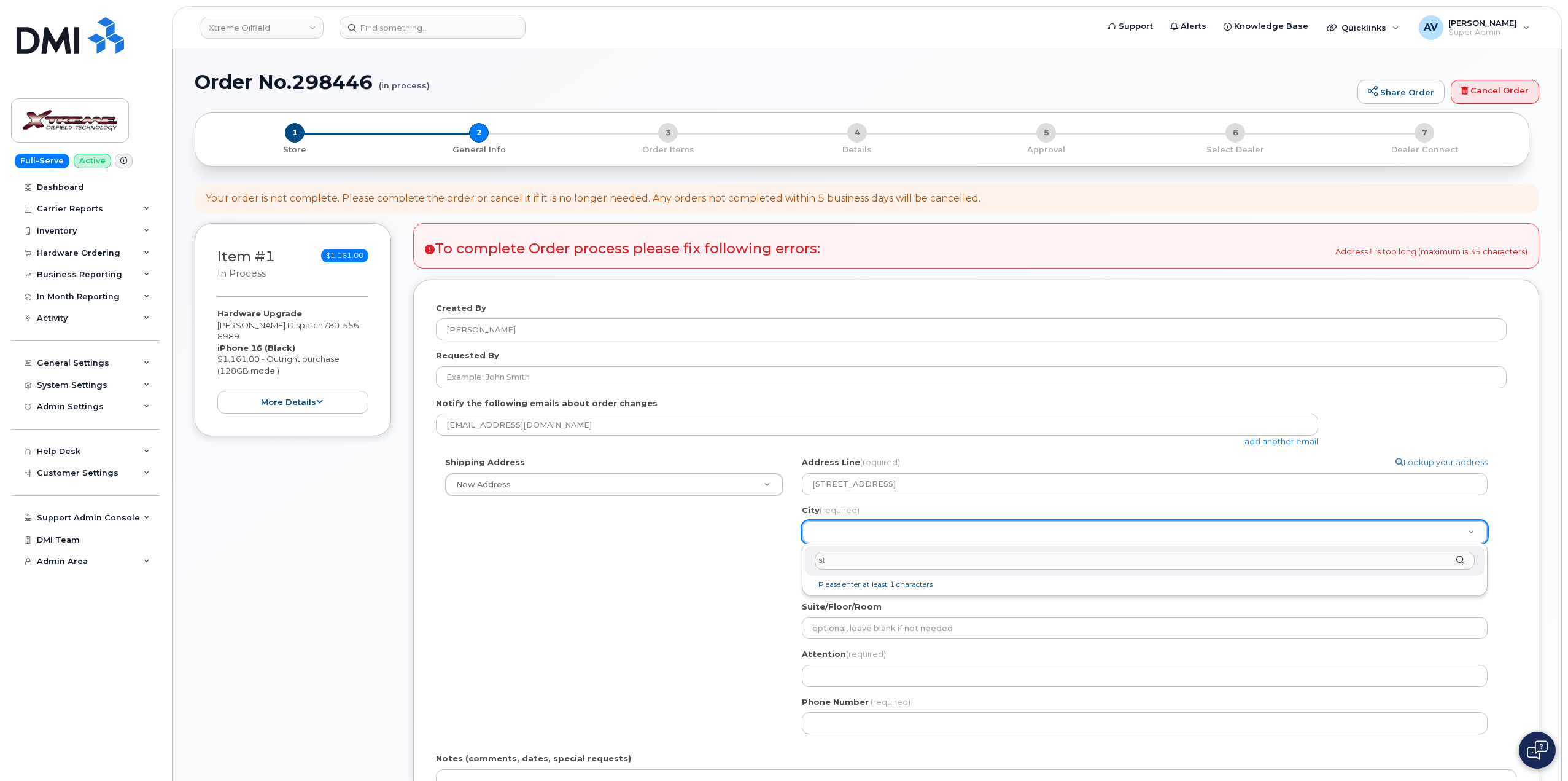
type input "s"
click at [944, 564] on input "City (required)" at bounding box center [1144, 560] width 660 height 18
paste input "St Paul"
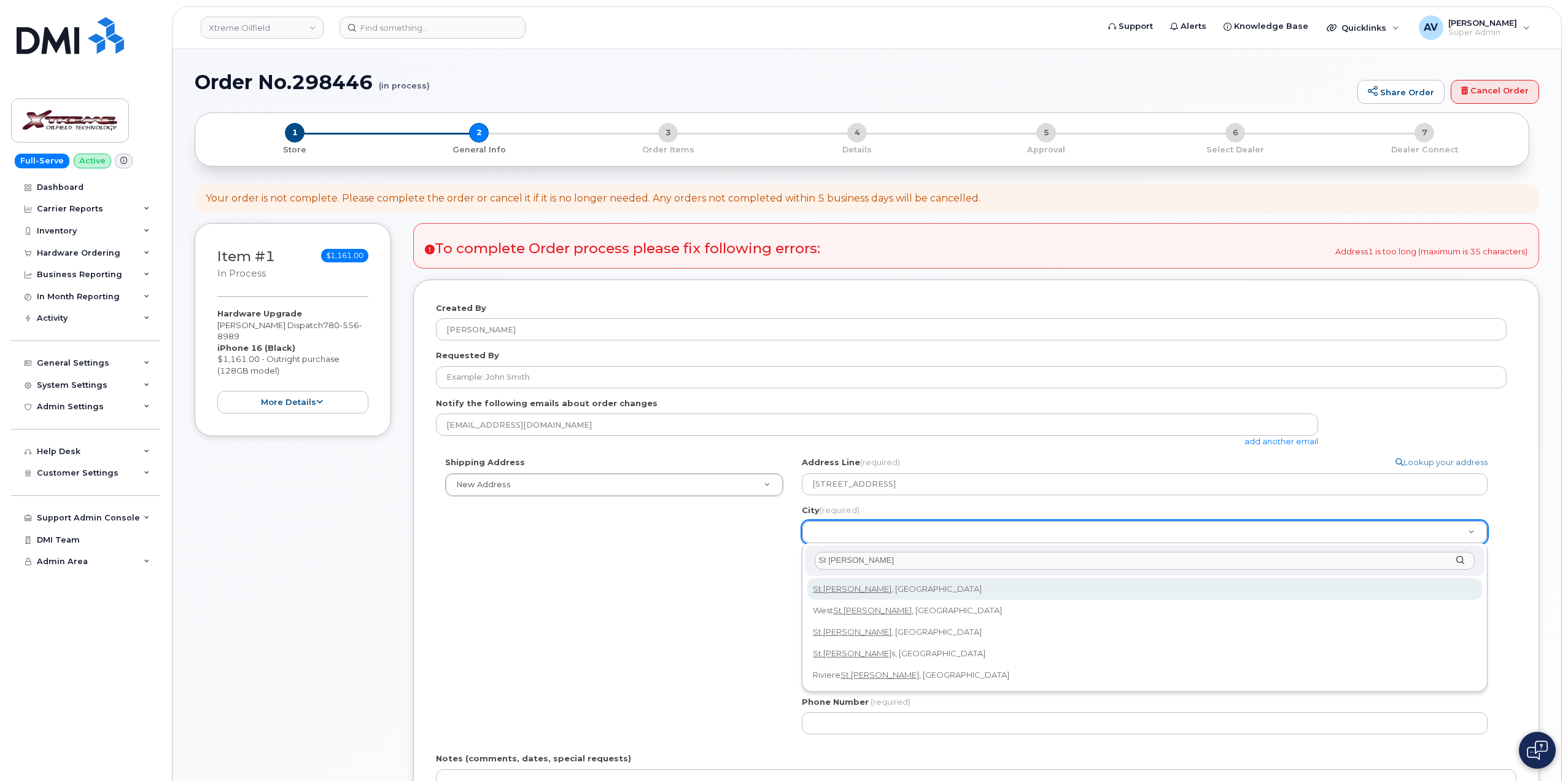
type input "St Paul"
select select
type input "482"
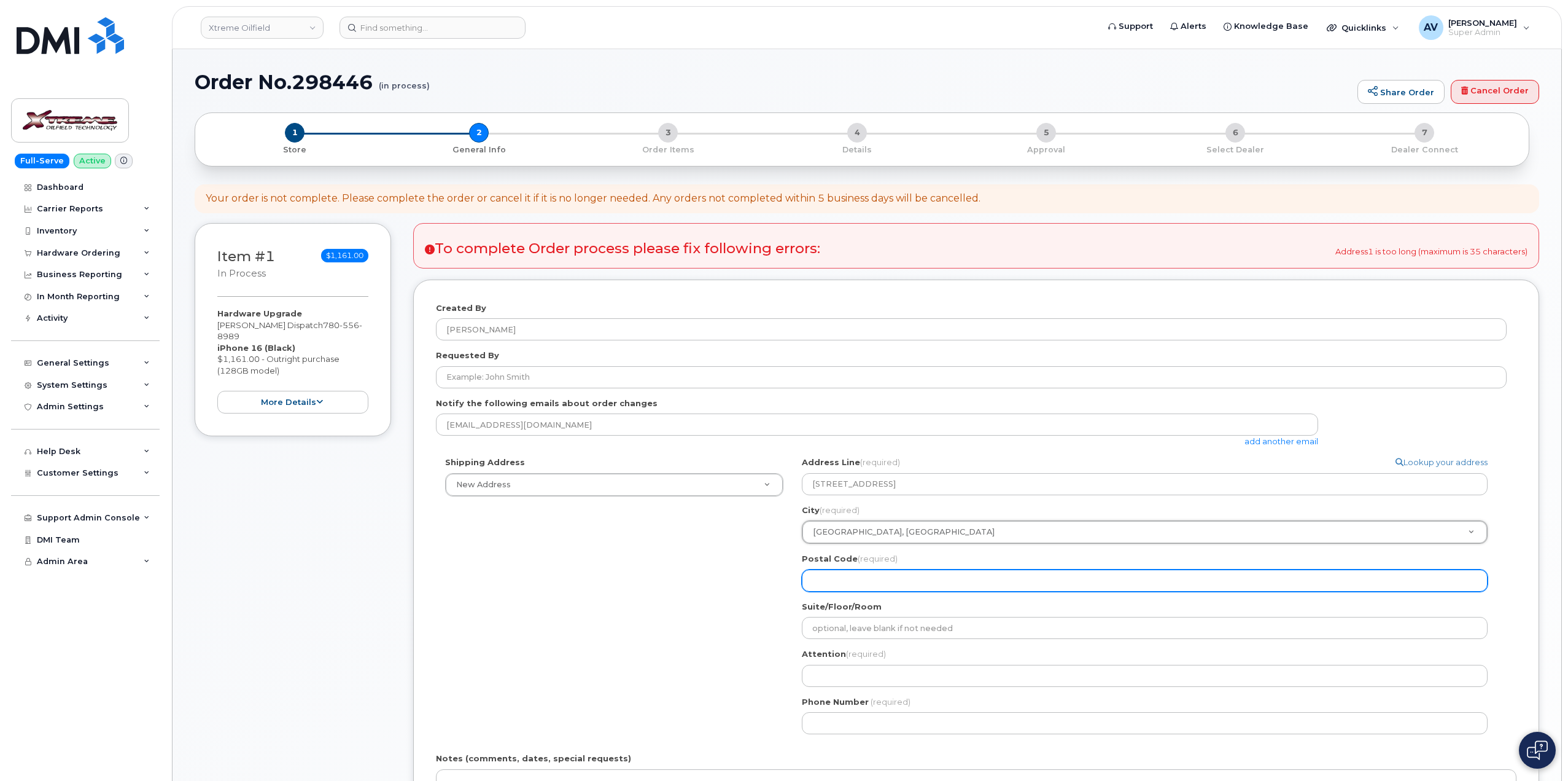
click at [880, 577] on input "Postal Code (required)" at bounding box center [1145, 581] width 686 height 22
paste input "T0A 3A0"
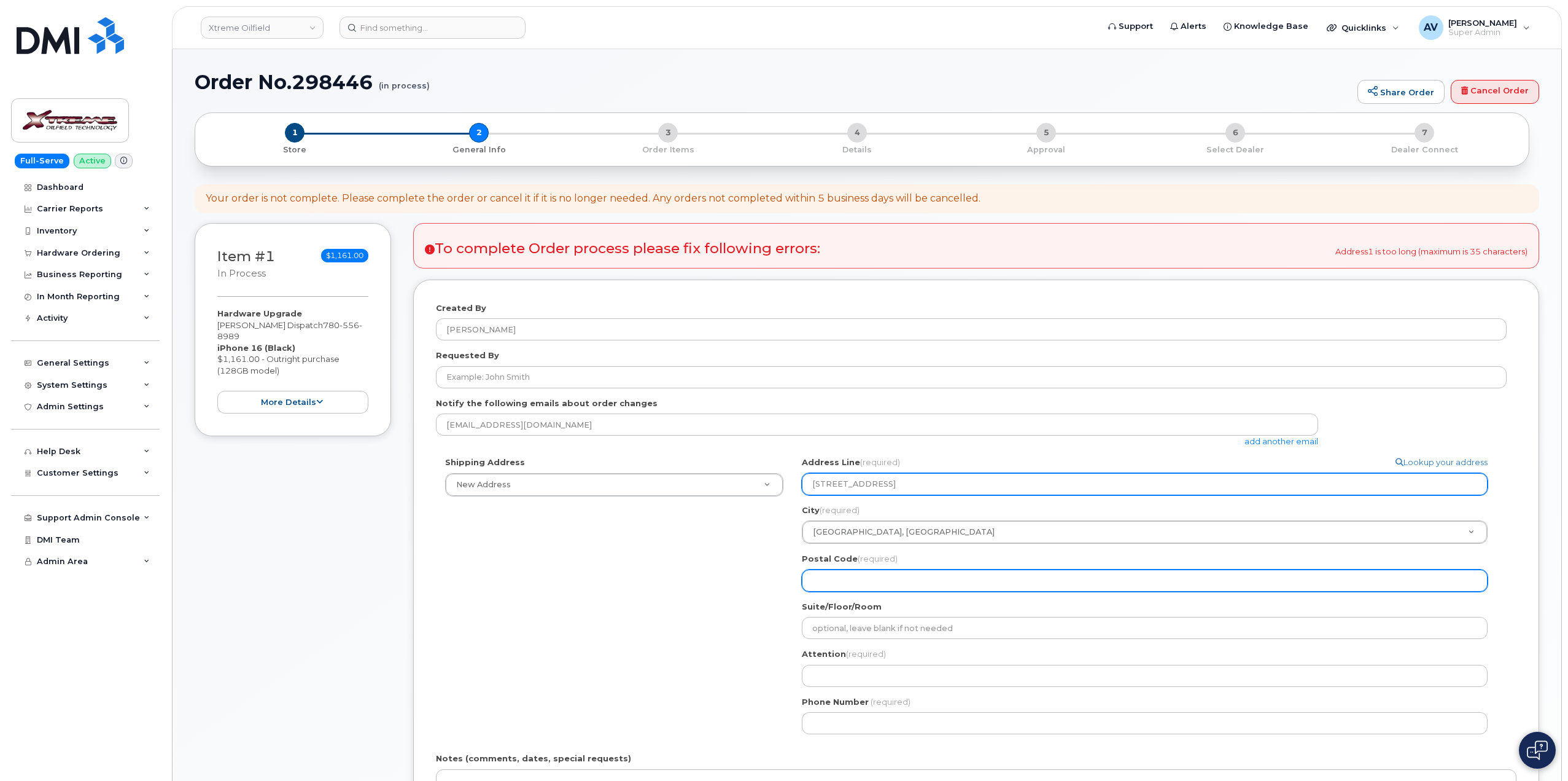
select select
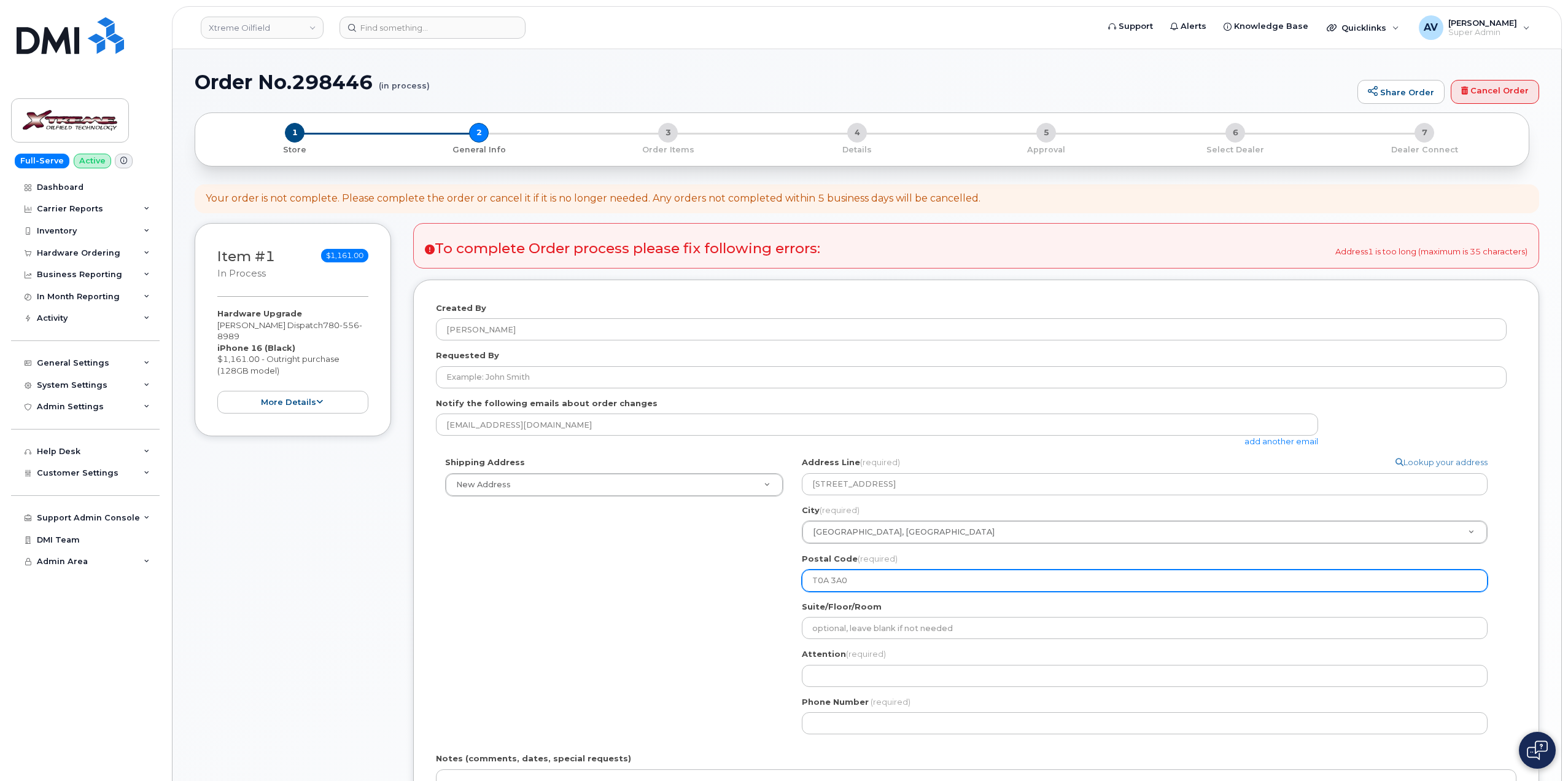
type input "T0A 3A0"
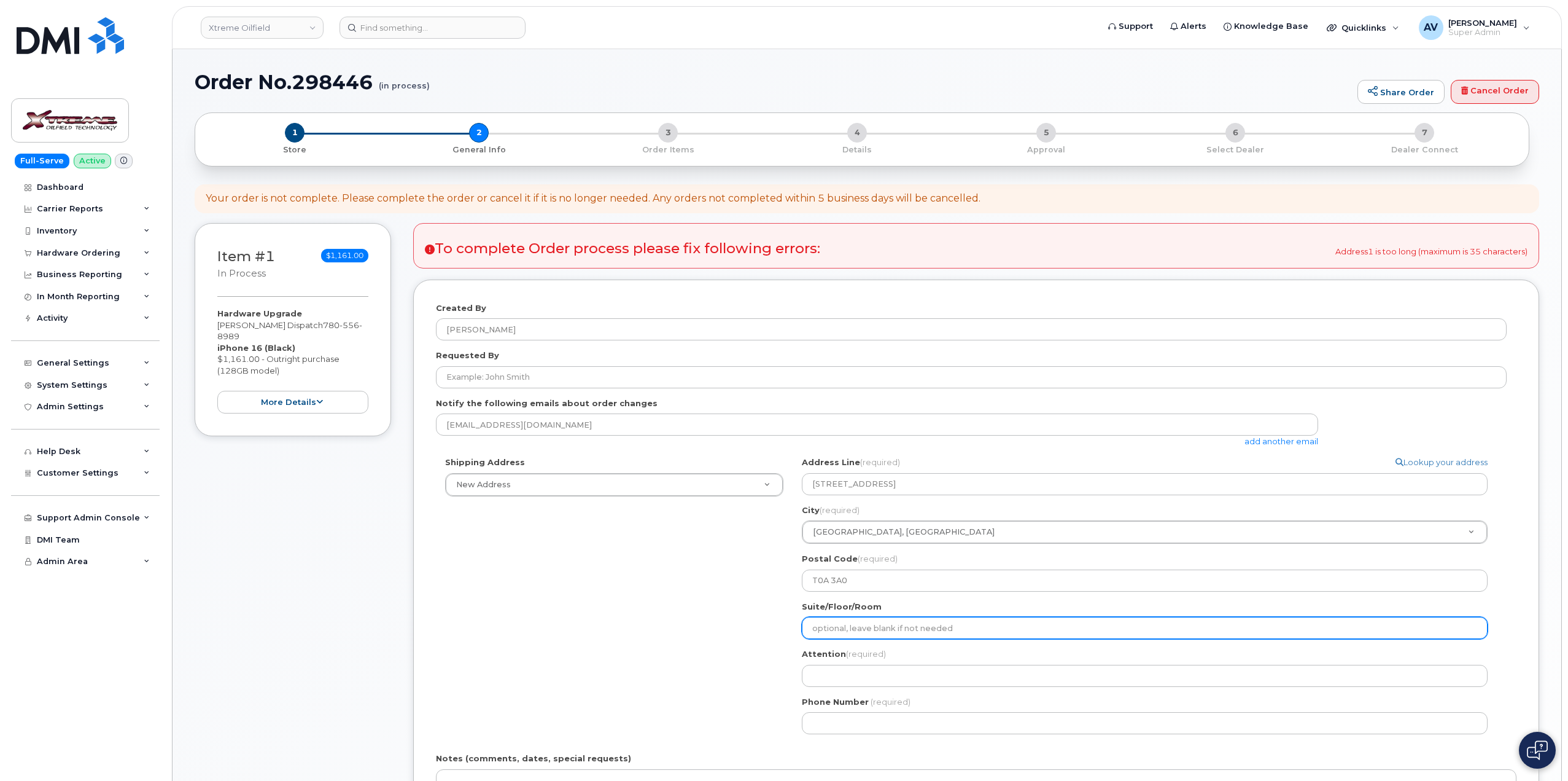
click at [897, 622] on input "Suite/Floor/Room" at bounding box center [1145, 628] width 686 height 22
paste input "(Unit 1476)"
select select
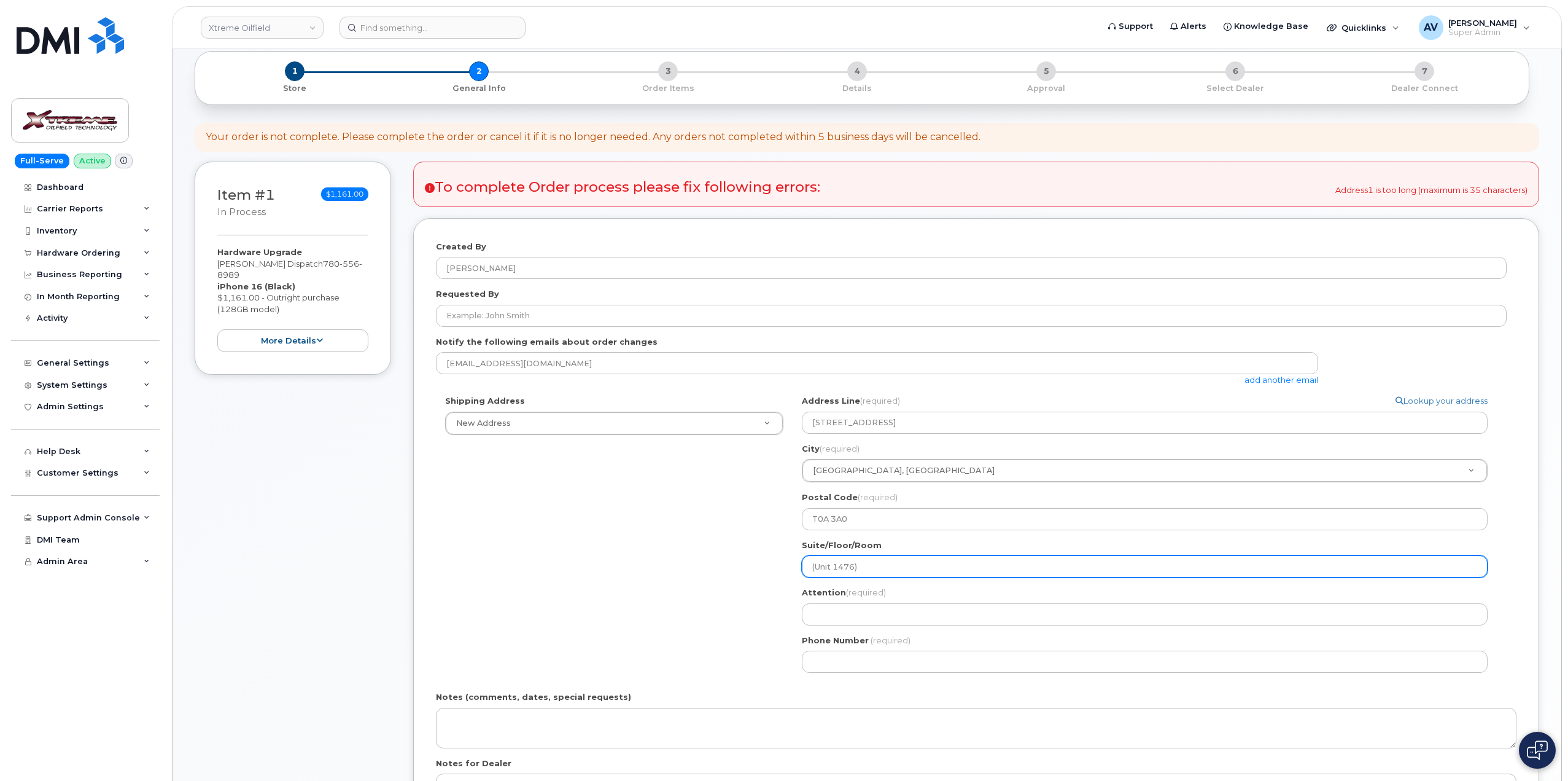
type input "(Unit 1476)"
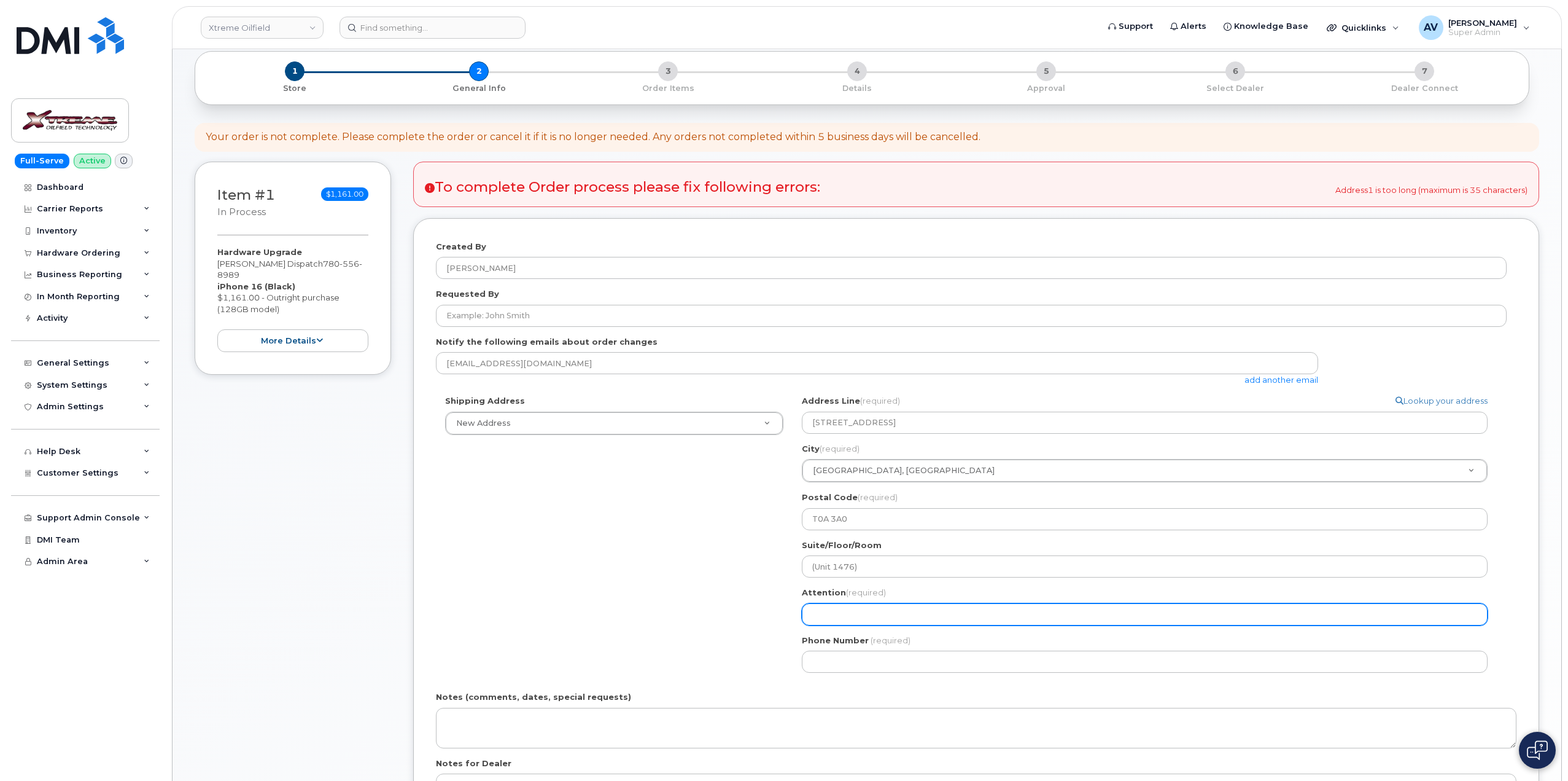
click at [886, 606] on input "Attention (required)" at bounding box center [1145, 615] width 686 height 22
paste input "Reggie Mortensen"
select select
type input "Reggie Mortensen"
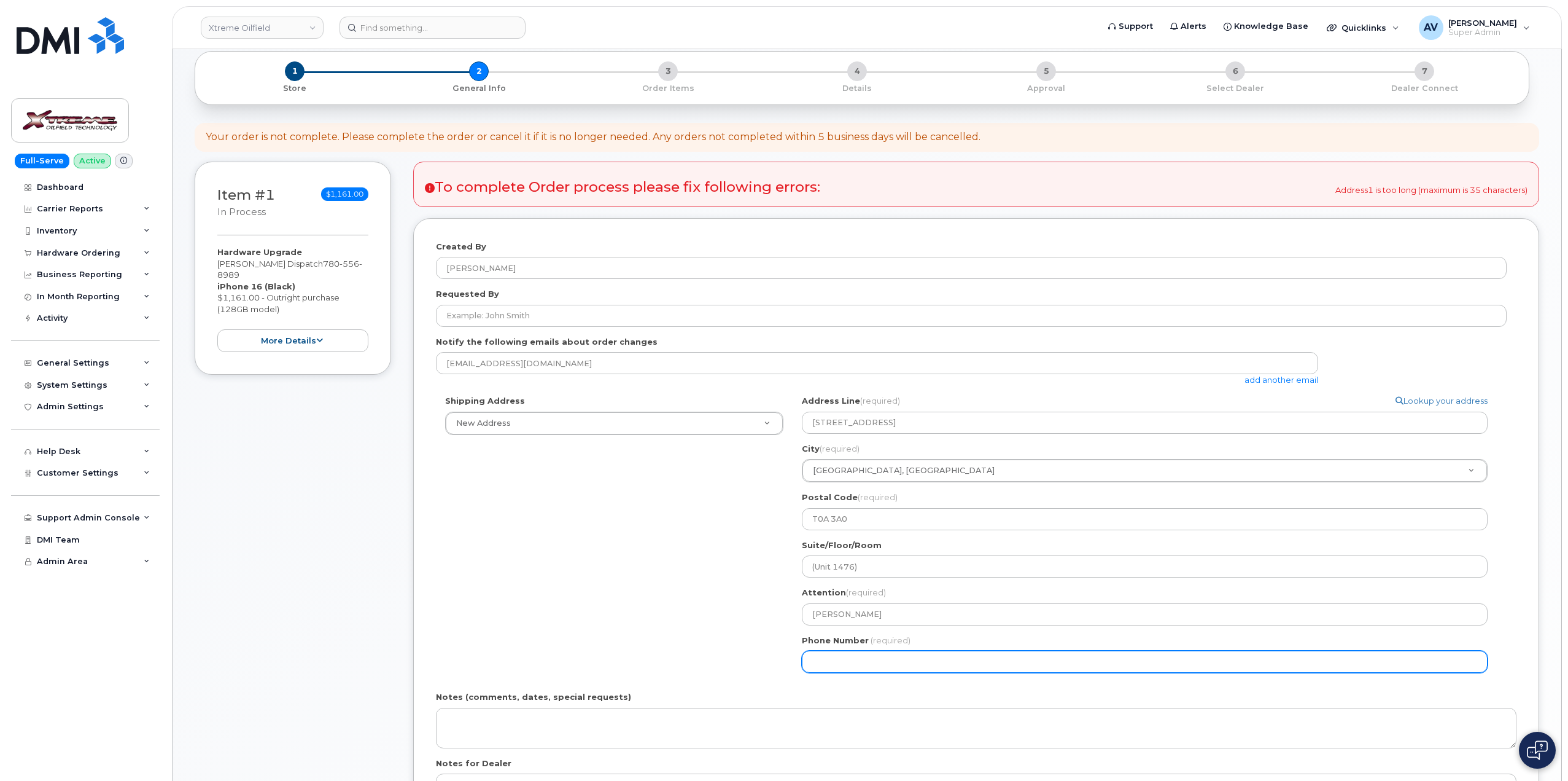
click at [905, 660] on input "Phone Number" at bounding box center [1145, 662] width 686 height 22
paste input "7805568989"
select select
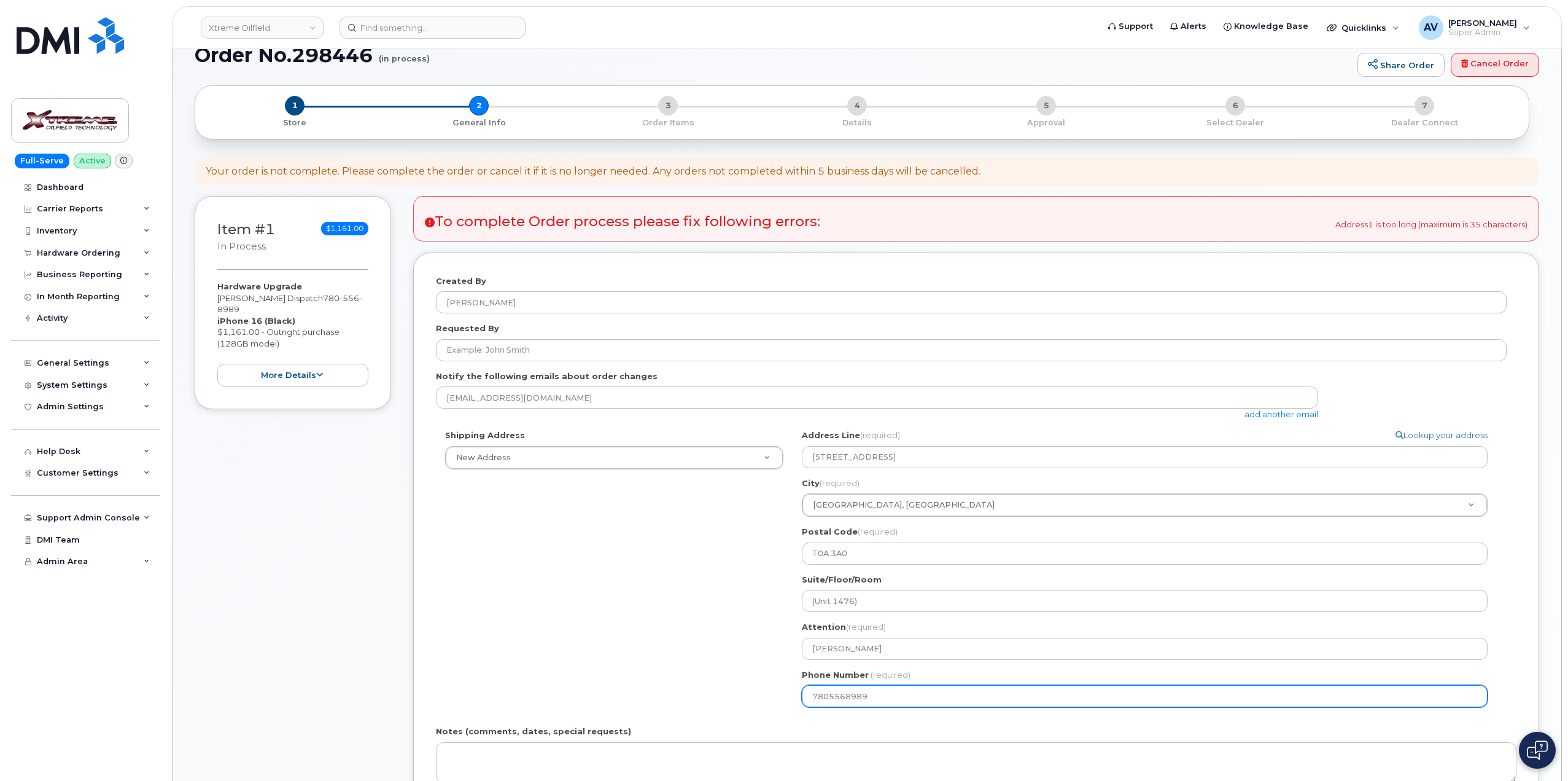
scroll to position [0, 0]
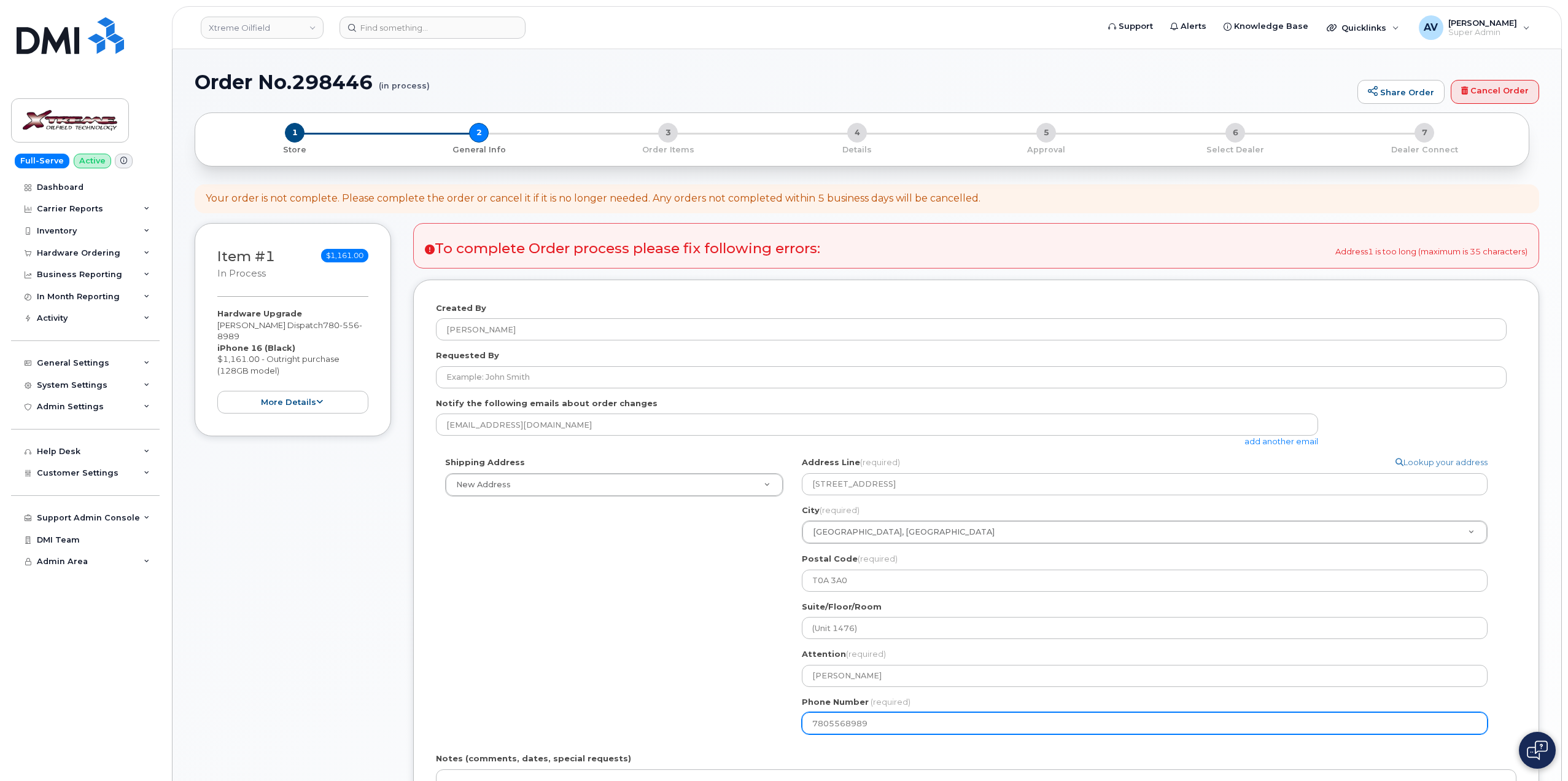
type input "7805568989"
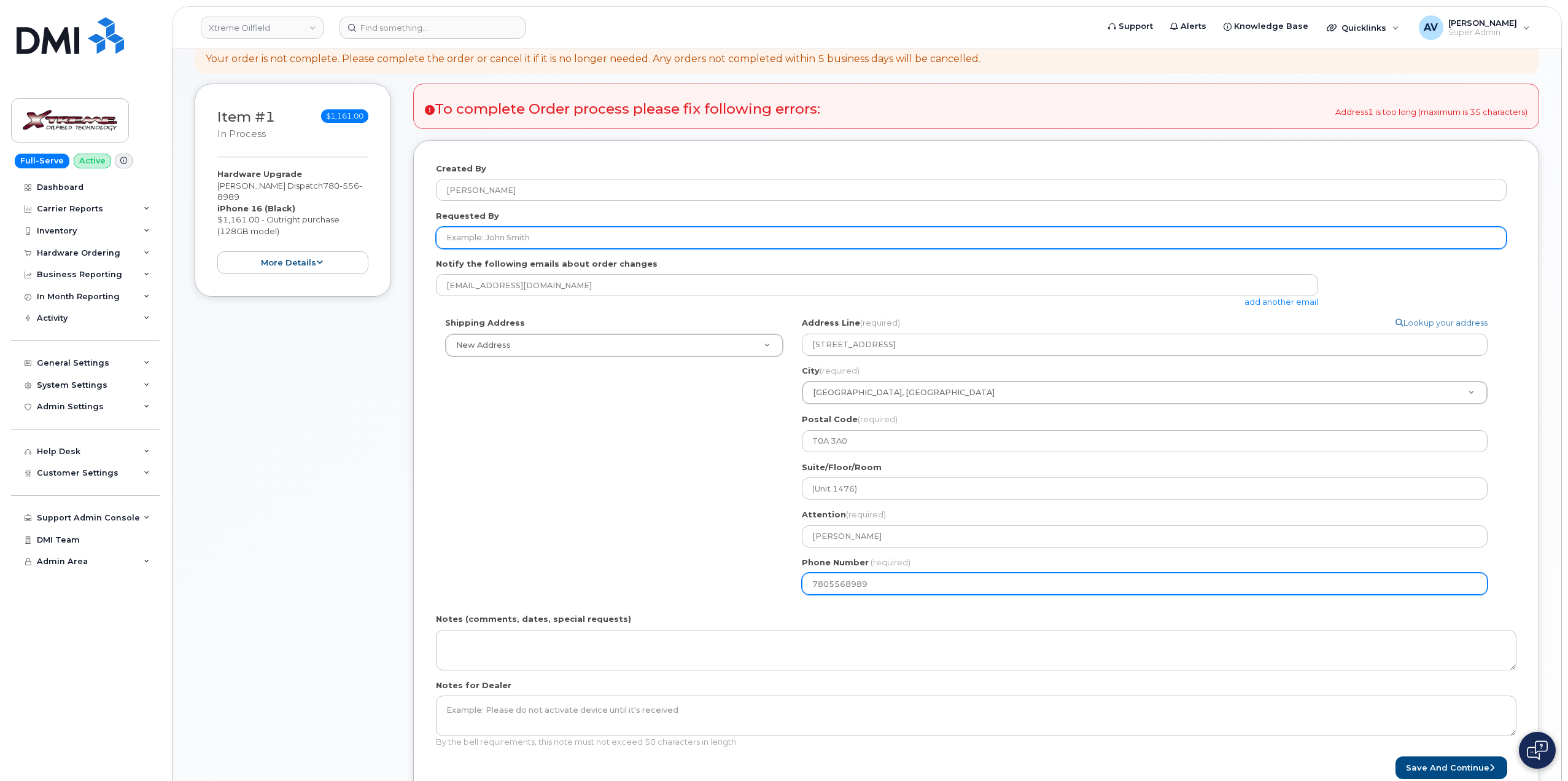
scroll to position [307, 0]
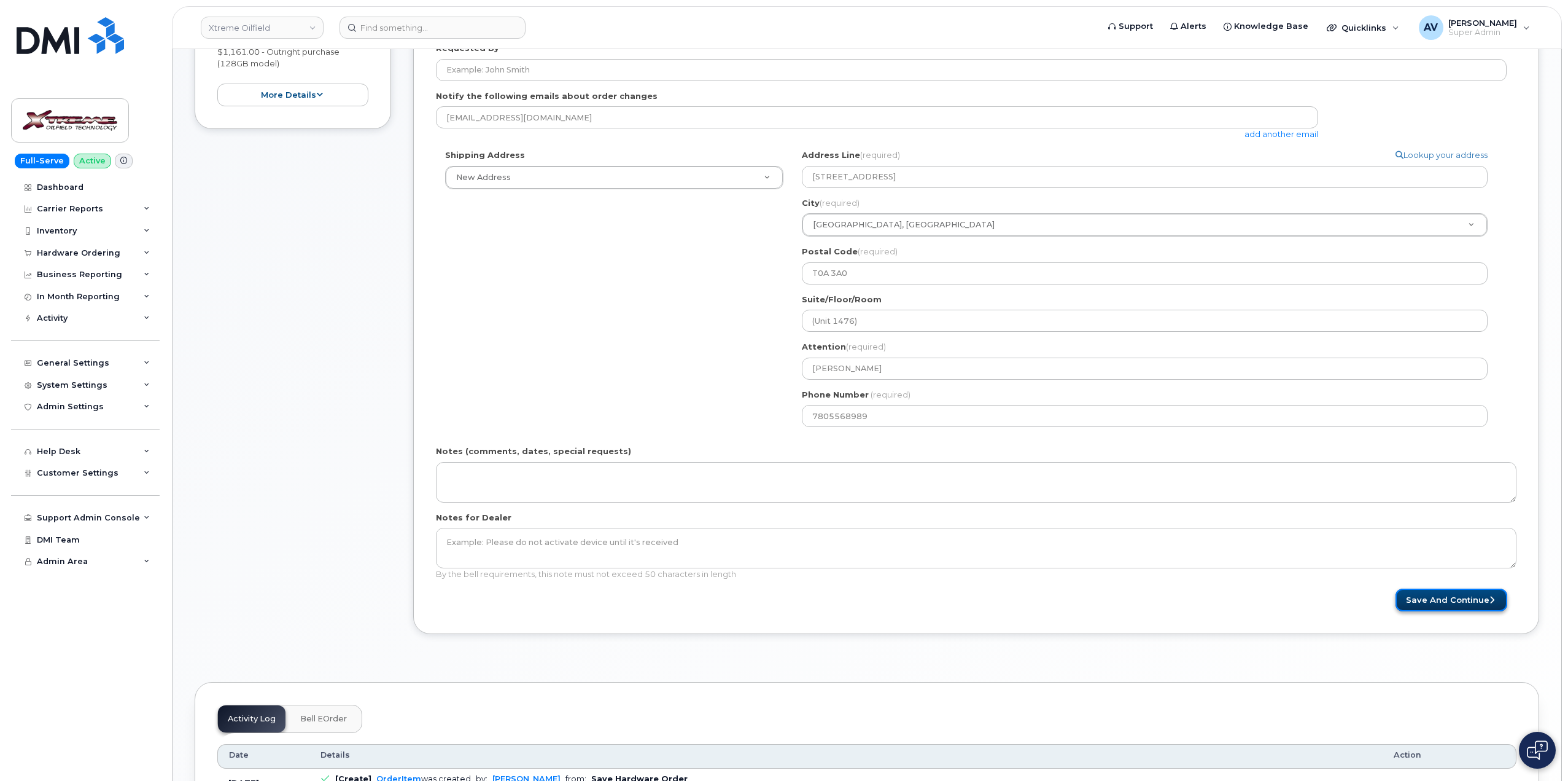
click at [1465, 600] on button "Save and Continue" at bounding box center [1452, 600] width 112 height 23
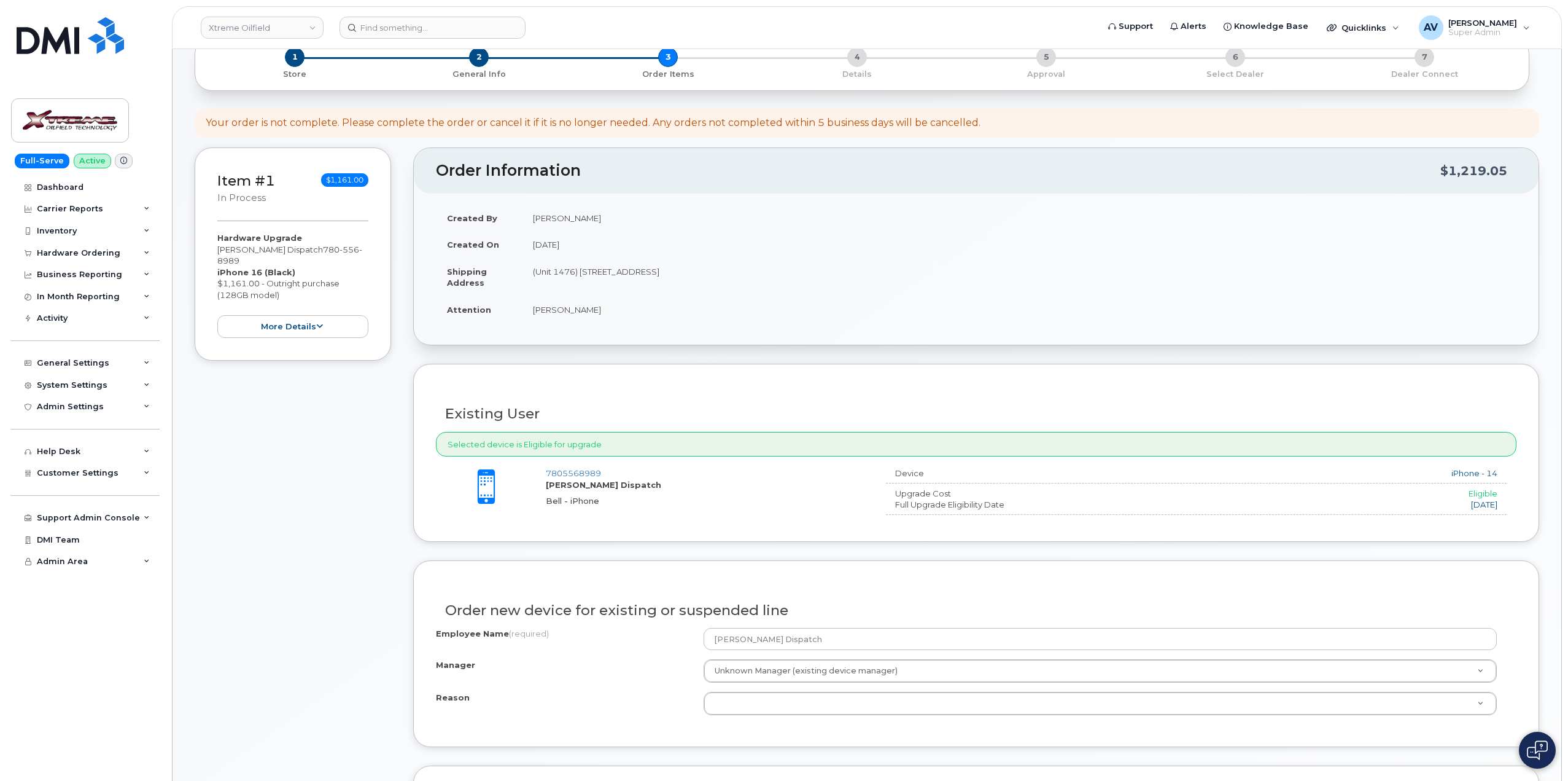
scroll to position [307, 0]
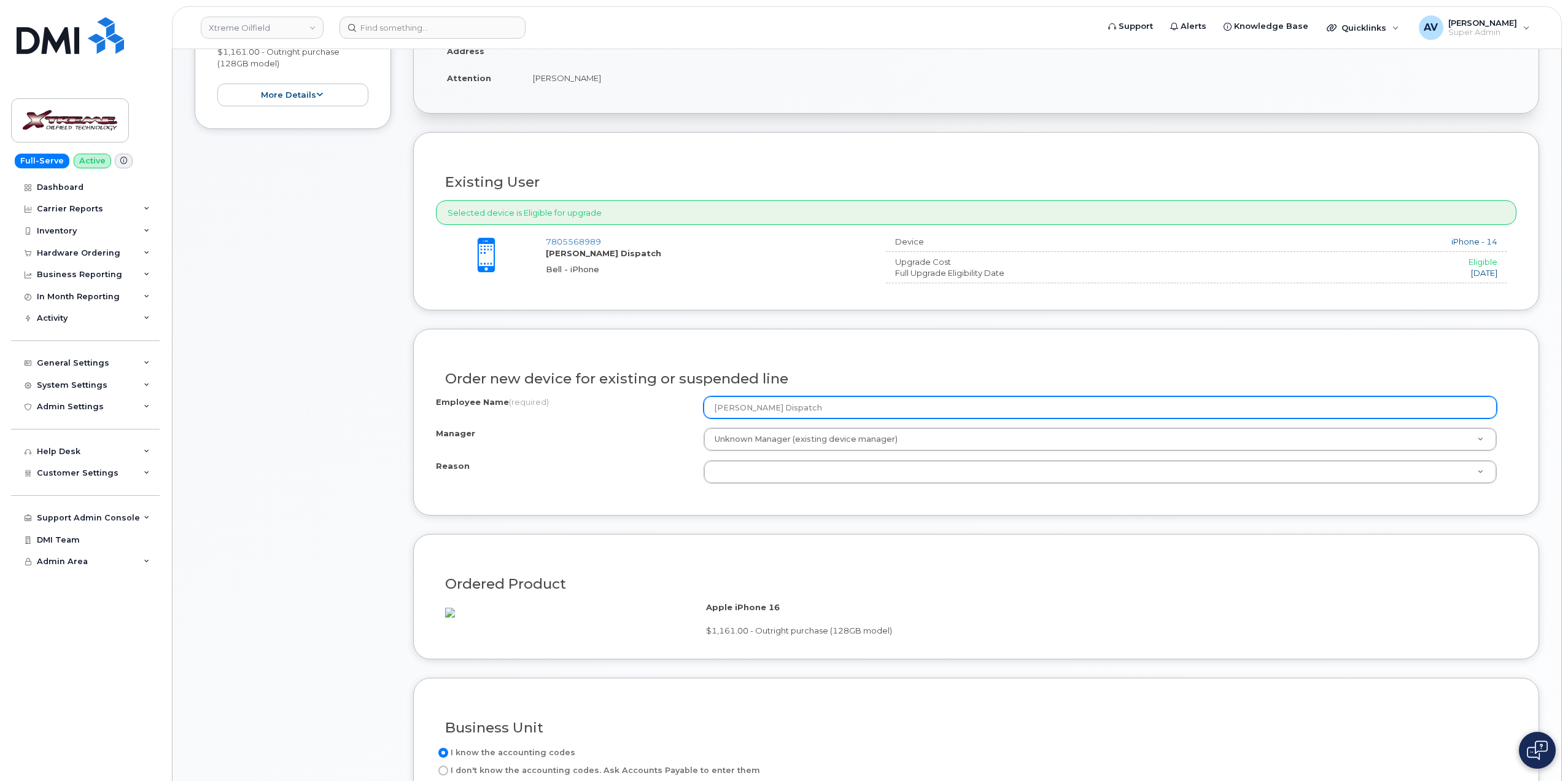
click at [751, 406] on input "[PERSON_NAME] Dispatch" at bounding box center [1100, 407] width 793 height 22
click at [785, 404] on input "[PERSON_NAME] Dispatch" at bounding box center [1100, 407] width 793 height 22
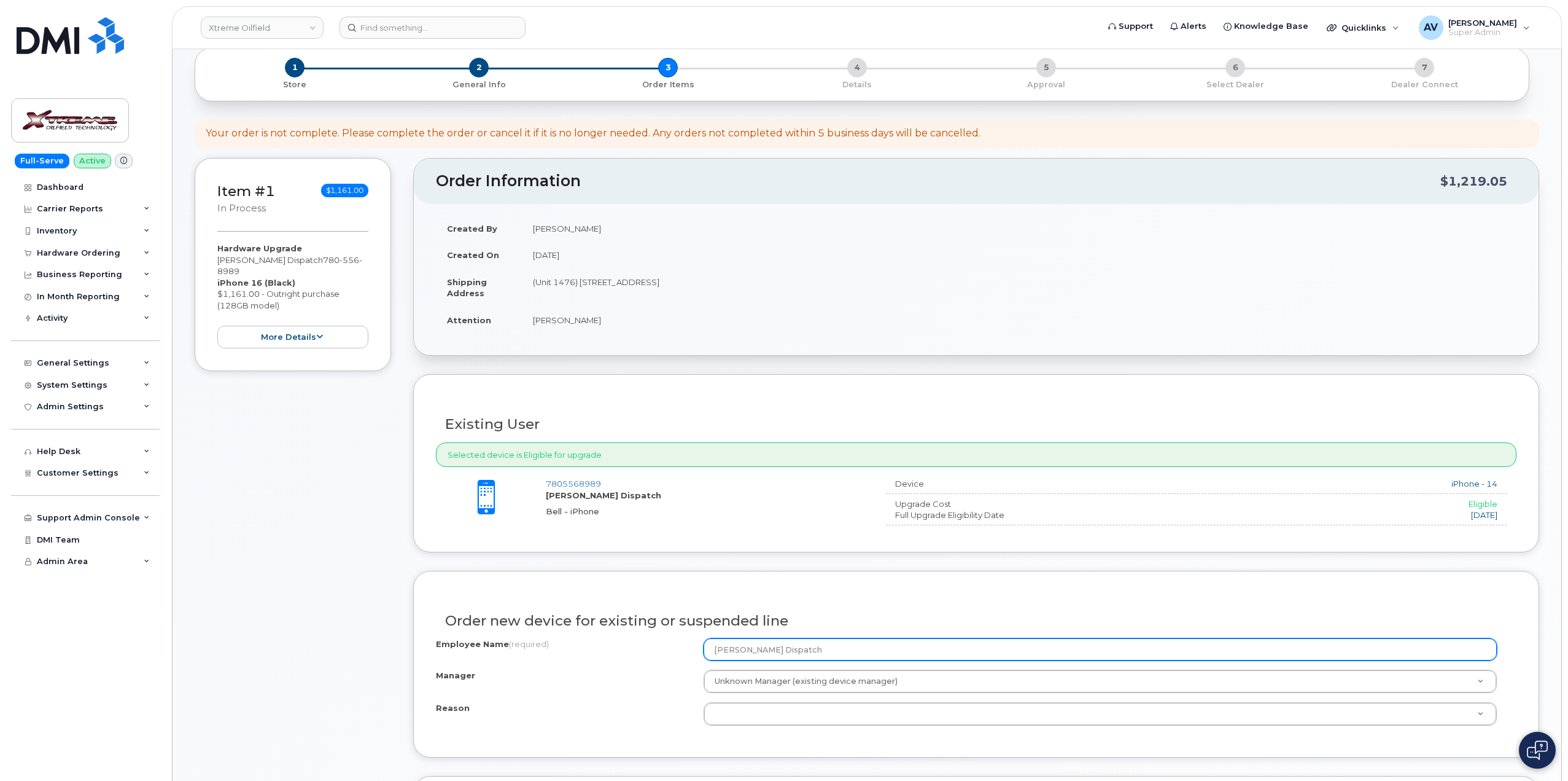
scroll to position [0, 0]
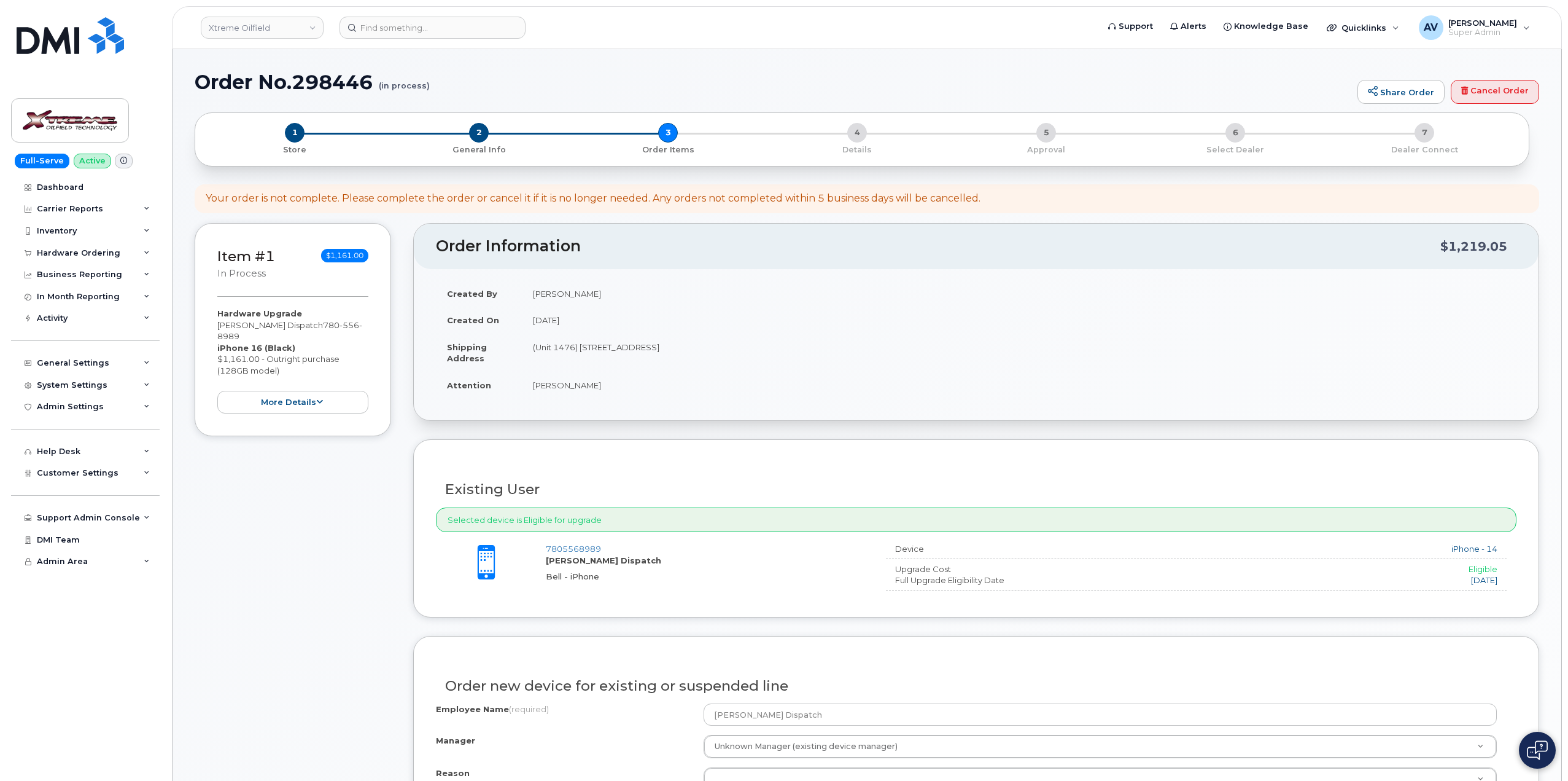
drag, startPoint x: 611, startPoint y: 387, endPoint x: 534, endPoint y: 393, distance: 77.2
click at [534, 393] on td "[PERSON_NAME]" at bounding box center [1019, 385] width 995 height 27
copy td "[PERSON_NAME]"
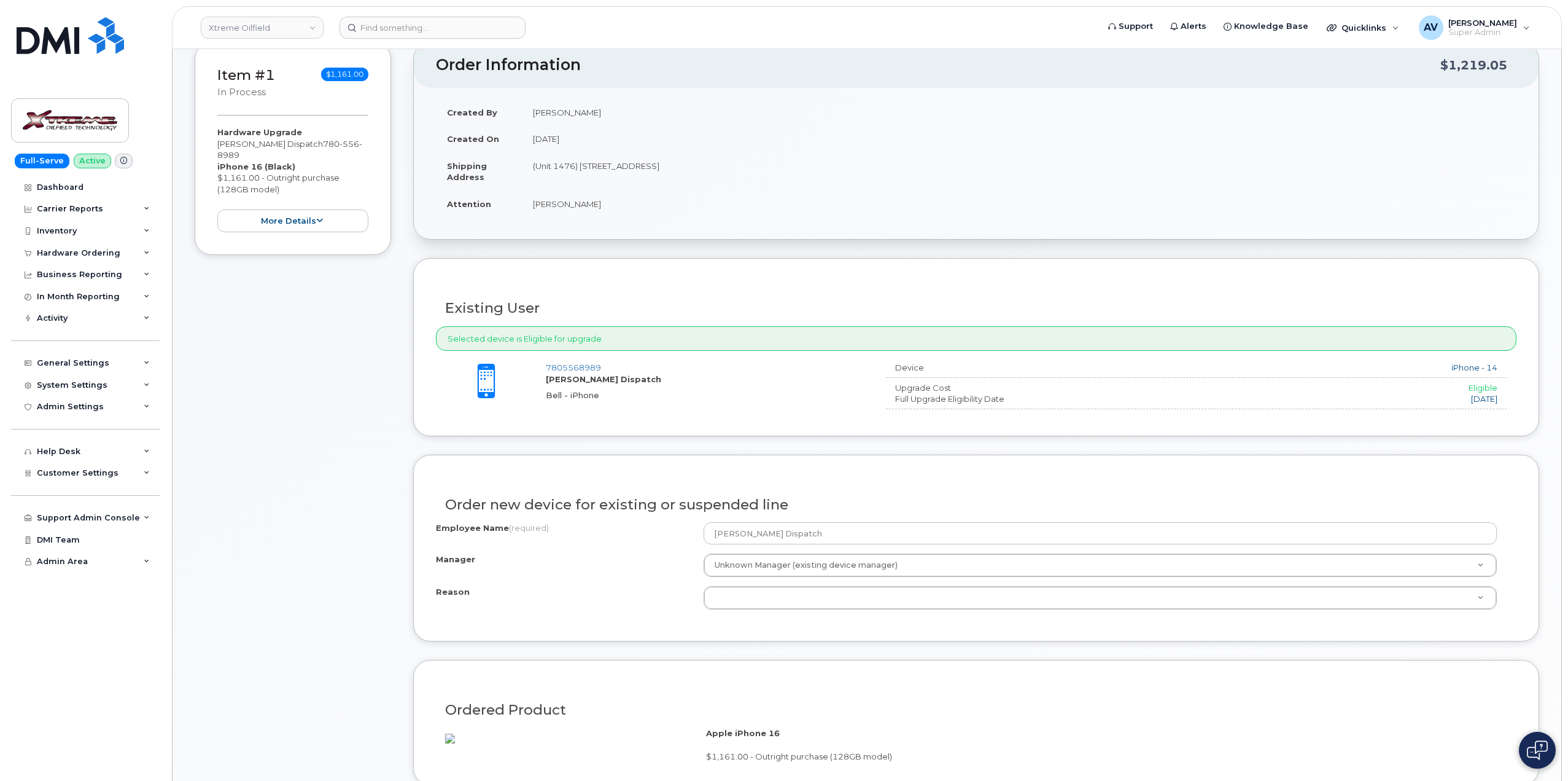
scroll to position [185, 0]
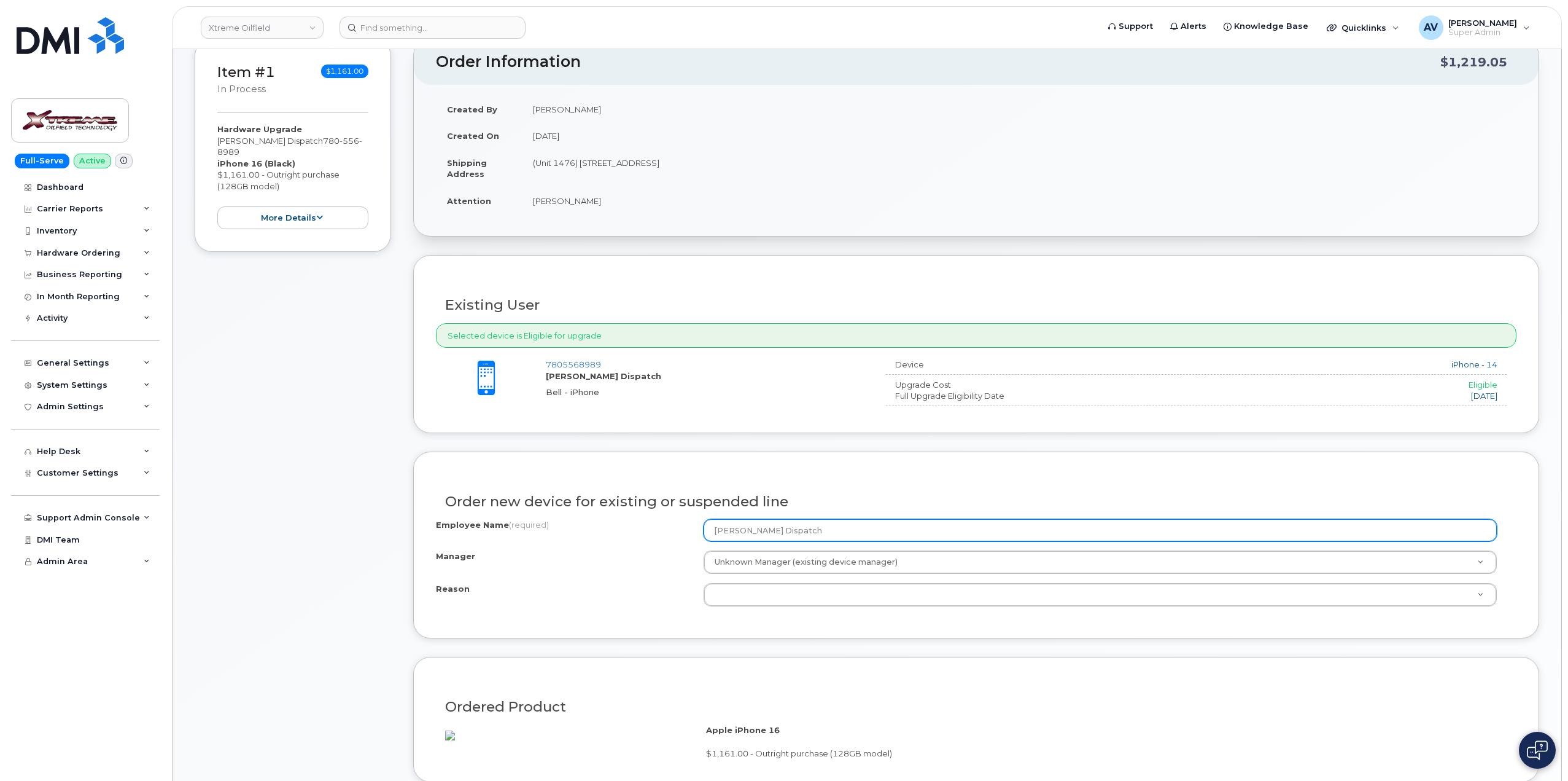
click at [788, 526] on input "[PERSON_NAME] Dispatch" at bounding box center [1100, 530] width 793 height 22
paste input "[PERSON_NAME]"
drag, startPoint x: 864, startPoint y: 525, endPoint x: 778, endPoint y: 530, distance: 86.1
click at [778, 530] on input "[PERSON_NAME] DispatchReggie [PERSON_NAME]" at bounding box center [1100, 530] width 793 height 22
type input "[PERSON_NAME] Dispatch"
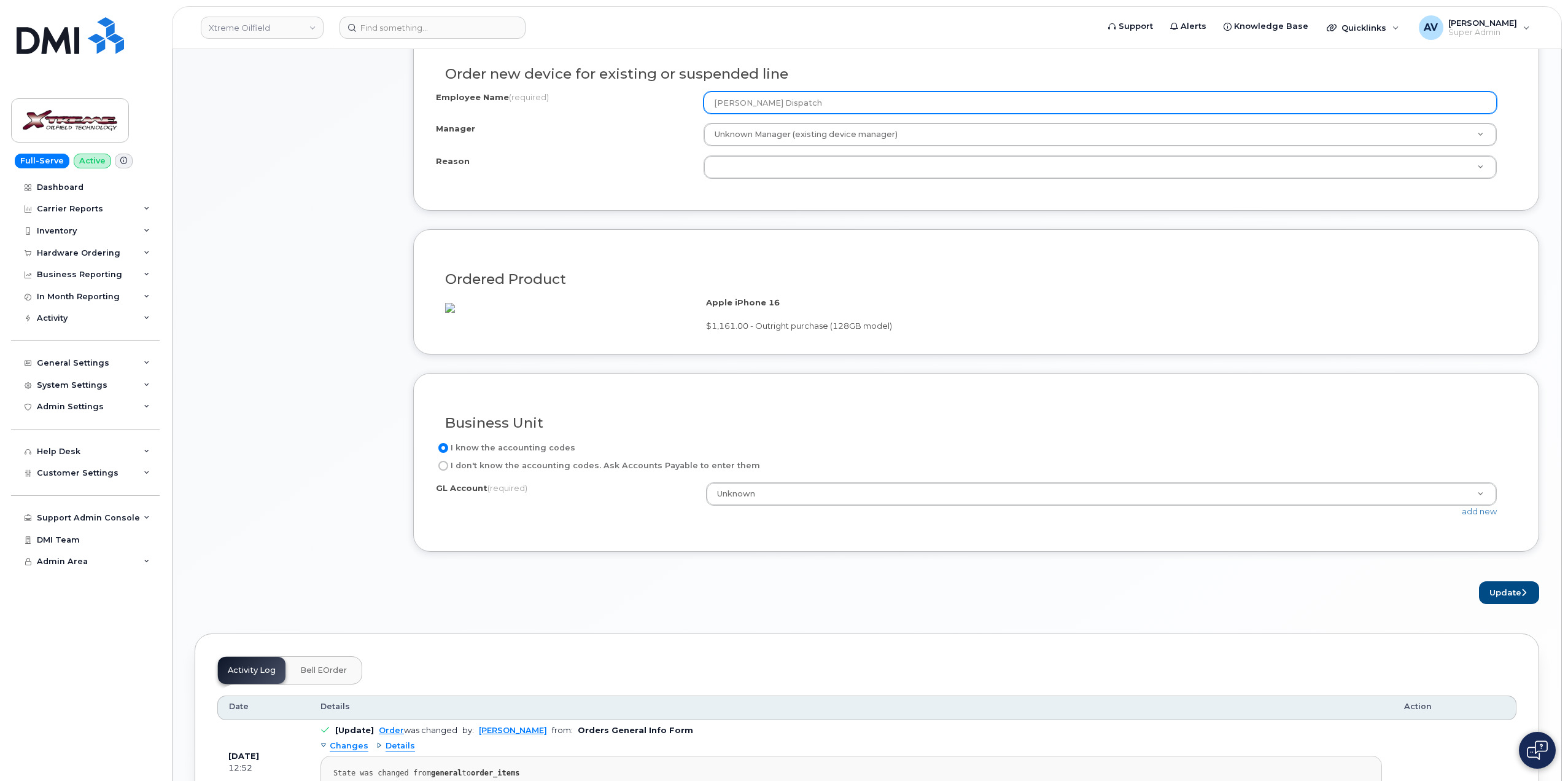
scroll to position [615, 0]
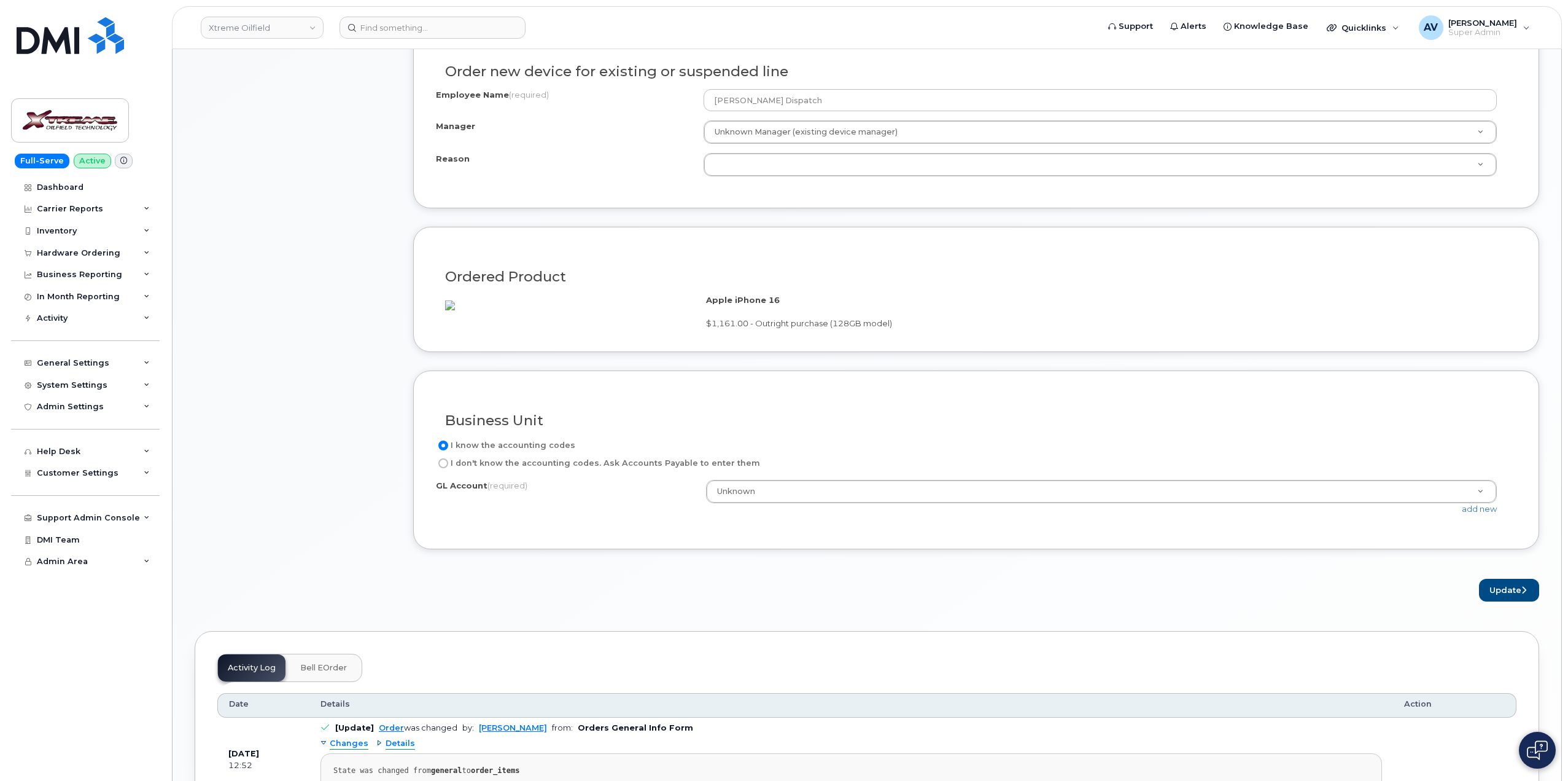
click at [539, 470] on label "I don't know the accounting codes. Ask Accounts Payable to enter them" at bounding box center [598, 463] width 324 height 15
click at [448, 468] on input "I don't know the accounting codes. Ask Accounts Payable to enter them" at bounding box center [443, 463] width 9 height 9
radio input "true"
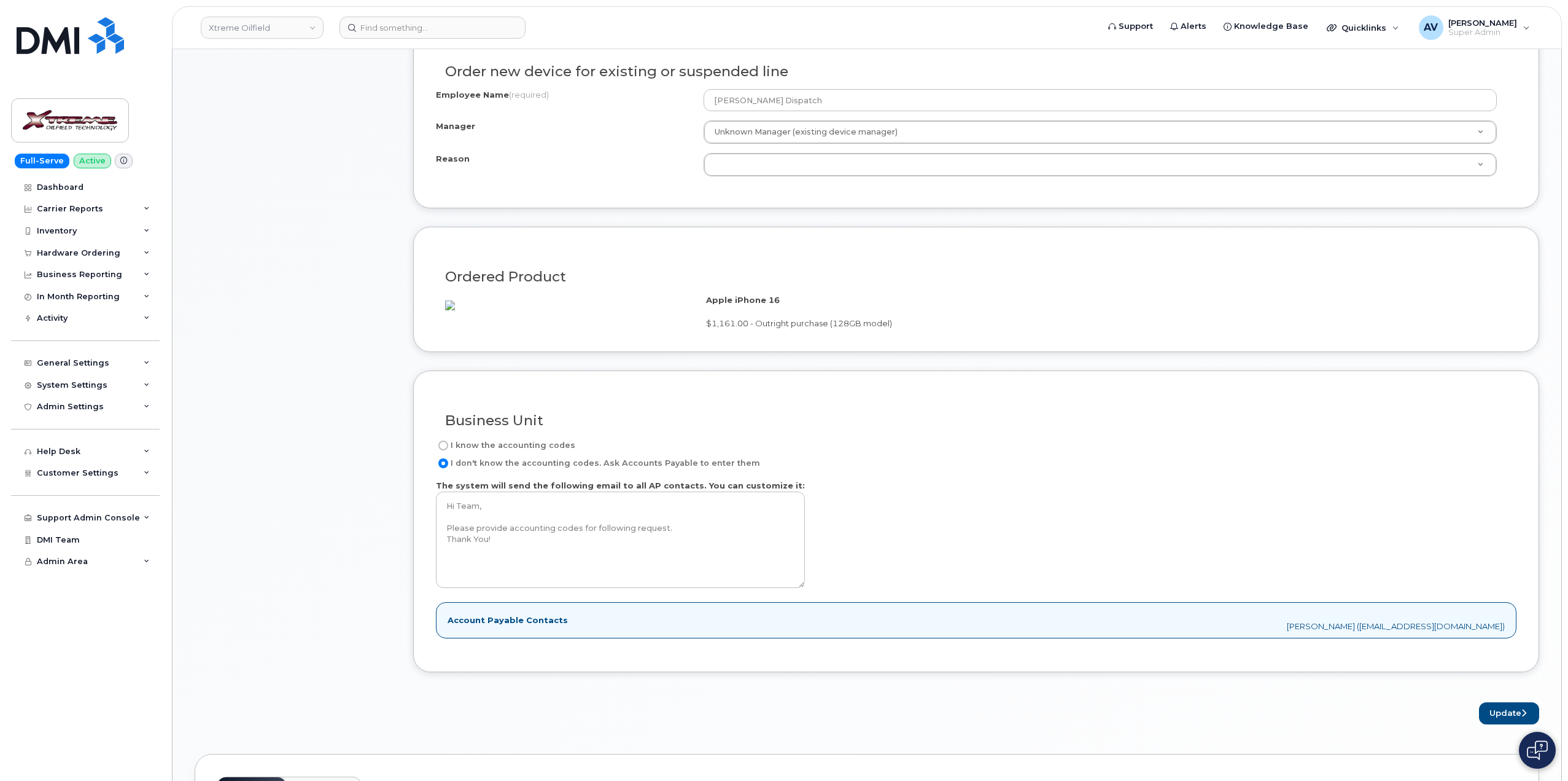
click at [534, 453] on label "I know the accounting codes" at bounding box center [506, 445] width 140 height 15
click at [448, 450] on input "I know the accounting codes" at bounding box center [443, 445] width 9 height 9
radio input "true"
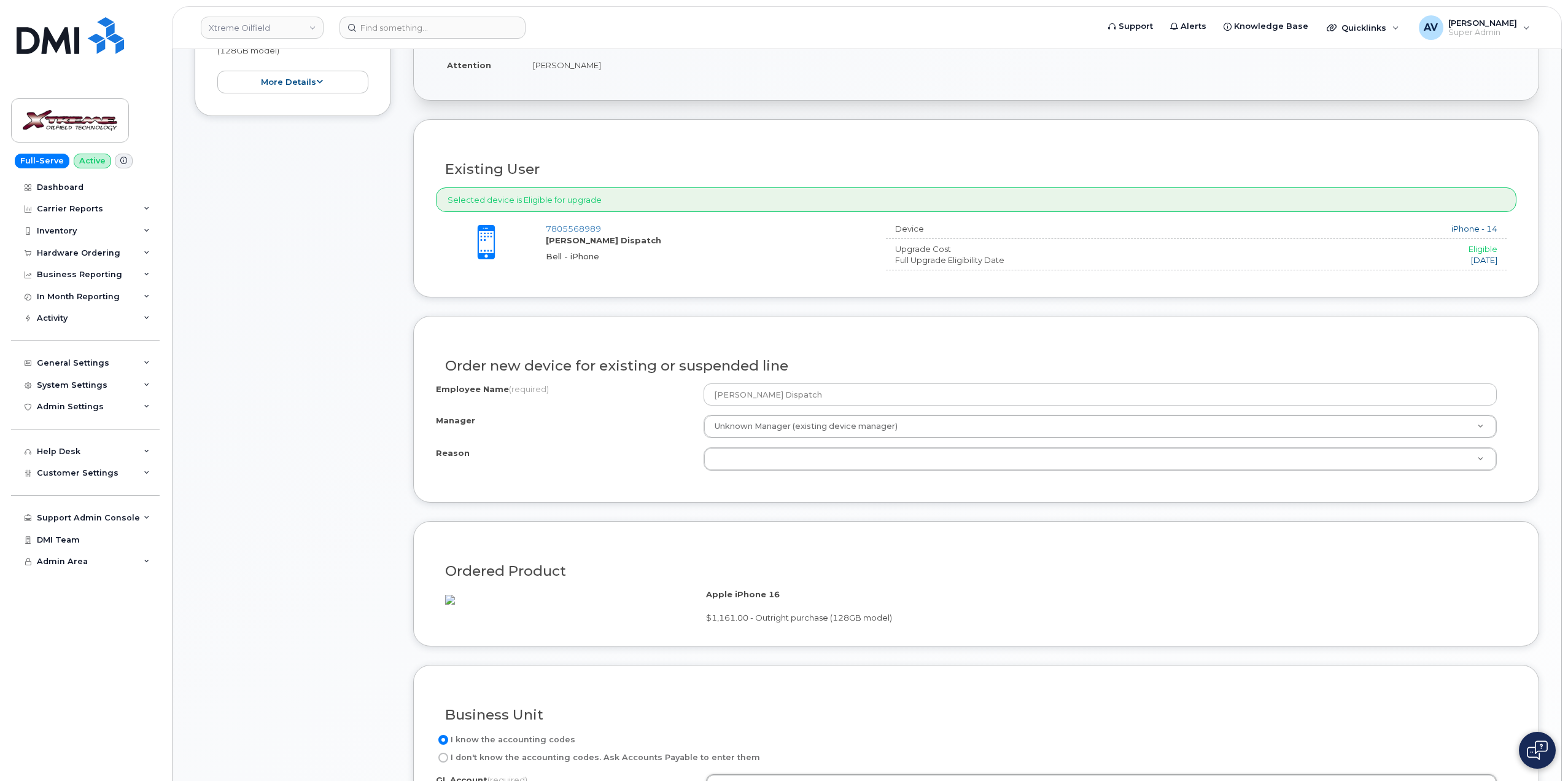
scroll to position [307, 0]
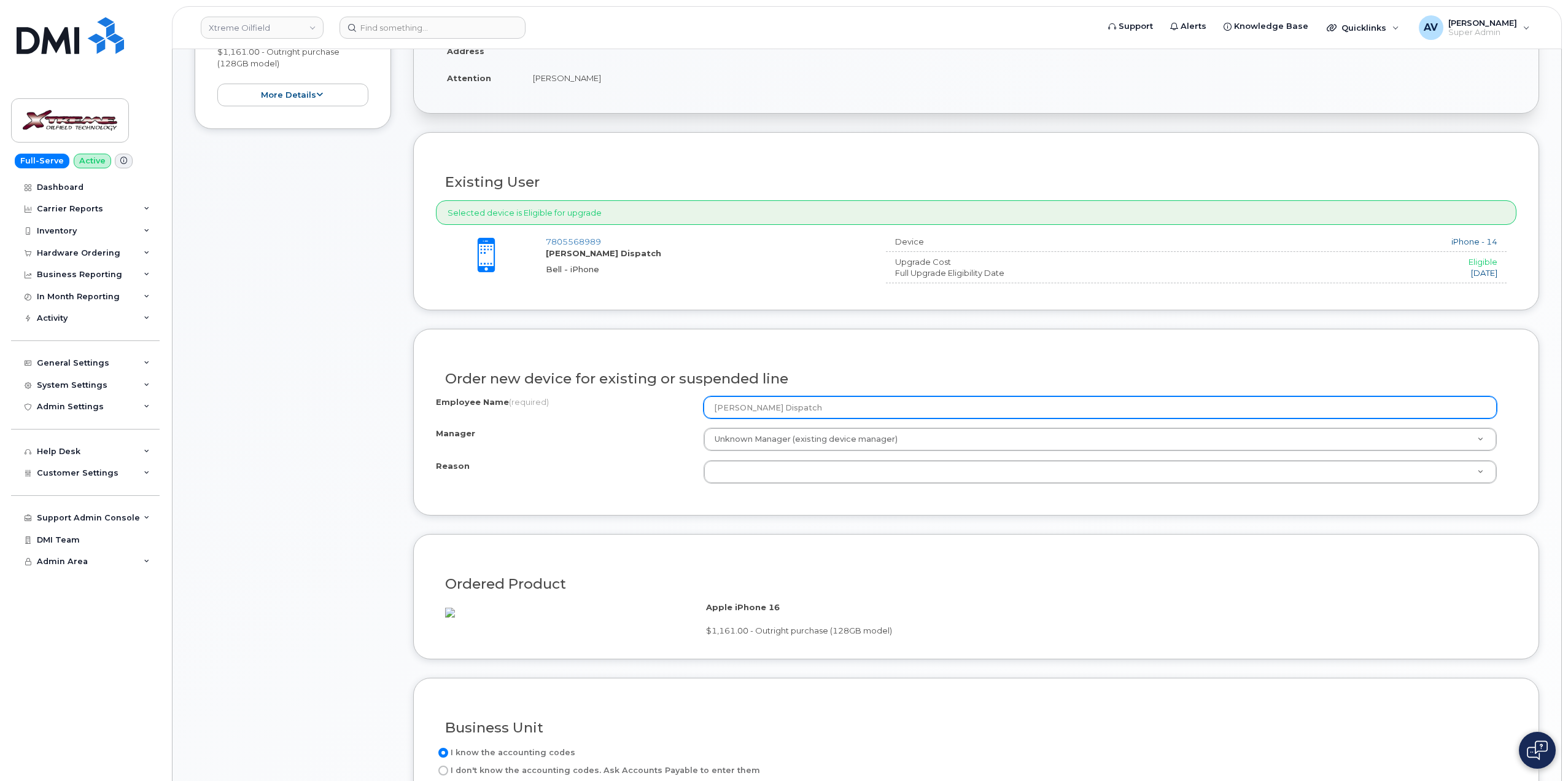
drag, startPoint x: 803, startPoint y: 402, endPoint x: 696, endPoint y: 404, distance: 107.0
click at [696, 404] on div "Employee Name (required) [PERSON_NAME] Dispatch" at bounding box center [976, 407] width 1081 height 22
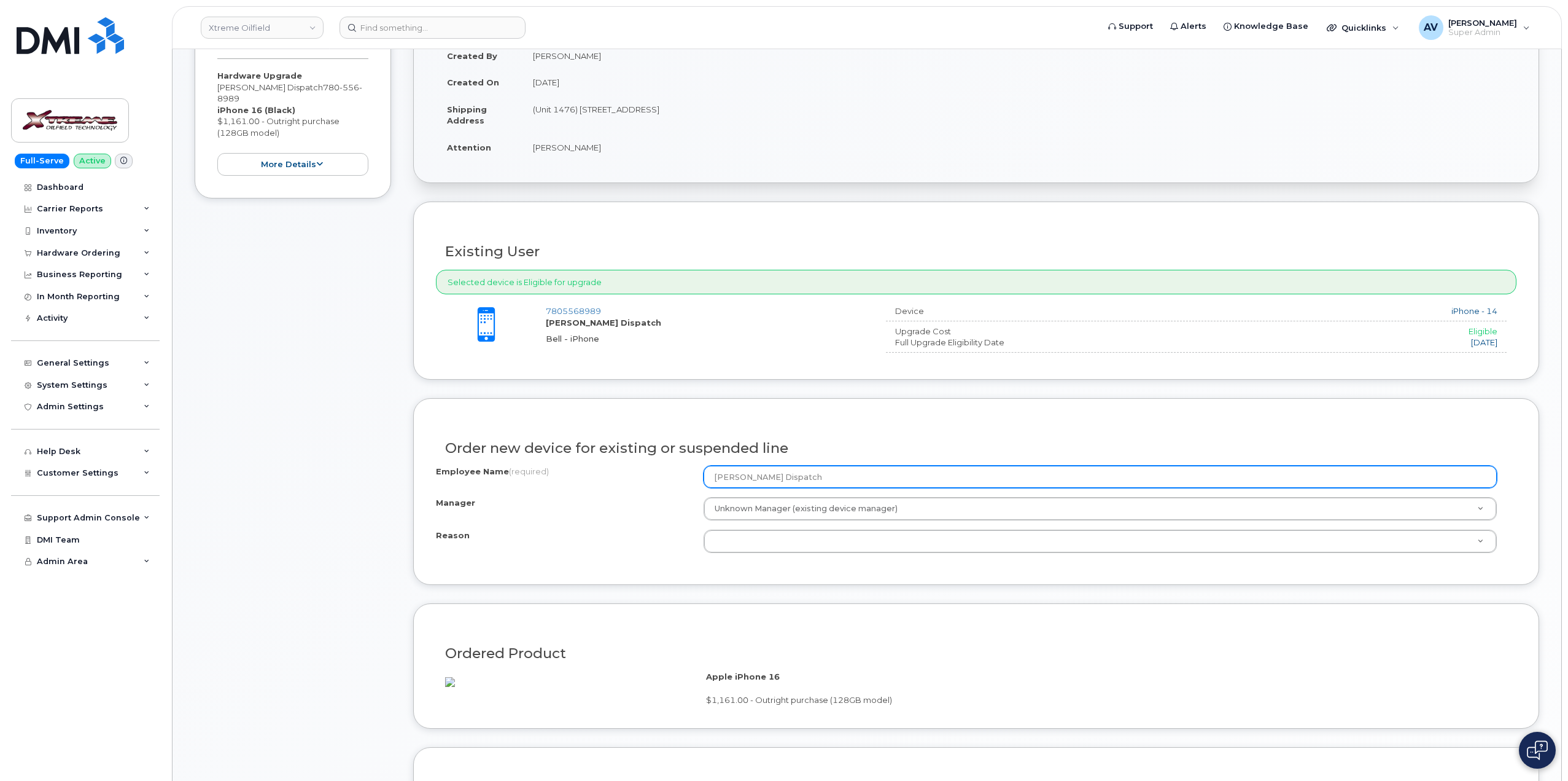
scroll to position [0, 0]
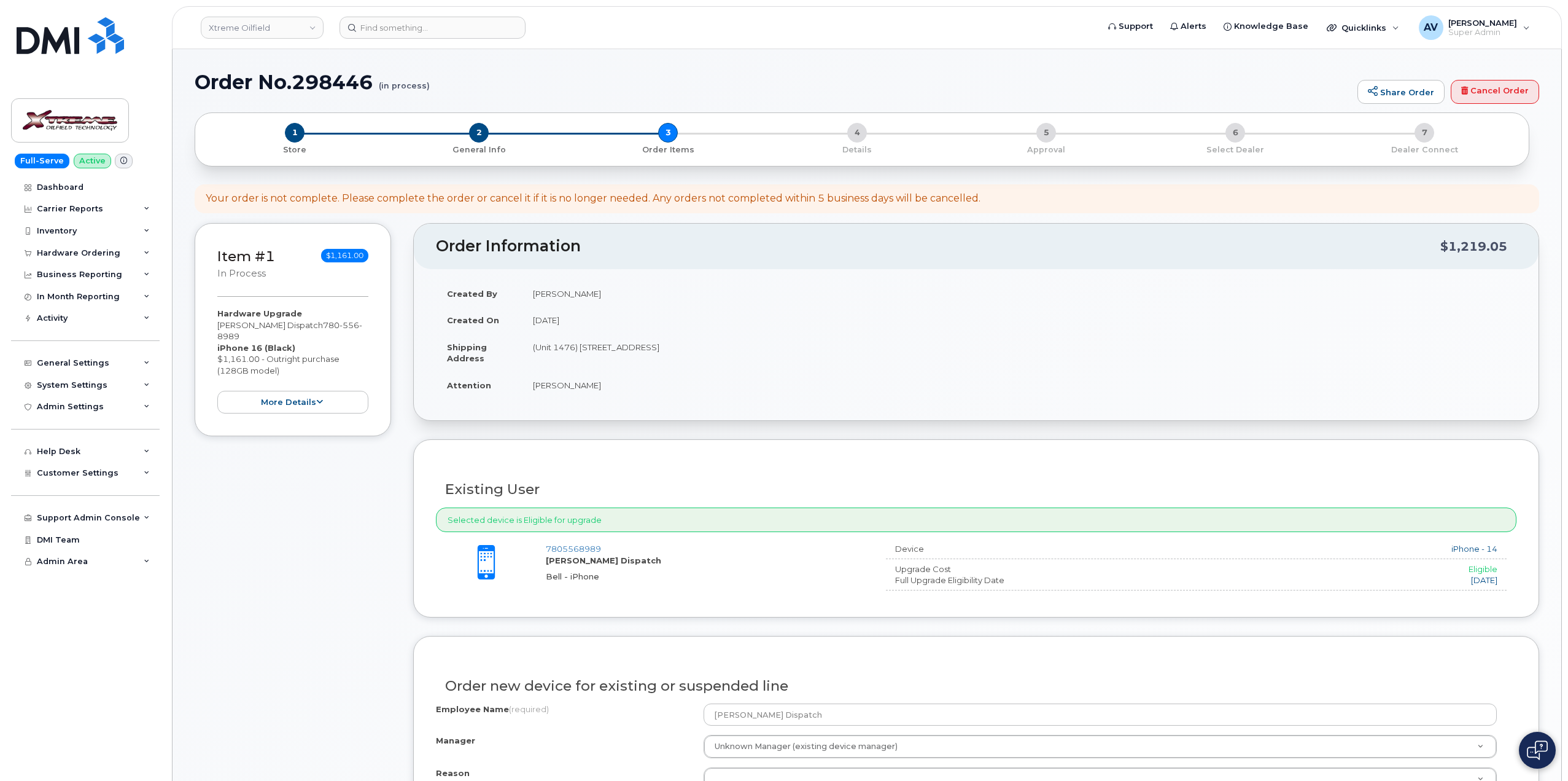
drag, startPoint x: 617, startPoint y: 383, endPoint x: 532, endPoint y: 390, distance: 85.3
click at [532, 390] on td "[PERSON_NAME]" at bounding box center [1019, 385] width 995 height 27
copy td "[PERSON_NAME]"
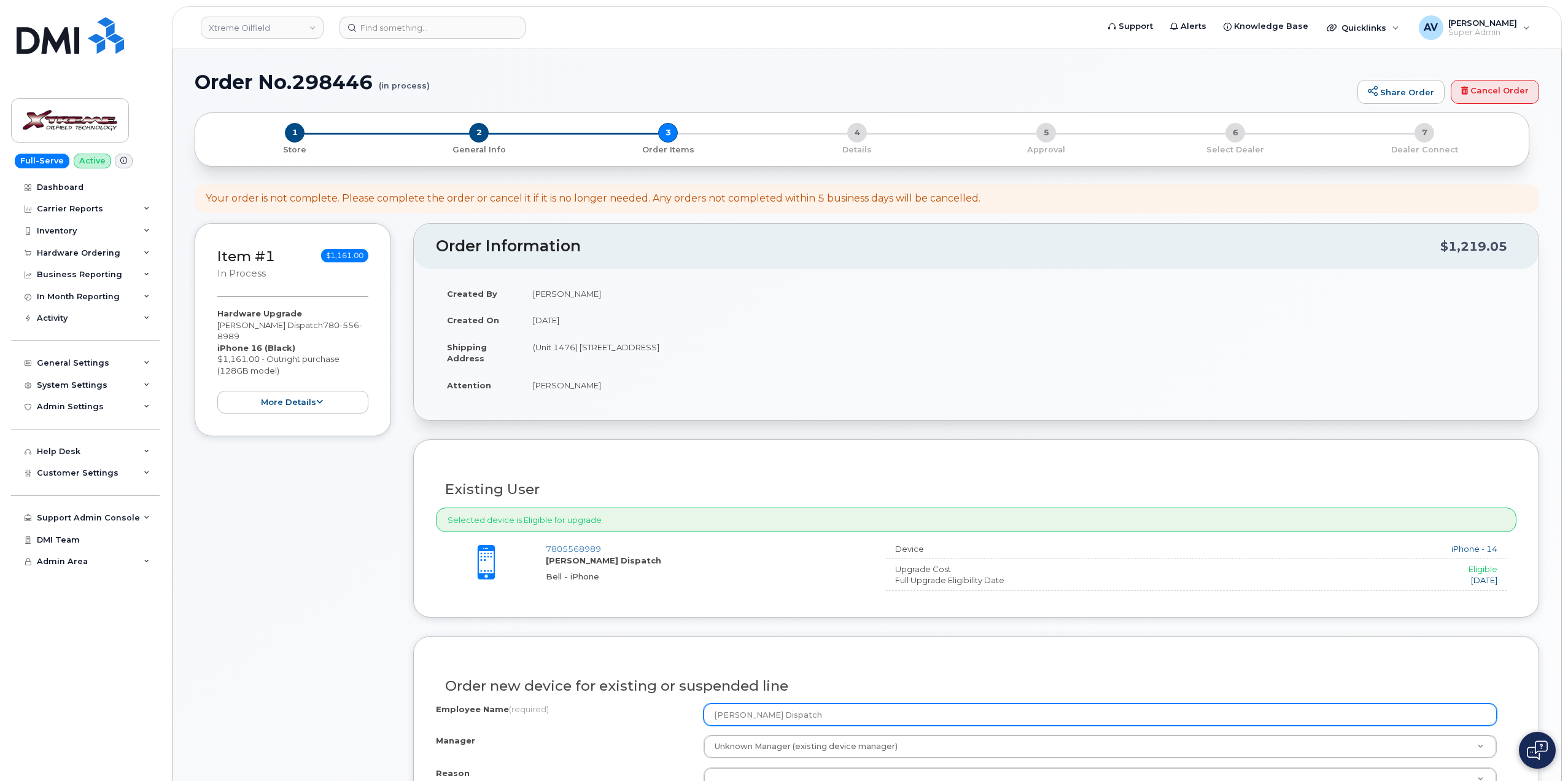
drag, startPoint x: 809, startPoint y: 712, endPoint x: 681, endPoint y: 704, distance: 128.2
click at [678, 712] on div "Employee Name (required) [PERSON_NAME] Dispatch" at bounding box center [976, 714] width 1081 height 22
paste input "[PERSON_NAME]"
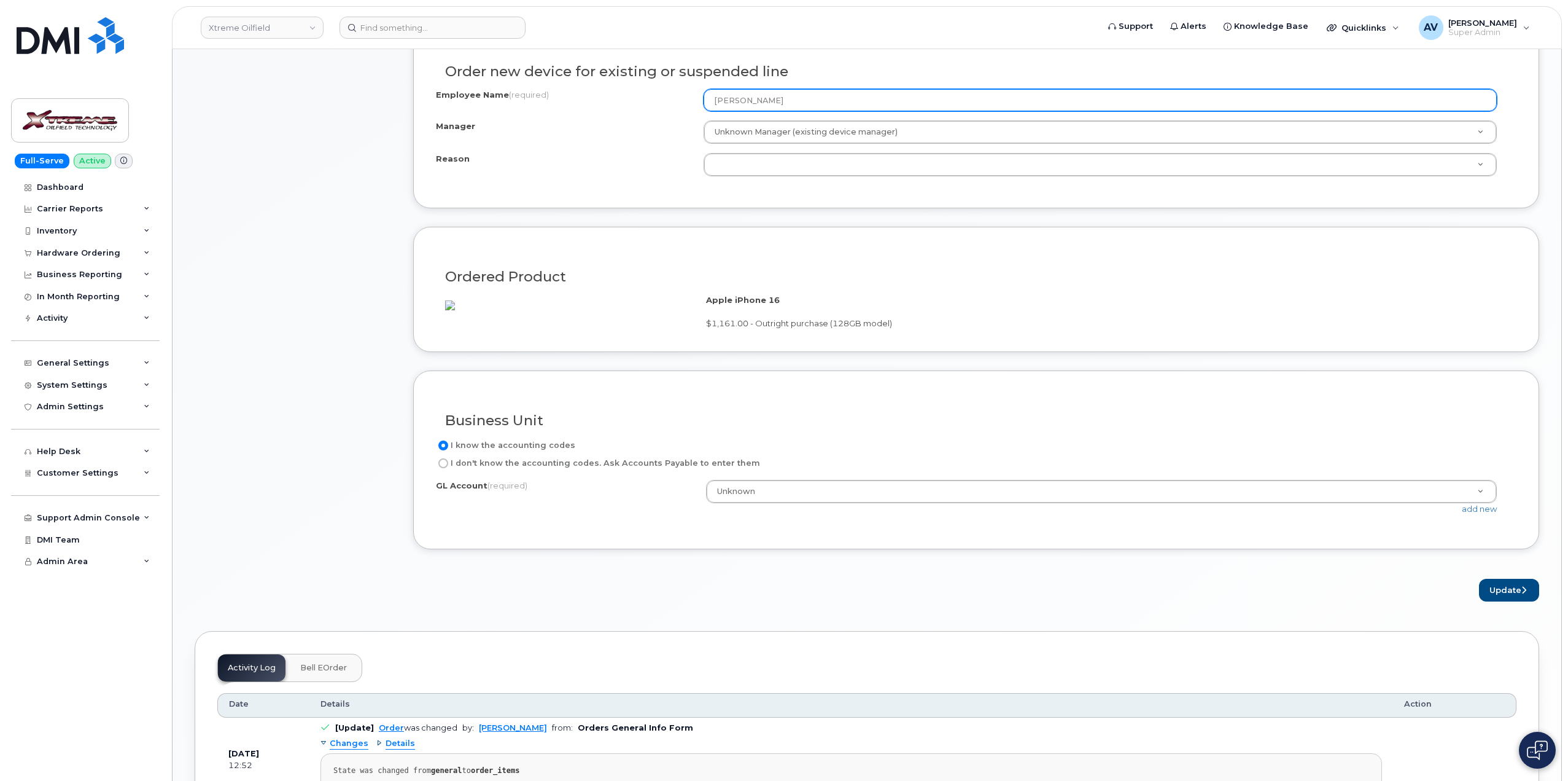
scroll to position [675, 0]
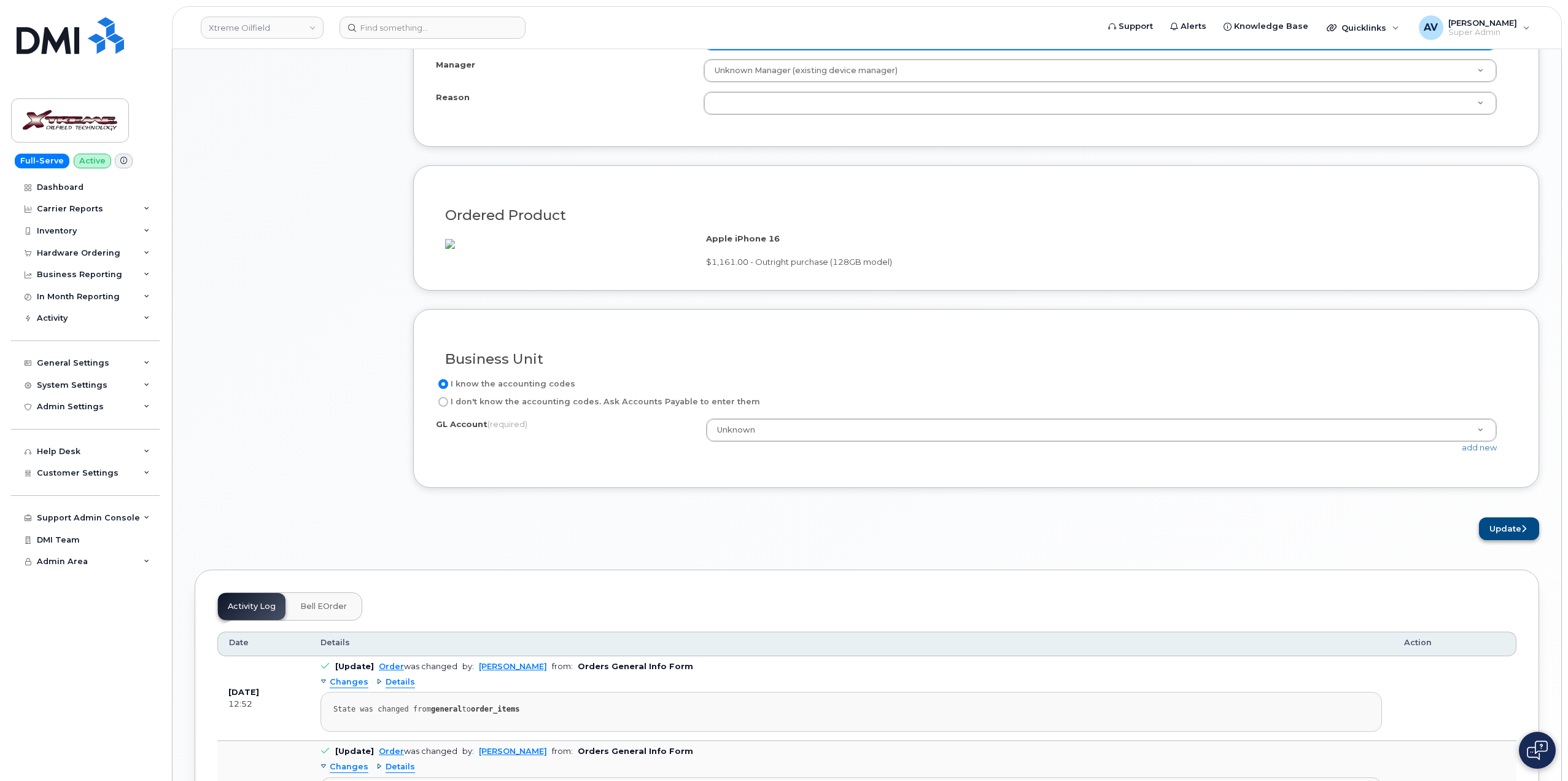
type input "[PERSON_NAME]"
click at [1498, 536] on button "Update" at bounding box center [1510, 529] width 60 height 23
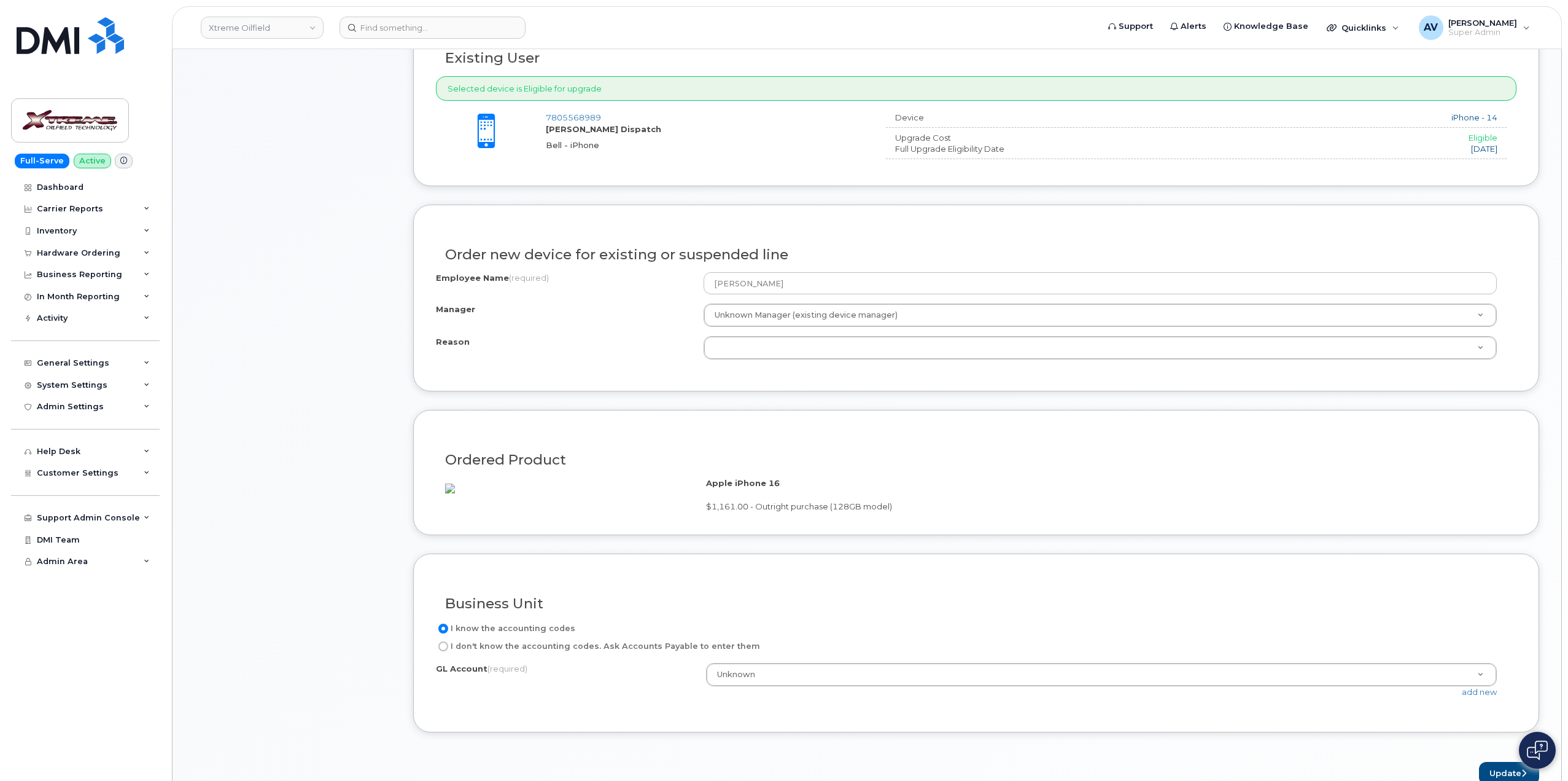
scroll to position [430, 0]
select select "eligible_for_upgrade"
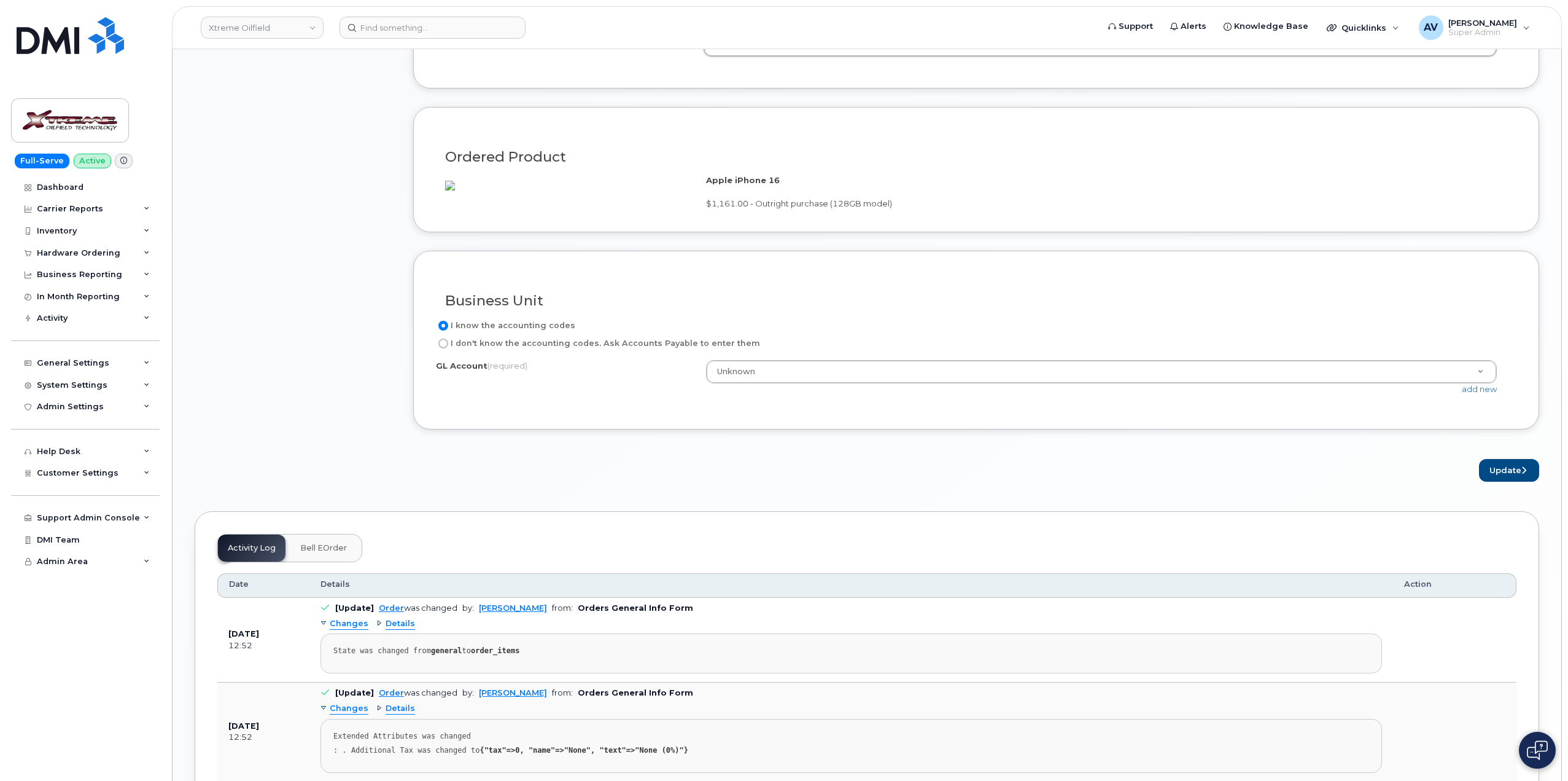
scroll to position [737, 0]
click at [1495, 479] on button "Update" at bounding box center [1510, 467] width 60 height 23
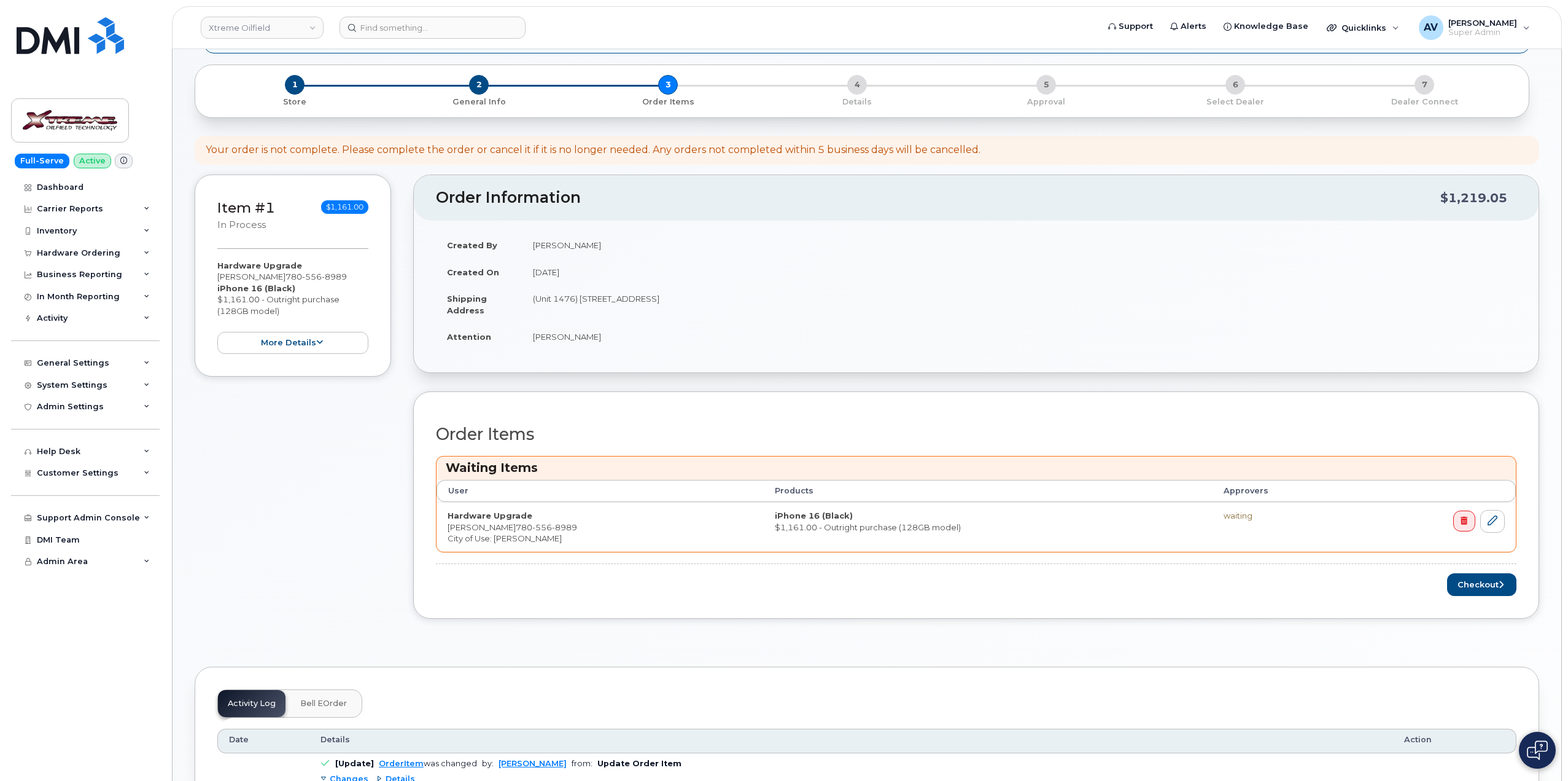
scroll to position [185, 0]
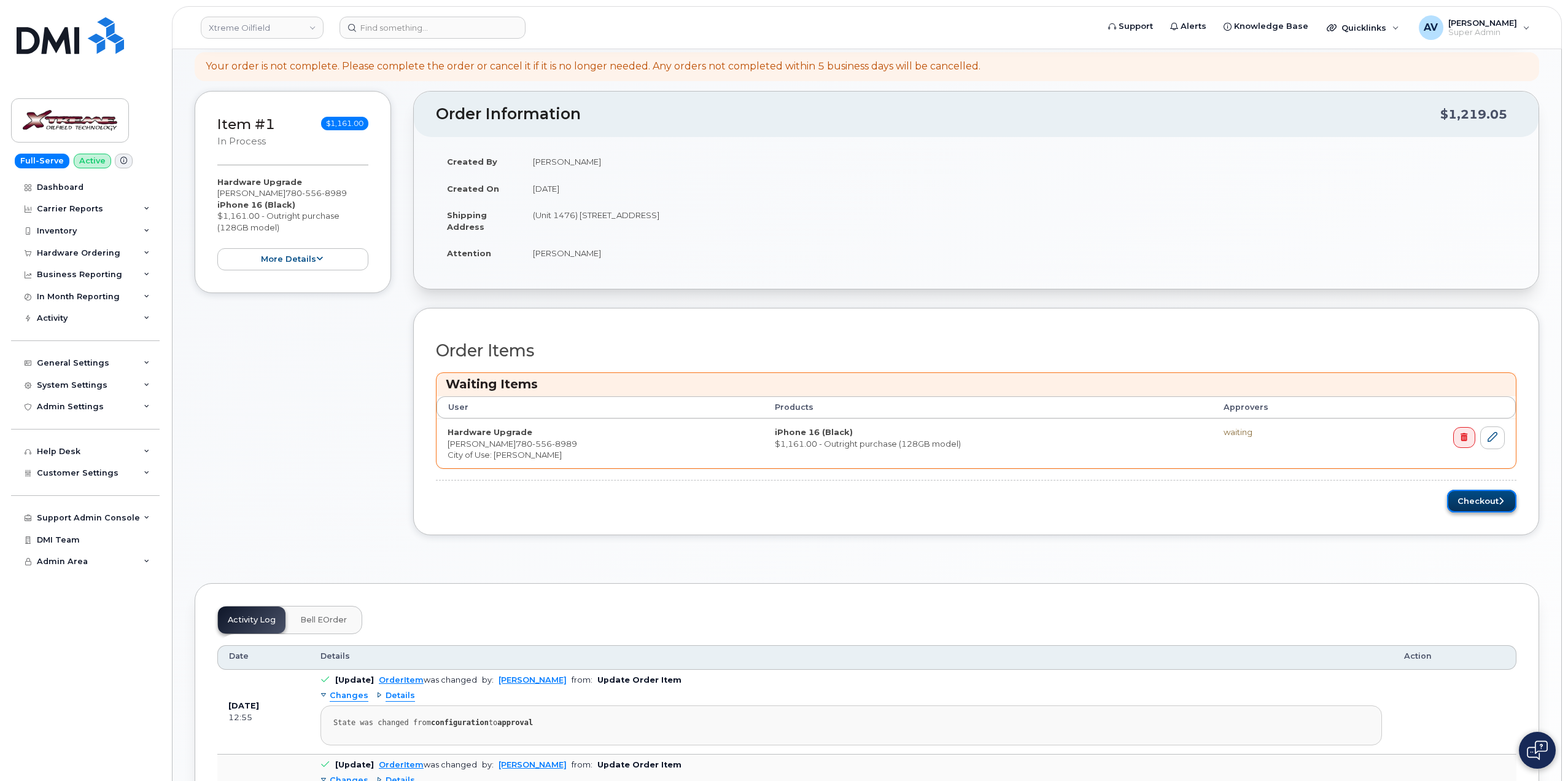
click at [1465, 501] on button "Checkout" at bounding box center [1482, 501] width 69 height 23
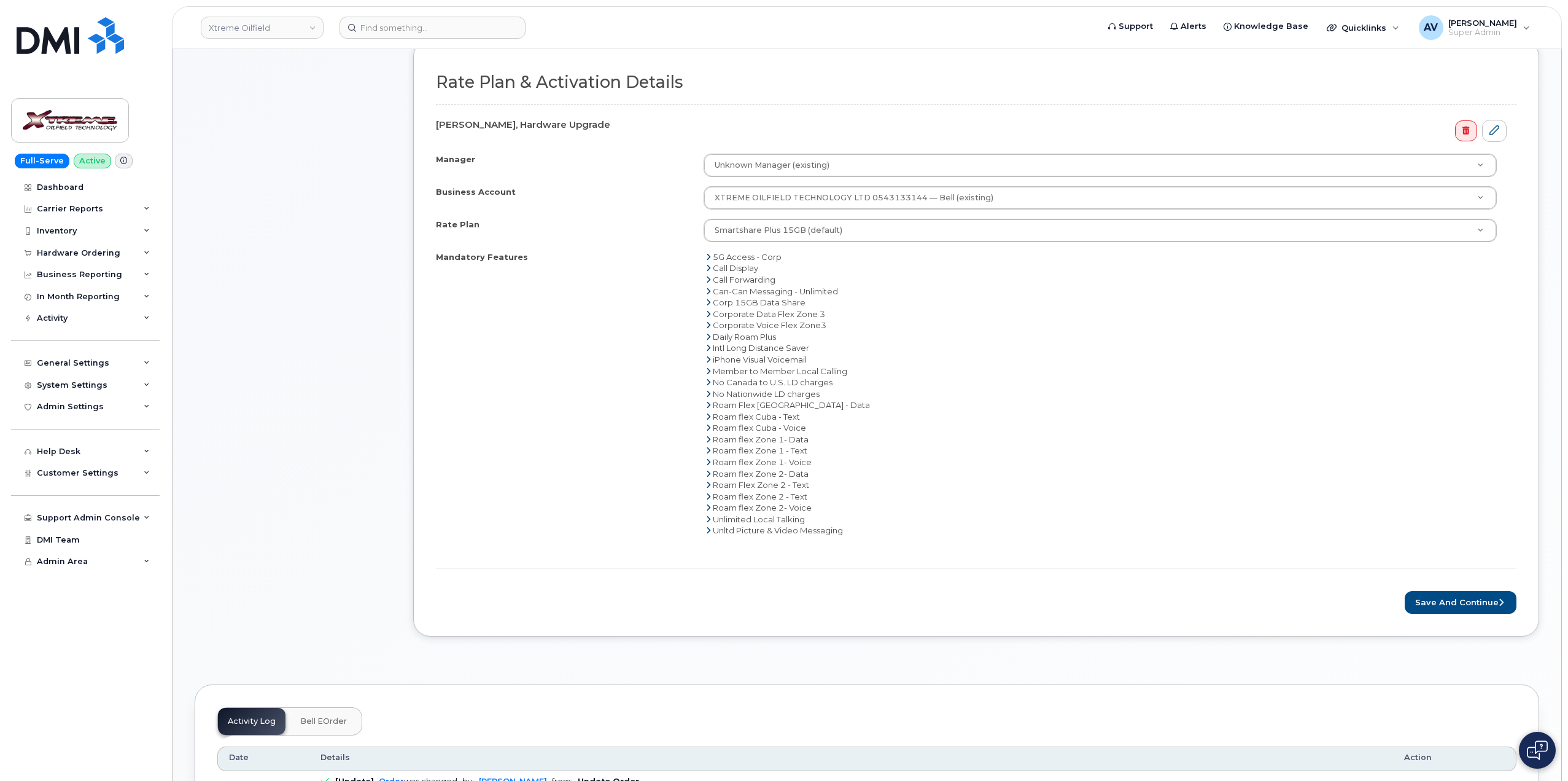
scroll to position [430, 0]
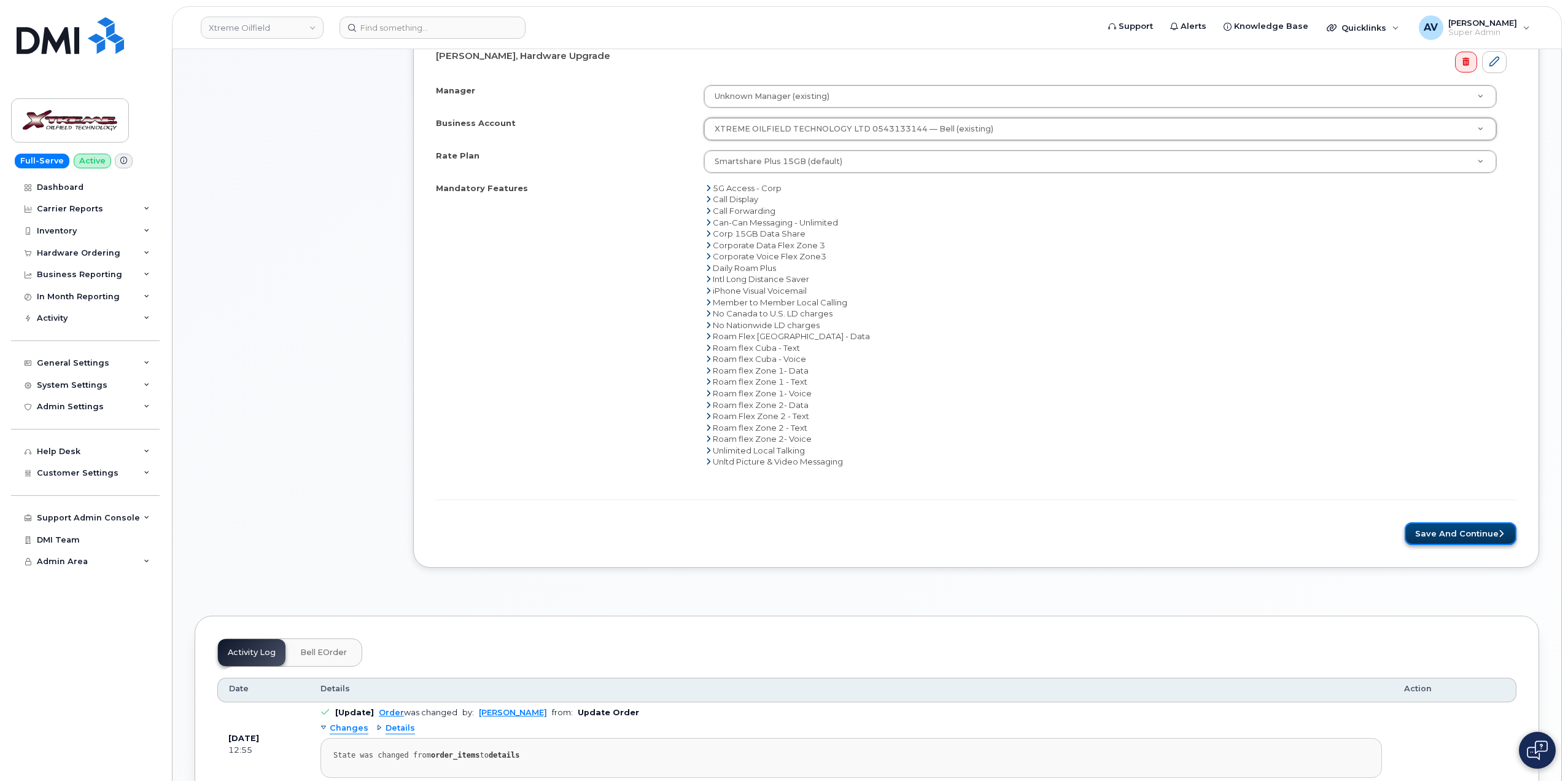
click at [1446, 531] on button "Save and Continue" at bounding box center [1461, 533] width 112 height 23
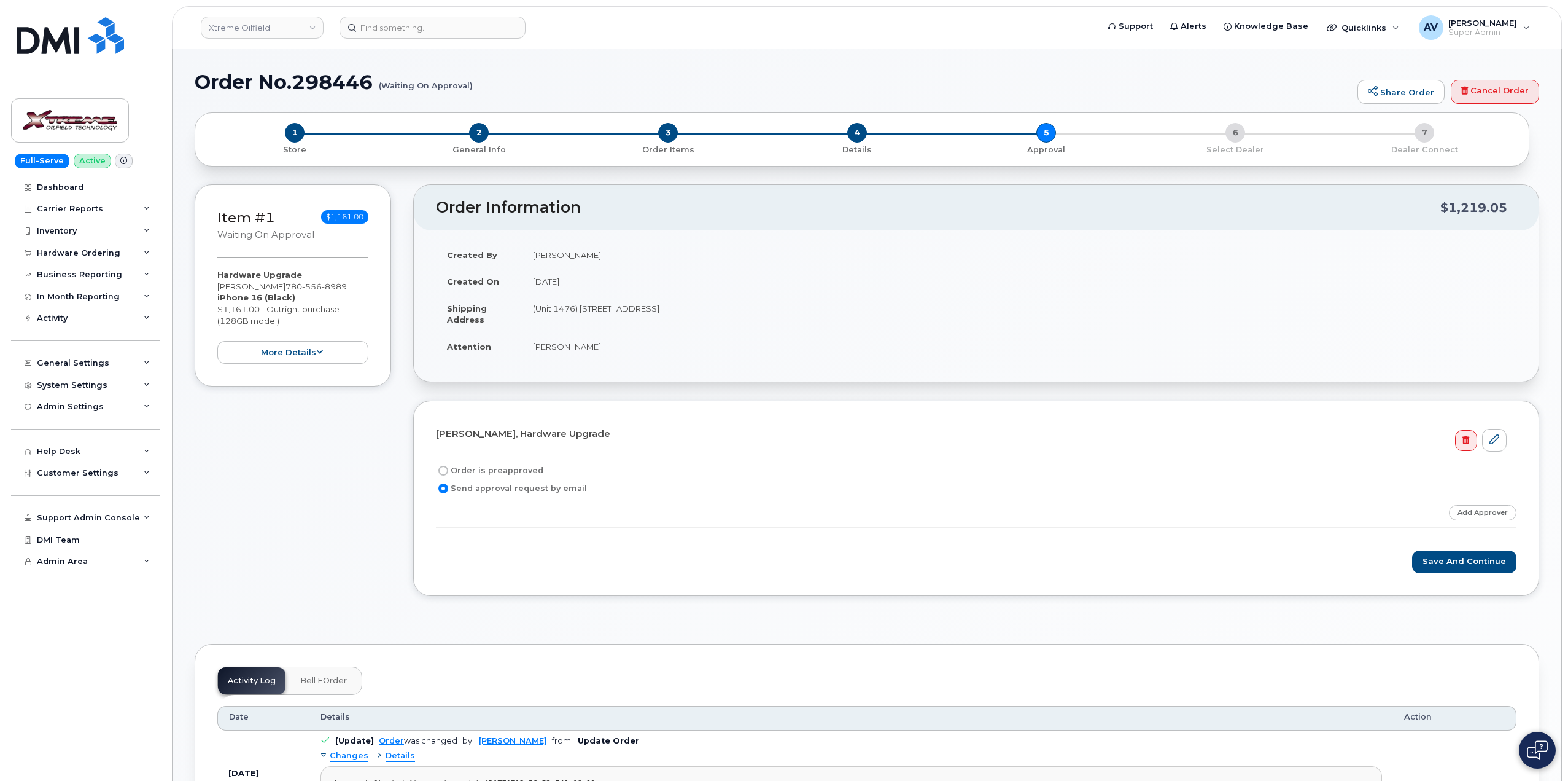
click at [516, 470] on label "Order is preapproved" at bounding box center [490, 470] width 107 height 15
click at [448, 470] on input "Order is preapproved" at bounding box center [443, 470] width 9 height 9
radio input "true"
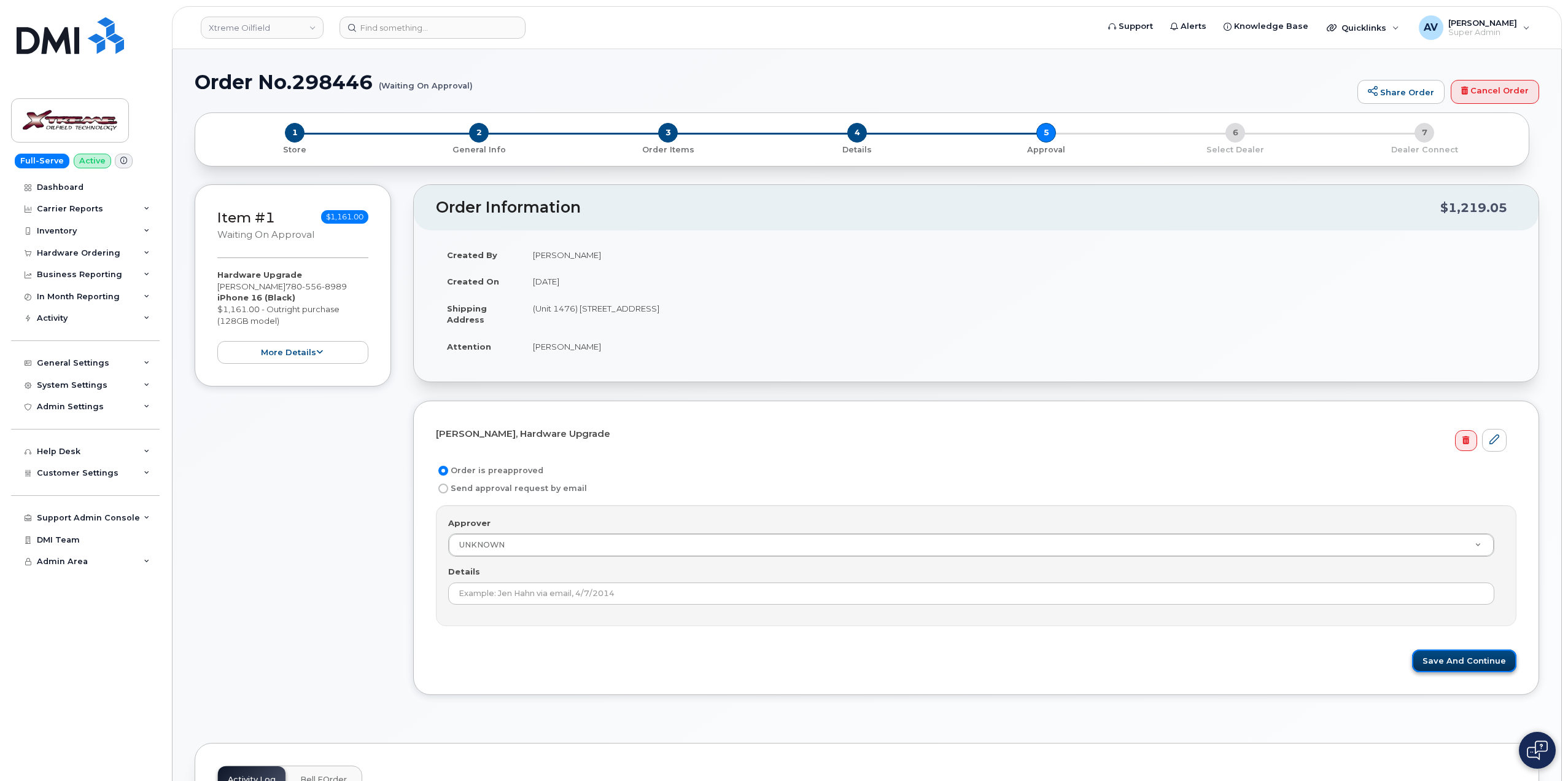
click at [1452, 656] on button "Save and Continue" at bounding box center [1465, 660] width 104 height 23
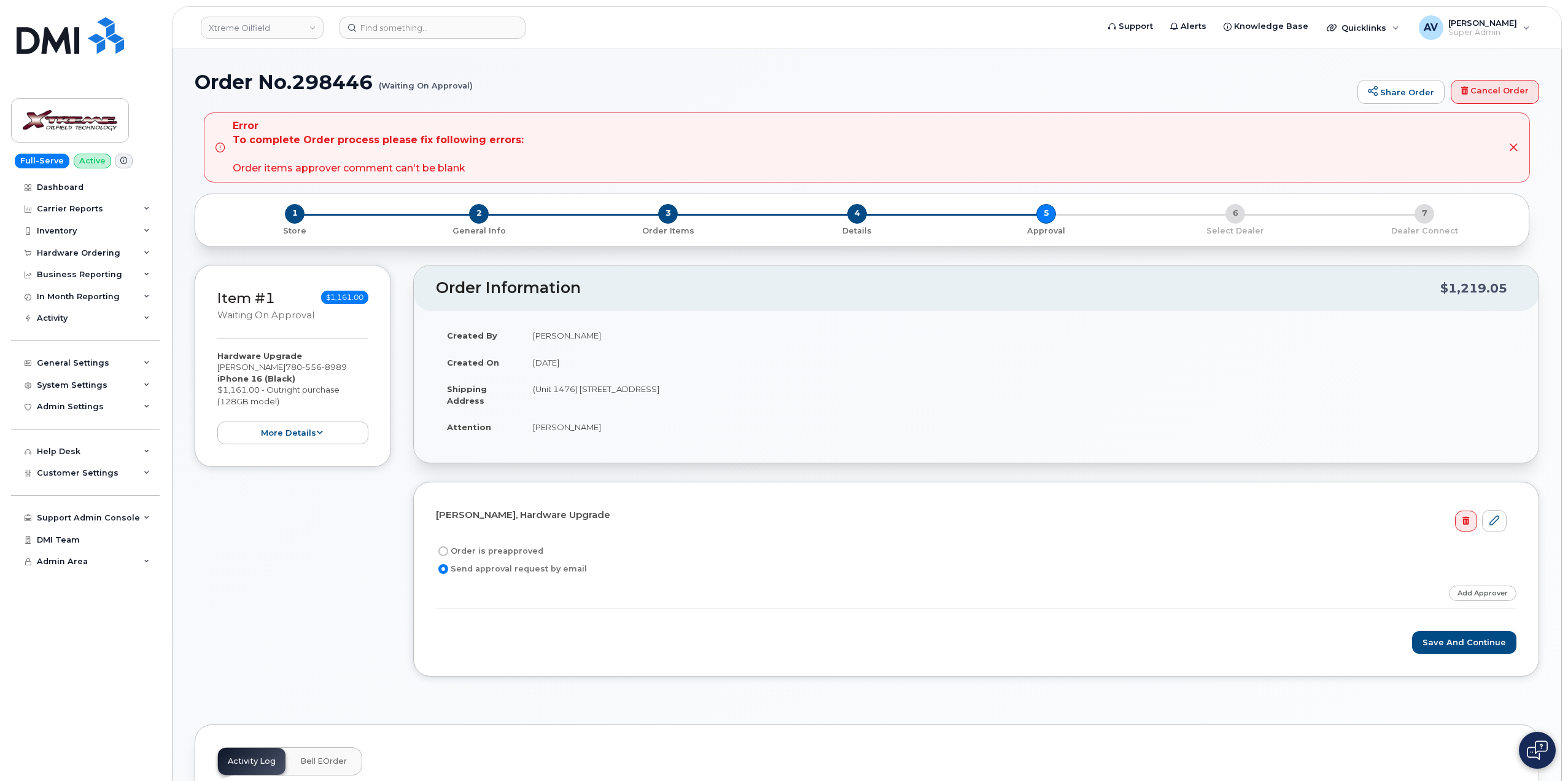
click at [514, 547] on label "Order is preapproved" at bounding box center [490, 551] width 107 height 15
click at [448, 547] on input "Order is preapproved" at bounding box center [443, 551] width 9 height 9
radio input "true"
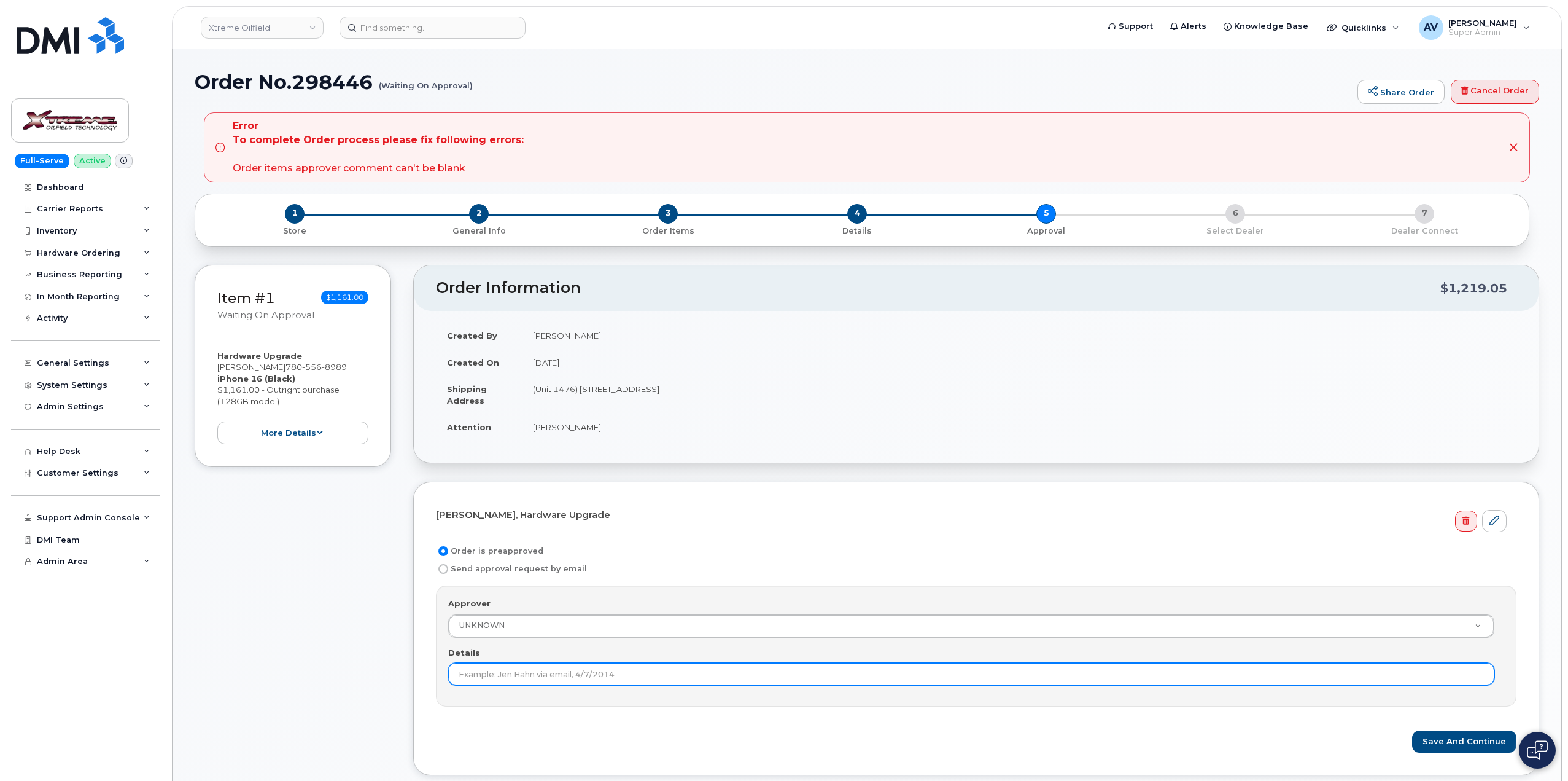
click at [535, 670] on input "Details" at bounding box center [971, 674] width 1047 height 22
type input "This order is pre-approved as it is within approved cost range."
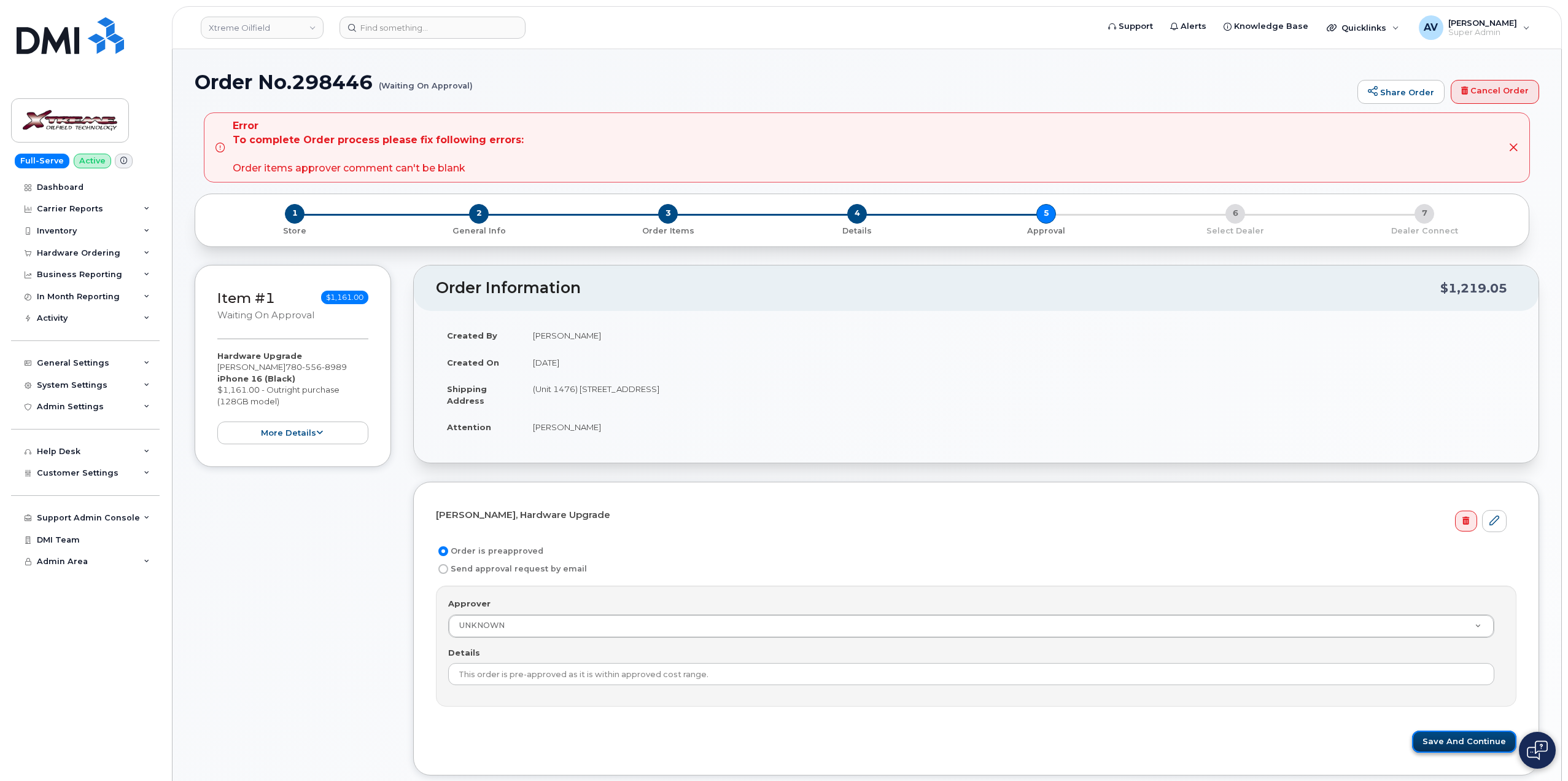
click at [1454, 742] on button "Save and Continue" at bounding box center [1465, 742] width 104 height 23
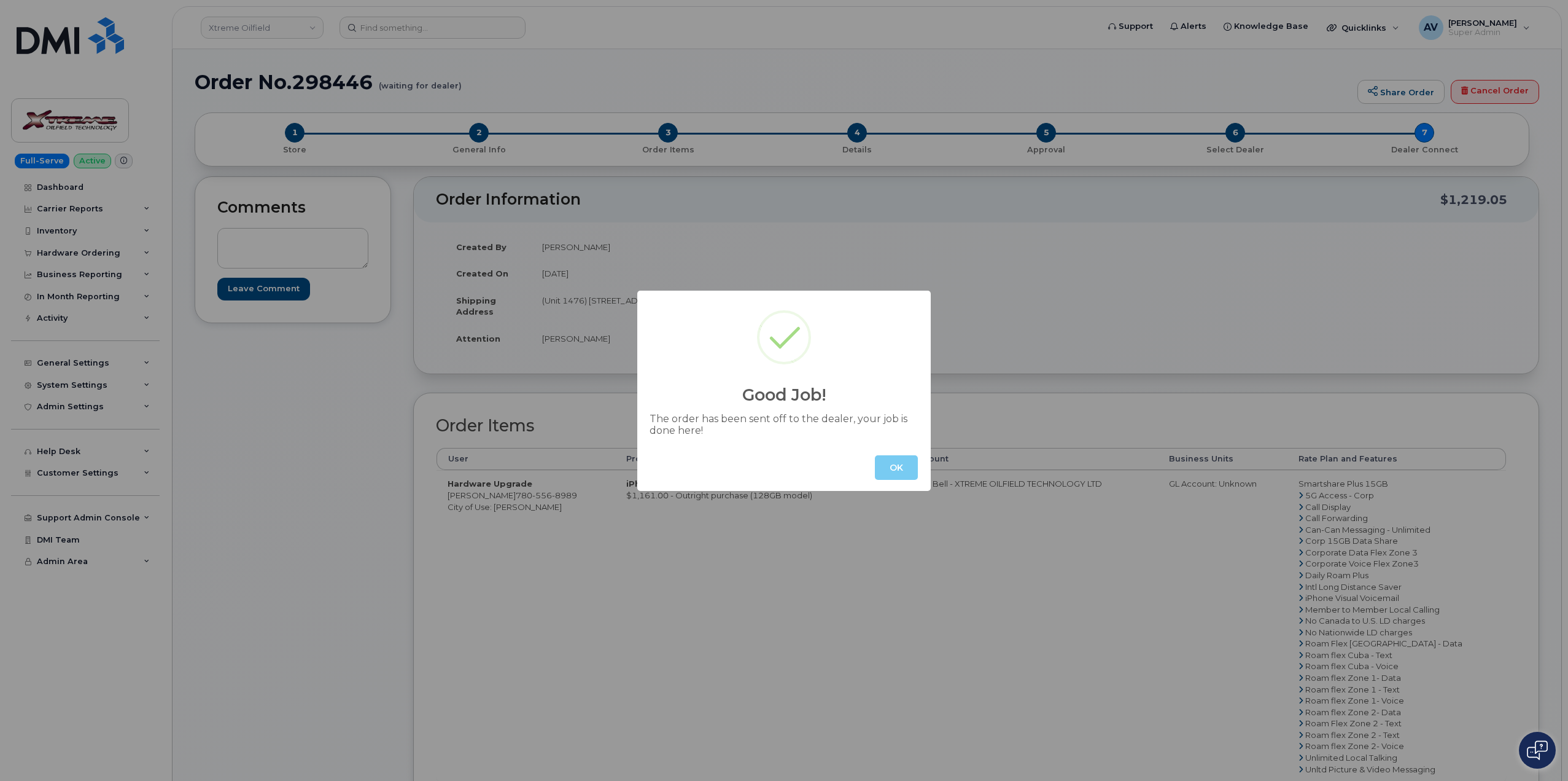
click at [904, 472] on button "OK" at bounding box center [896, 467] width 43 height 24
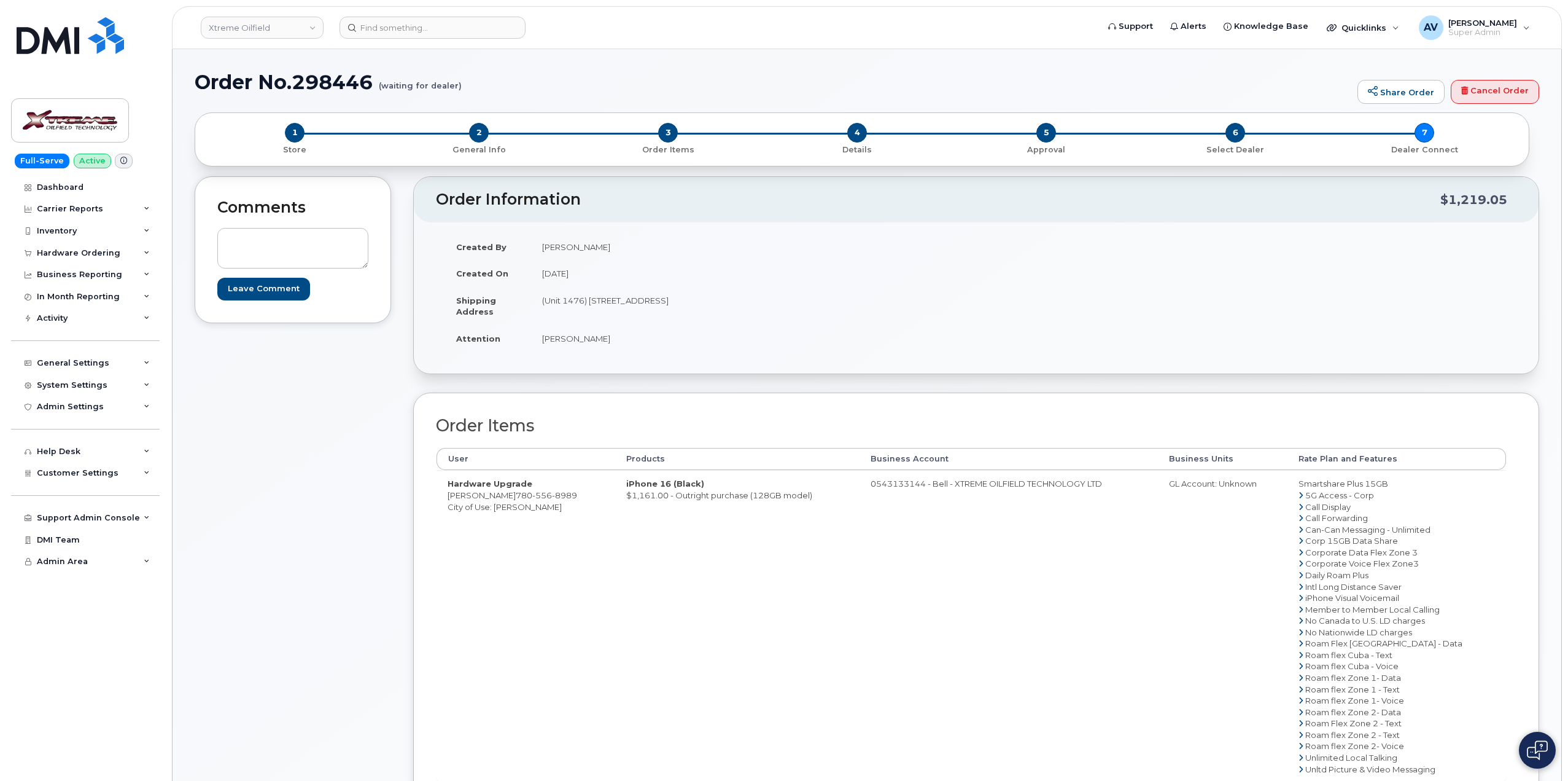
click at [329, 82] on h1 "Order No.298446 (waiting for dealer)" at bounding box center [773, 81] width 1157 height 21
copy h1 "298446"
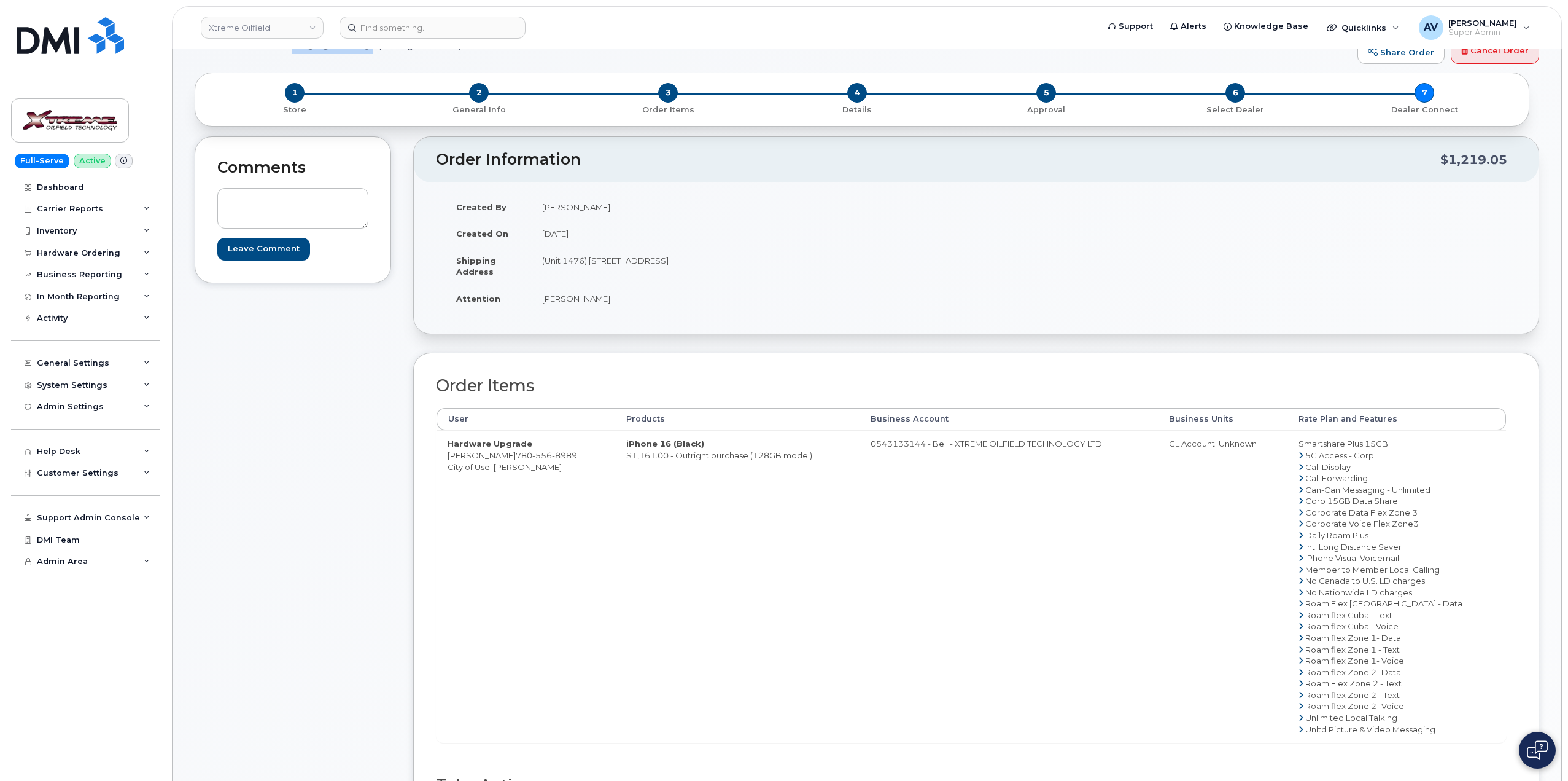
scroll to position [62, 0]
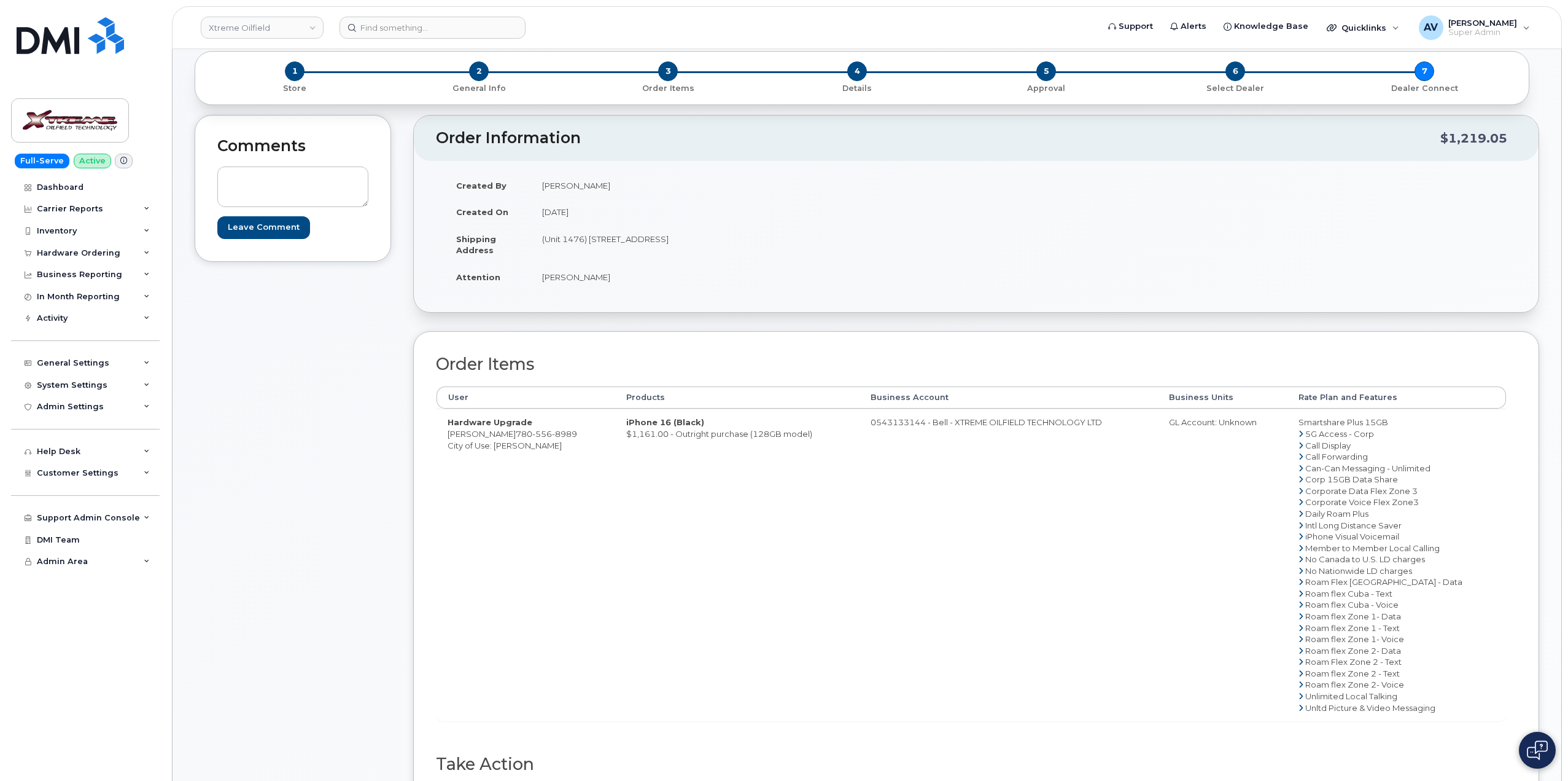
drag, startPoint x: 537, startPoint y: 211, endPoint x: 1125, endPoint y: 439, distance: 630.7
click at [1125, 439] on div "Order Information $1,219.05 Created By [PERSON_NAME] Created On [DATE] Shipping…" at bounding box center [976, 491] width 1126 height 752
copy div "[DATE] Shipping Address ([STREET_ADDRESS] Attention [PERSON_NAME] Order Items U…"
click at [712, 155] on header "Order Information $1,219.05" at bounding box center [976, 138] width 1125 height 46
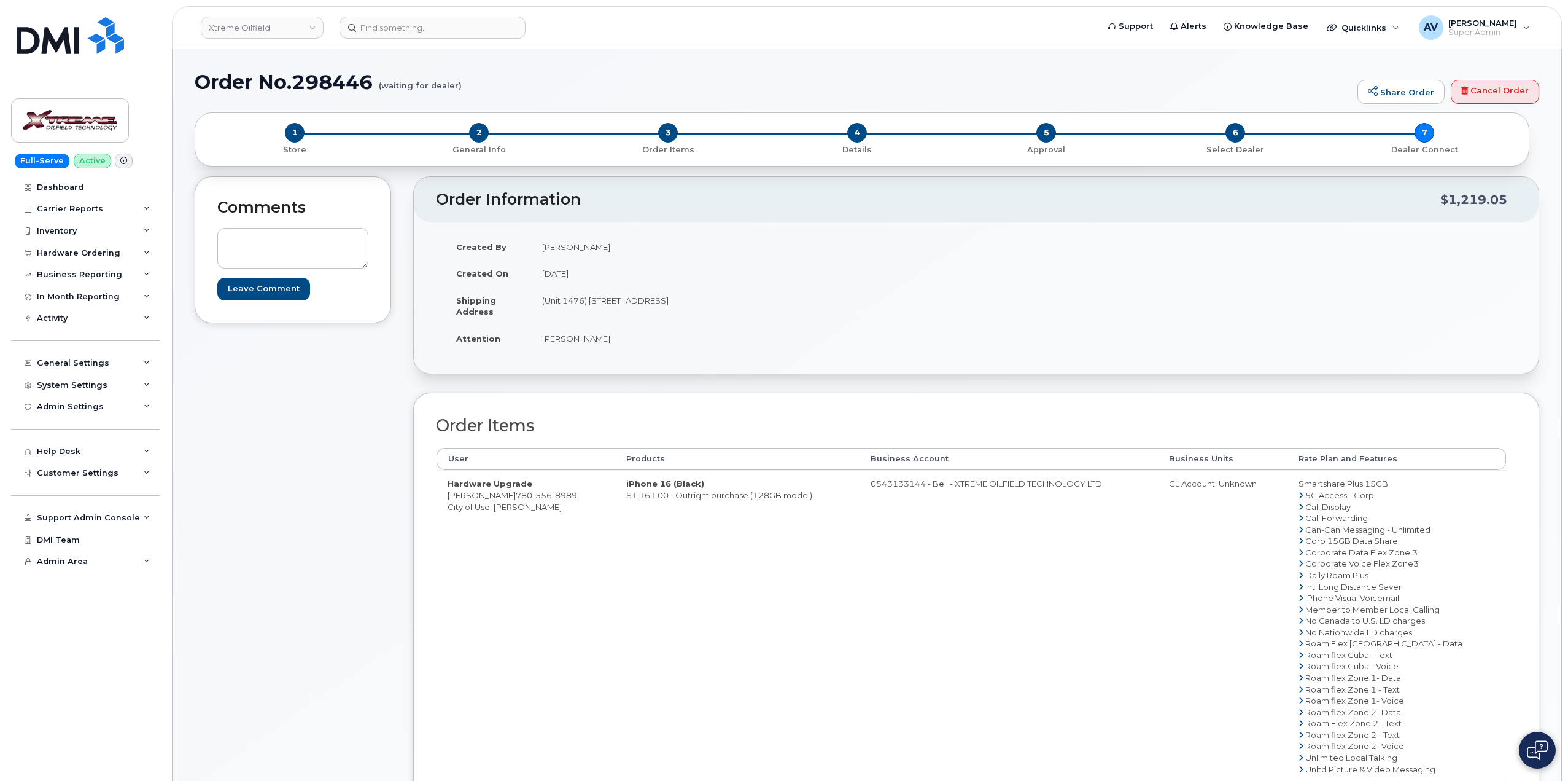
click at [346, 82] on h1 "Order No.298446 (waiting for dealer)" at bounding box center [773, 81] width 1157 height 21
click at [347, 82] on h1 "Order No.298446 (waiting for dealer)" at bounding box center [773, 81] width 1157 height 21
click at [318, 79] on h1 "Order No.298446 (waiting for dealer)" at bounding box center [773, 81] width 1157 height 21
copy h1 "298446"
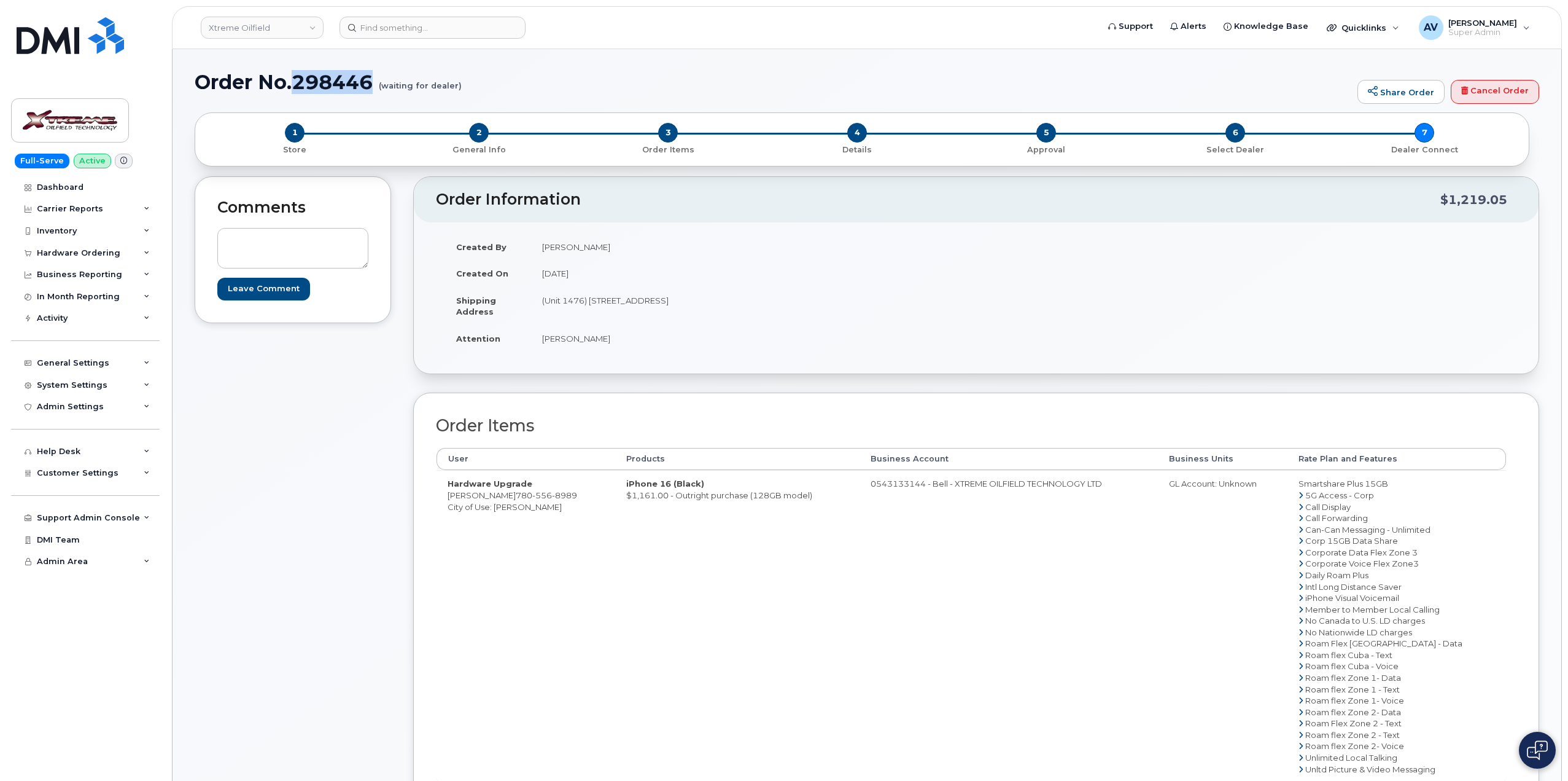
copy h1 "298446"
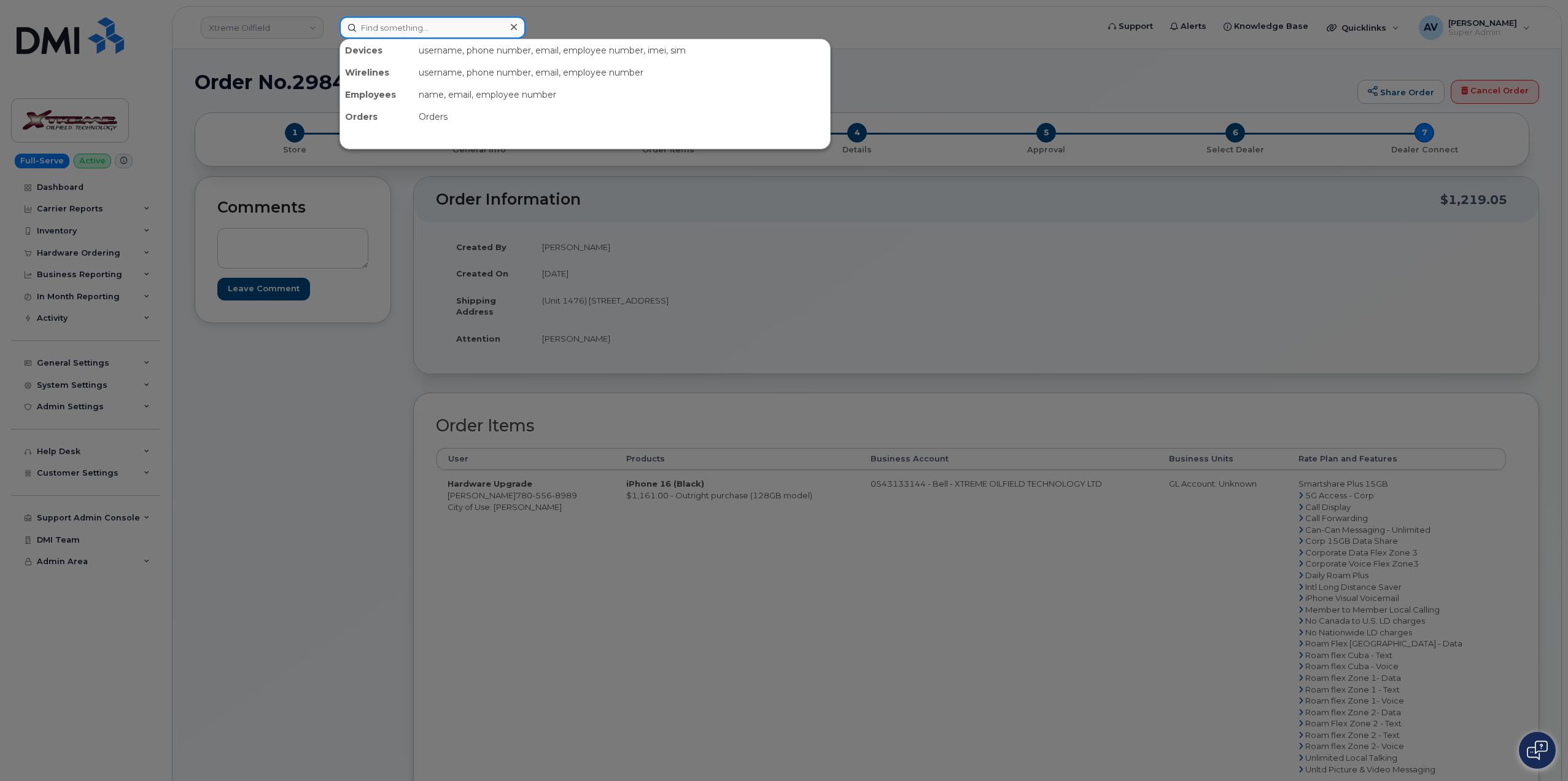
click at [416, 30] on input at bounding box center [433, 28] width 186 height 22
paste input "298446"
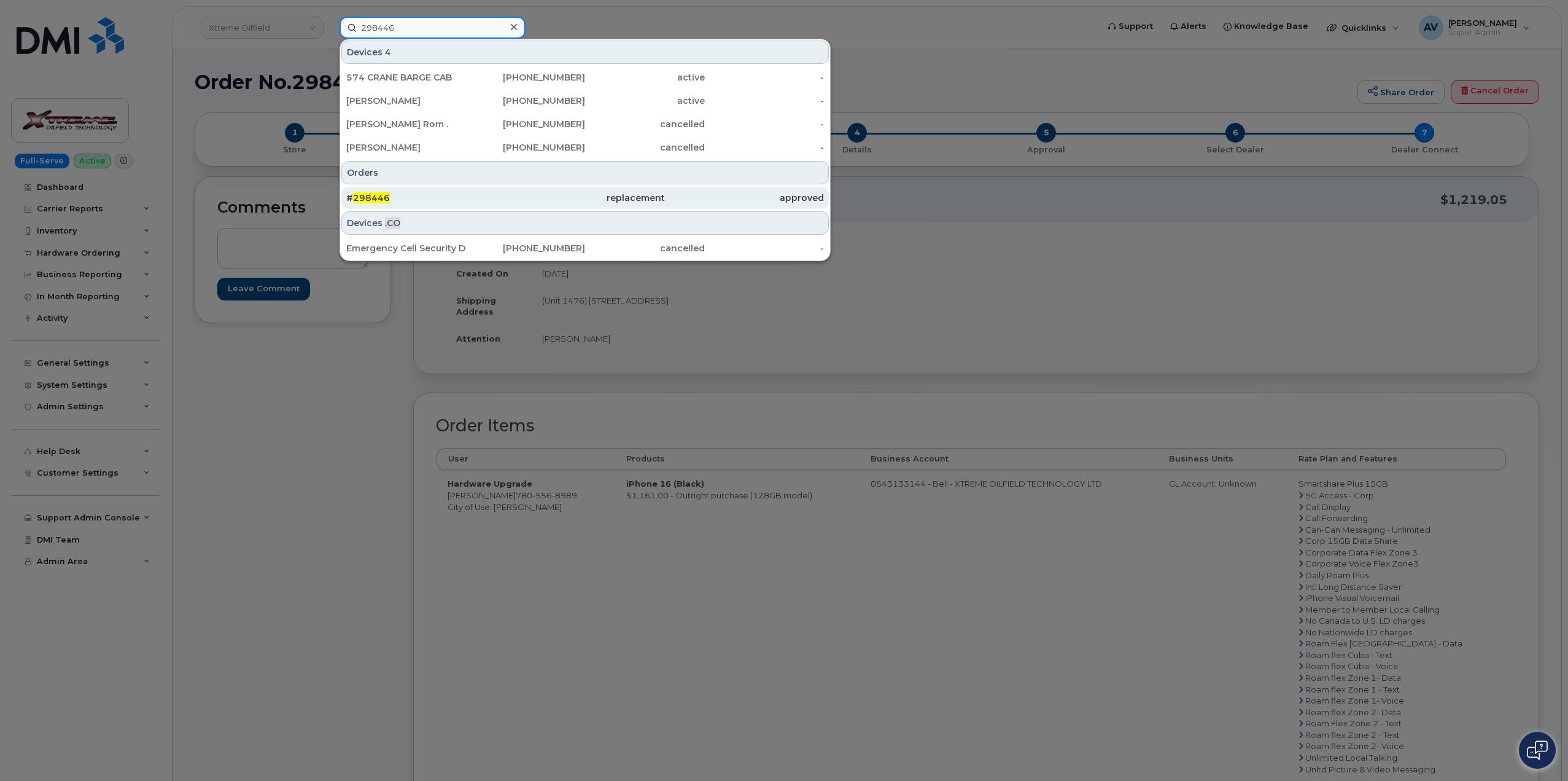
type input "298446"
click at [463, 192] on div "# 298446" at bounding box center [426, 198] width 159 height 13
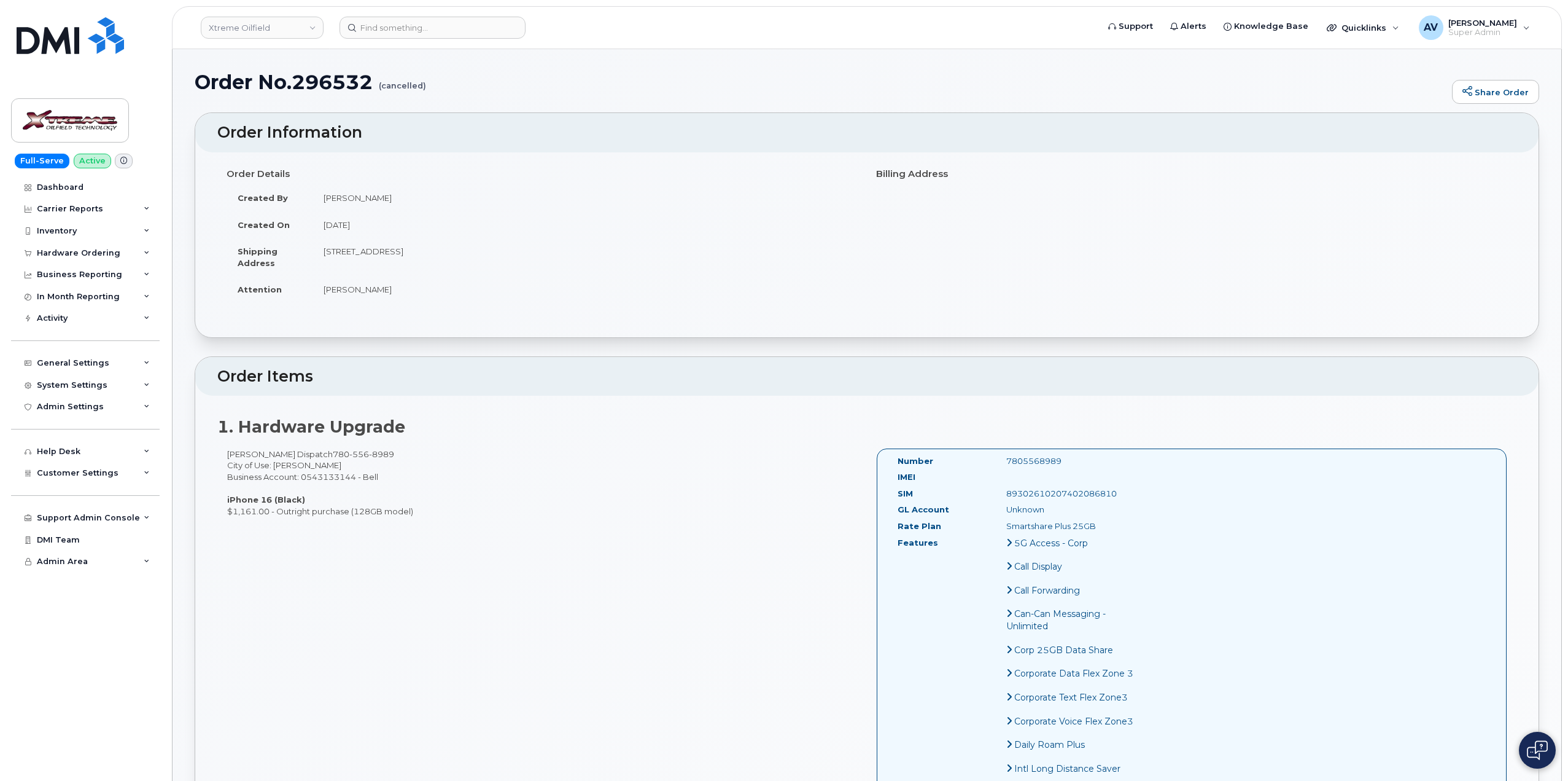
drag, startPoint x: 547, startPoint y: 248, endPoint x: 324, endPoint y: 259, distance: 223.3
click at [324, 259] on td "[STREET_ADDRESS]" at bounding box center [584, 256] width 545 height 38
copy td "[STREET_ADDRESS]"
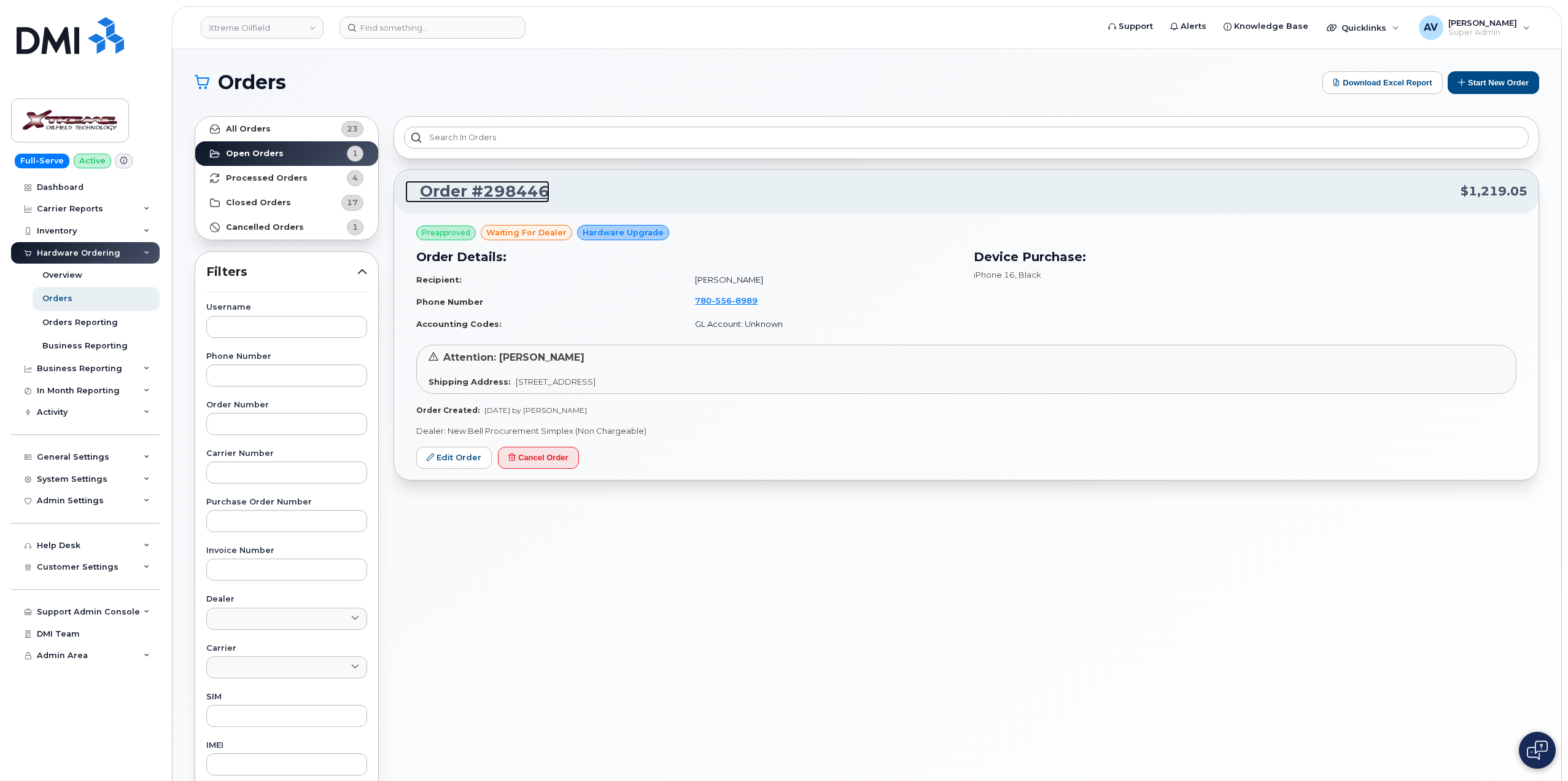
click at [529, 187] on link "Order #298446" at bounding box center [477, 192] width 144 height 22
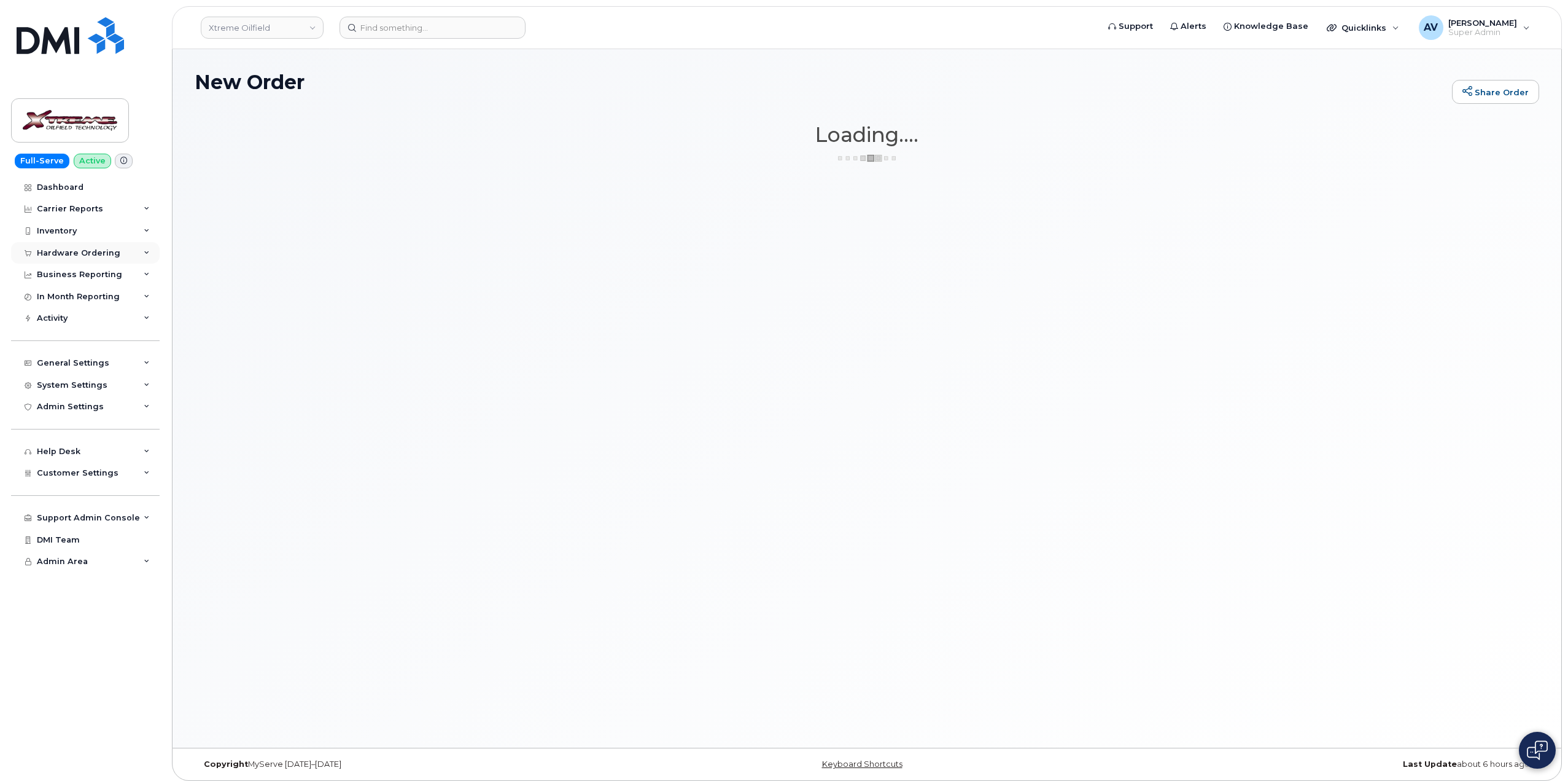
click at [104, 248] on div "Hardware Ordering" at bounding box center [79, 253] width 84 height 9
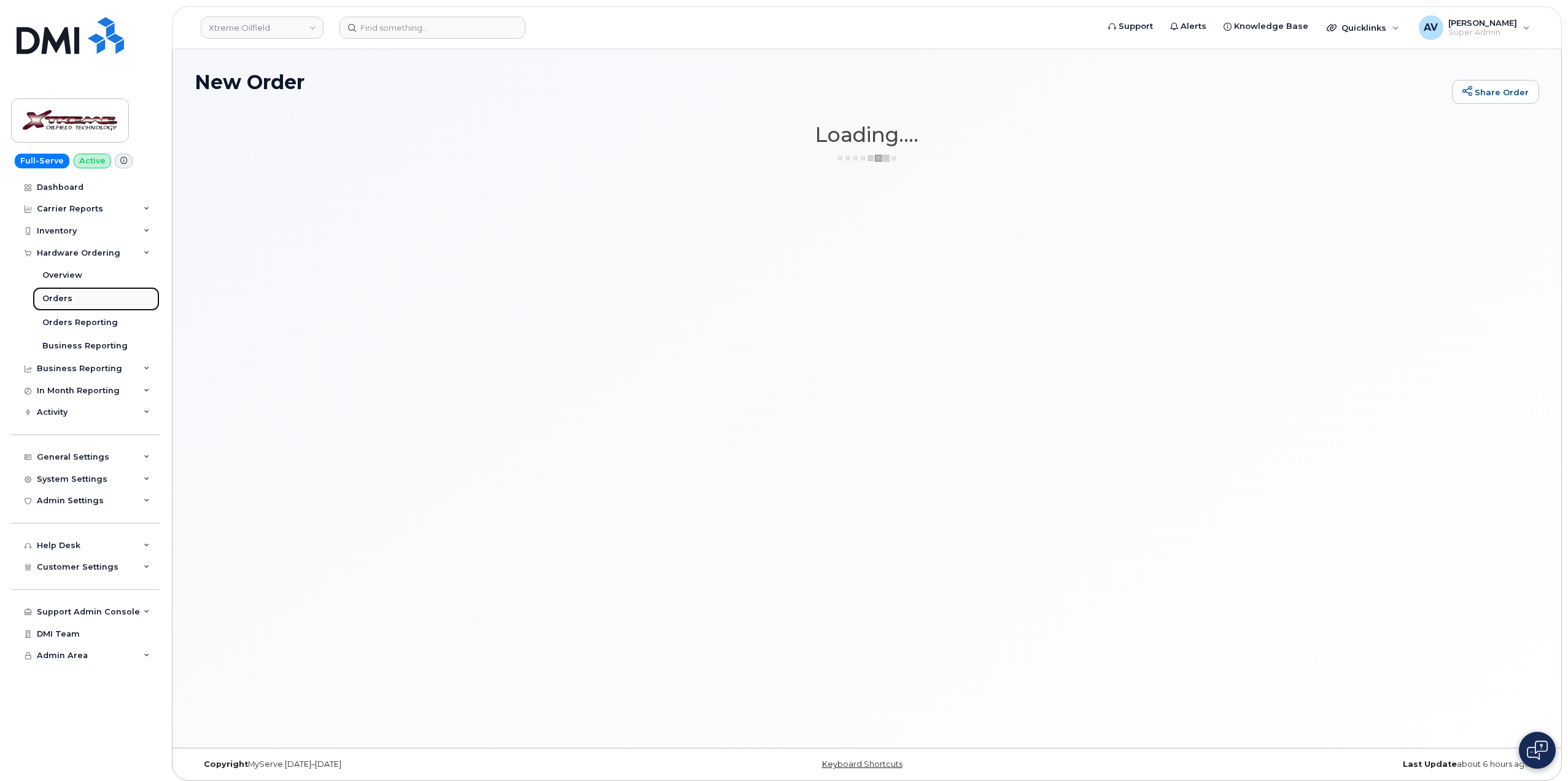
click at [80, 297] on link "Orders" at bounding box center [95, 299] width 127 height 24
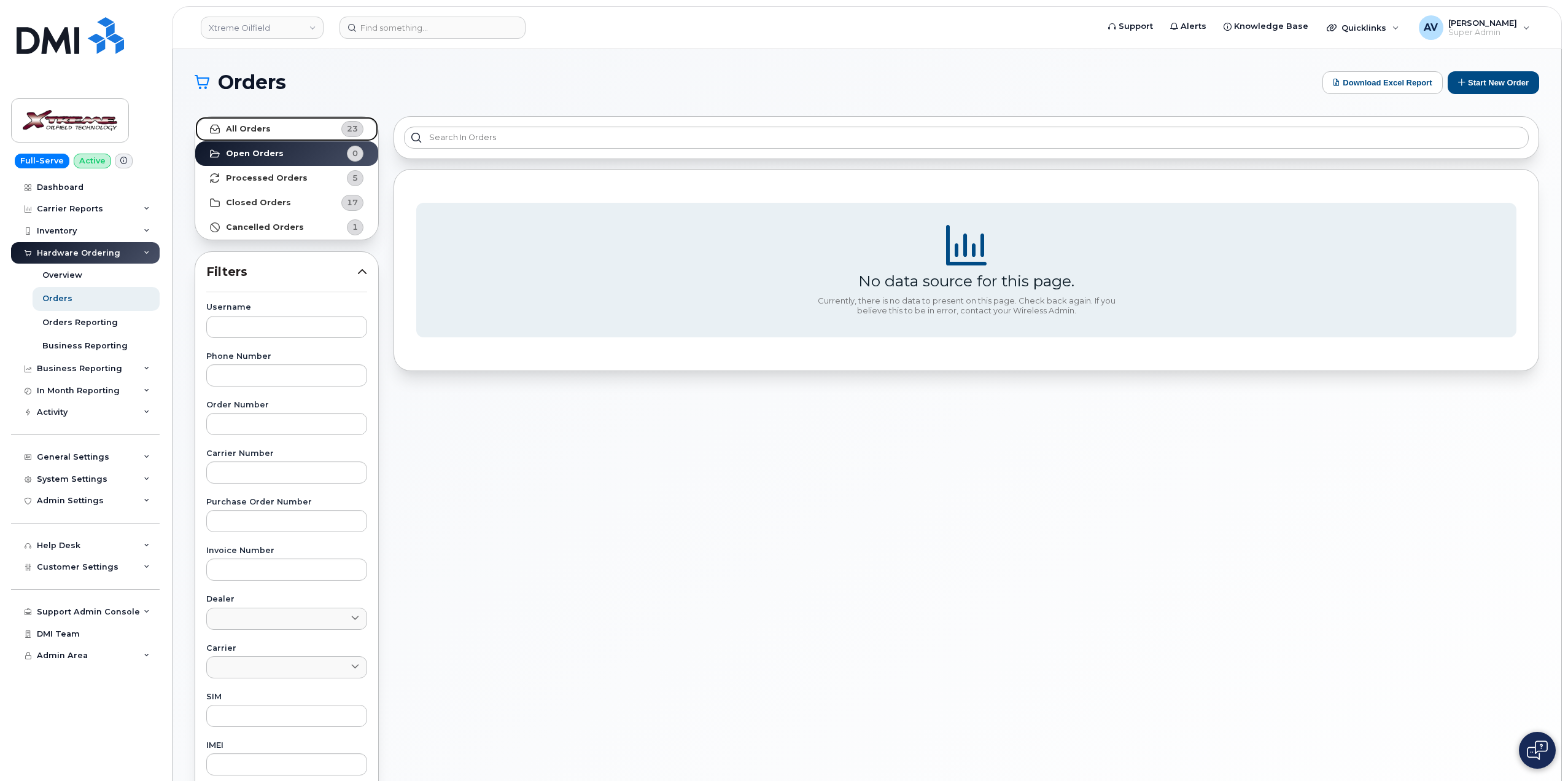
click at [256, 125] on strong "All Orders" at bounding box center [248, 129] width 45 height 9
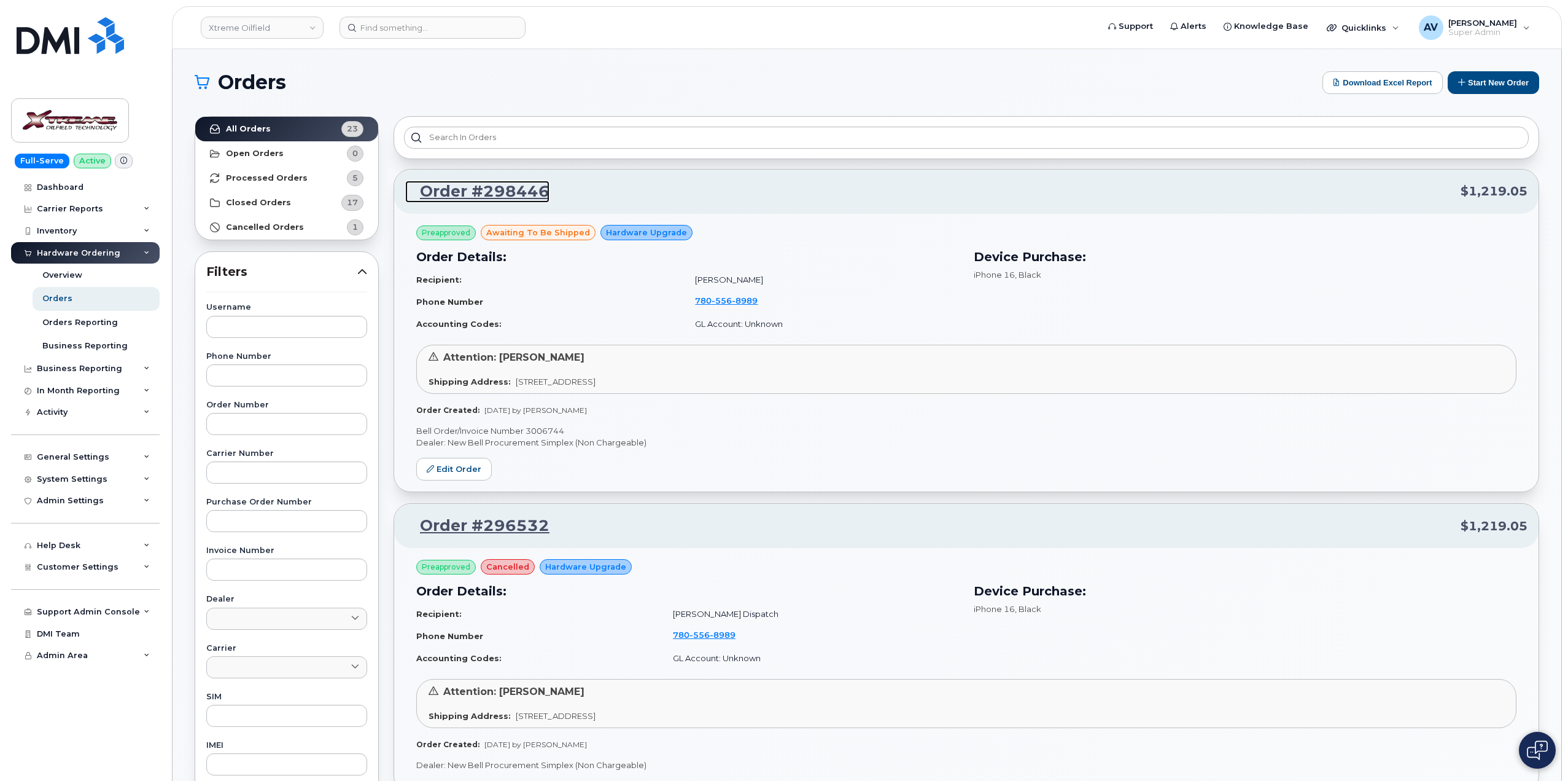
click at [518, 189] on link "Order #298446" at bounding box center [477, 192] width 144 height 22
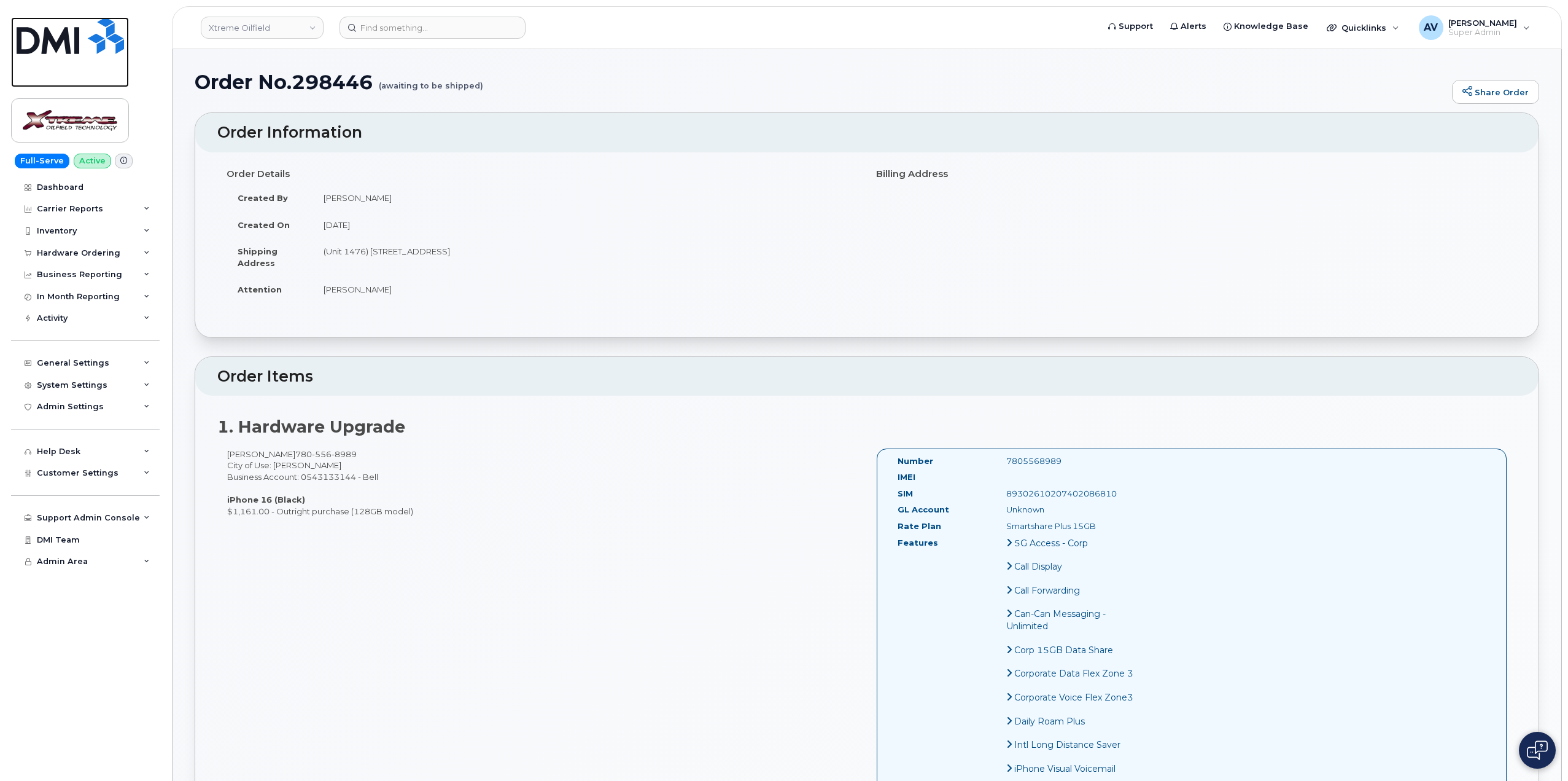
click at [65, 40] on img at bounding box center [70, 36] width 107 height 37
click at [65, 39] on img at bounding box center [70, 36] width 107 height 37
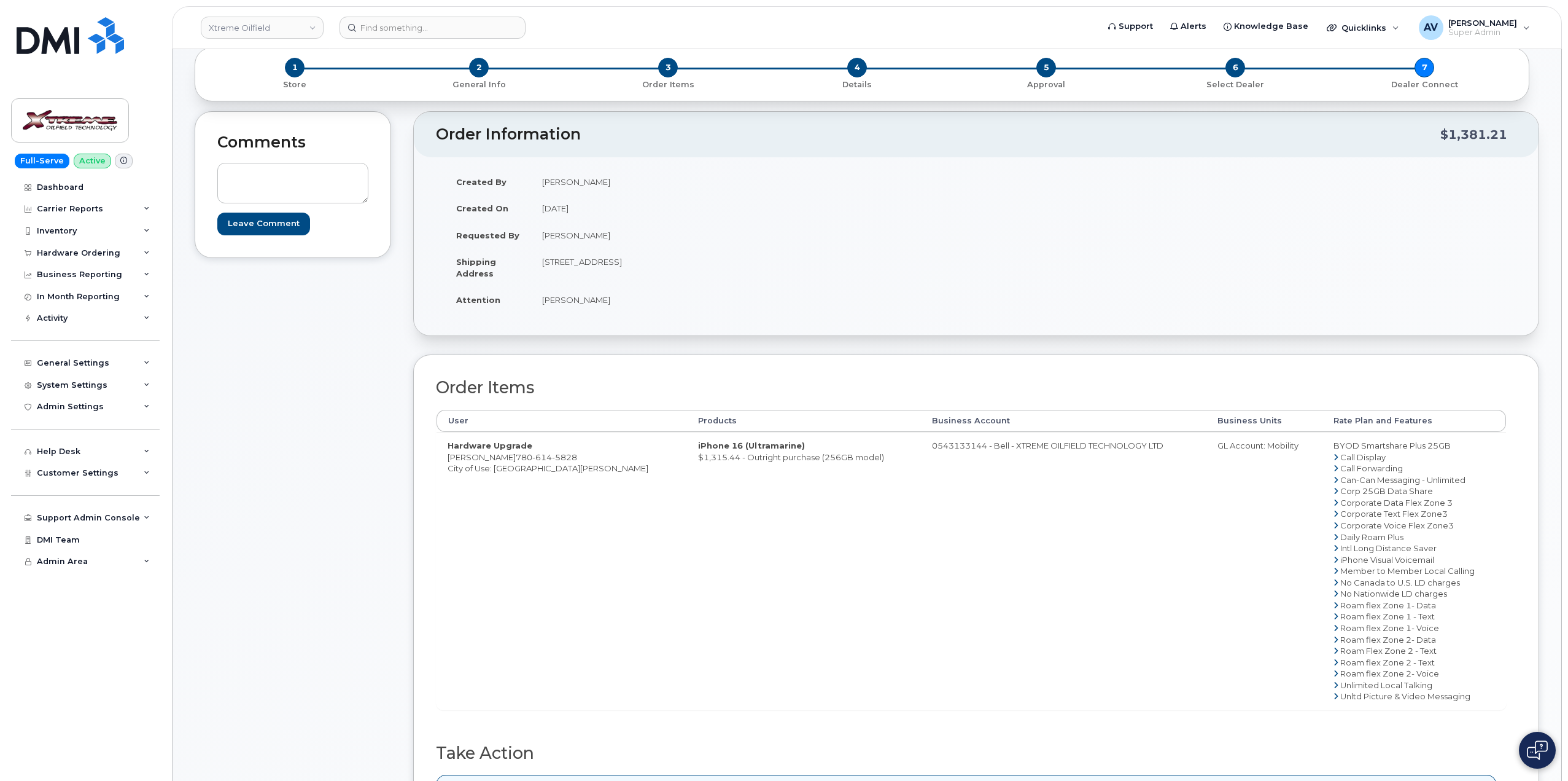
scroll to position [62, 0]
click at [104, 253] on div "Hardware Ordering" at bounding box center [79, 253] width 84 height 9
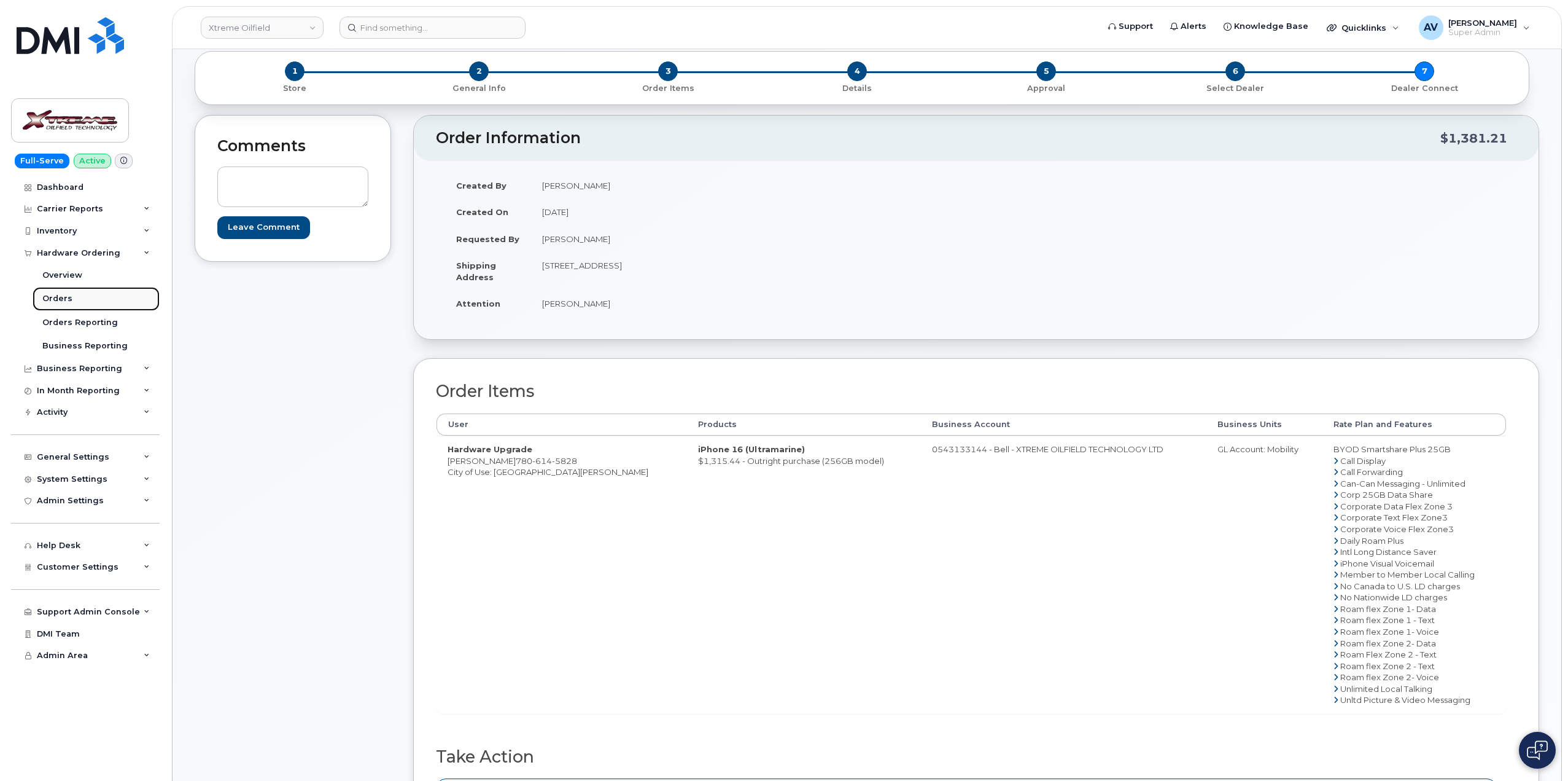
click at [93, 300] on link "Orders" at bounding box center [95, 299] width 127 height 24
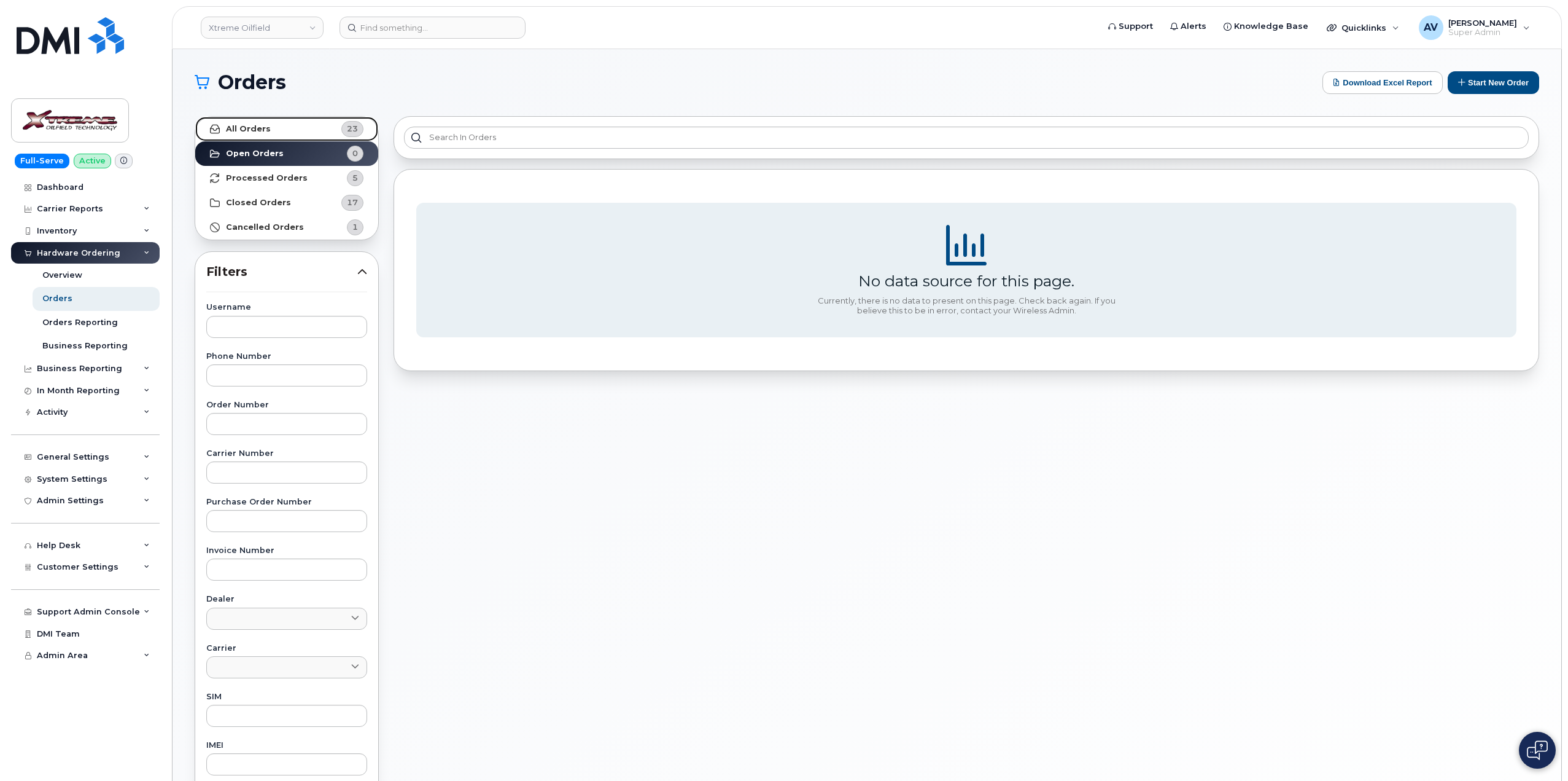
click at [297, 127] on link "All Orders 23" at bounding box center [287, 129] width 183 height 24
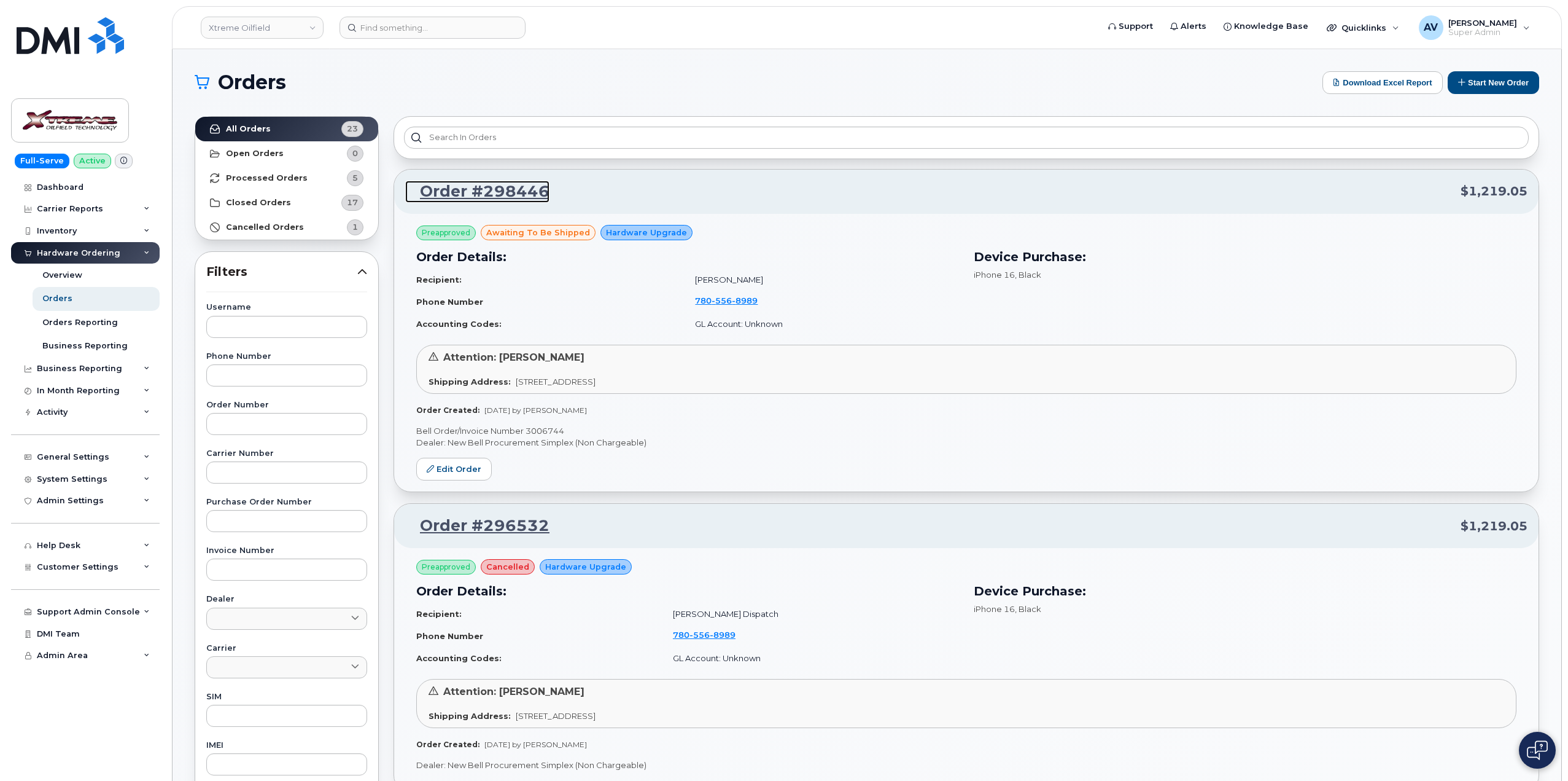
click at [521, 192] on link "Order #298446" at bounding box center [477, 192] width 144 height 22
click at [285, 203] on link "Closed Orders 17" at bounding box center [287, 202] width 183 height 24
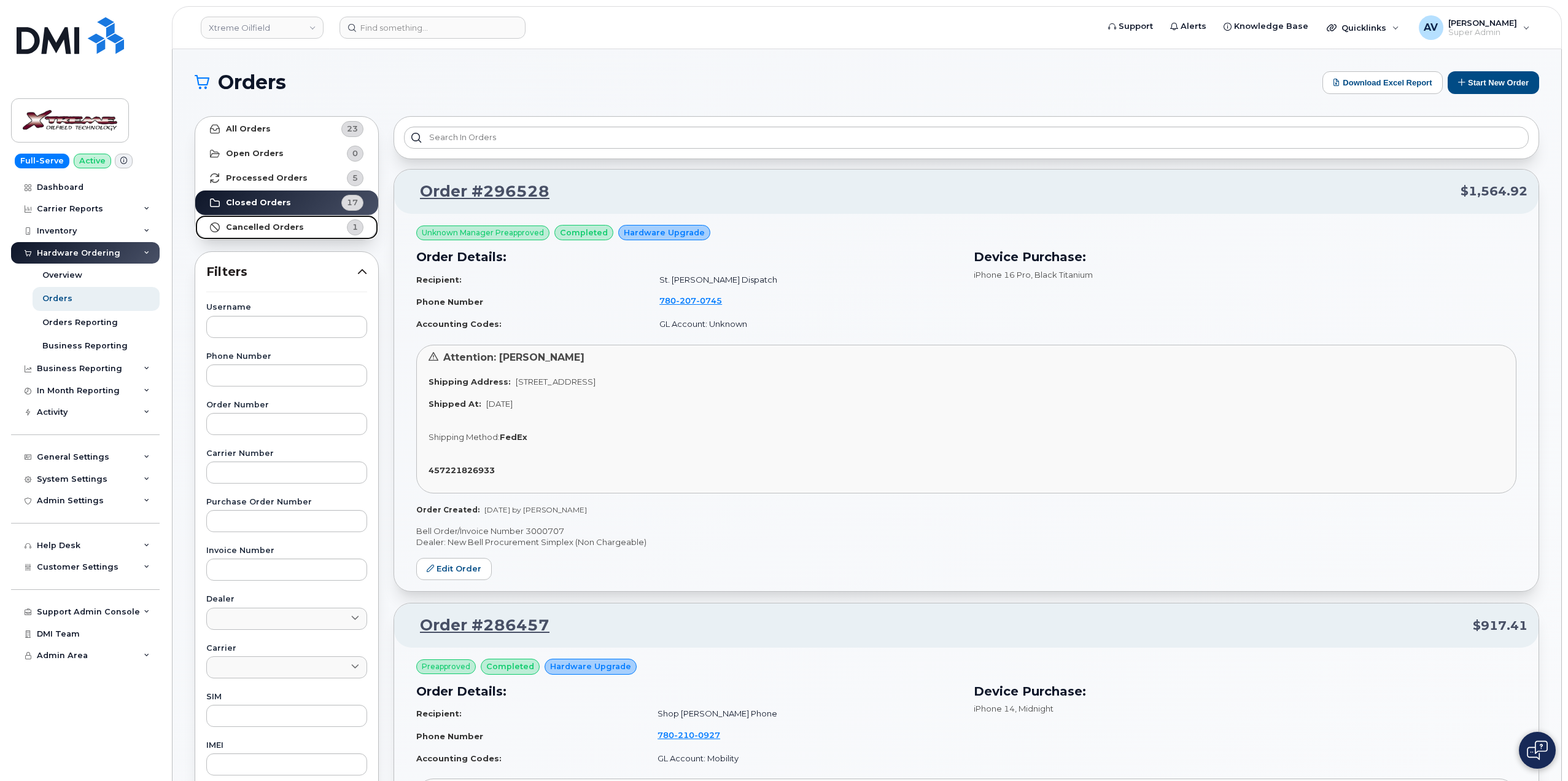
click at [291, 227] on strong "Cancelled Orders" at bounding box center [265, 227] width 78 height 9
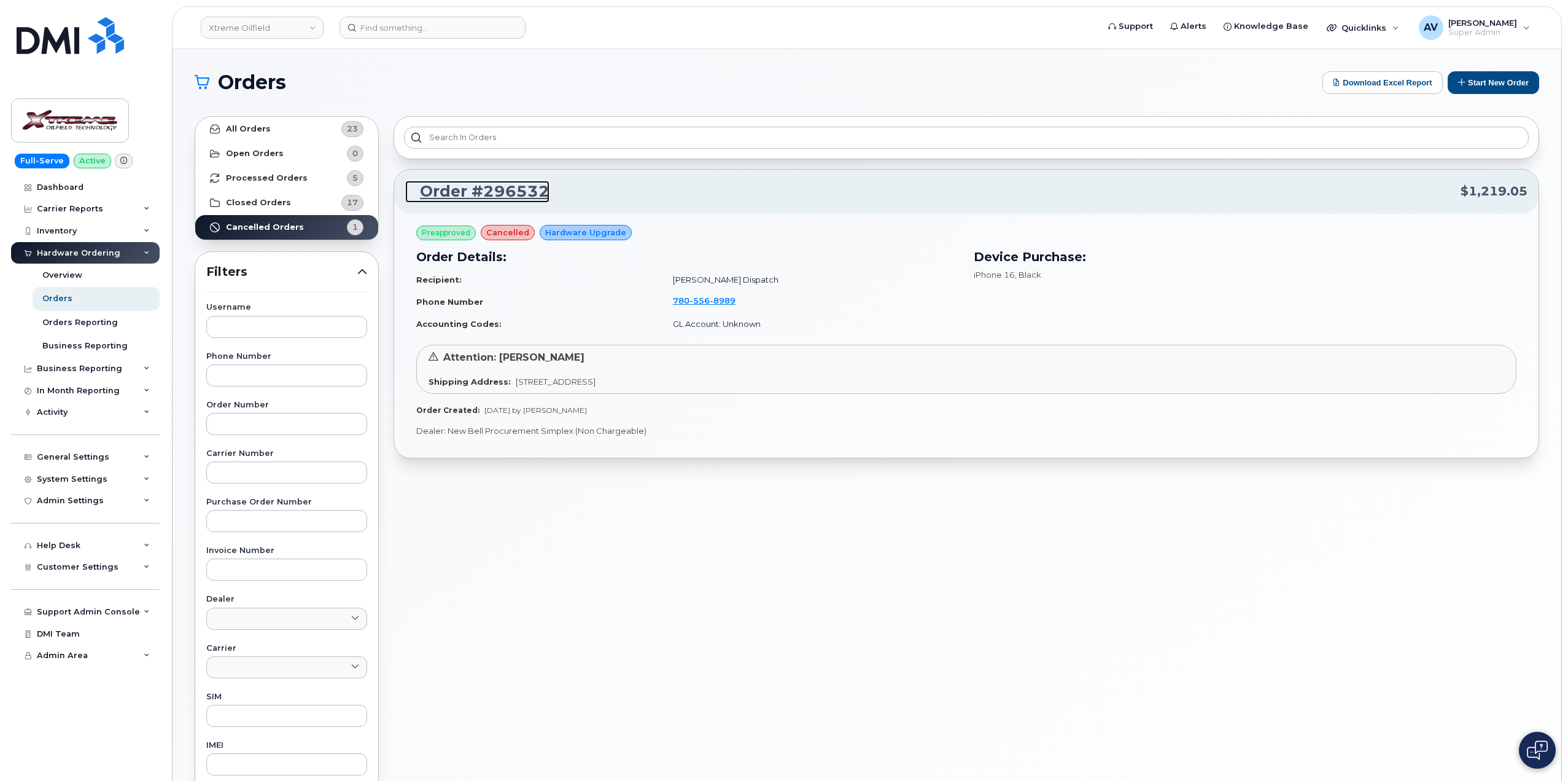
click at [482, 192] on link "Order #296532" at bounding box center [477, 192] width 144 height 22
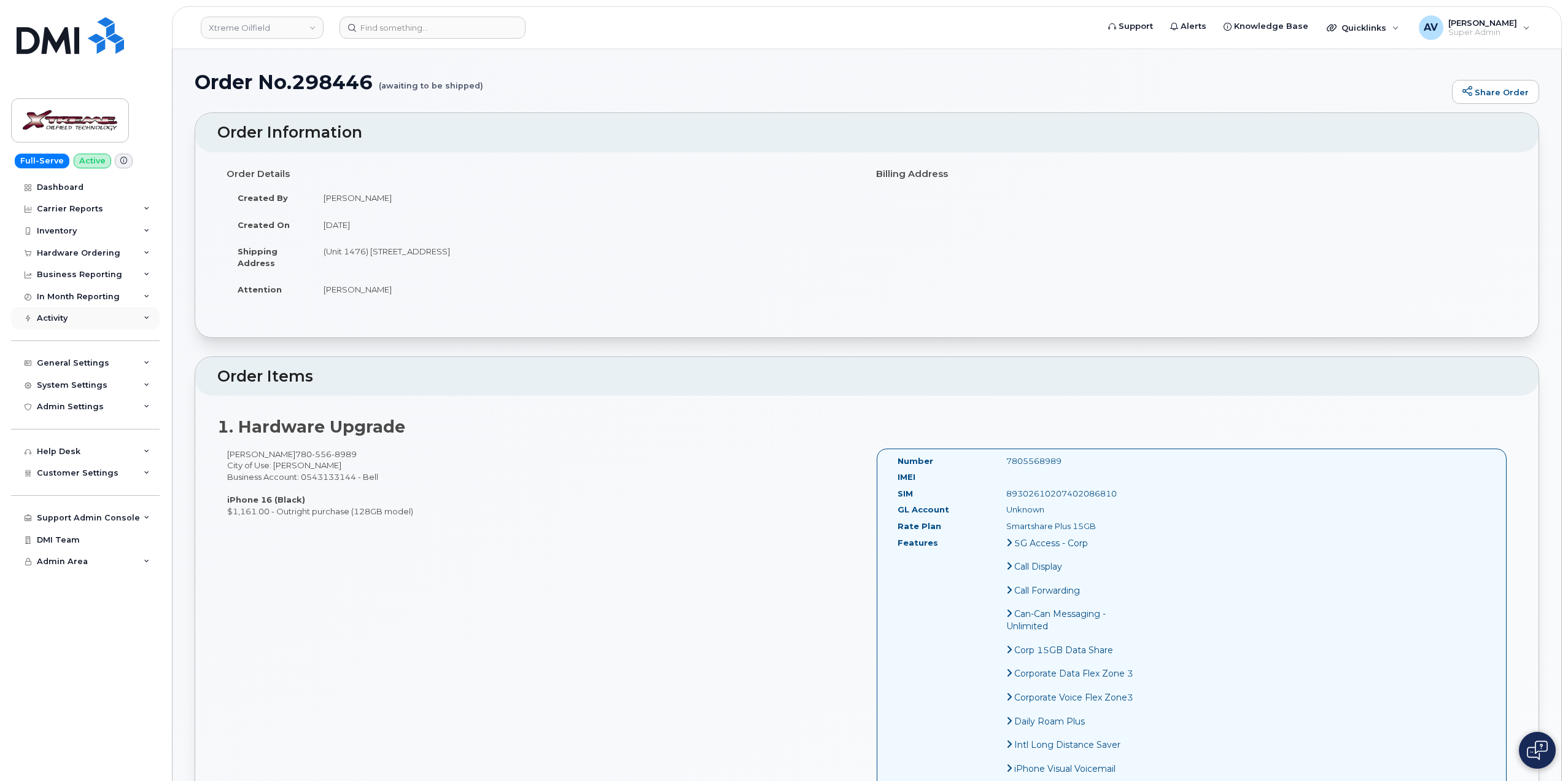
click at [147, 320] on icon at bounding box center [147, 318] width 6 height 6
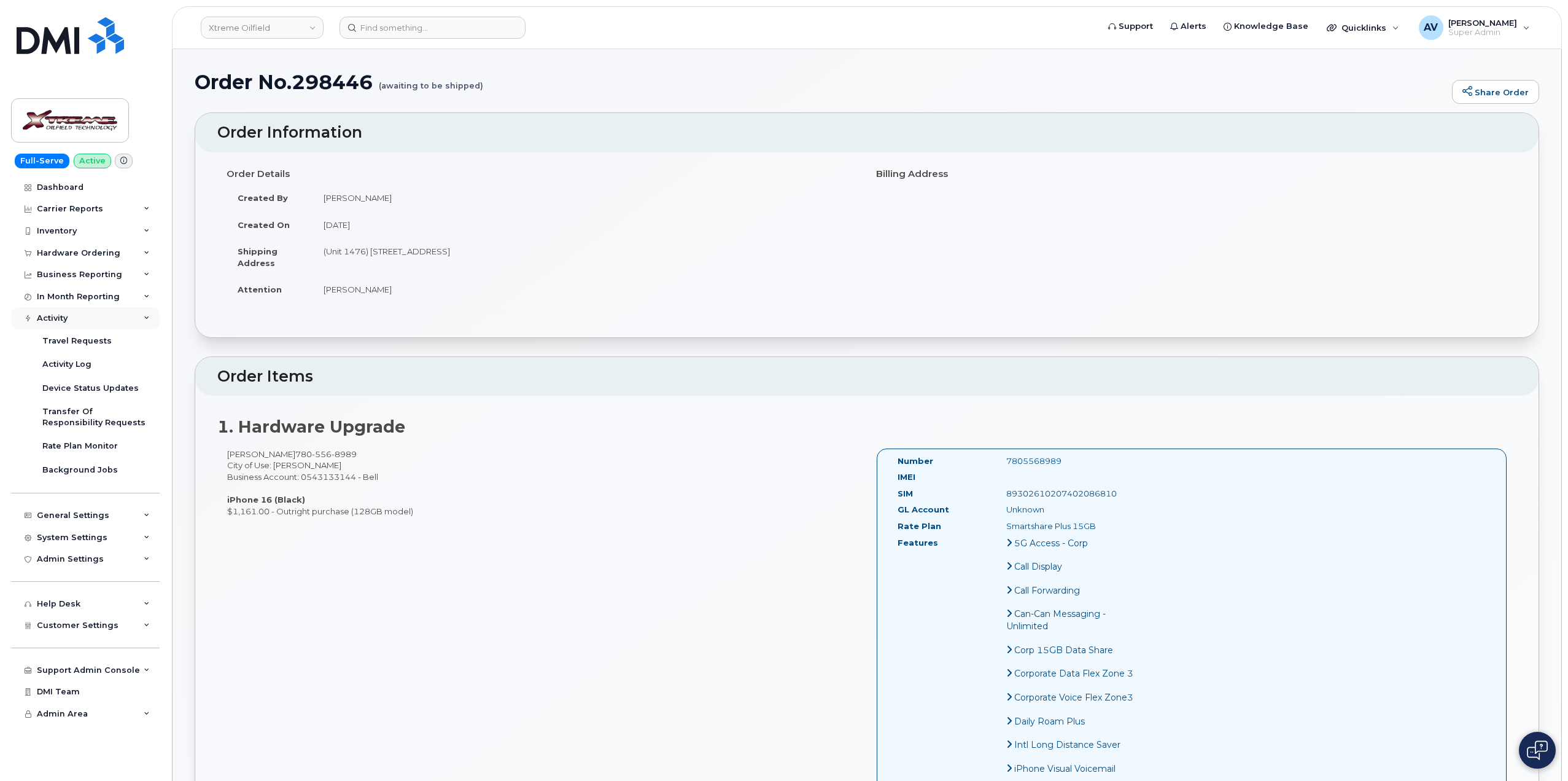
click at [147, 320] on icon at bounding box center [147, 318] width 6 height 6
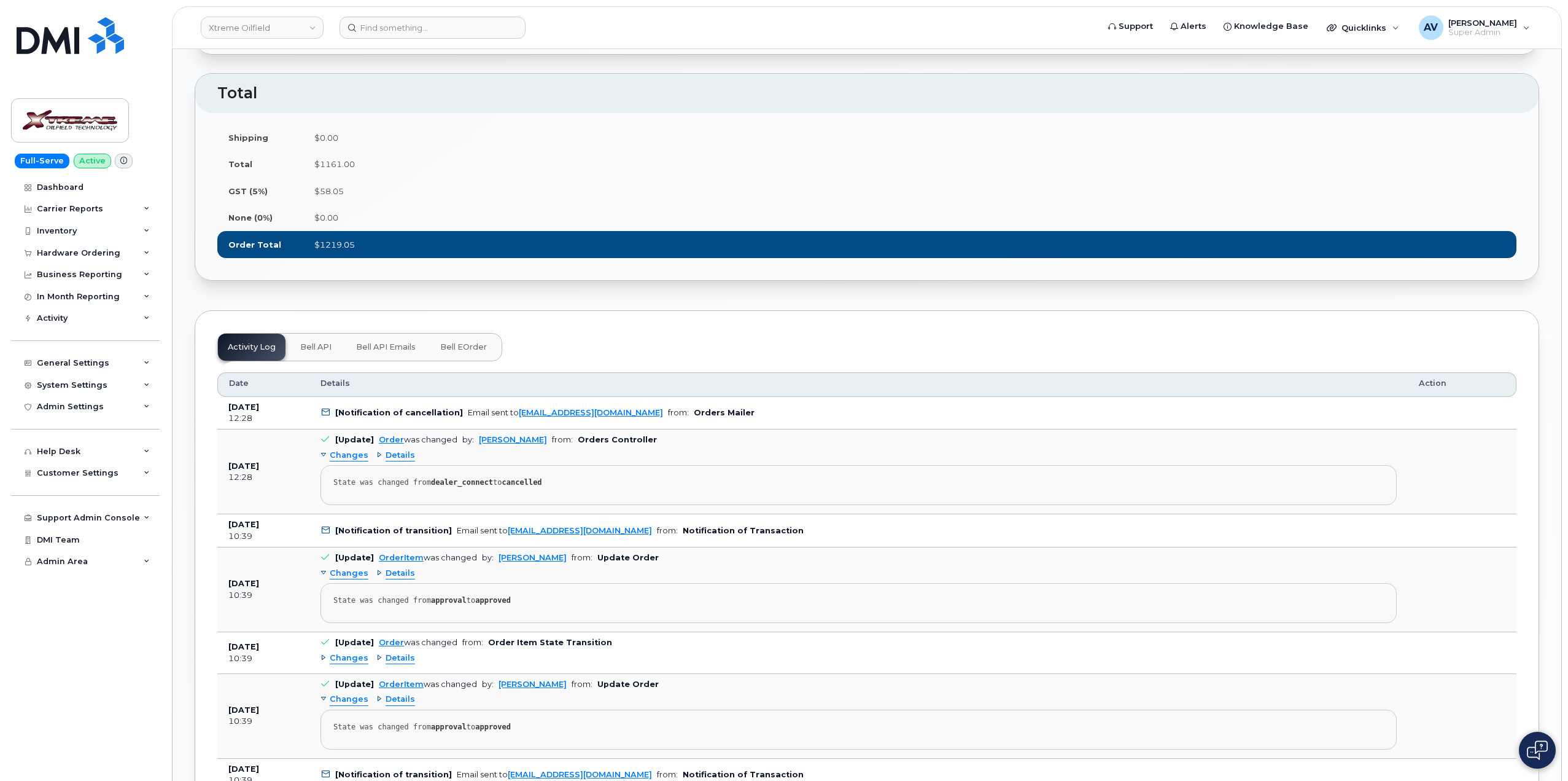
scroll to position [1167, 0]
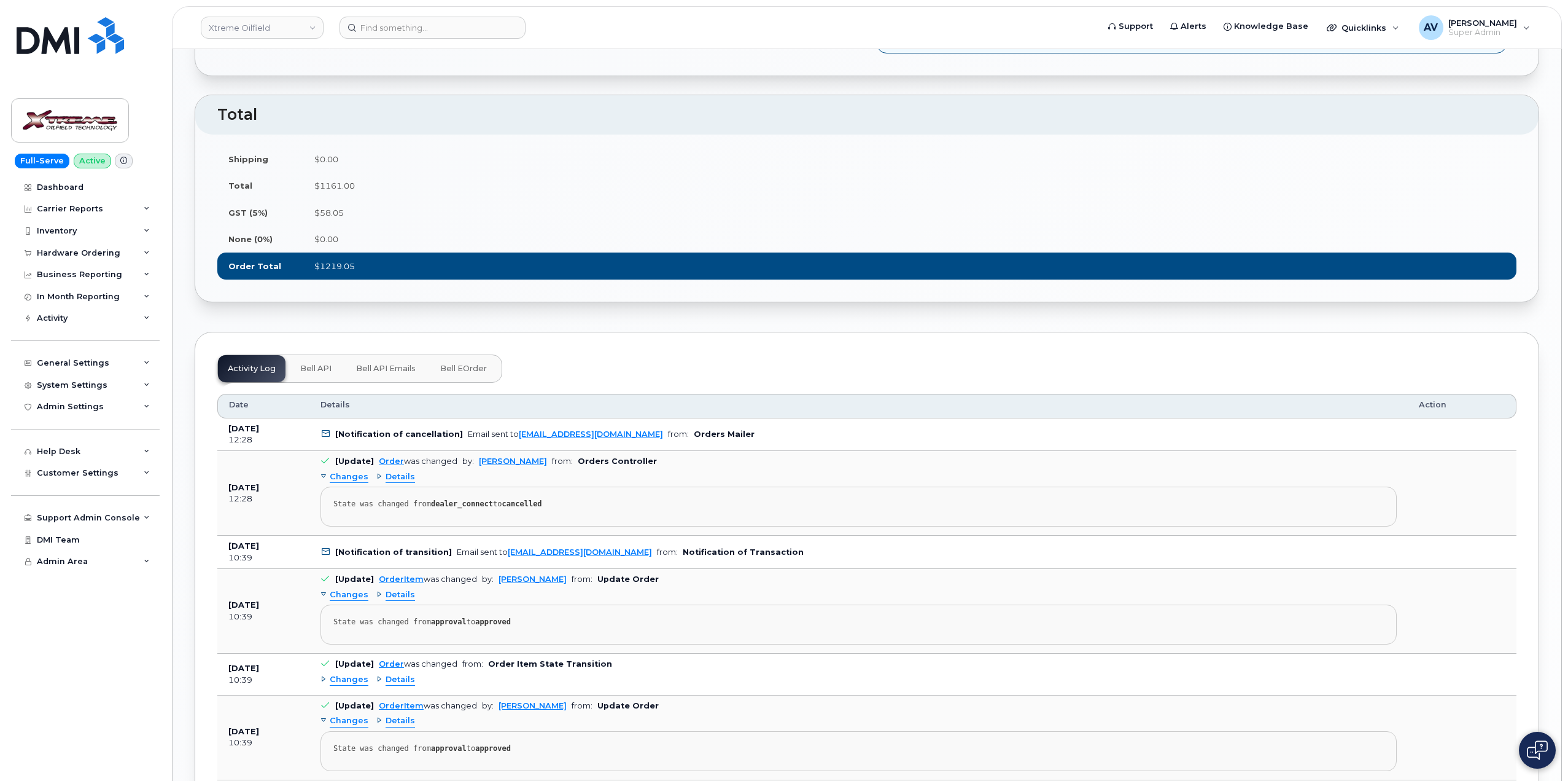
click at [311, 373] on span "Bell API" at bounding box center [316, 368] width 32 height 9
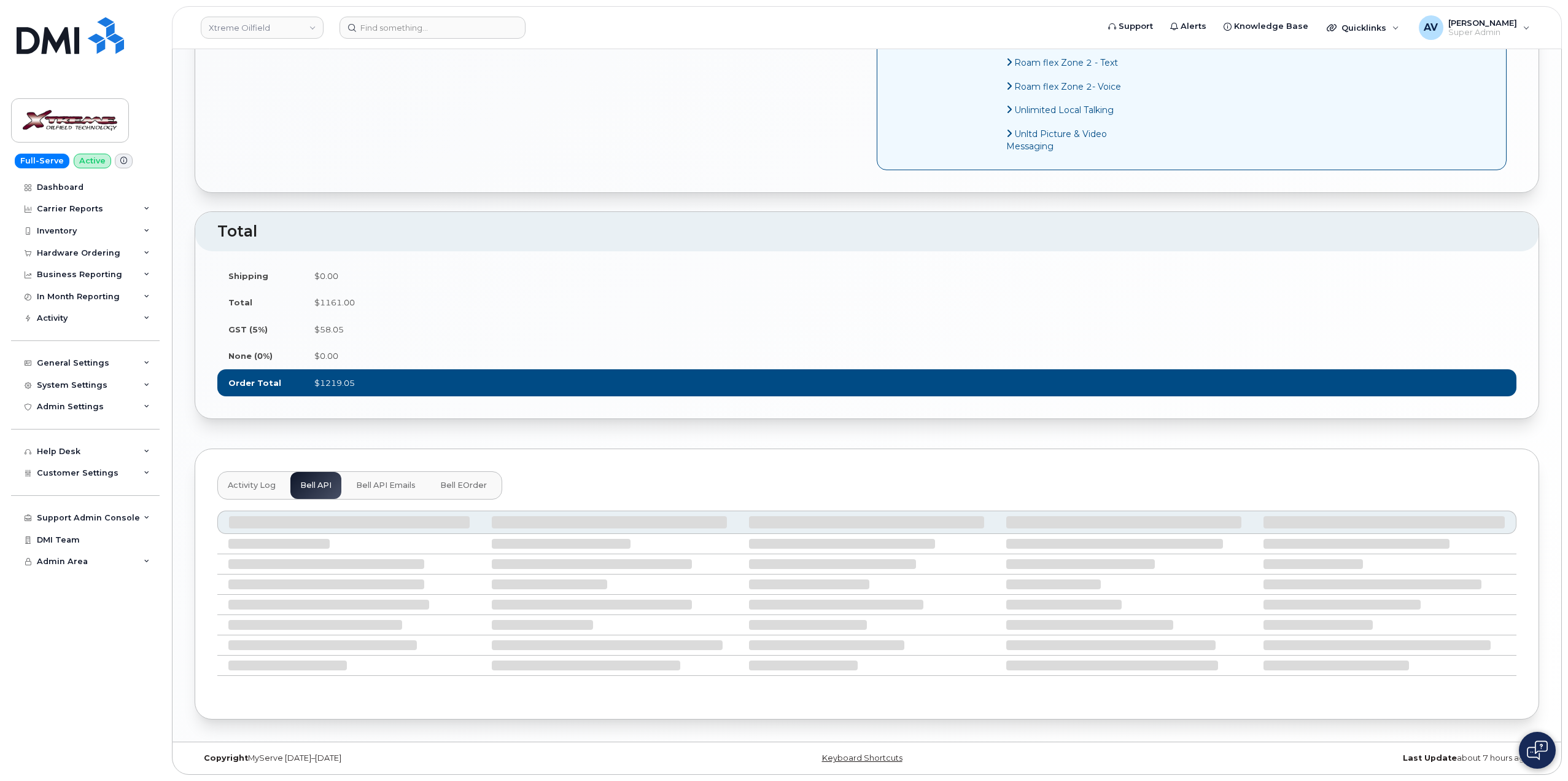
scroll to position [947, 0]
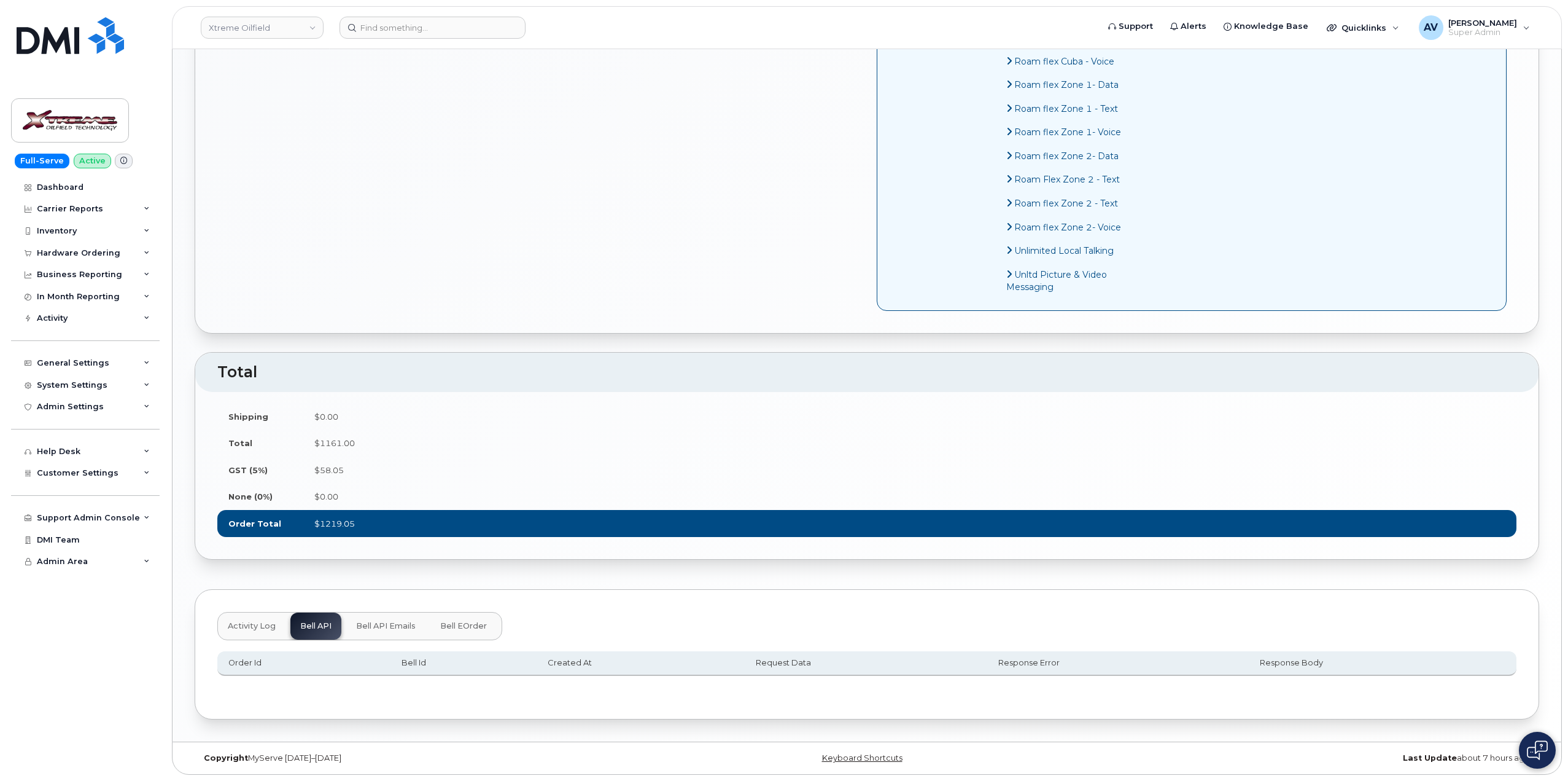
click at [245, 623] on span "Activity Log" at bounding box center [252, 626] width 48 height 9
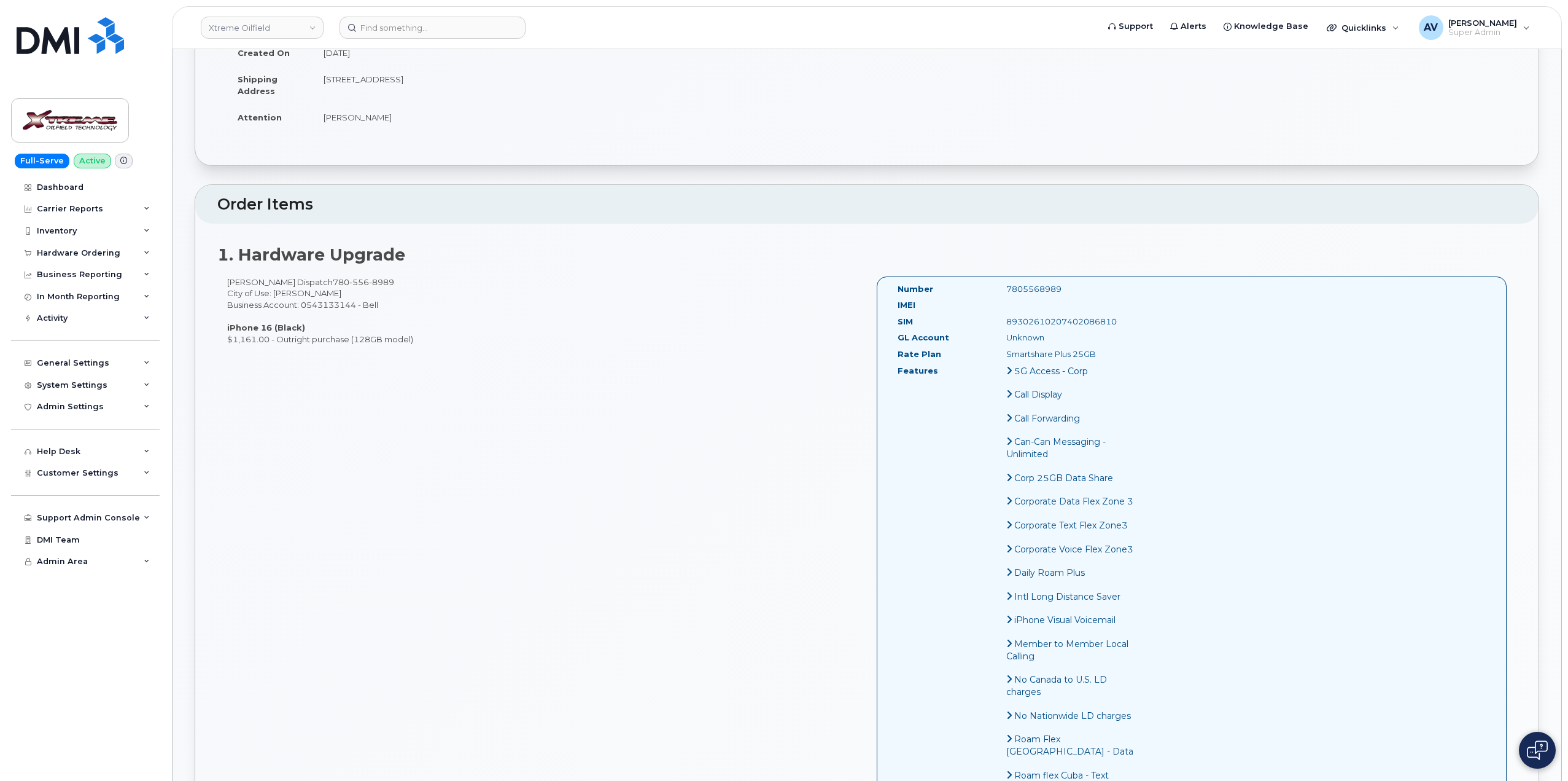
scroll to position [0, 0]
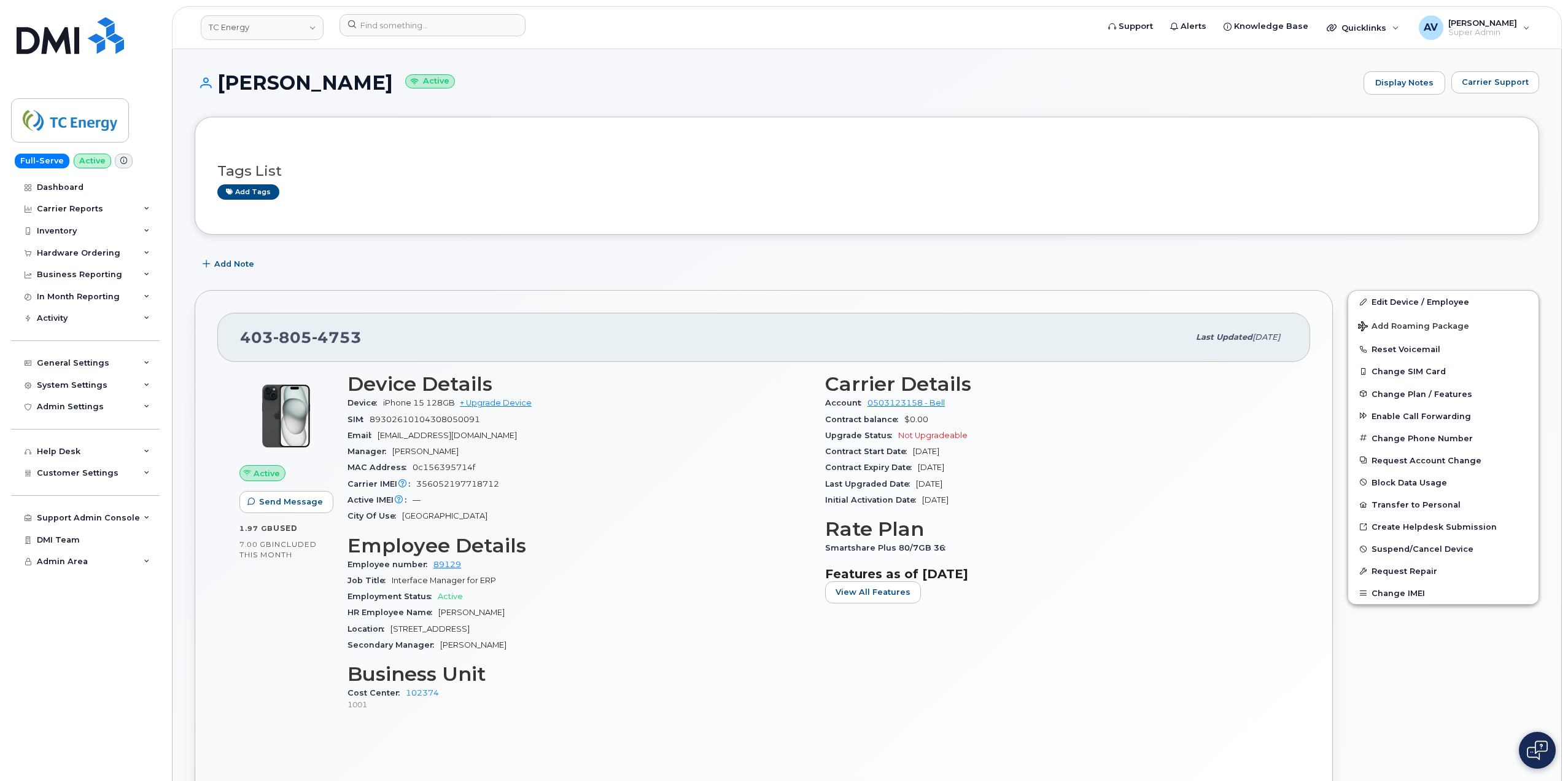
scroll to position [1228, 0]
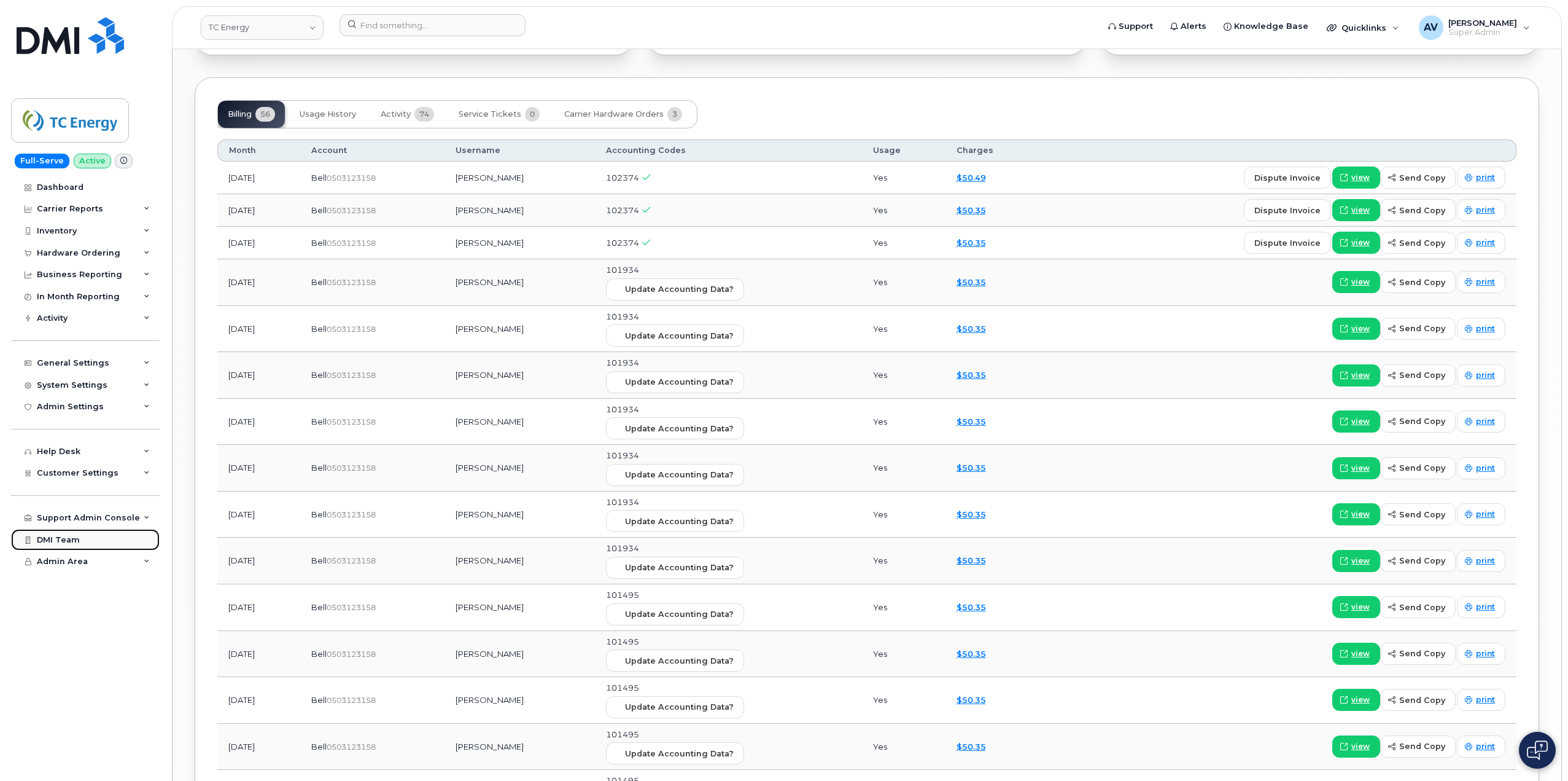
click at [95, 538] on link "DMI Team" at bounding box center [85, 540] width 148 height 22
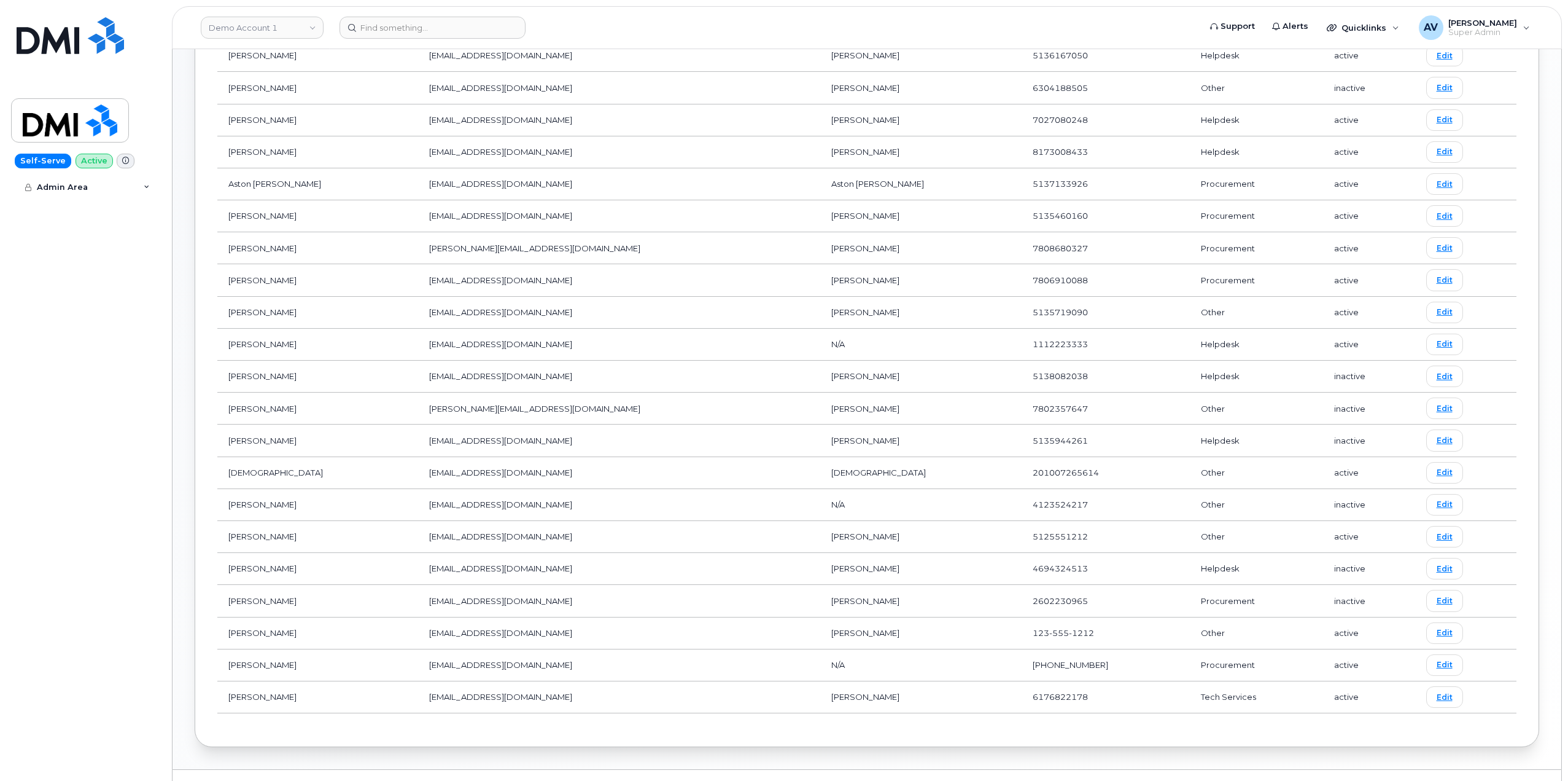
scroll to position [447, 0]
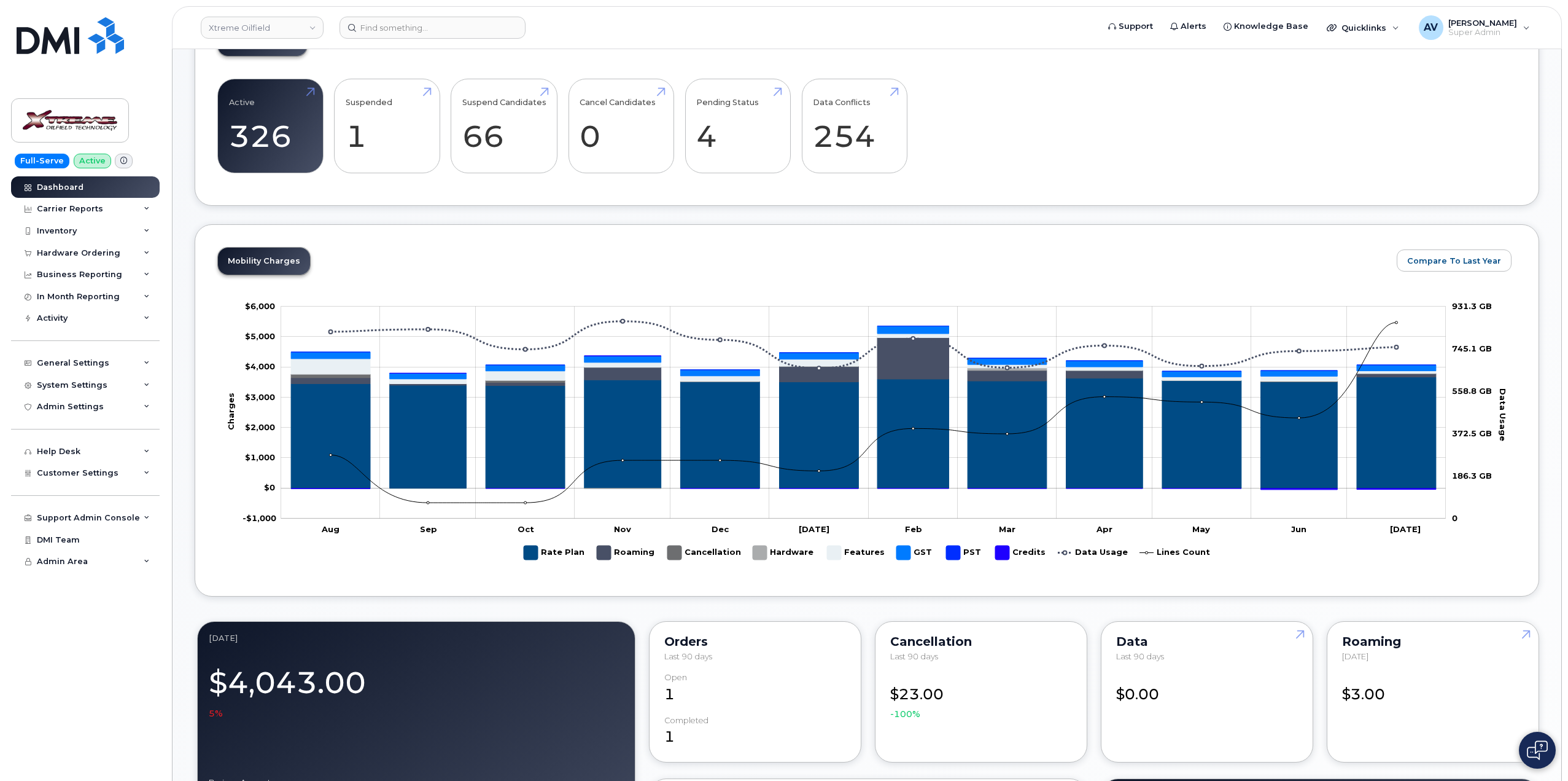
scroll to position [185, 0]
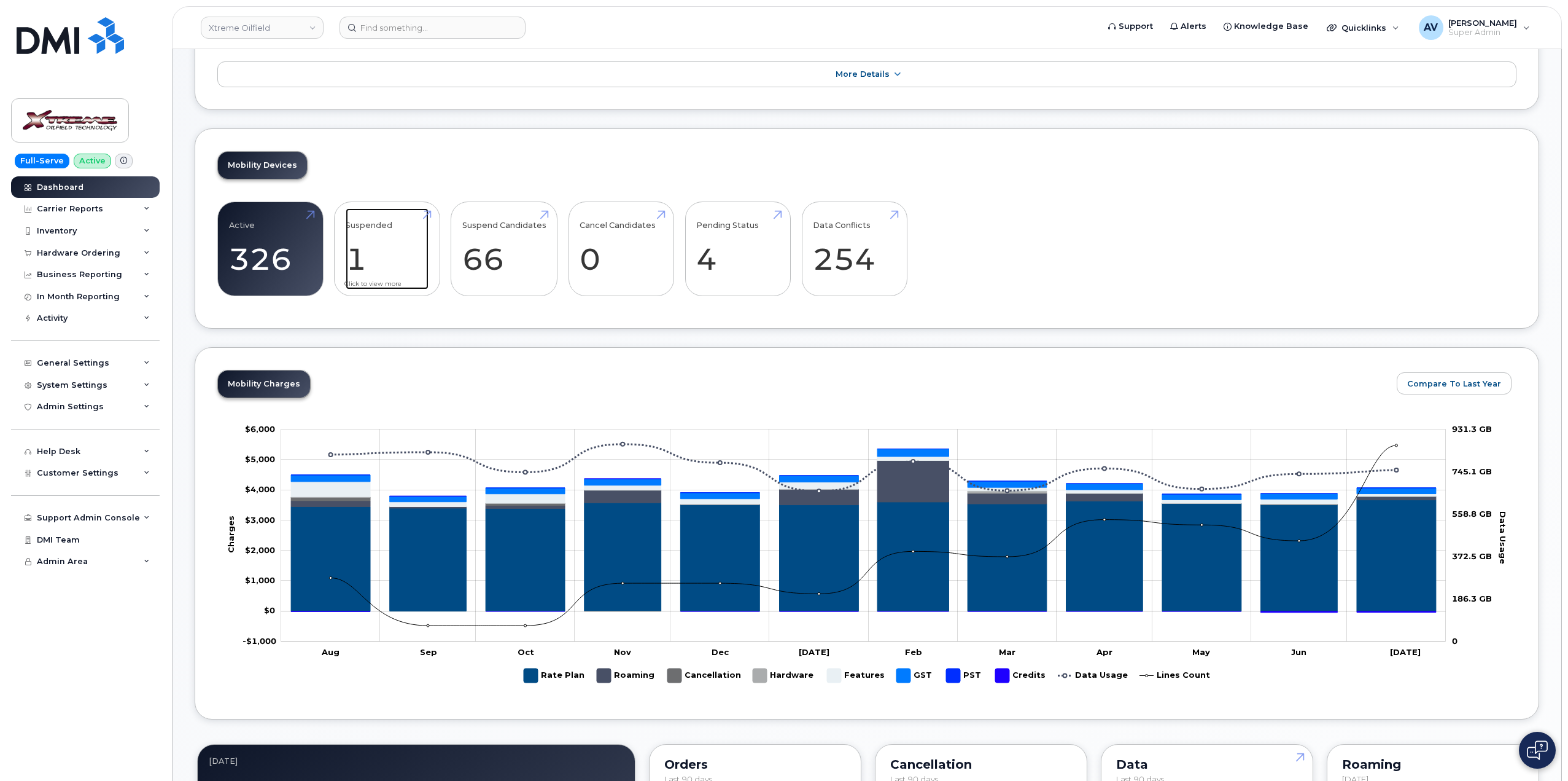
click at [353, 252] on link "Suspended 1" at bounding box center [386, 248] width 83 height 81
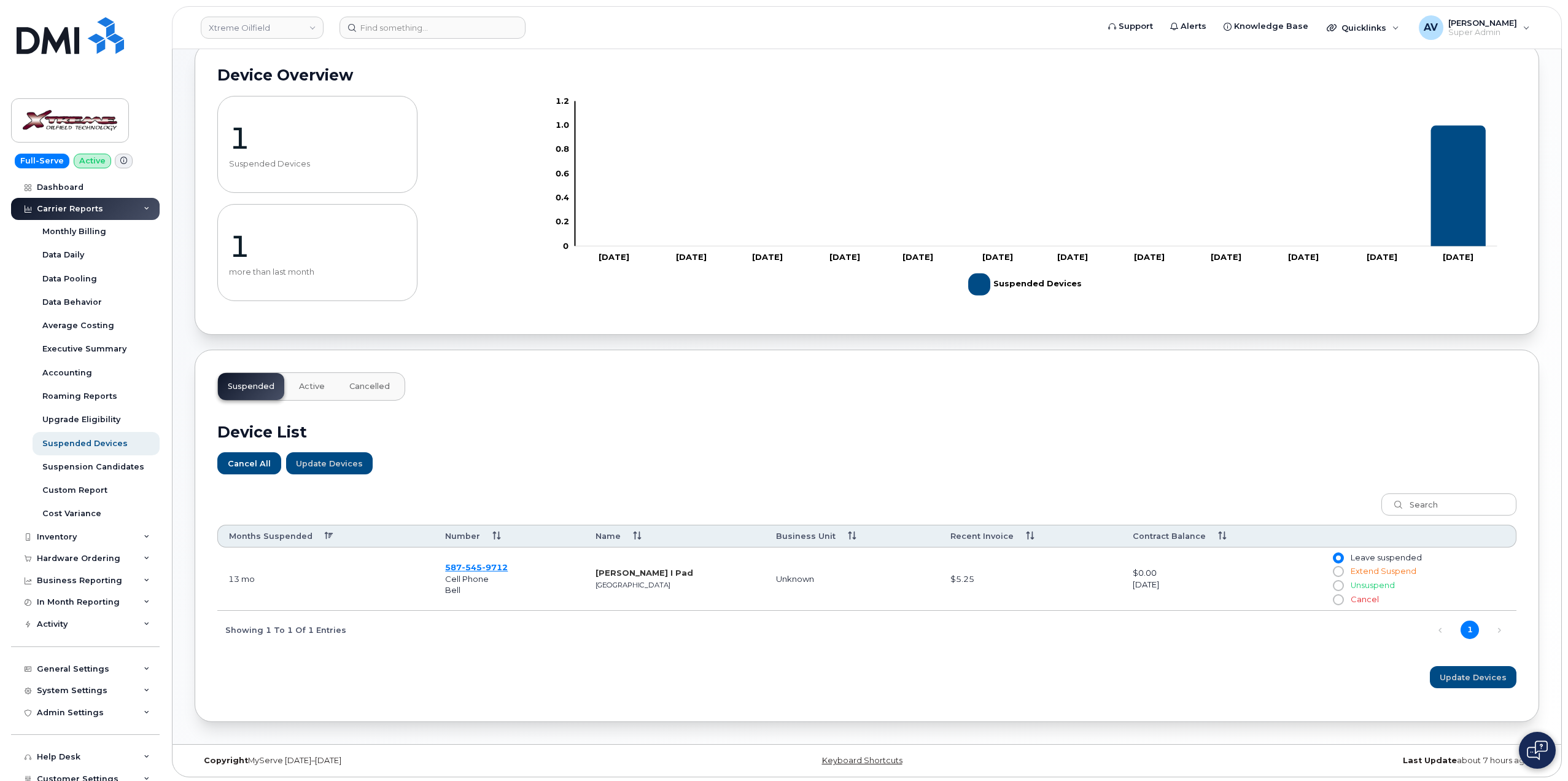
scroll to position [77, 0]
click at [105, 560] on div "Hardware Ordering" at bounding box center [79, 558] width 84 height 9
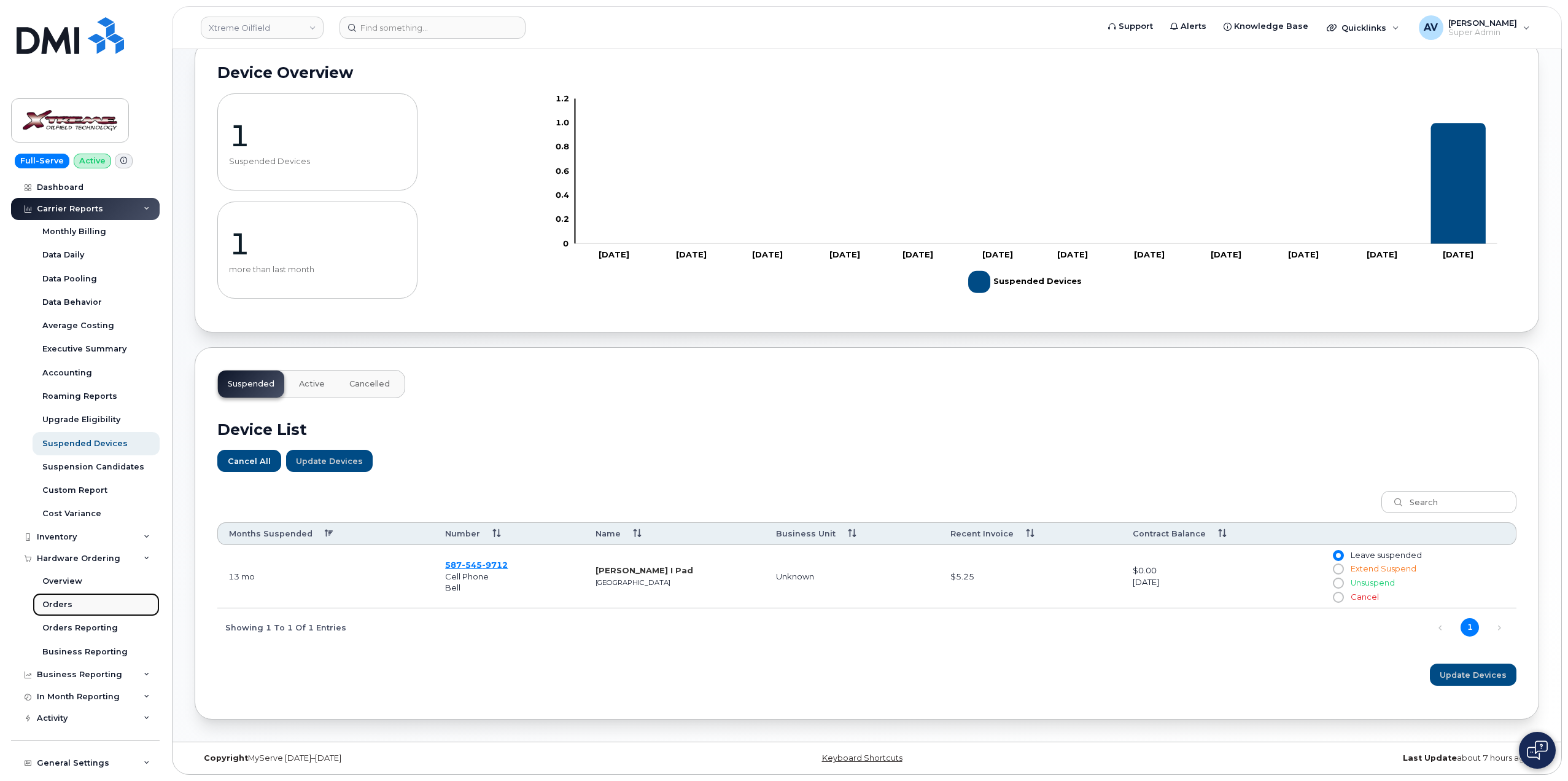
click at [95, 599] on link "Orders" at bounding box center [95, 604] width 127 height 24
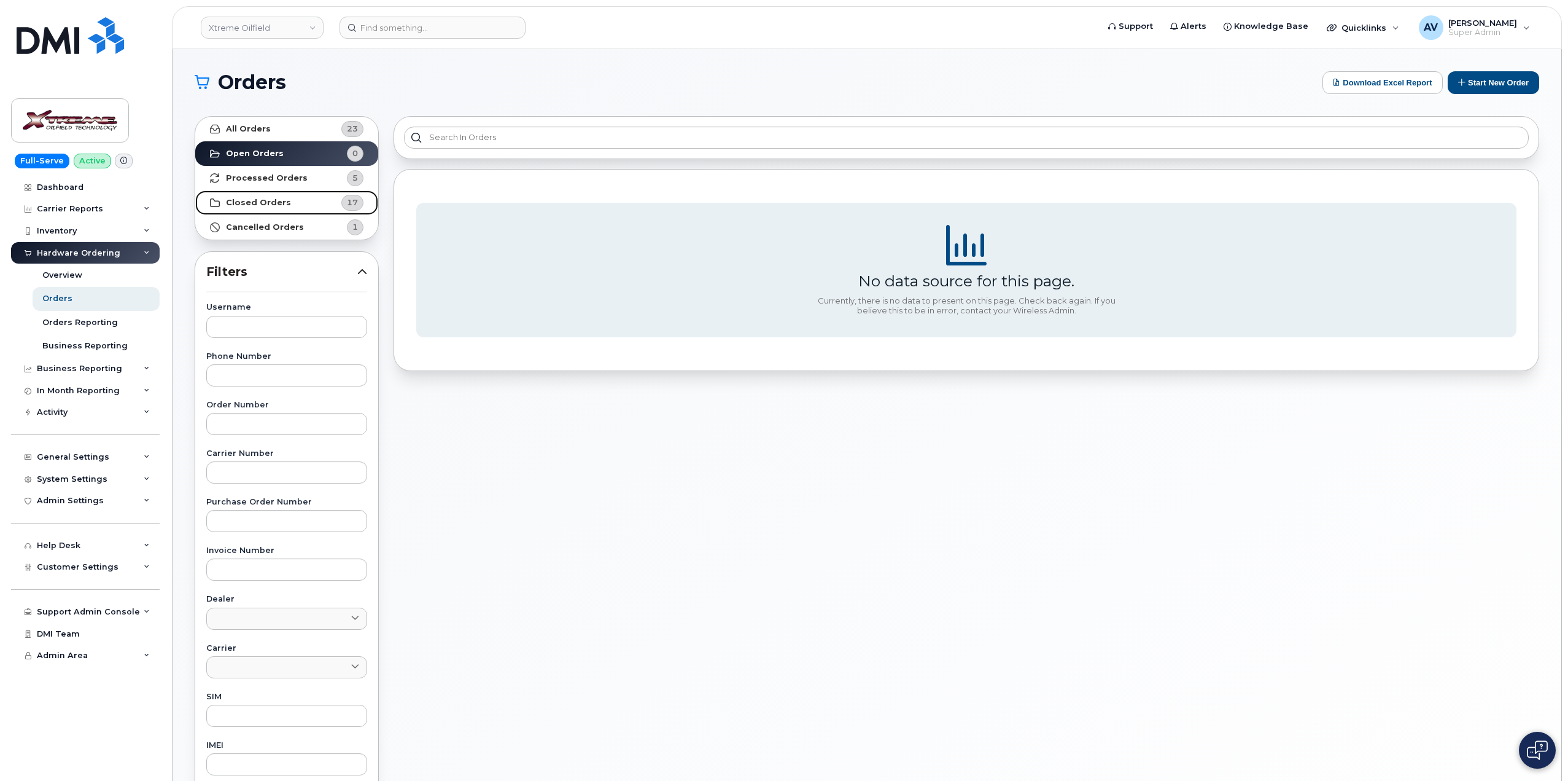
click at [277, 199] on strong "Closed Orders" at bounding box center [259, 203] width 65 height 9
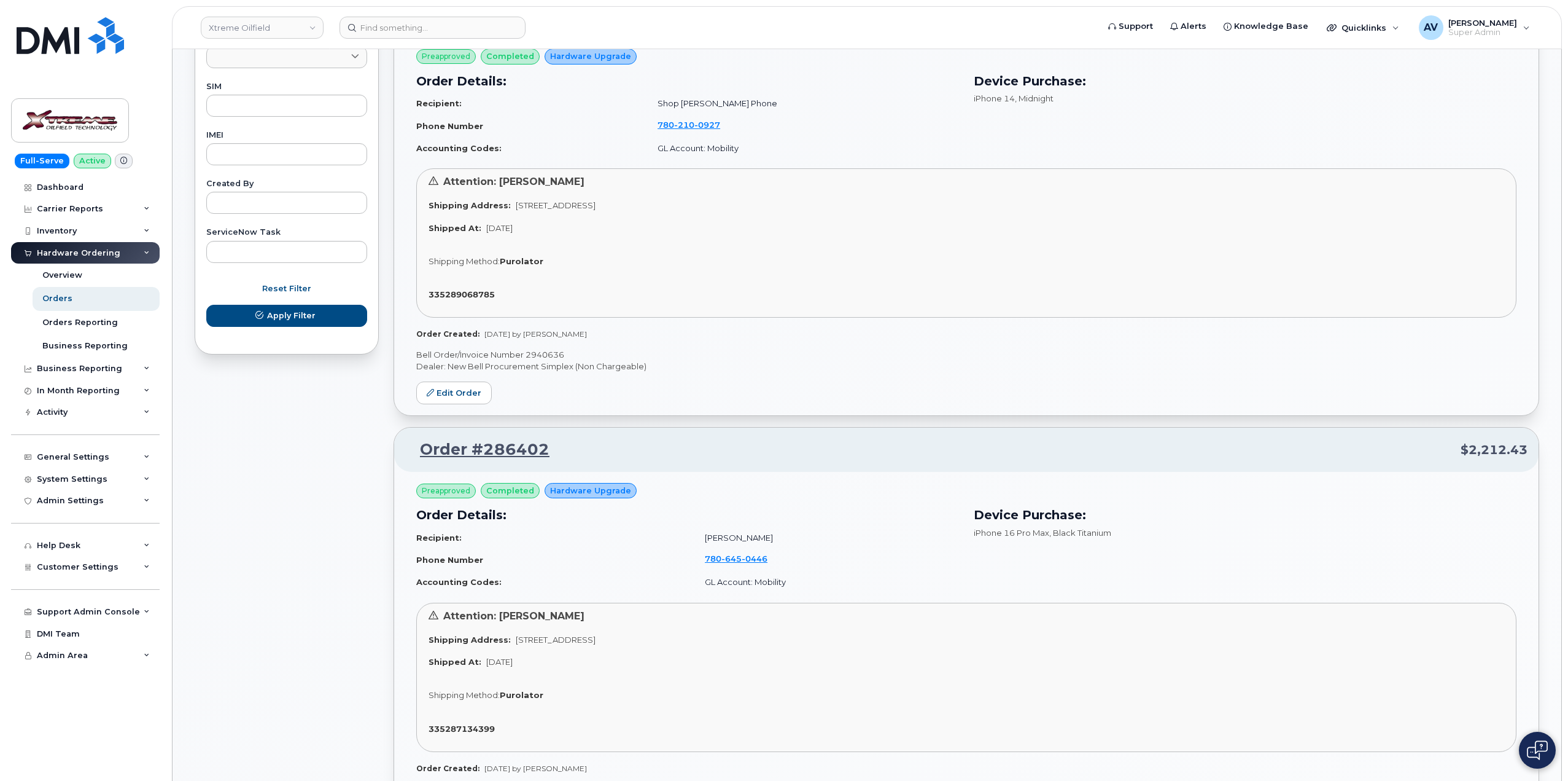
scroll to position [615, 0]
